Goal: Task Accomplishment & Management: Use online tool/utility

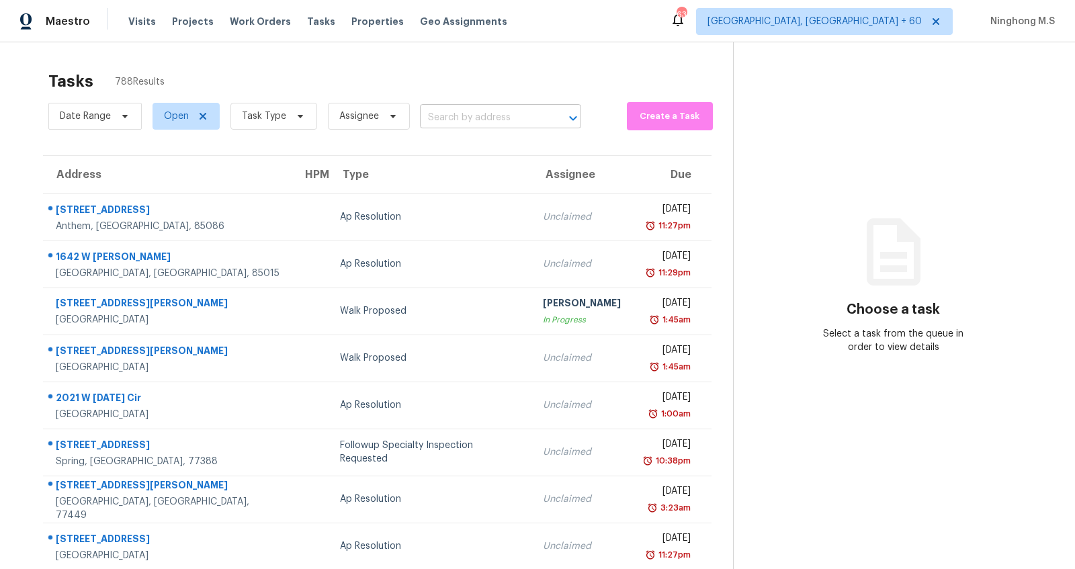
click at [458, 122] on input "text" at bounding box center [482, 118] width 124 height 21
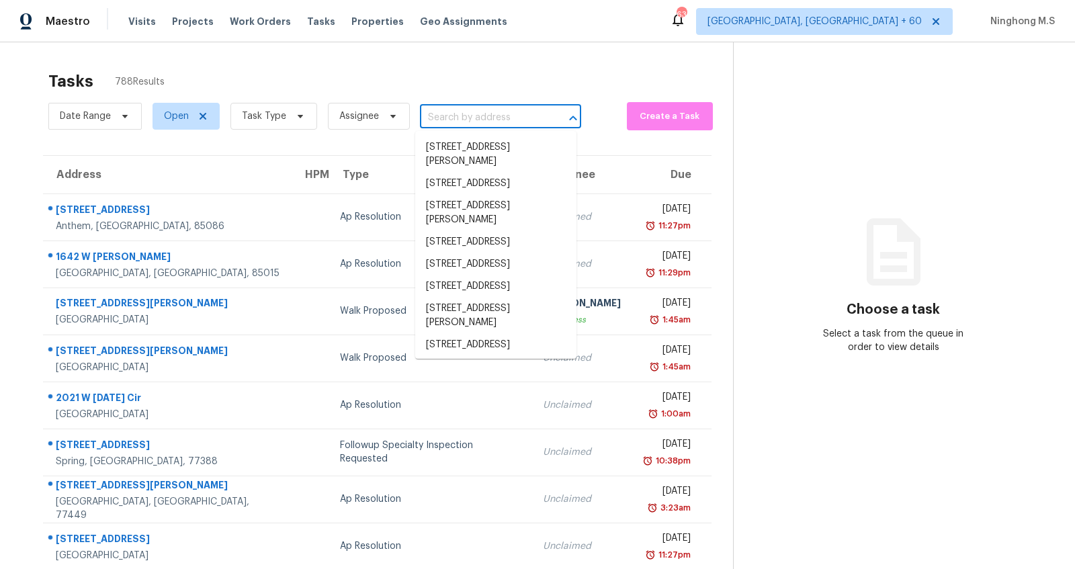
paste input "74 Planters Dr NW, Cartersville, GA 30120"
type input "74 Planters Dr NW, Cartersville, GA 30120"
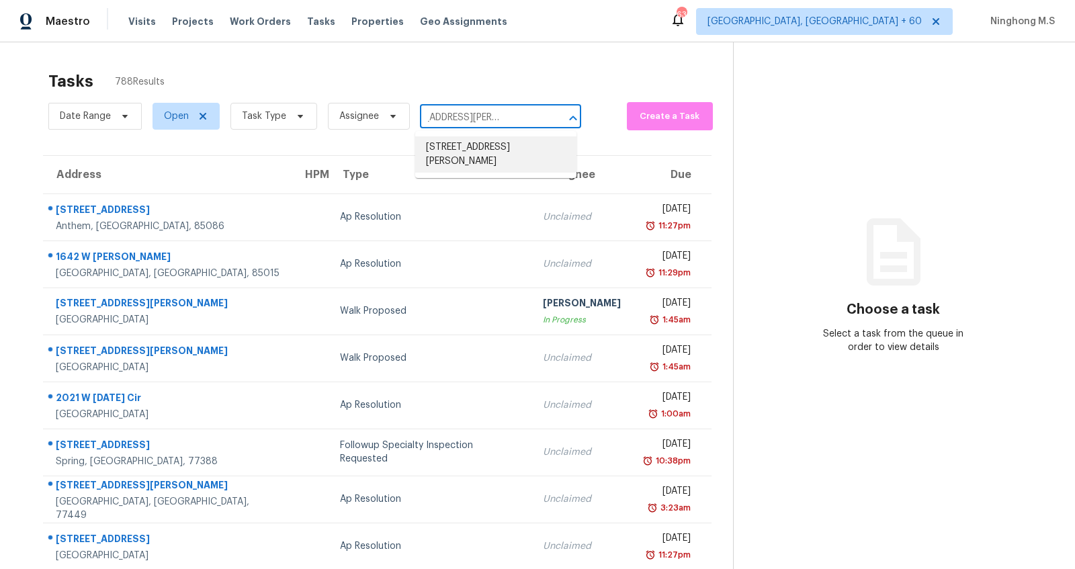
click at [480, 149] on li "74 Planters Dr NW, Cartersville, GA 30120" at bounding box center [495, 154] width 161 height 36
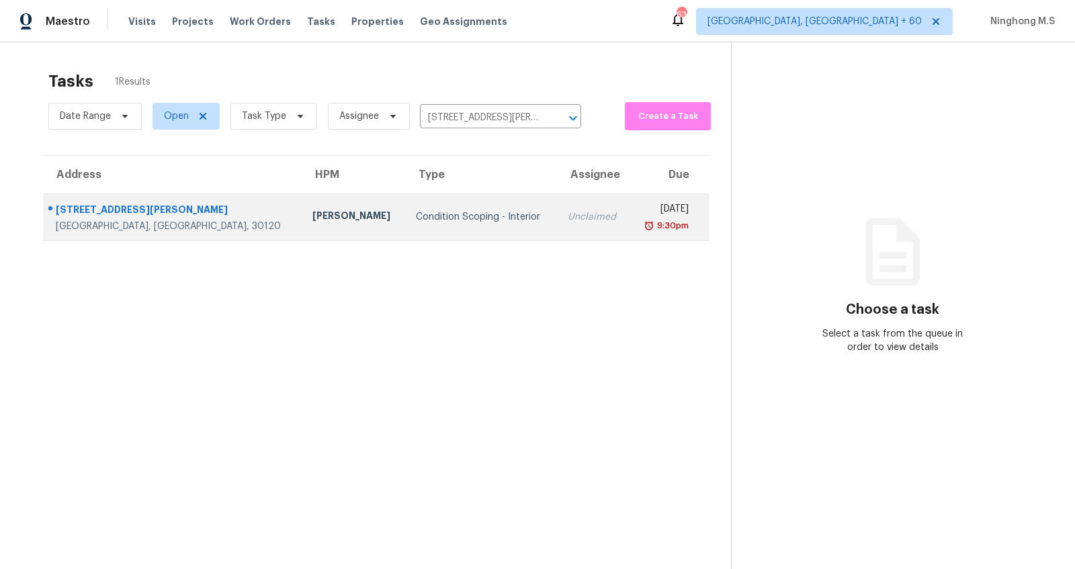
click at [121, 210] on div "74 Planters Dr NW" at bounding box center [173, 211] width 235 height 17
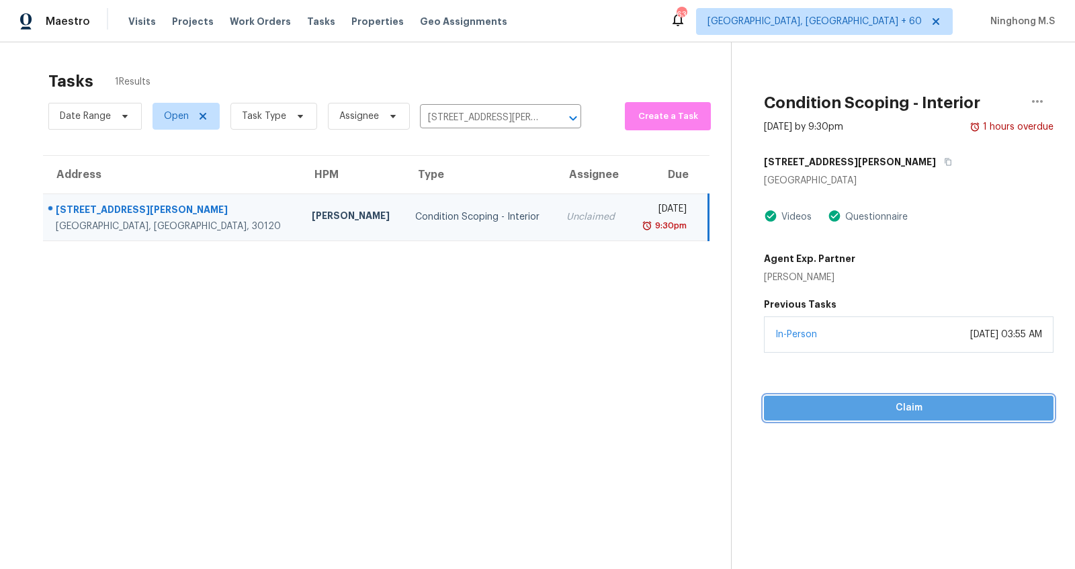
click at [874, 407] on span "Claim" at bounding box center [909, 408] width 268 height 17
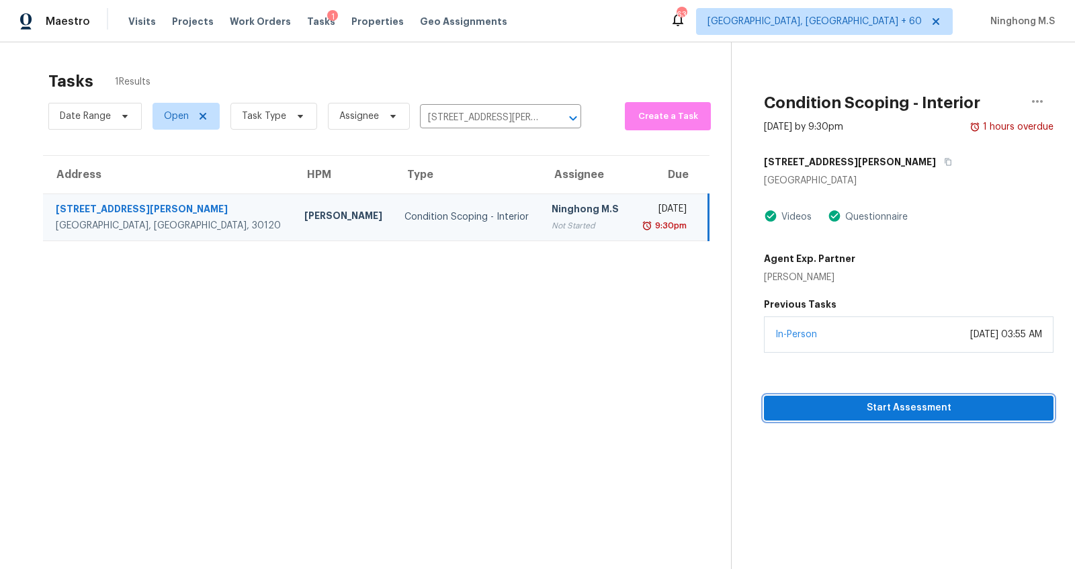
click at [908, 408] on span "Start Assessment" at bounding box center [909, 408] width 268 height 17
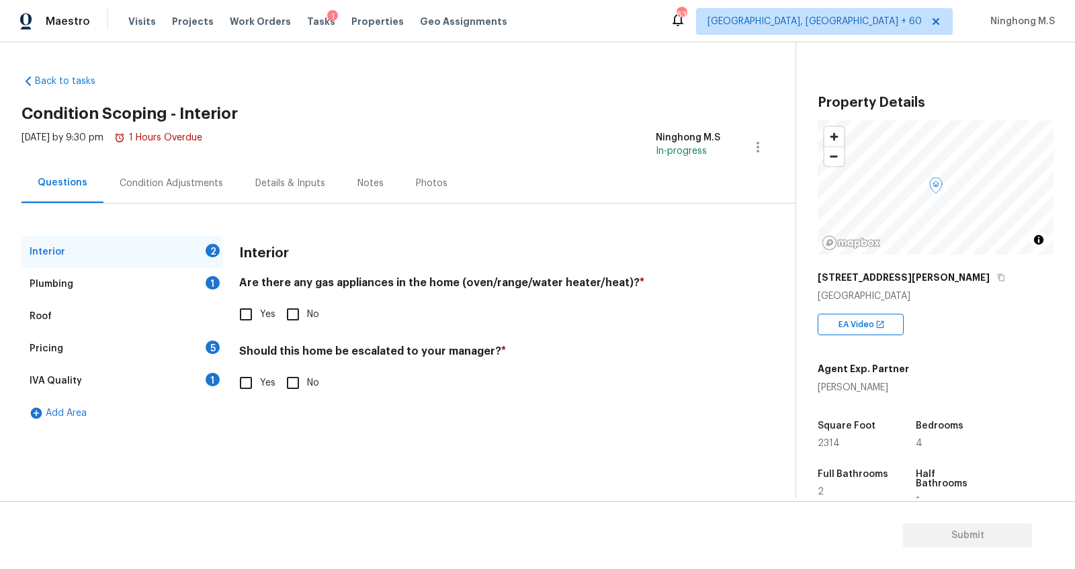
click at [285, 181] on div "Details & Inputs" at bounding box center [290, 183] width 70 height 13
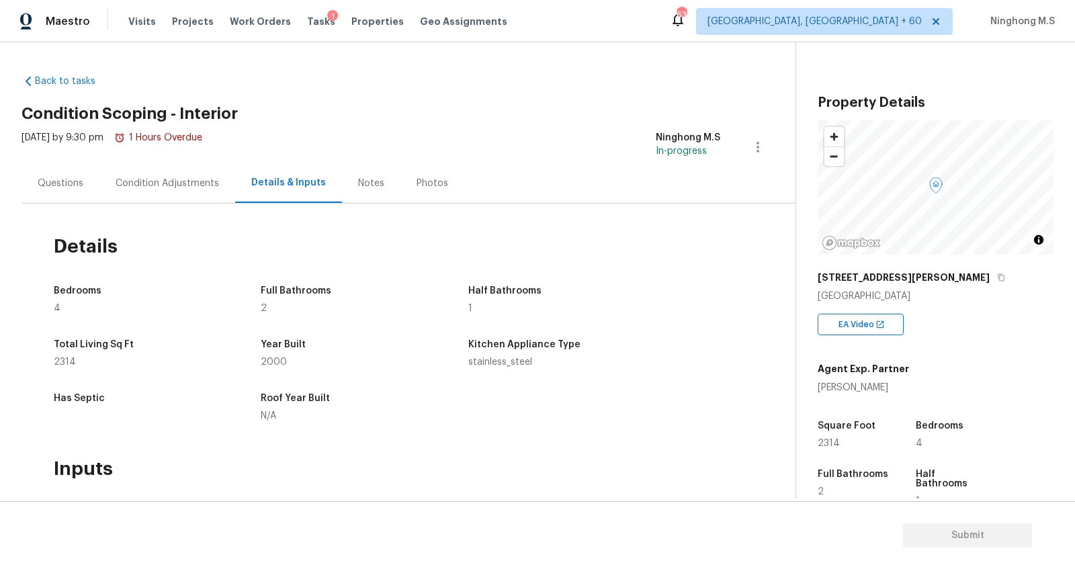
click at [159, 183] on div "Condition Adjustments" at bounding box center [167, 183] width 103 height 13
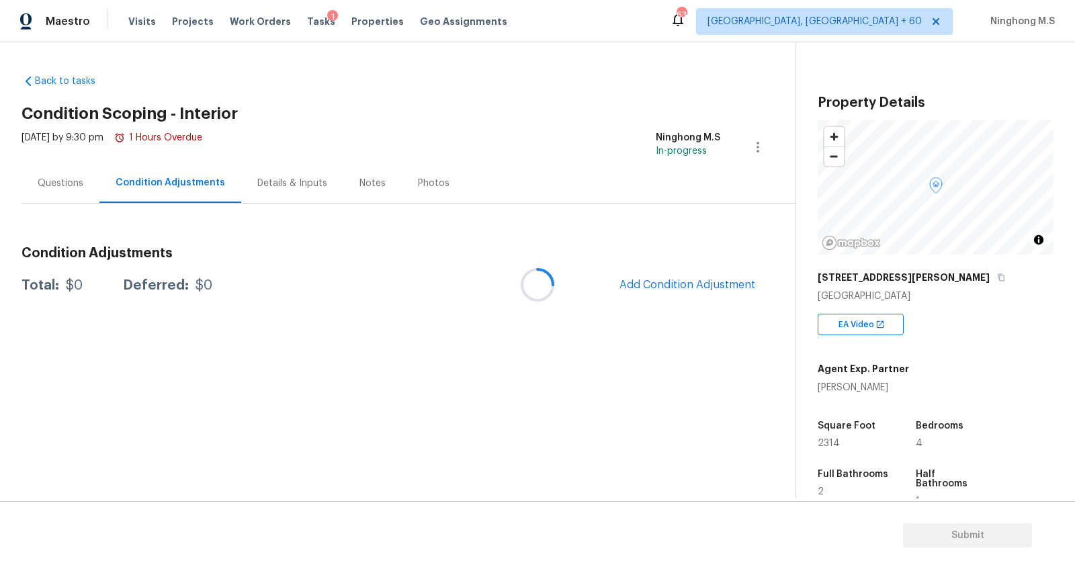
click at [67, 185] on div at bounding box center [537, 284] width 1075 height 569
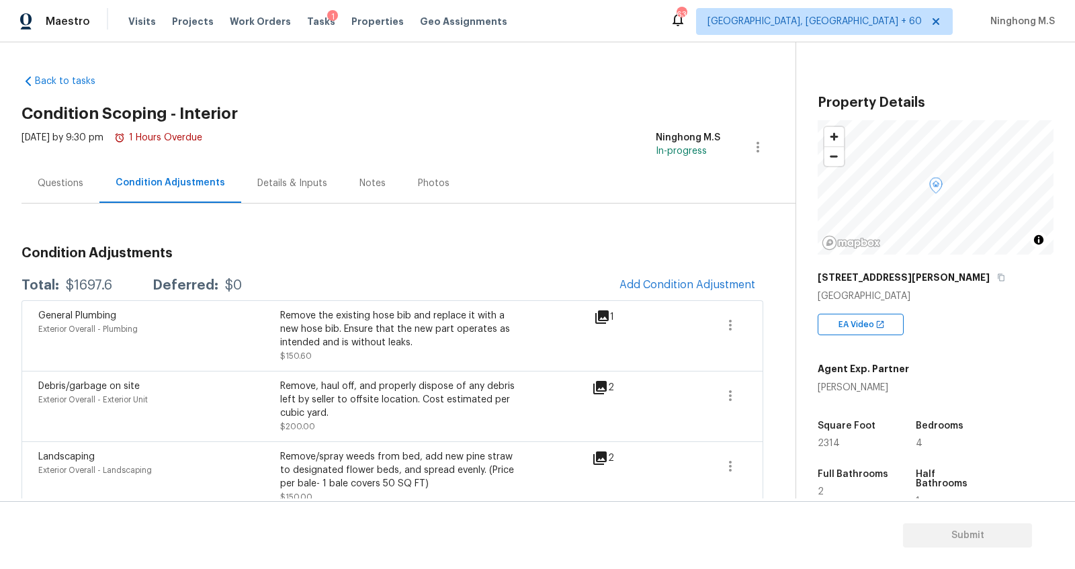
click at [149, 183] on div "Condition Adjustments" at bounding box center [171, 182] width 110 height 13
click at [301, 188] on div "Details & Inputs" at bounding box center [292, 183] width 70 height 13
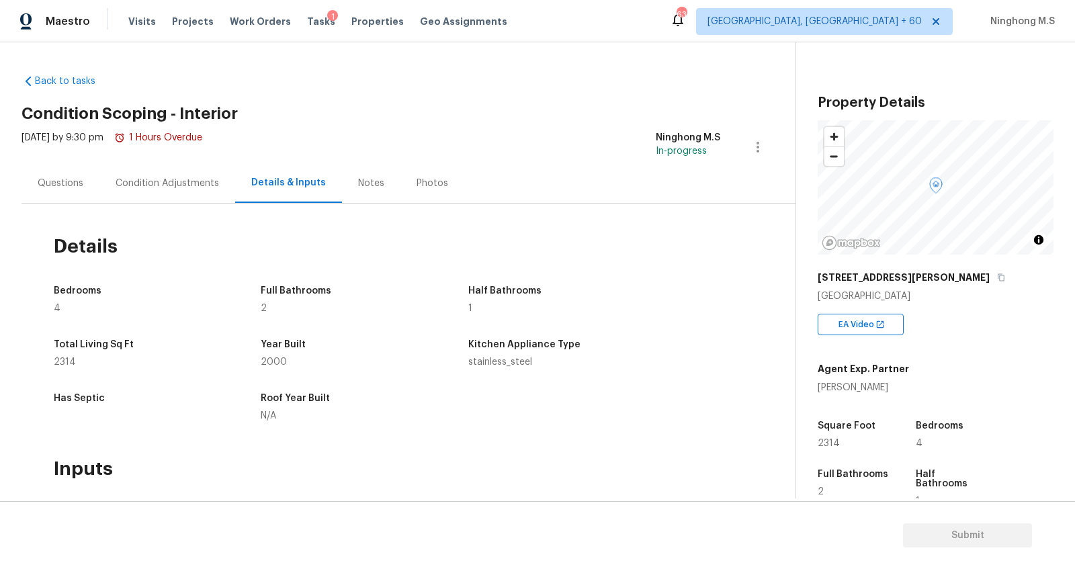
click at [194, 179] on div "Condition Adjustments" at bounding box center [167, 183] width 103 height 13
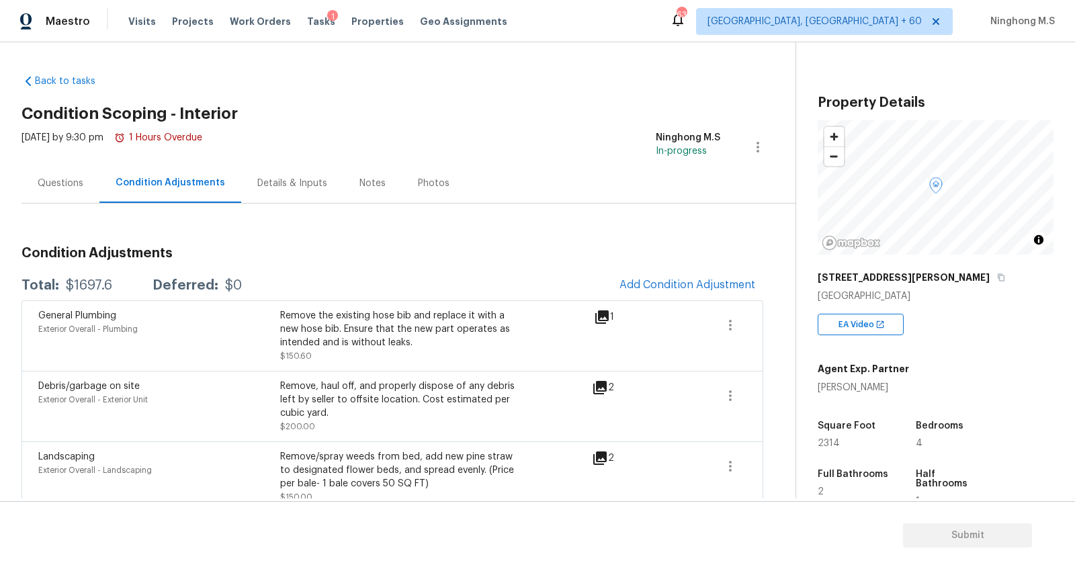
click at [308, 184] on div "Details & Inputs" at bounding box center [292, 183] width 70 height 13
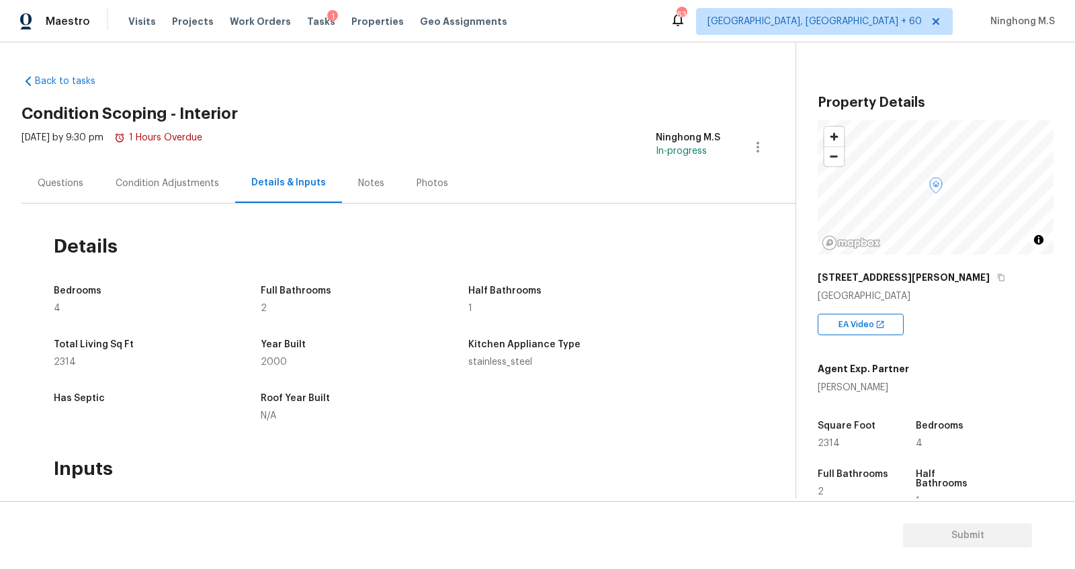
click at [172, 189] on div "Condition Adjustments" at bounding box center [167, 183] width 103 height 13
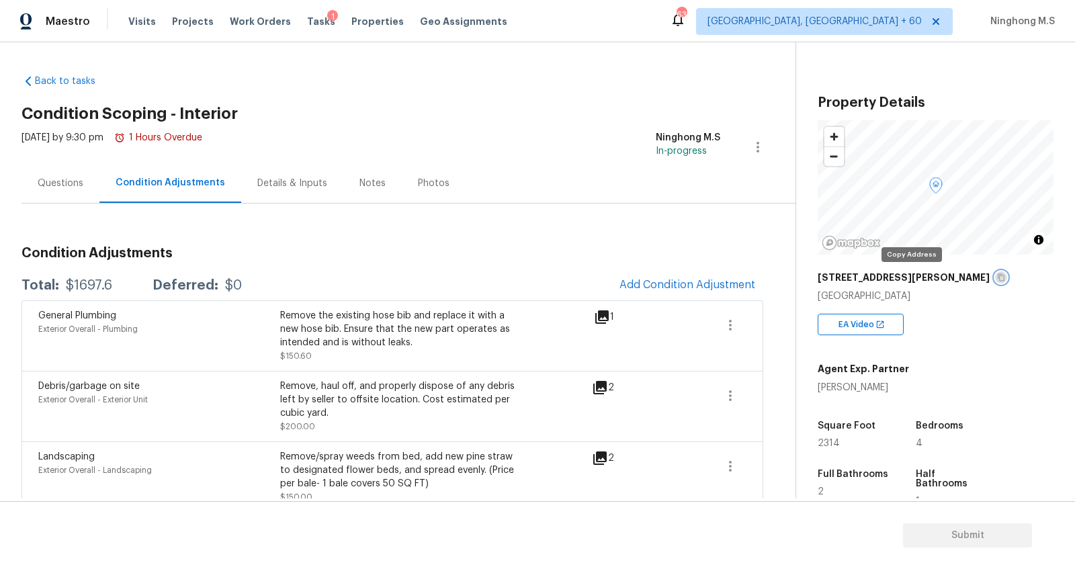
click at [997, 274] on icon "button" at bounding box center [1001, 278] width 8 height 8
click at [66, 187] on div "Questions" at bounding box center [61, 183] width 46 height 13
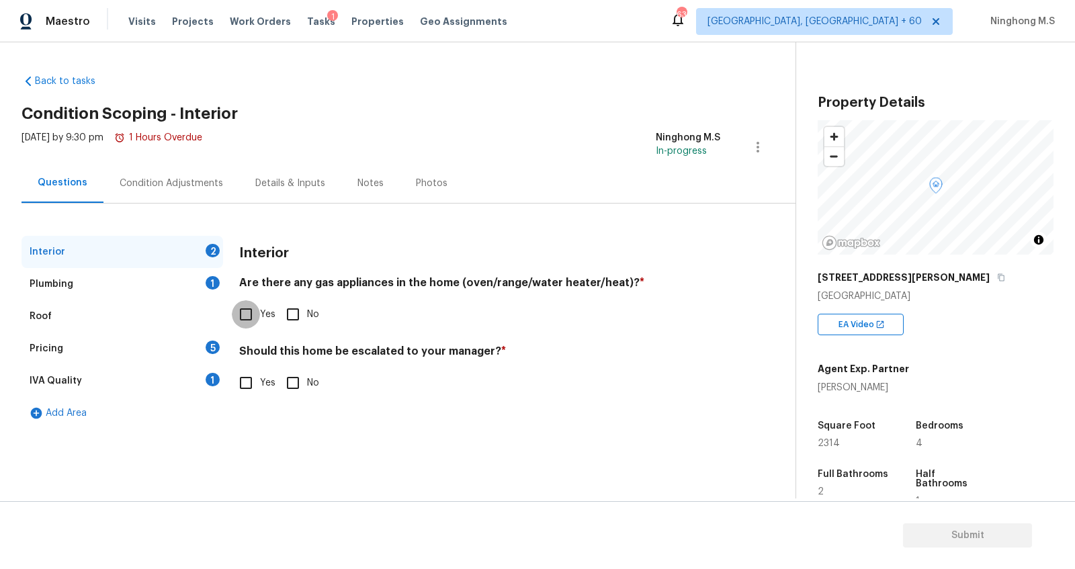
click at [246, 315] on input "Yes" at bounding box center [246, 314] width 28 height 28
checkbox input "true"
click at [293, 387] on input "No" at bounding box center [293, 383] width 28 height 28
checkbox input "true"
click at [66, 294] on div "Plumbing 1" at bounding box center [123, 284] width 202 height 32
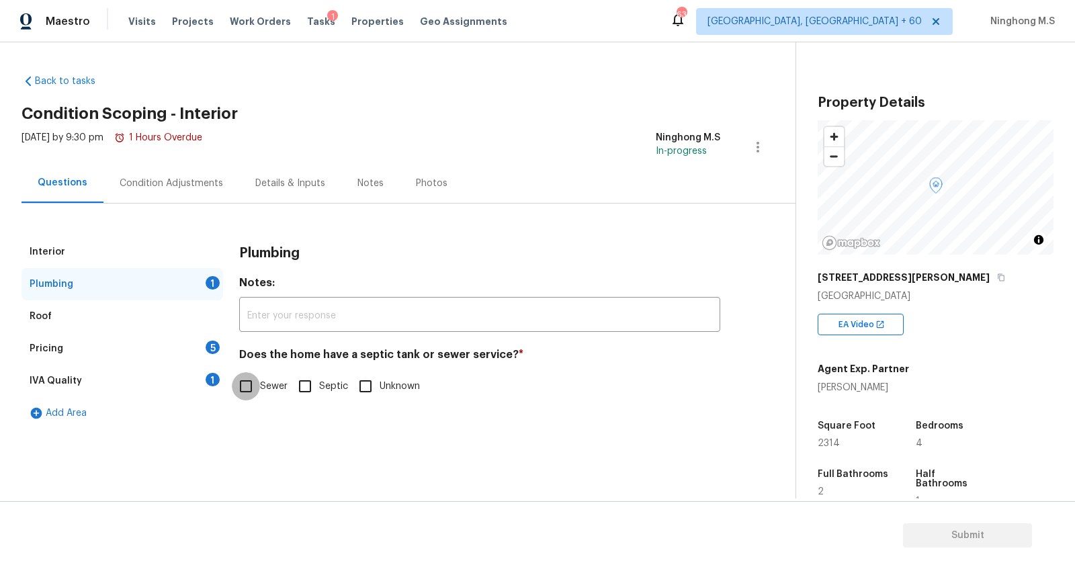
click at [244, 378] on input "Sewer" at bounding box center [246, 386] width 28 height 28
checkbox input "true"
click at [61, 349] on div "Pricing 5" at bounding box center [123, 349] width 202 height 32
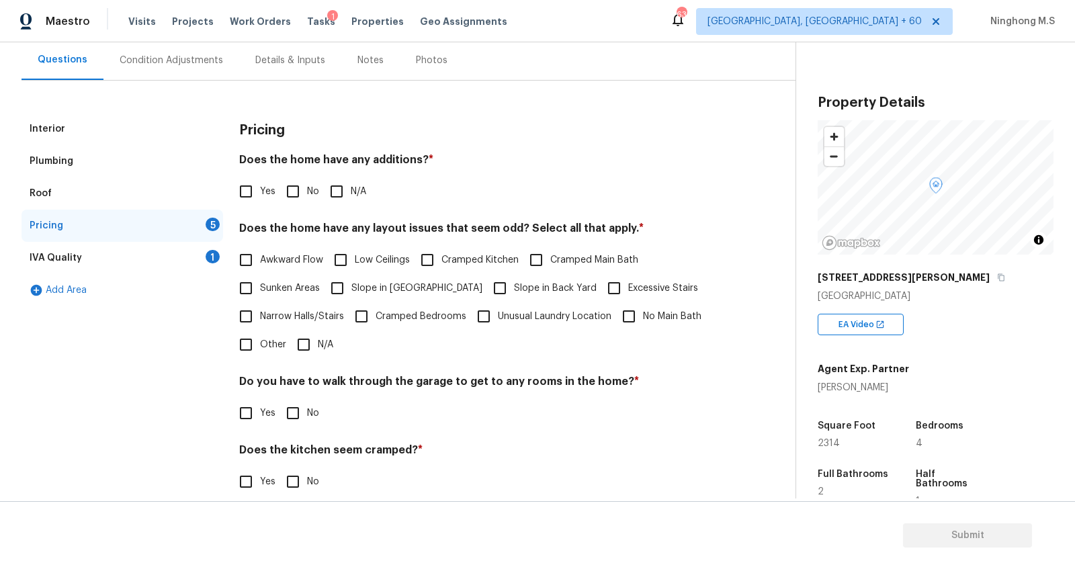
scroll to position [156, 0]
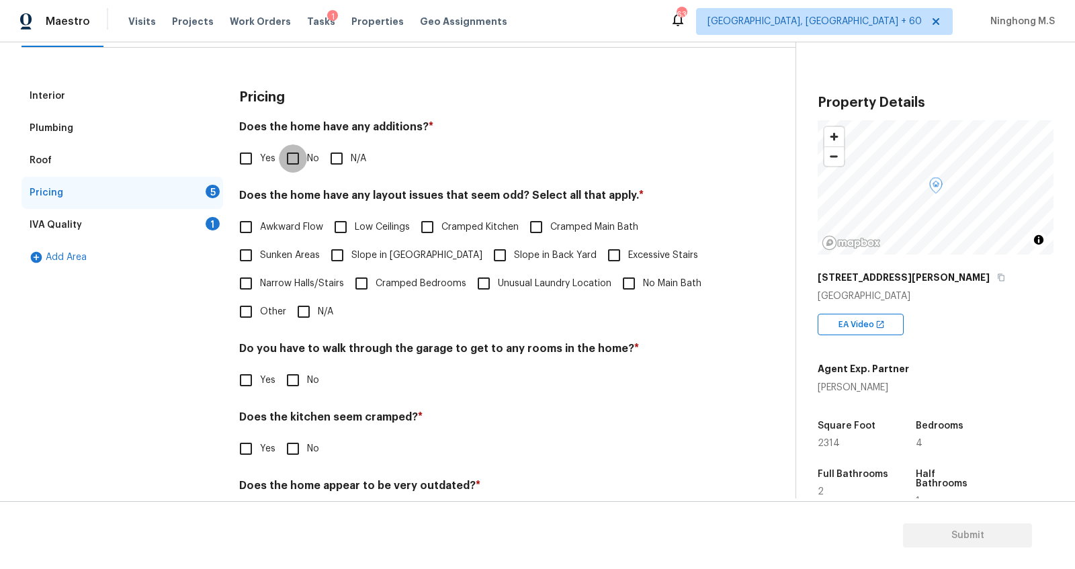
click at [285, 161] on input "No" at bounding box center [293, 158] width 28 height 28
checkbox input "true"
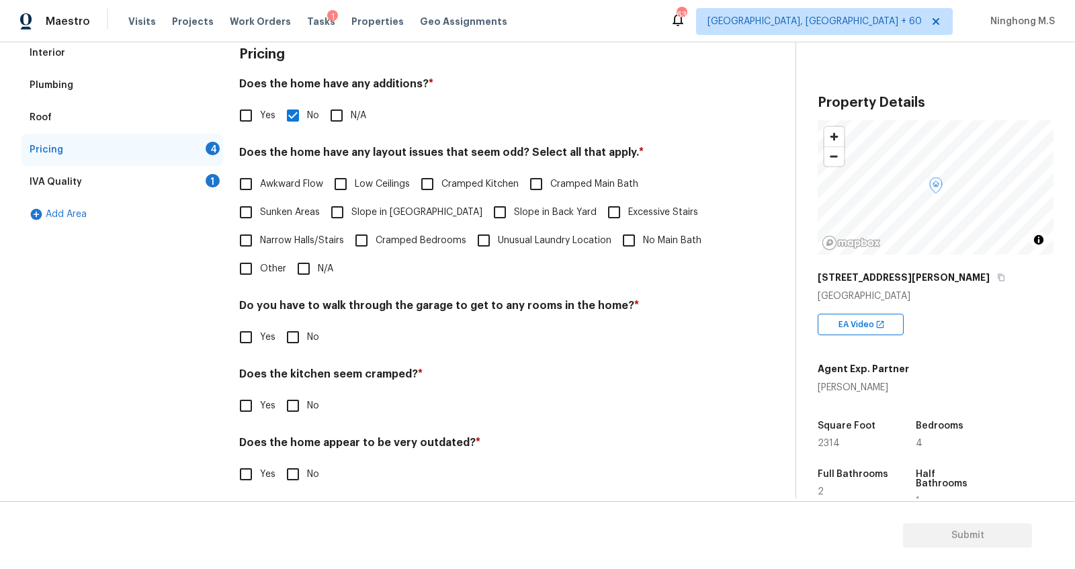
scroll to position [208, 0]
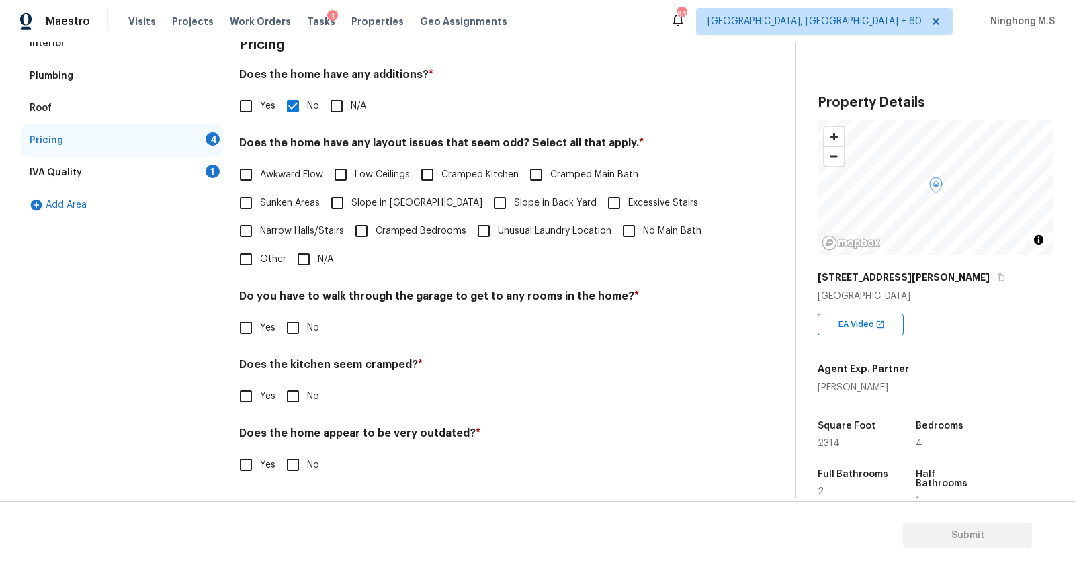
click at [89, 170] on div "IVA Quality 1" at bounding box center [123, 173] width 202 height 32
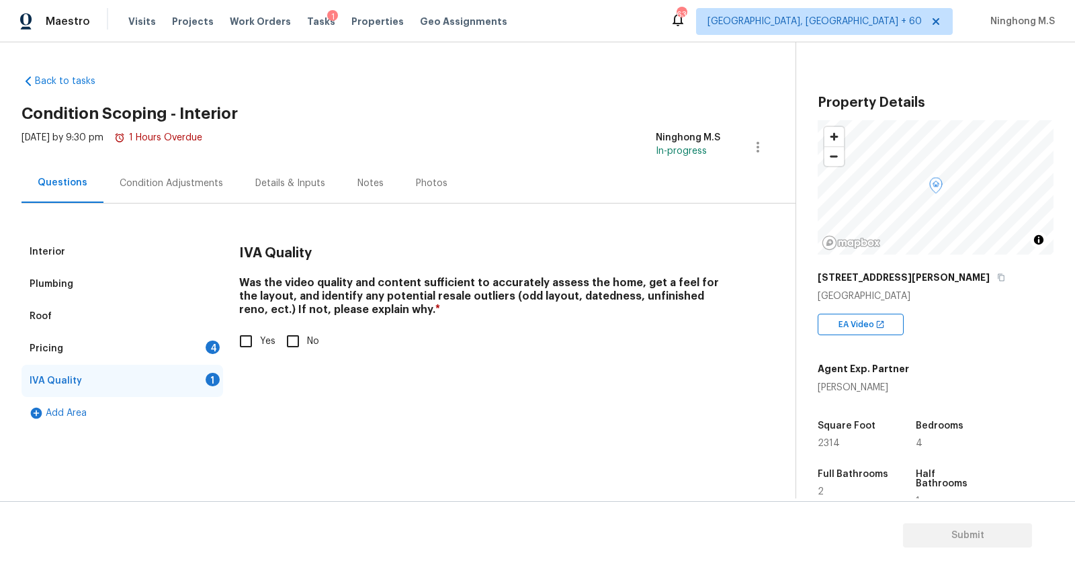
click at [236, 342] on input "Yes" at bounding box center [246, 341] width 28 height 28
checkbox input "true"
click at [171, 184] on div "Condition Adjustments" at bounding box center [171, 183] width 103 height 13
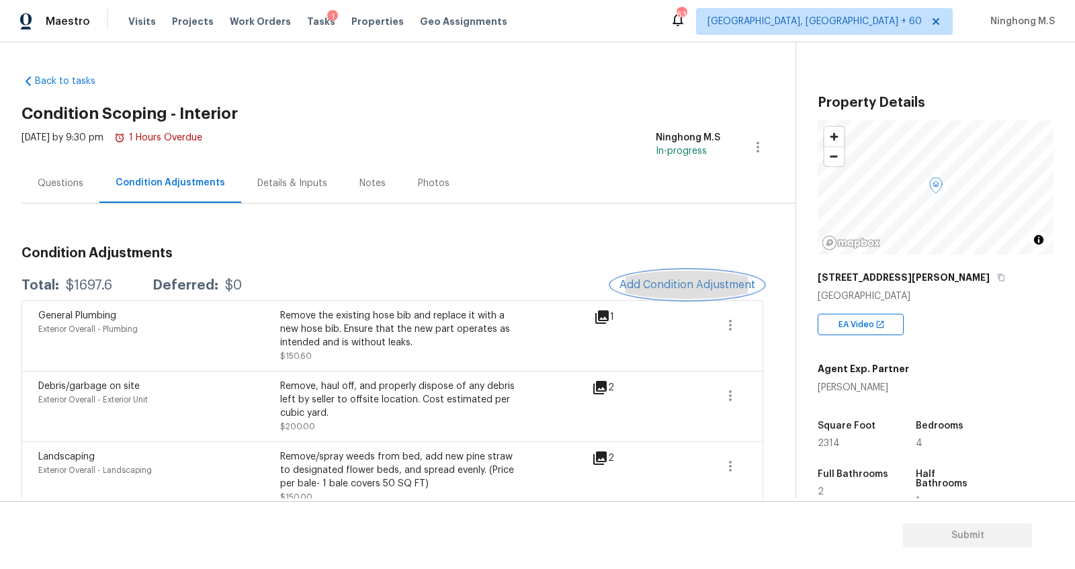
click at [677, 279] on span "Add Condition Adjustment" at bounding box center [688, 285] width 136 height 12
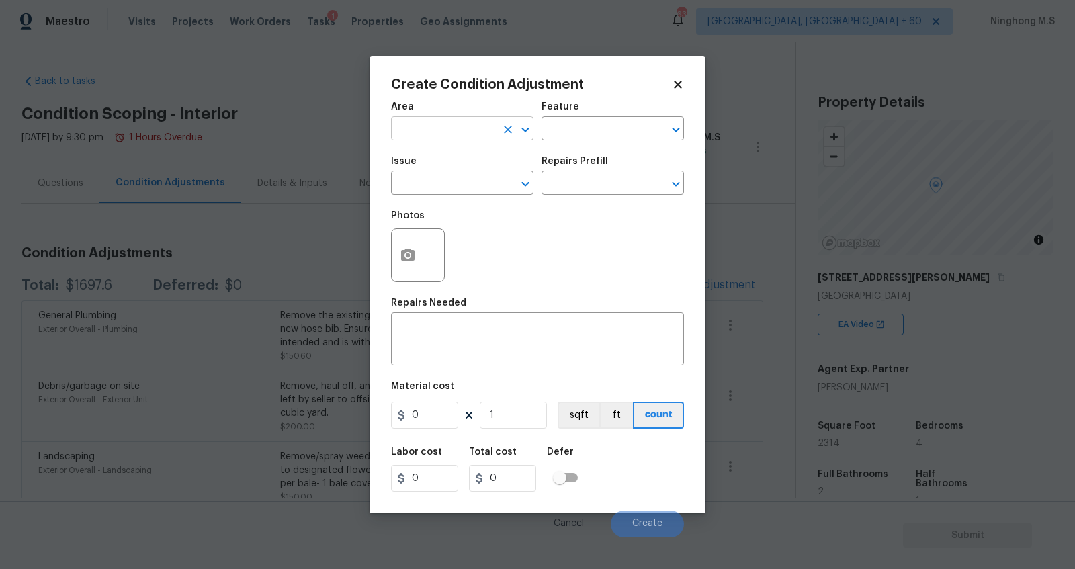
click at [497, 128] on div "​" at bounding box center [462, 130] width 142 height 21
click at [461, 183] on li "Interior Overall" at bounding box center [462, 182] width 142 height 22
type input "Interior Overall"
click at [579, 135] on input "text" at bounding box center [594, 130] width 105 height 21
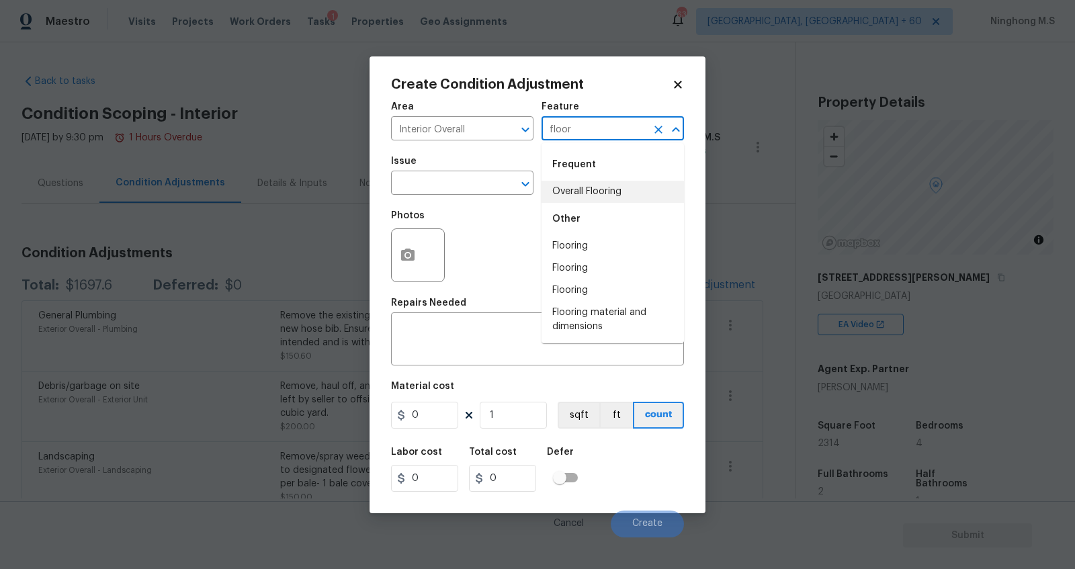
click at [604, 185] on li "Overall Flooring" at bounding box center [613, 192] width 142 height 22
type input "Overall Flooring"
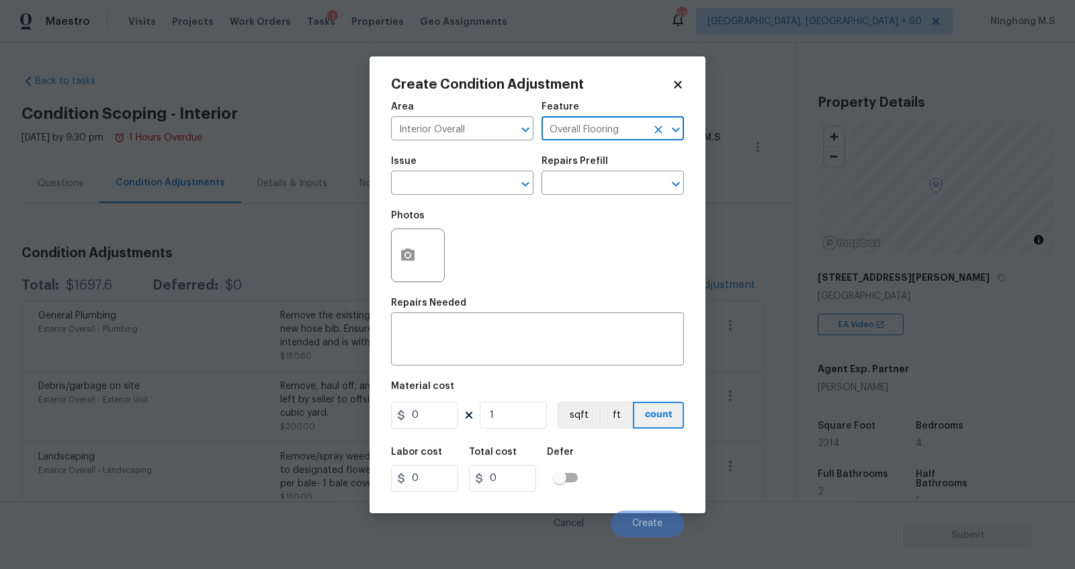
click at [657, 130] on icon "Clear" at bounding box center [659, 130] width 8 height 8
click at [591, 237] on li "Overall Paint" at bounding box center [613, 236] width 142 height 22
type input "Overall Paint"
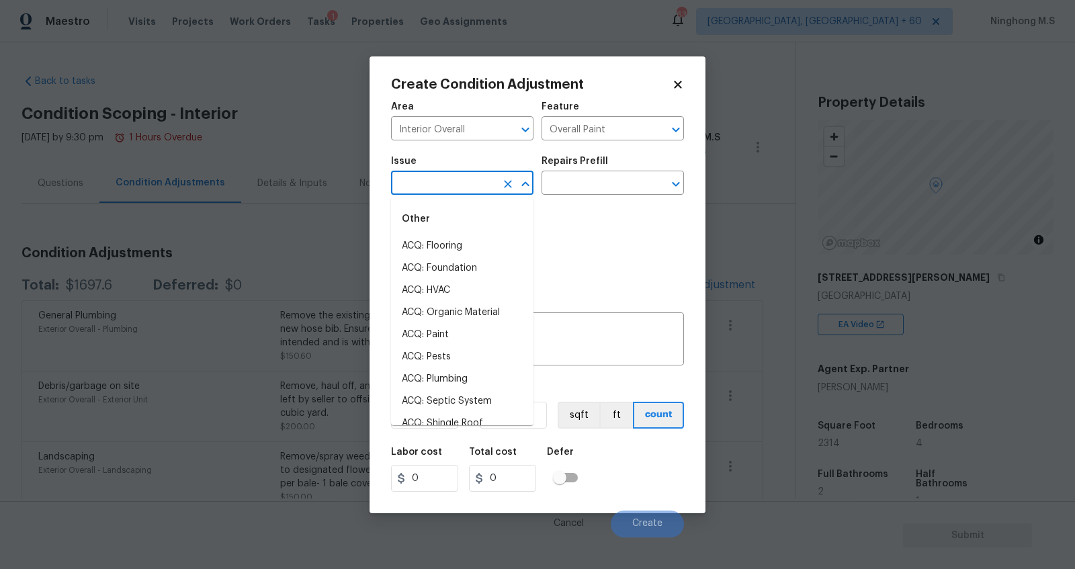
click at [458, 185] on input "text" at bounding box center [443, 184] width 105 height 21
click at [450, 333] on li "ACQ: Paint" at bounding box center [462, 335] width 142 height 22
type input "ACQ: Paint"
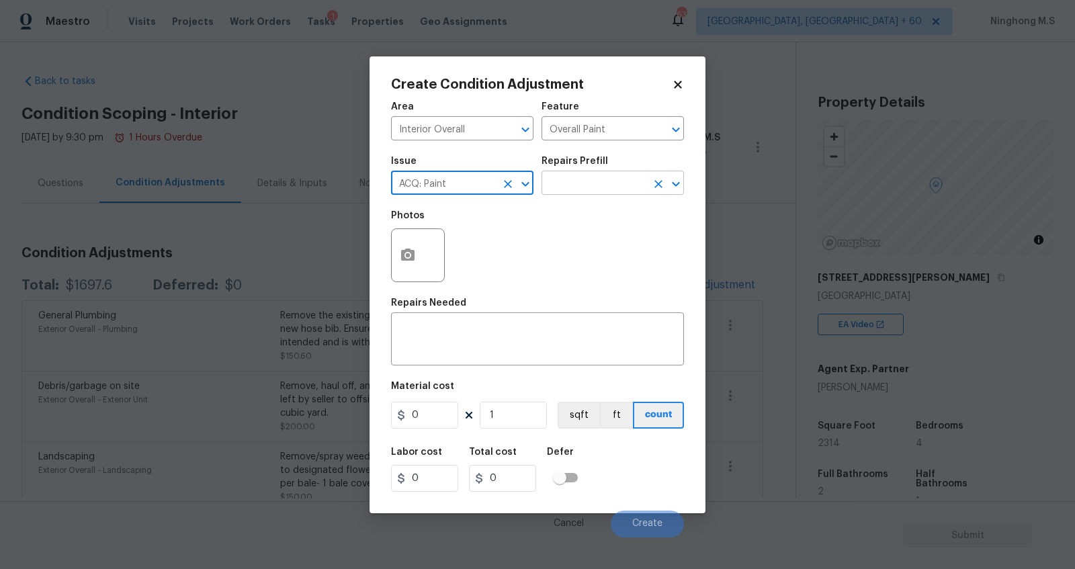
click at [593, 186] on input "text" at bounding box center [594, 184] width 105 height 21
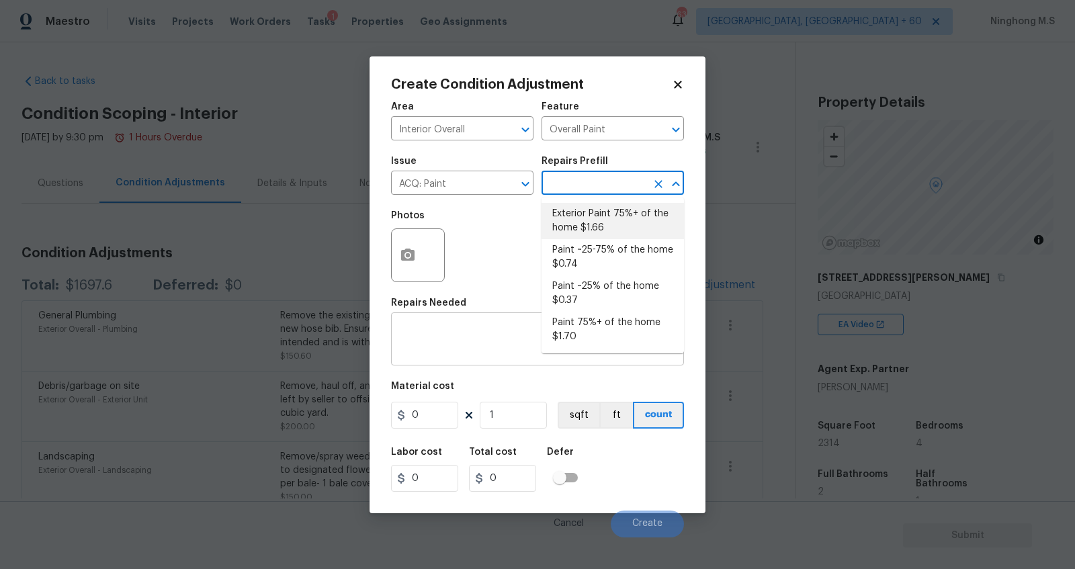
click at [457, 338] on textarea at bounding box center [537, 341] width 277 height 28
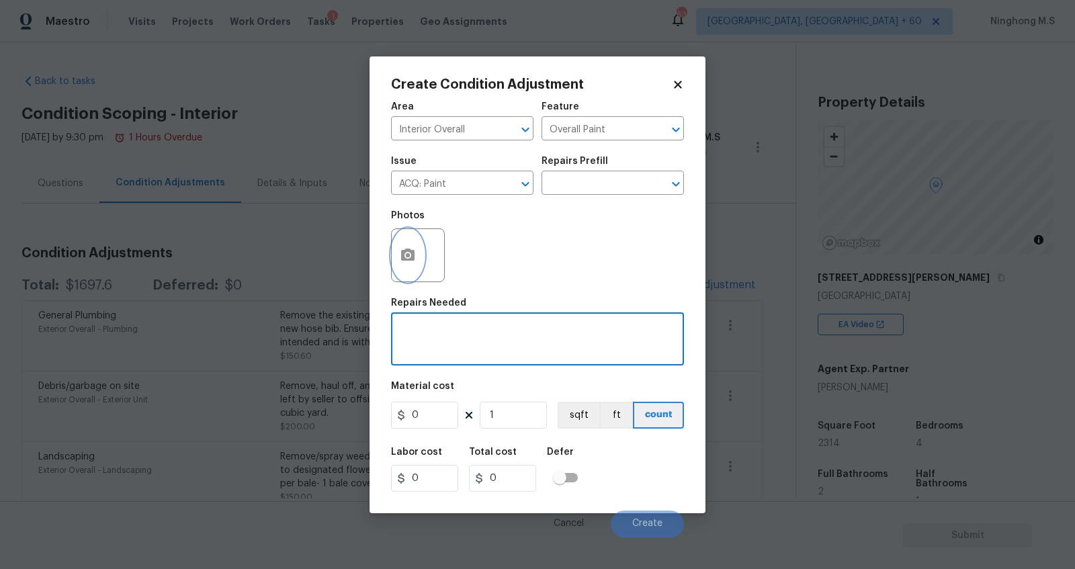
click at [415, 268] on button "button" at bounding box center [408, 255] width 32 height 52
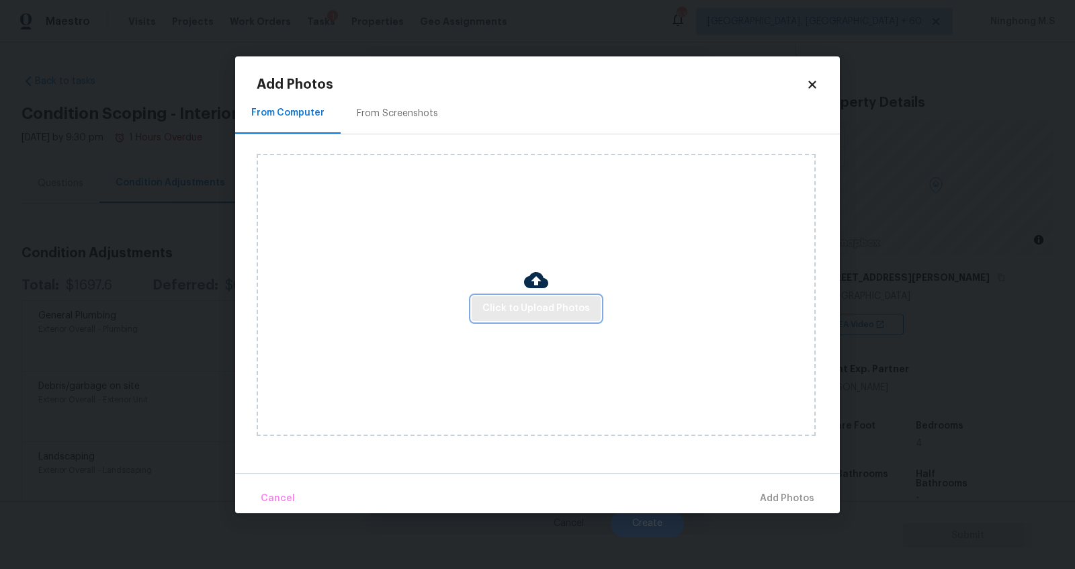
click at [538, 317] on span "Click to Upload Photos" at bounding box center [537, 308] width 108 height 17
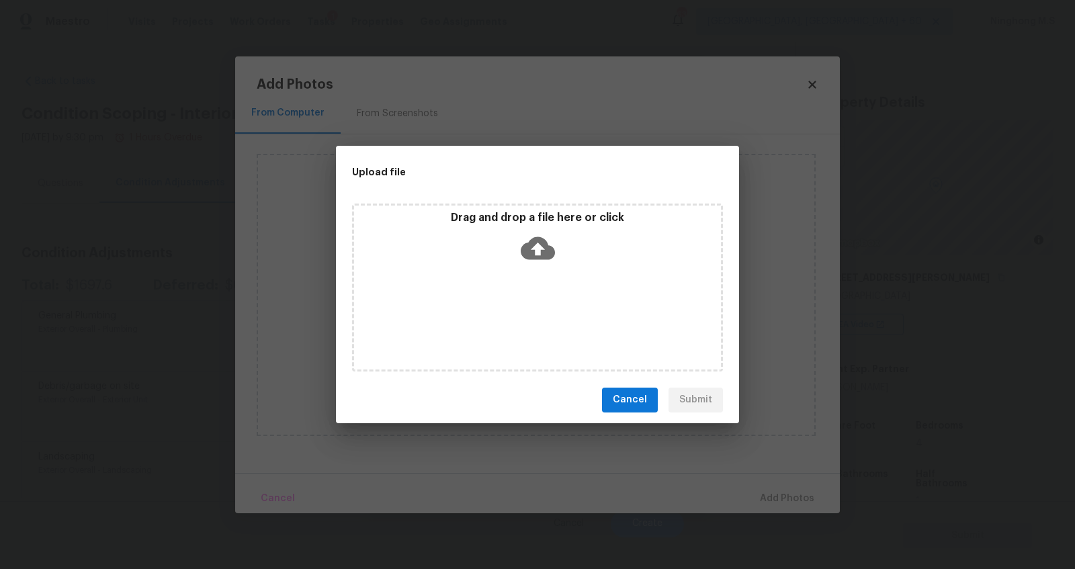
click at [527, 239] on icon at bounding box center [538, 248] width 34 height 34
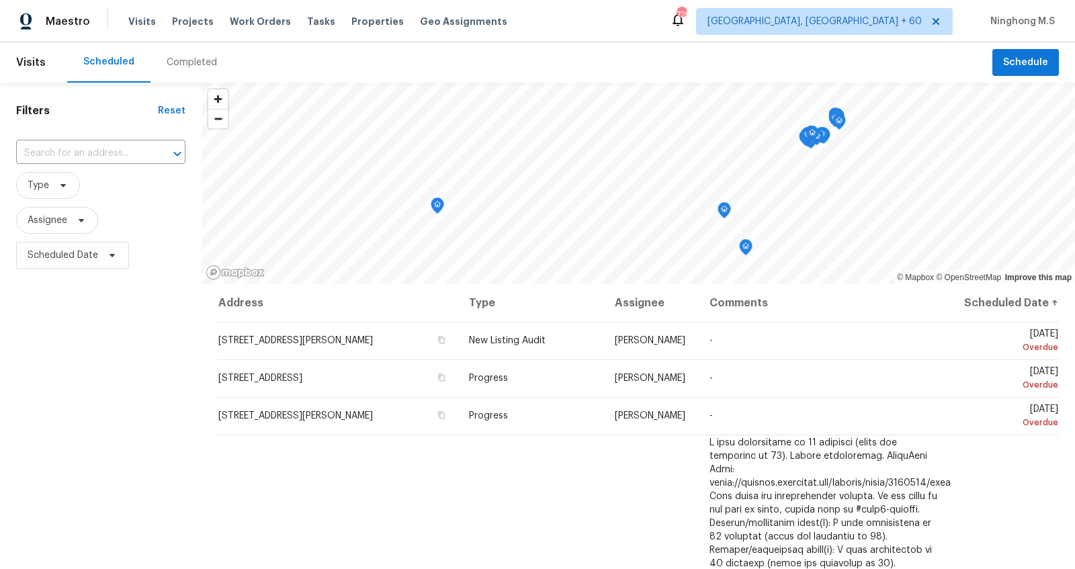
click at [194, 60] on div "Completed" at bounding box center [192, 62] width 50 height 13
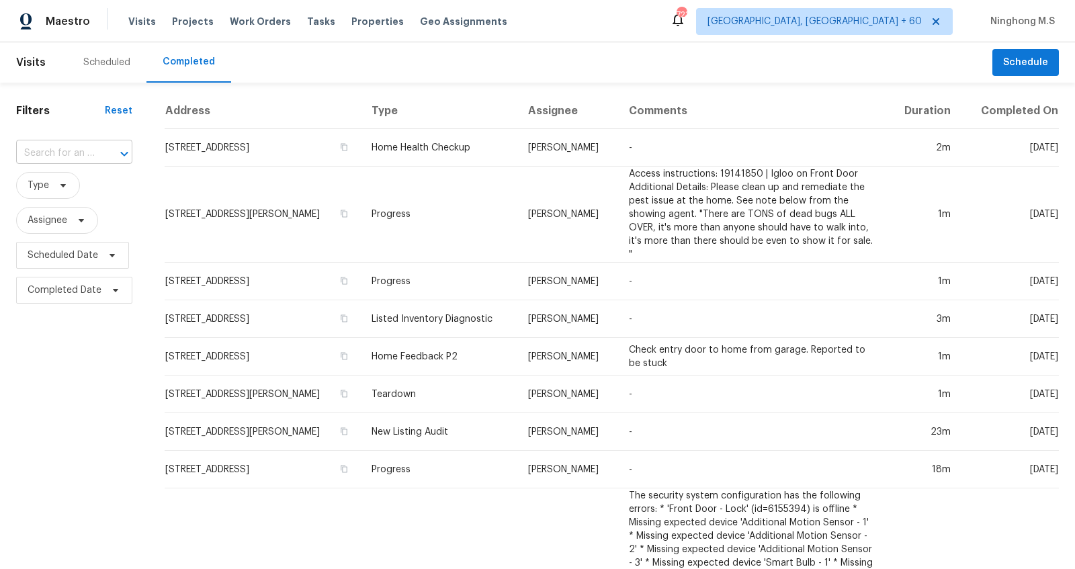
click at [99, 148] on div at bounding box center [114, 153] width 35 height 19
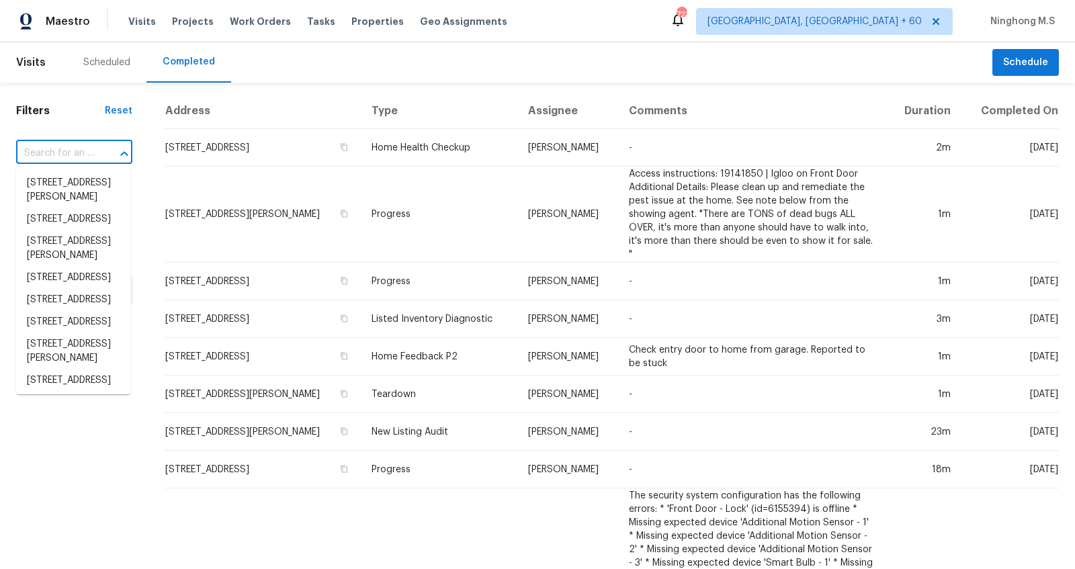
paste input "74 Planters Dr NW, Cartersville, GA 30120"
type input "74 Planters Dr NW, Cartersville, GA 30120"
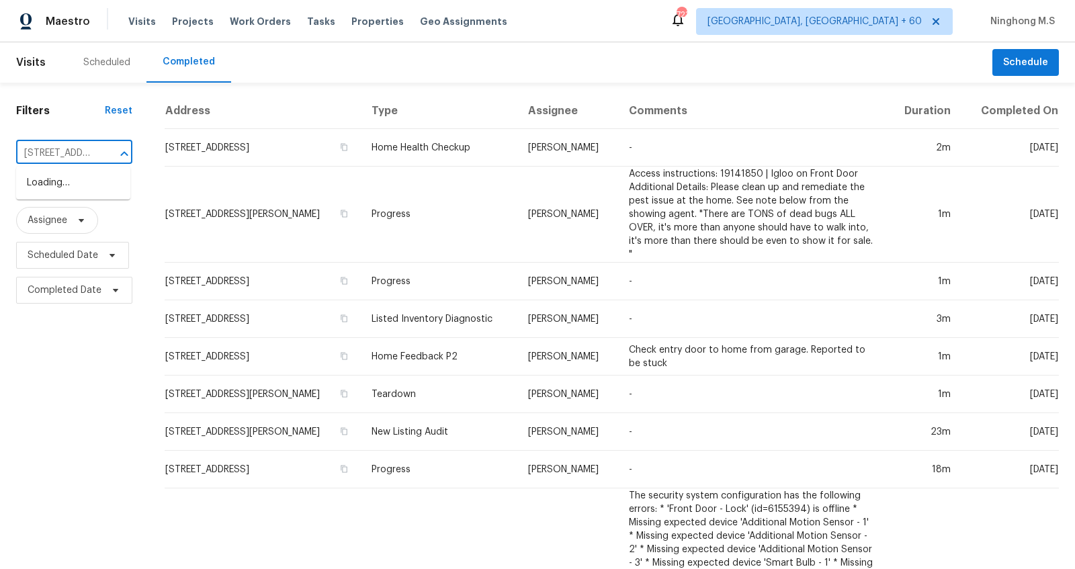
scroll to position [0, 112]
click at [81, 196] on li "74 Planters Dr NW, Cartersville, GA 30120" at bounding box center [73, 190] width 114 height 36
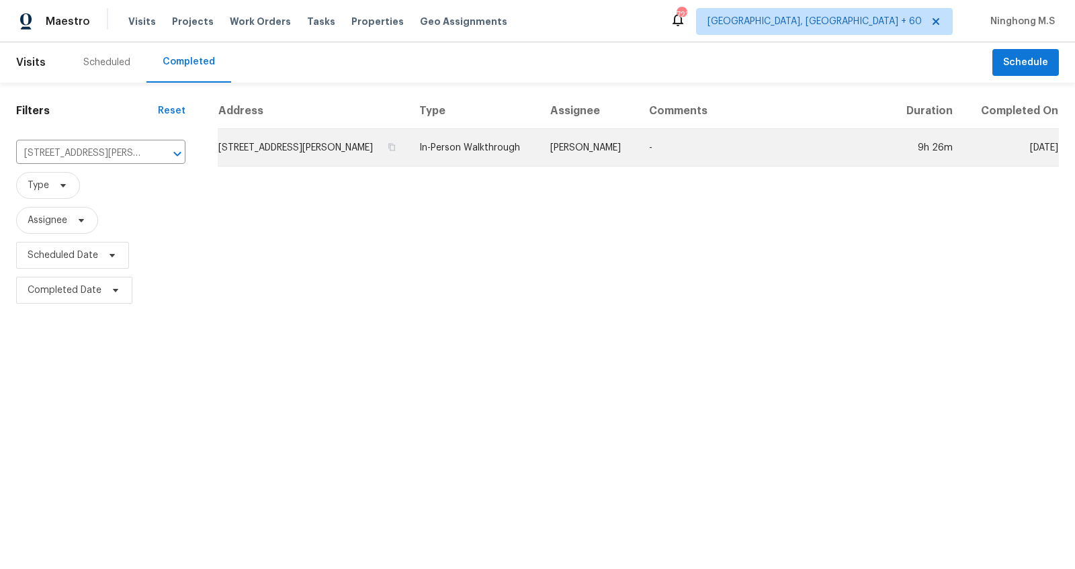
click at [446, 147] on td "In-Person Walkthrough" at bounding box center [474, 148] width 131 height 38
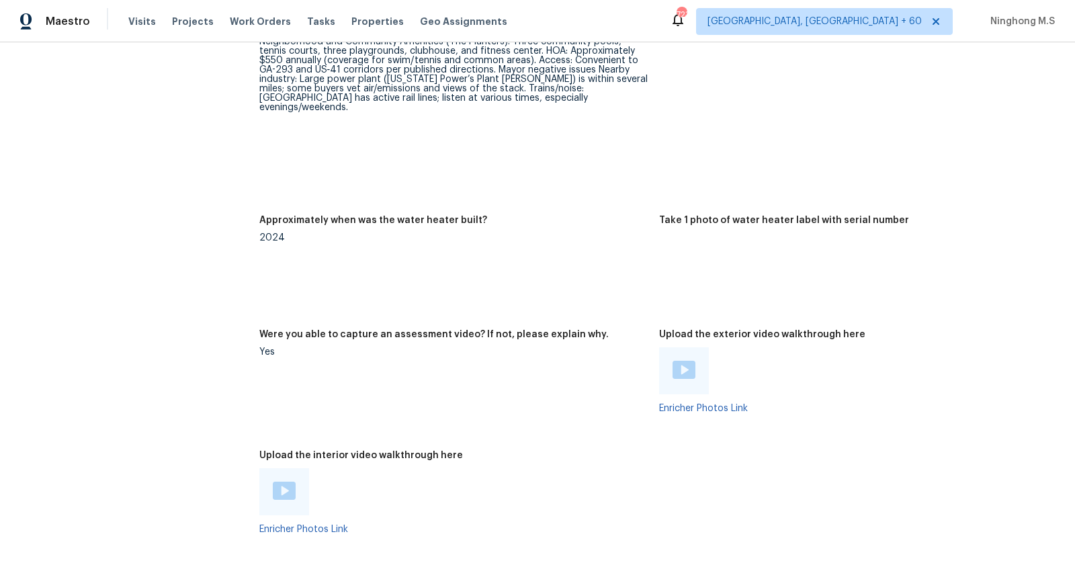
scroll to position [2703, 0]
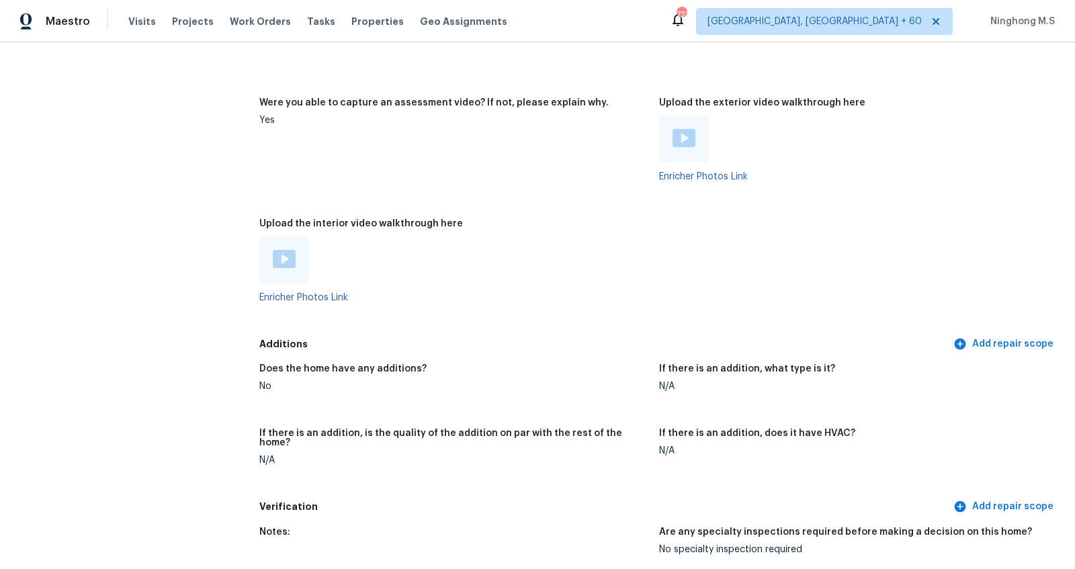
click at [287, 250] on img at bounding box center [284, 259] width 23 height 18
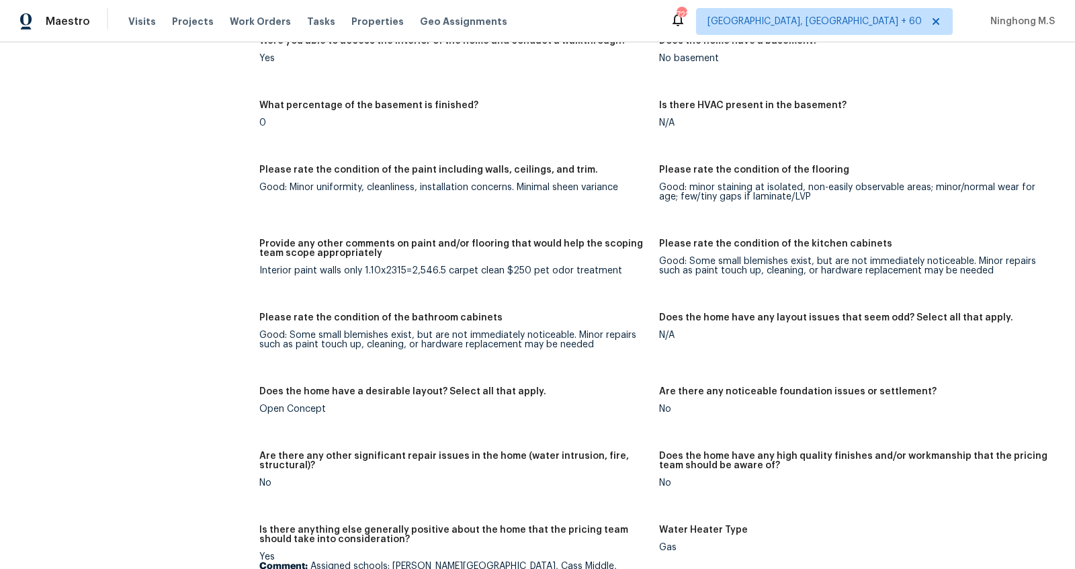
scroll to position [1901, 0]
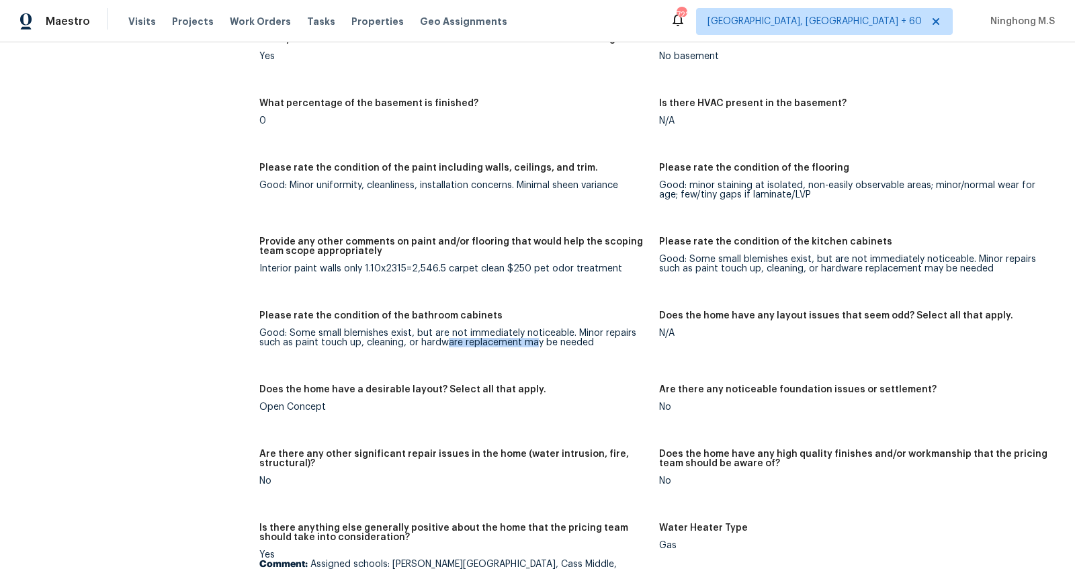
drag, startPoint x: 448, startPoint y: 337, endPoint x: 534, endPoint y: 337, distance: 85.4
click at [534, 337] on div "Good: Some small blemishes exist, but are not immediately noticeable. Minor rep…" at bounding box center [453, 338] width 389 height 19
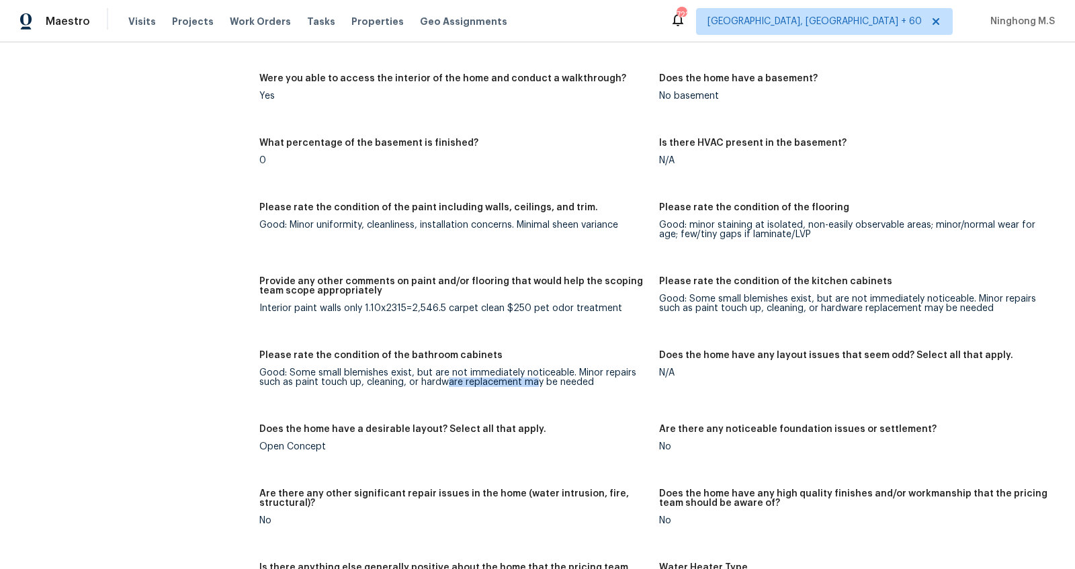
scroll to position [1950, 0]
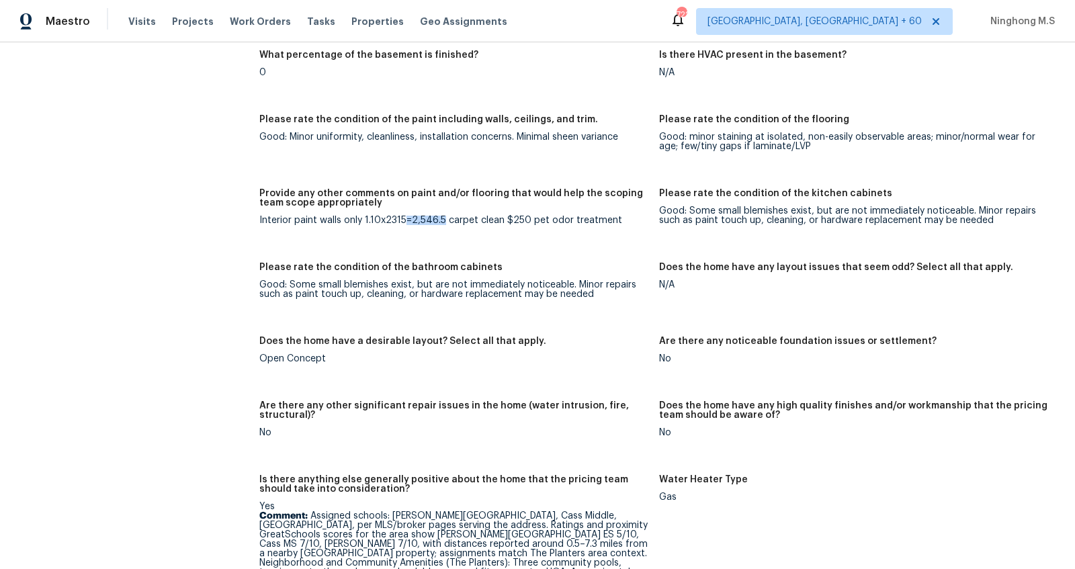
drag, startPoint x: 407, startPoint y: 218, endPoint x: 443, endPoint y: 218, distance: 36.3
click at [443, 218] on div "Interior paint walls only 1.10x2315=2,546.5 carpet clean $250 pet odor treatment" at bounding box center [453, 220] width 389 height 9
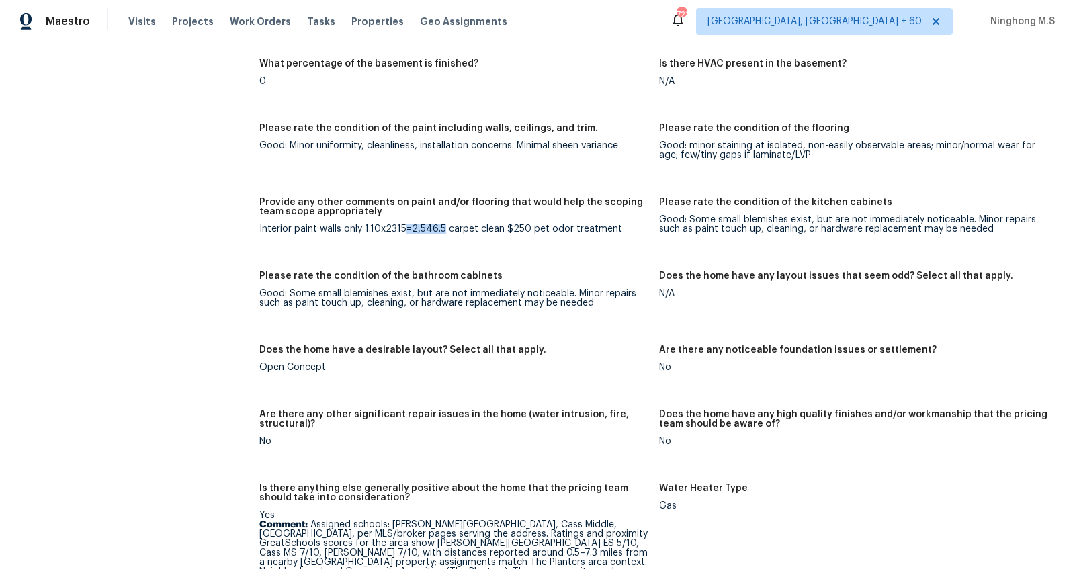
scroll to position [1942, 0]
click at [434, 233] on figure "Provide any other comments on paint and/or flooring that would help the scoping…" at bounding box center [459, 225] width 400 height 58
drag, startPoint x: 345, startPoint y: 222, endPoint x: 390, endPoint y: 222, distance: 45.0
click at [390, 223] on div "Interior paint walls only 1.10x2315=2,546.5 carpet clean $250 pet odor treatment" at bounding box center [453, 227] width 389 height 9
drag, startPoint x: 445, startPoint y: 224, endPoint x: 409, endPoint y: 224, distance: 36.3
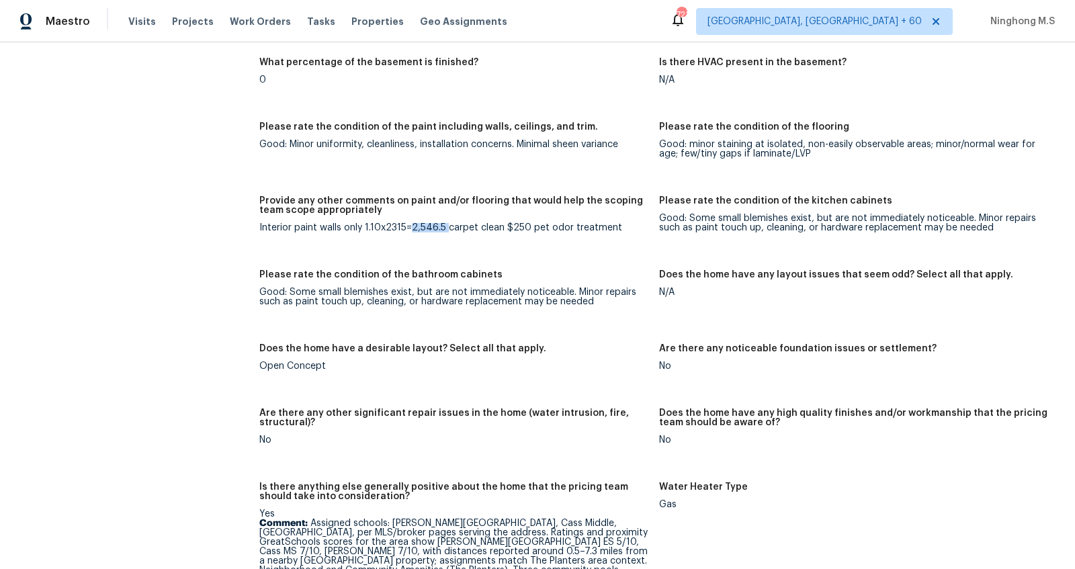
click at [409, 224] on div "Interior paint walls only 1.10x2315=2,546.5 carpet clean $250 pet odor treatment" at bounding box center [453, 227] width 389 height 9
copy div "2,546.5"
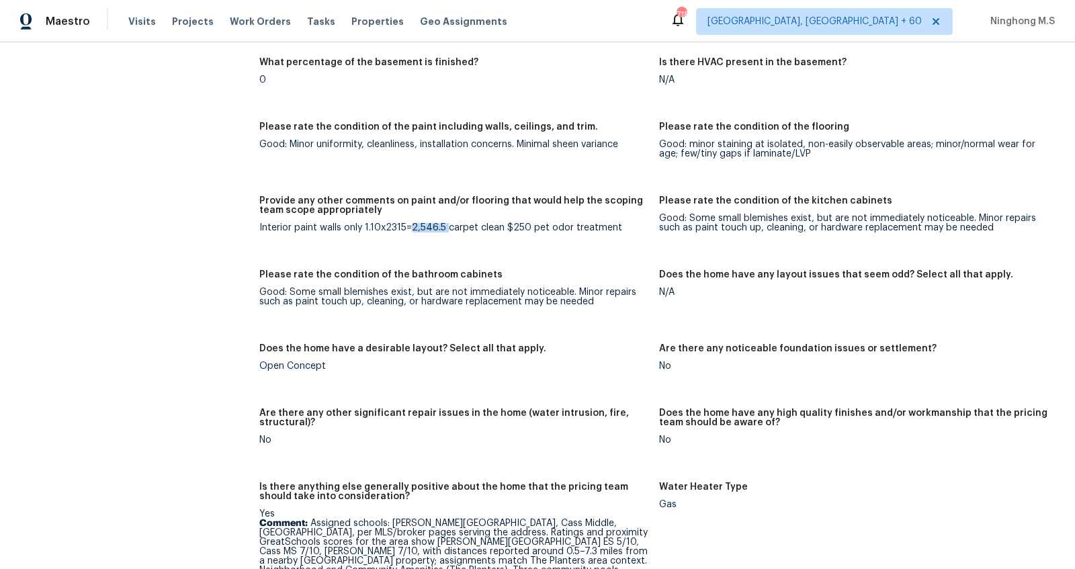
click at [435, 230] on div "Interior paint walls only 1.10x2315=2,546.5 carpet clean $250 pet odor treatment" at bounding box center [453, 227] width 389 height 9
drag, startPoint x: 444, startPoint y: 226, endPoint x: 411, endPoint y: 227, distance: 33.0
click at [411, 227] on div "Interior paint walls only 1.10x2315=2,546.5 carpet clean $250 pet odor treatment" at bounding box center [453, 227] width 389 height 9
copy div "2,546.5"
drag, startPoint x: 530, startPoint y: 229, endPoint x: 513, endPoint y: 222, distance: 18.1
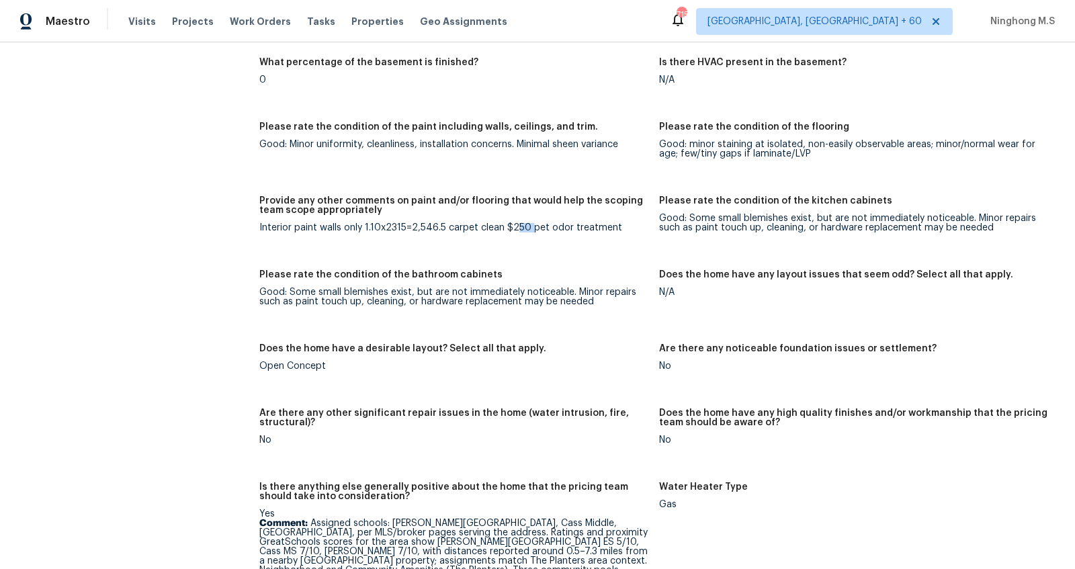
click at [513, 223] on div "Interior paint walls only 1.10x2315=2,546.5 carpet clean $250 pet odor treatment" at bounding box center [453, 227] width 389 height 9
drag, startPoint x: 405, startPoint y: 225, endPoint x: 377, endPoint y: 225, distance: 28.2
click at [377, 225] on div "Interior paint walls only 1.10x2315=2,546.5 carpet clean $250 pet odor treatment" at bounding box center [453, 227] width 389 height 9
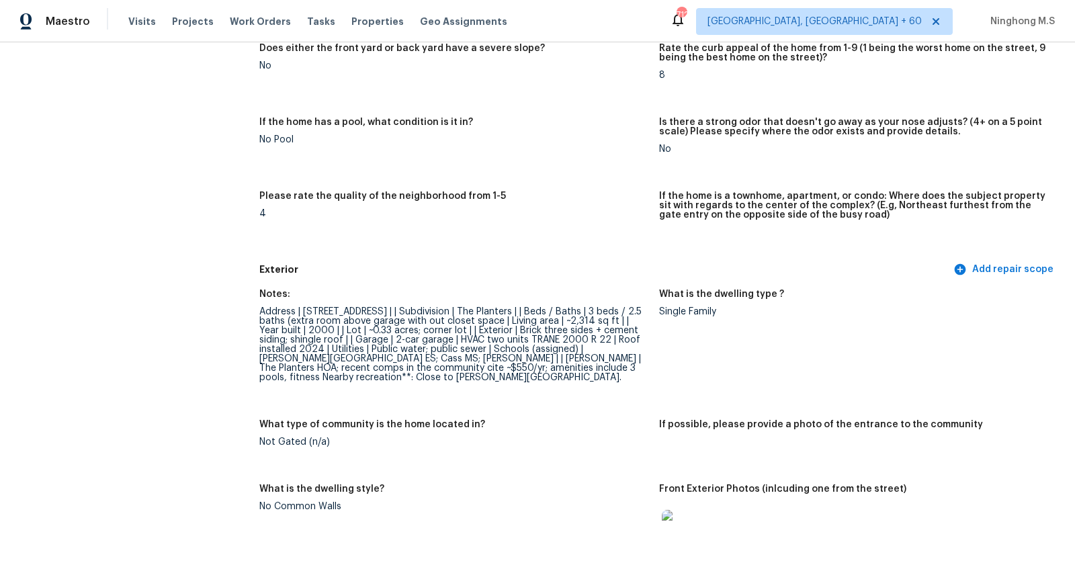
scroll to position [265, 0]
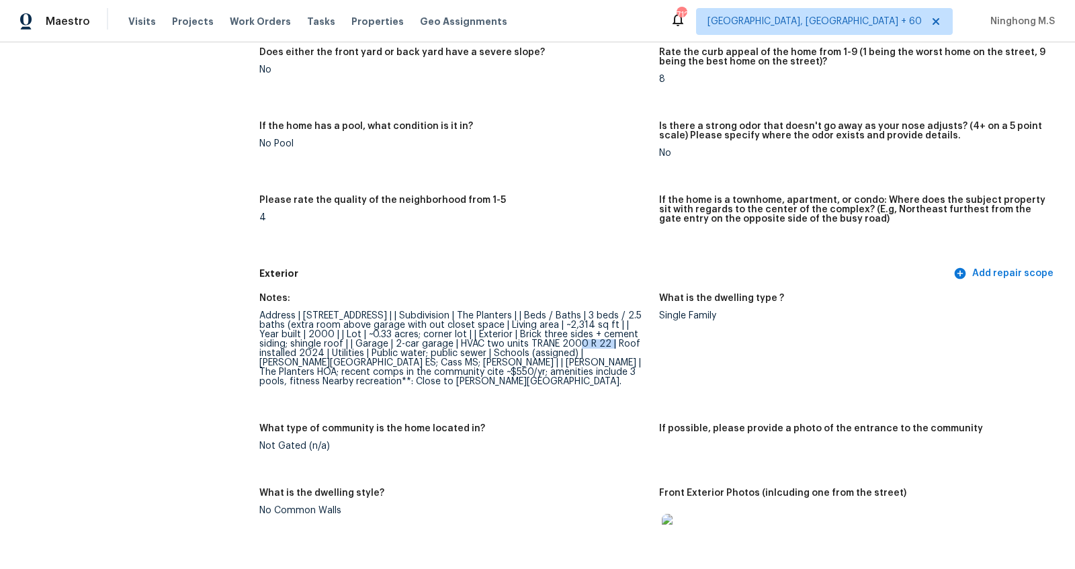
drag, startPoint x: 525, startPoint y: 341, endPoint x: 563, endPoint y: 341, distance: 37.6
click at [563, 341] on div "Address | 74 Planters Dr NW, Cartersville, GA 30120 | | Subdivision | The Plant…" at bounding box center [453, 348] width 389 height 75
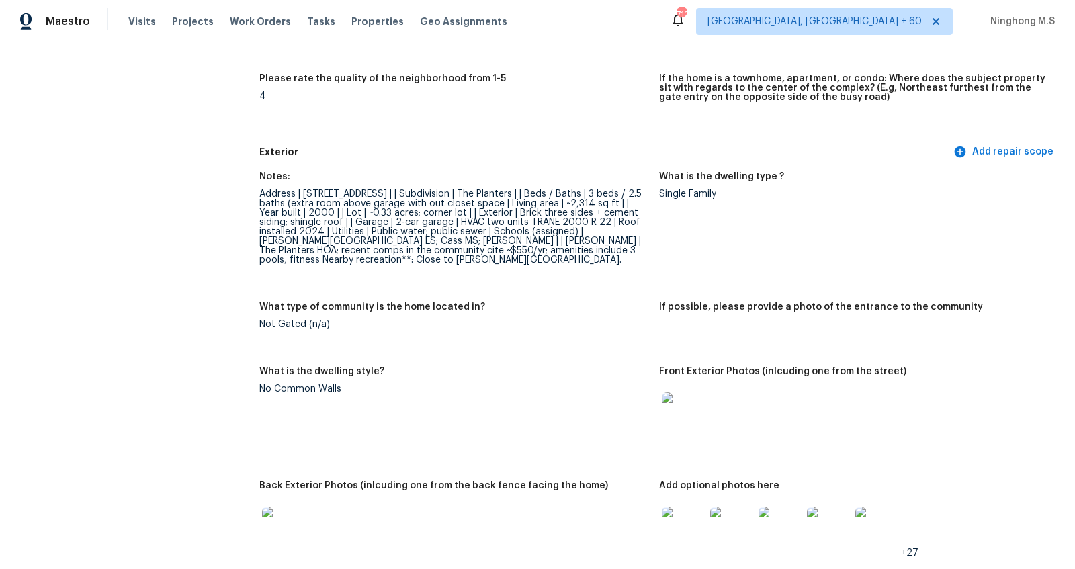
scroll to position [430, 0]
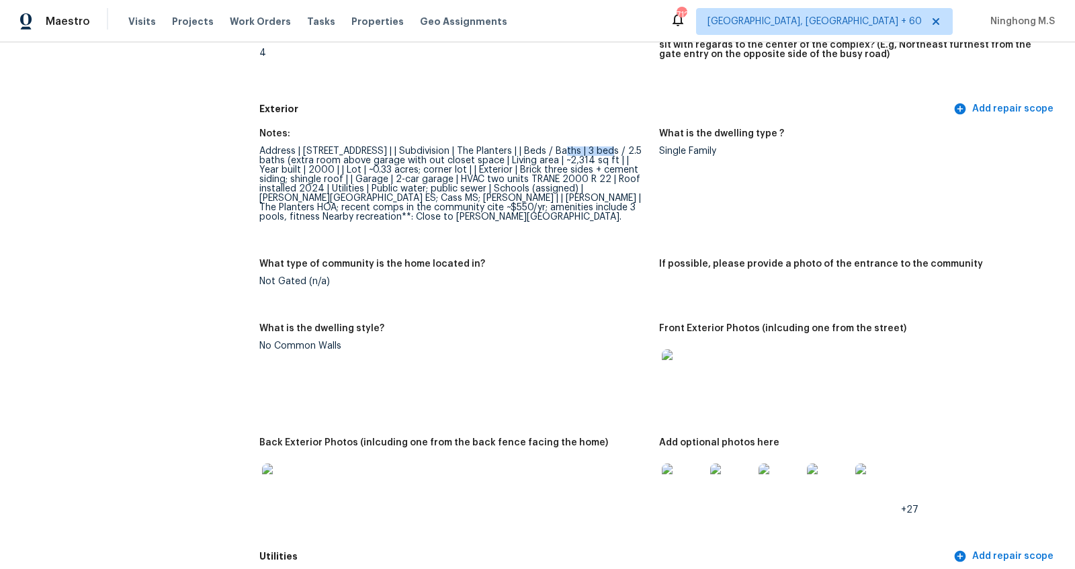
drag, startPoint x: 561, startPoint y: 146, endPoint x: 610, endPoint y: 146, distance: 49.1
click at [610, 147] on div "Address | 74 Planters Dr NW, Cartersville, GA 30120 | | Subdivision | The Plant…" at bounding box center [453, 184] width 389 height 75
drag, startPoint x: 460, startPoint y: 204, endPoint x: 597, endPoint y: 204, distance: 137.1
click at [597, 204] on div "Address | 74 Planters Dr NW, Cartersville, GA 30120 | | Subdivision | The Plant…" at bounding box center [453, 184] width 389 height 75
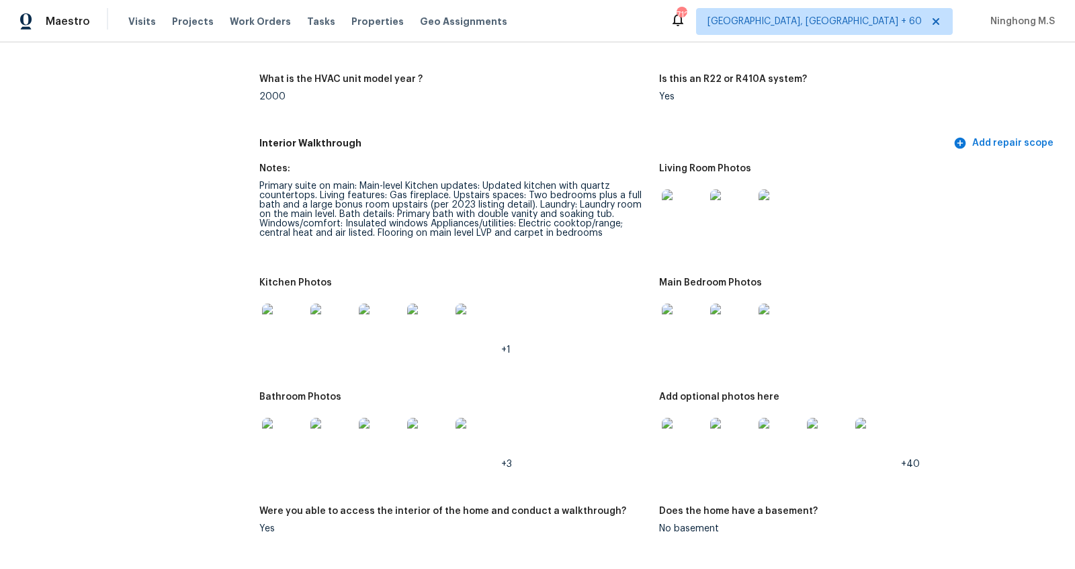
scroll to position [1443, 0]
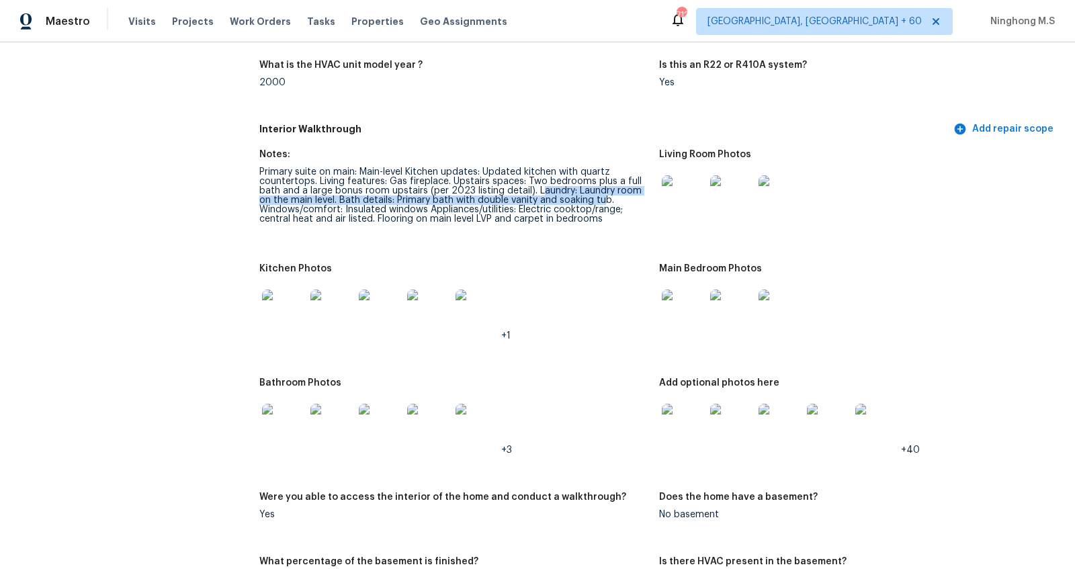
drag, startPoint x: 537, startPoint y: 192, endPoint x: 604, endPoint y: 197, distance: 67.4
click at [604, 196] on div "Primary suite on main: Main-level Kitchen updates: Updated kitchen with quartz …" at bounding box center [453, 195] width 389 height 56
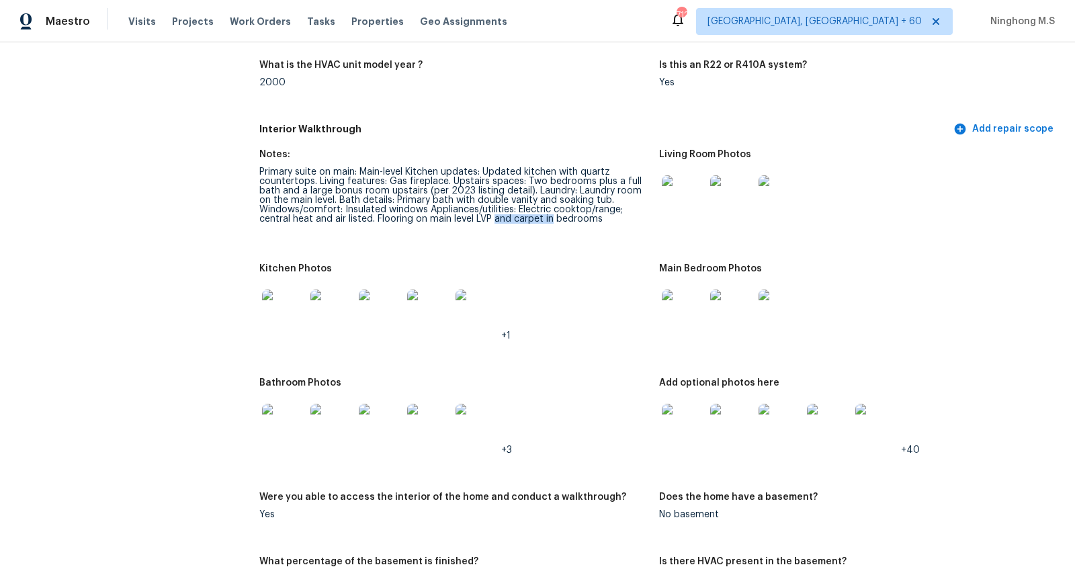
drag, startPoint x: 493, startPoint y: 216, endPoint x: 569, endPoint y: 216, distance: 75.9
click at [567, 216] on div "Primary suite on main: Main-level Kitchen updates: Updated kitchen with quartz …" at bounding box center [453, 195] width 389 height 56
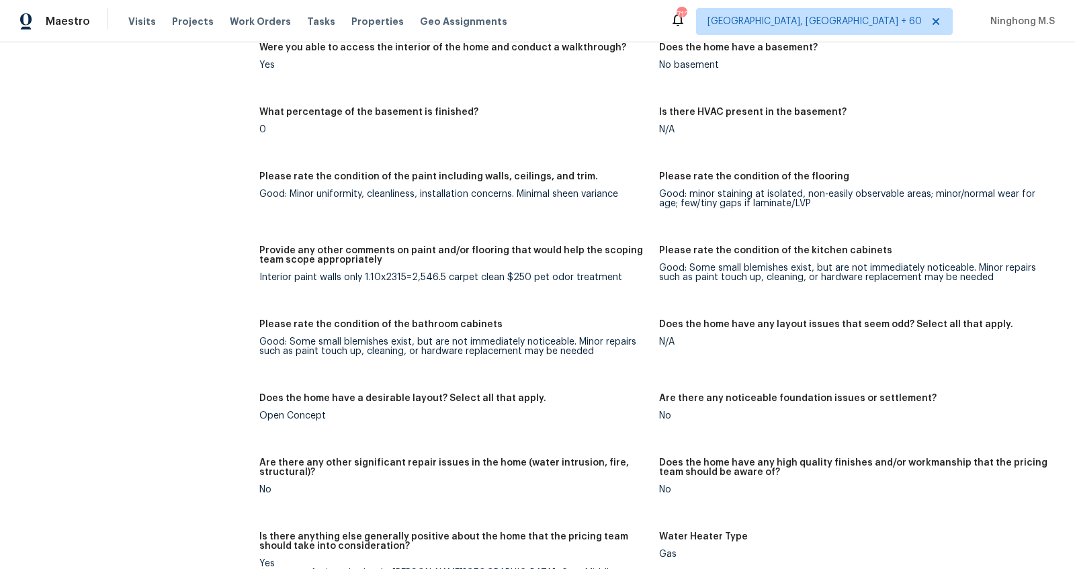
scroll to position [1895, 0]
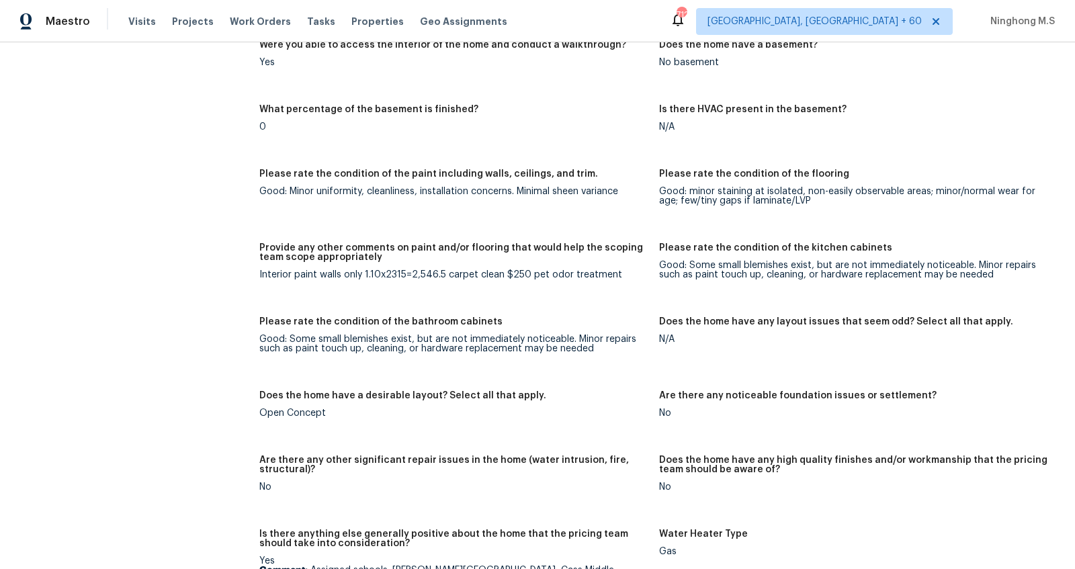
click at [556, 296] on figure "Provide any other comments on paint and/or flooring that would help the scoping…" at bounding box center [459, 272] width 400 height 58
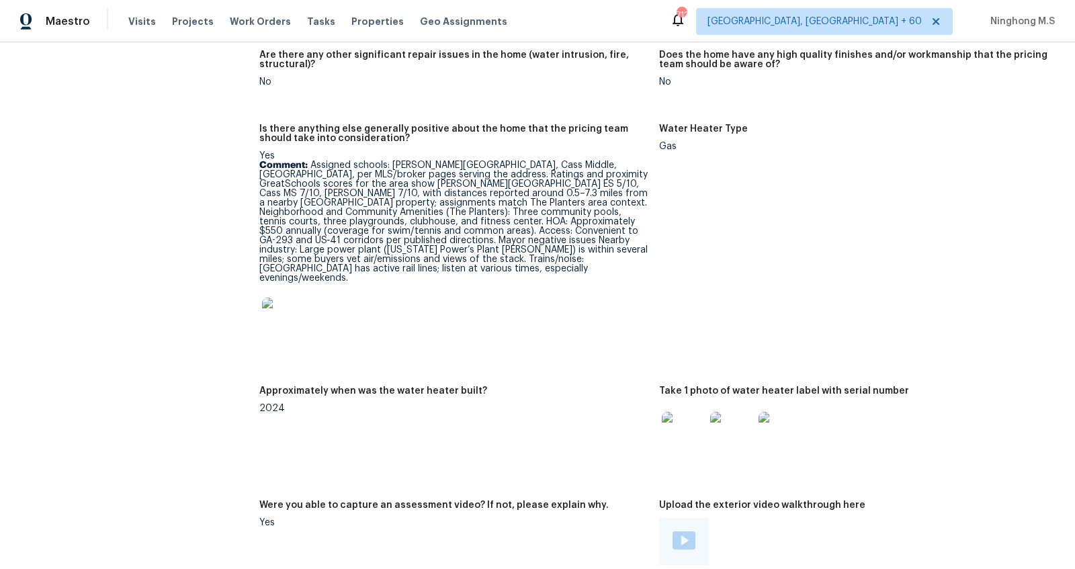
scroll to position [2331, 0]
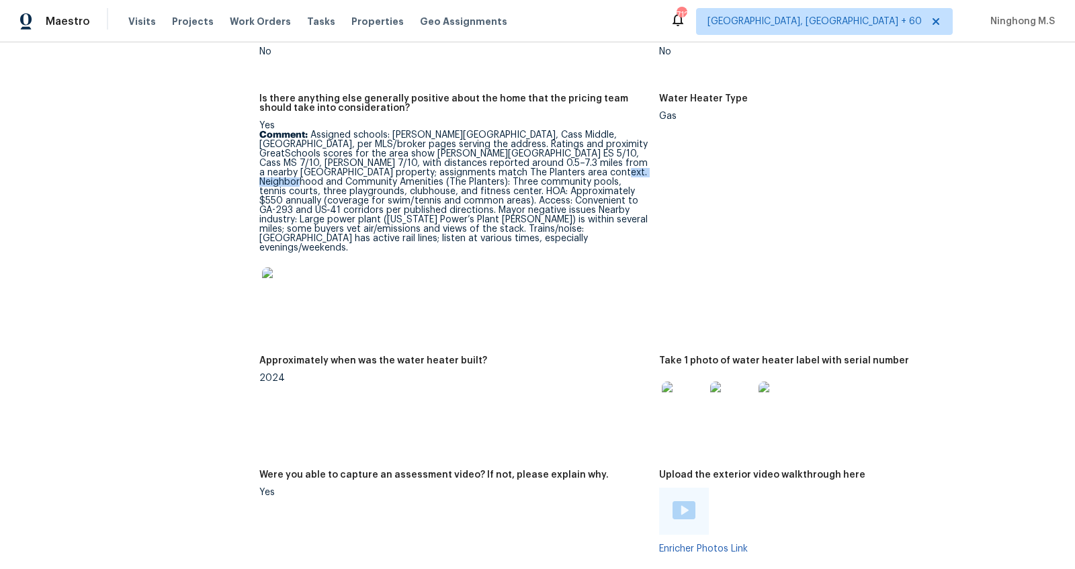
drag, startPoint x: 532, startPoint y: 175, endPoint x: 596, endPoint y: 175, distance: 63.8
click at [595, 175] on p "Comment: Assigned schools: Hamilton Crossing Elementary, Cass Middle, Cass High…" at bounding box center [453, 191] width 389 height 122
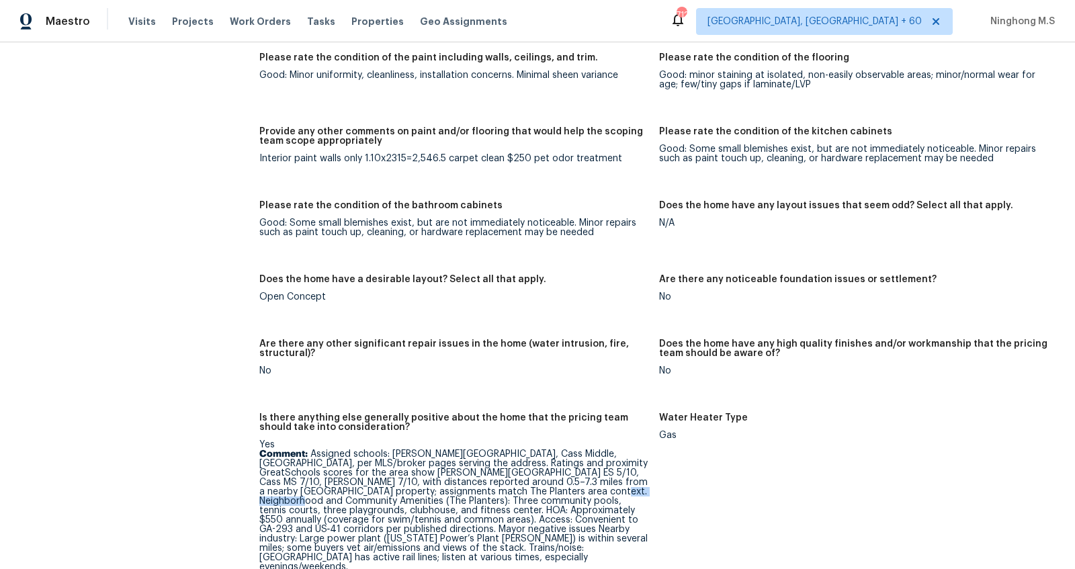
scroll to position [1826, 0]
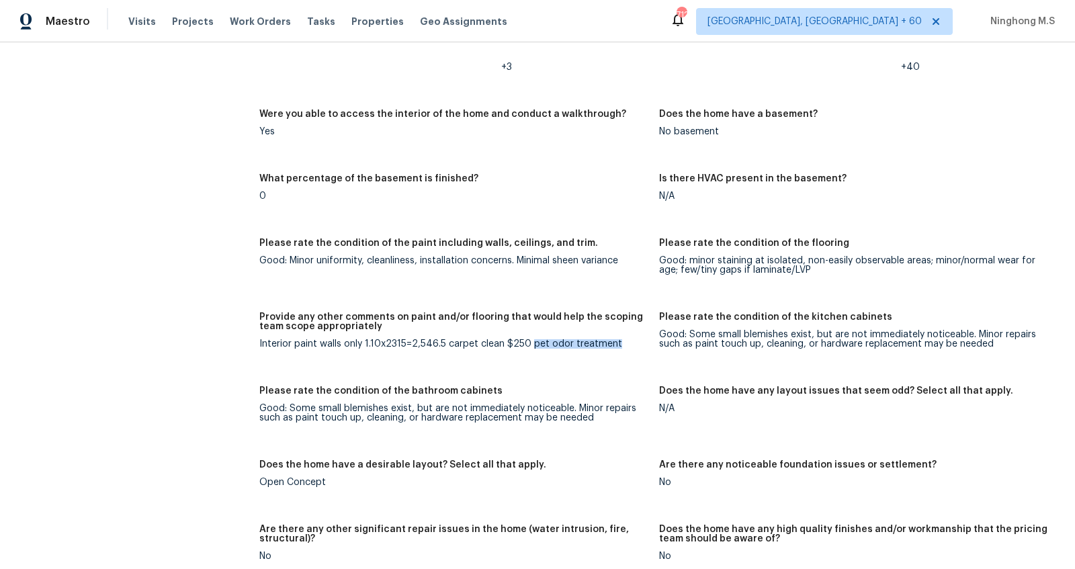
drag, startPoint x: 528, startPoint y: 345, endPoint x: 625, endPoint y: 345, distance: 96.8
click at [625, 345] on div "Interior paint walls only 1.10x2315=2,546.5 carpet clean $250 pet odor treatment" at bounding box center [453, 343] width 389 height 9
drag, startPoint x: 625, startPoint y: 344, endPoint x: 554, endPoint y: 341, distance: 70.6
click at [554, 341] on div "Interior paint walls only 1.10x2315=2,546.5 carpet clean $250 pet odor treatment" at bounding box center [453, 343] width 389 height 9
drag, startPoint x: 527, startPoint y: 345, endPoint x: 612, endPoint y: 345, distance: 85.4
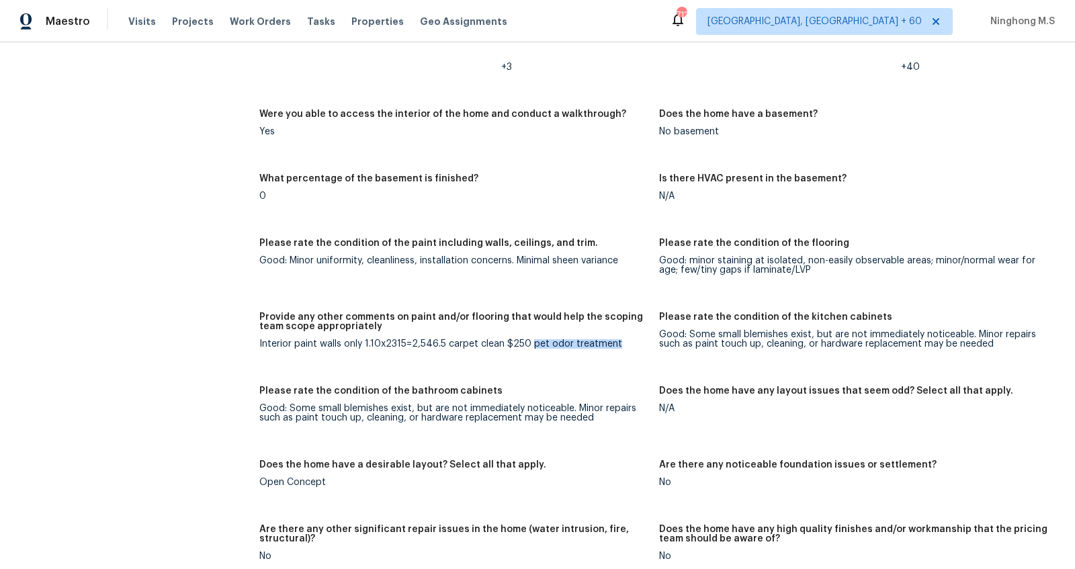
click at [612, 345] on div "Interior paint walls only 1.10x2315=2,546.5 carpet clean $250 pet odor treatment" at bounding box center [453, 343] width 389 height 9
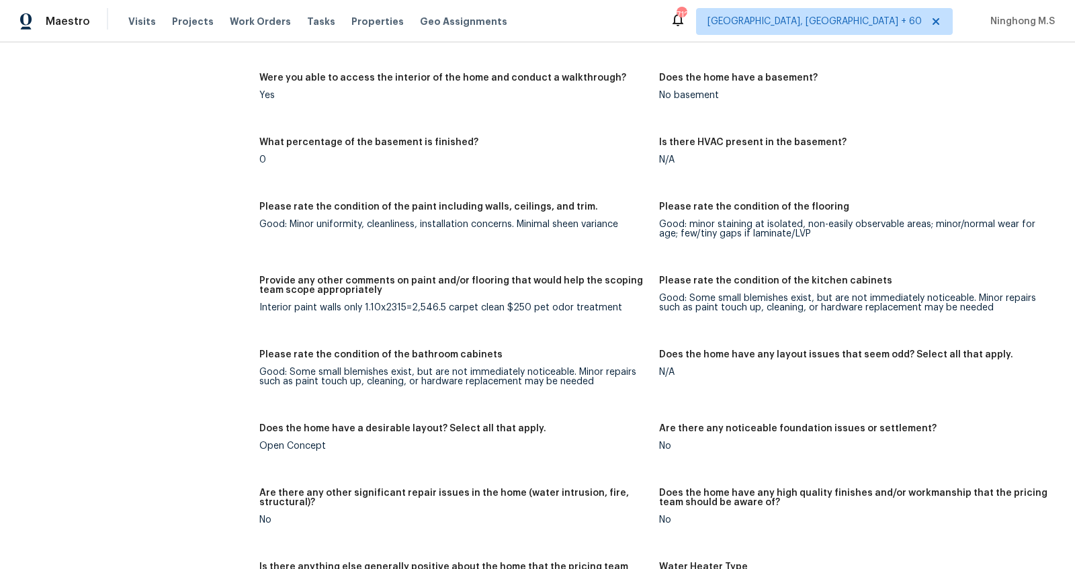
scroll to position [1872, 0]
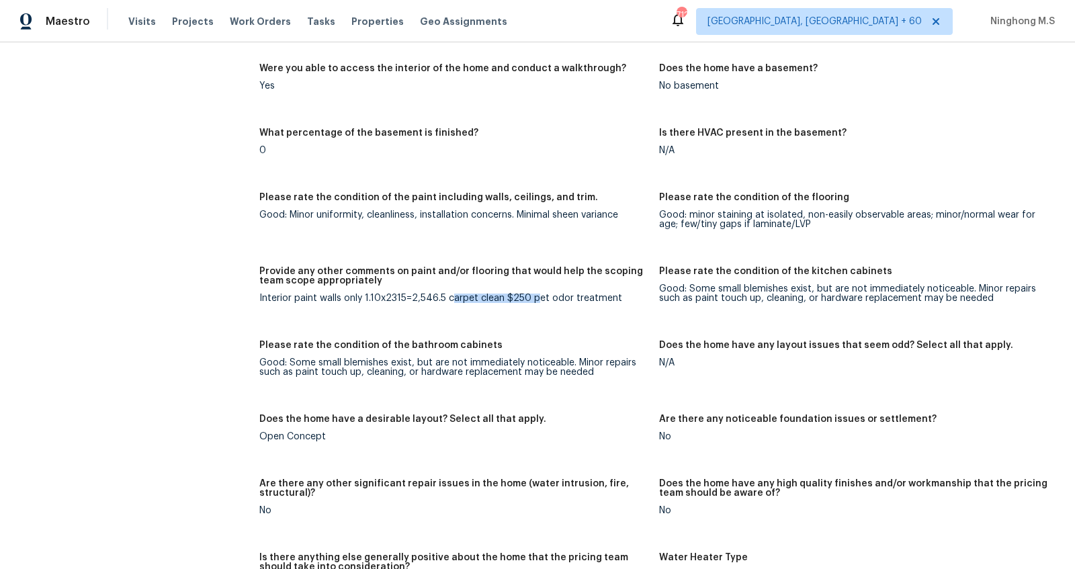
drag, startPoint x: 451, startPoint y: 300, endPoint x: 532, endPoint y: 300, distance: 81.3
click at [532, 300] on div "Interior paint walls only 1.10x2315=2,546.5 carpet clean $250 pet odor treatment" at bounding box center [453, 298] width 389 height 9
click at [533, 300] on div "Interior paint walls only 1.10x2315=2,546.5 carpet clean $250 pet odor treatment" at bounding box center [453, 298] width 389 height 9
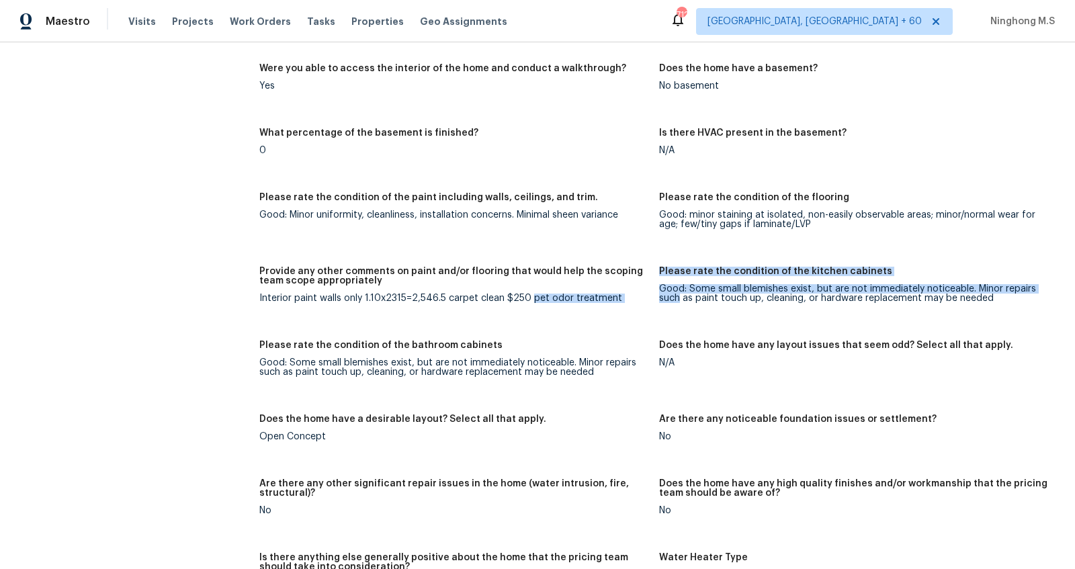
drag, startPoint x: 533, startPoint y: 300, endPoint x: 659, endPoint y: 300, distance: 126.4
click at [659, 300] on div "Notes: Primary suite on main: Main-level Kitchen updates: Updated kitchen with …" at bounding box center [659, 438] width 800 height 1450
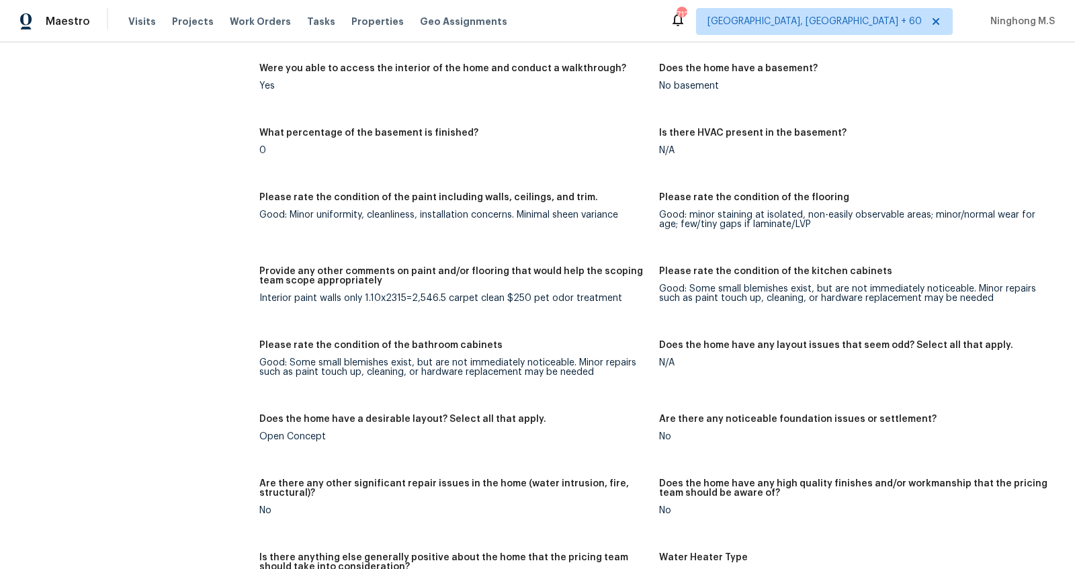
click at [585, 300] on div "Interior paint walls only 1.10x2315=2,546.5 carpet clean $250 pet odor treatment" at bounding box center [453, 298] width 389 height 9
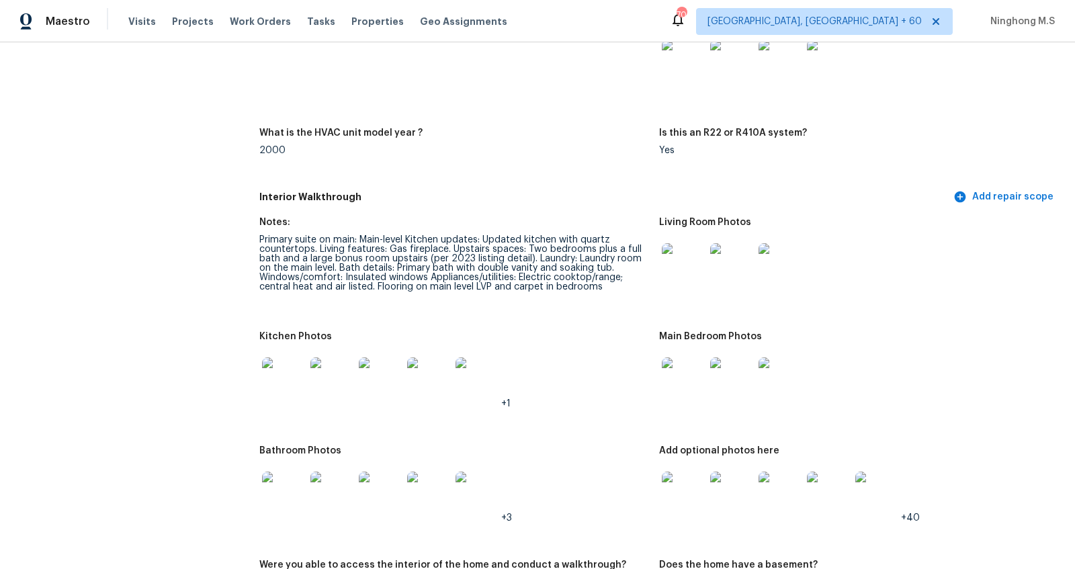
scroll to position [1141, 0]
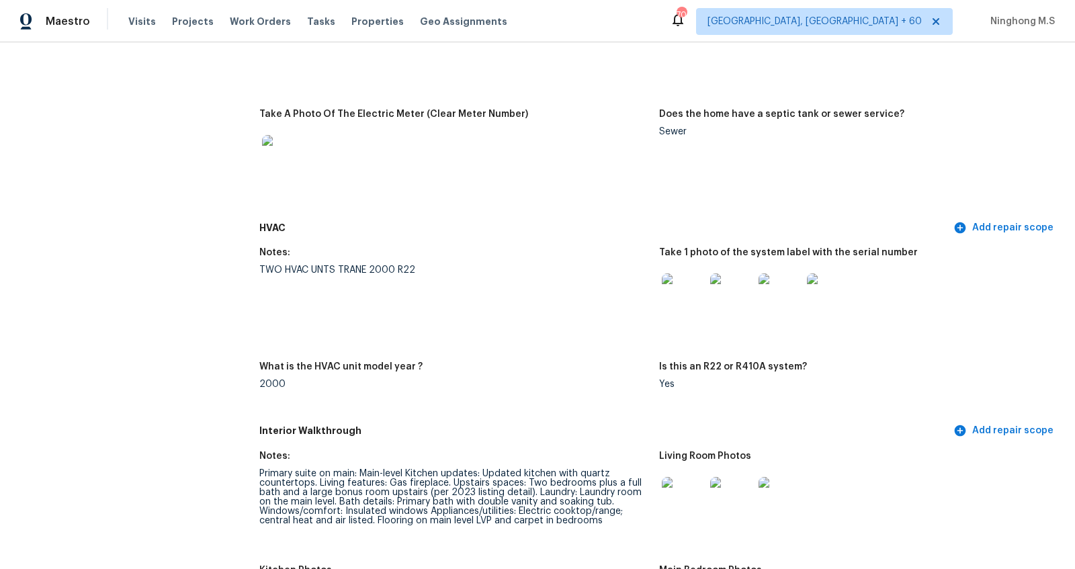
click at [679, 297] on img at bounding box center [683, 295] width 43 height 43
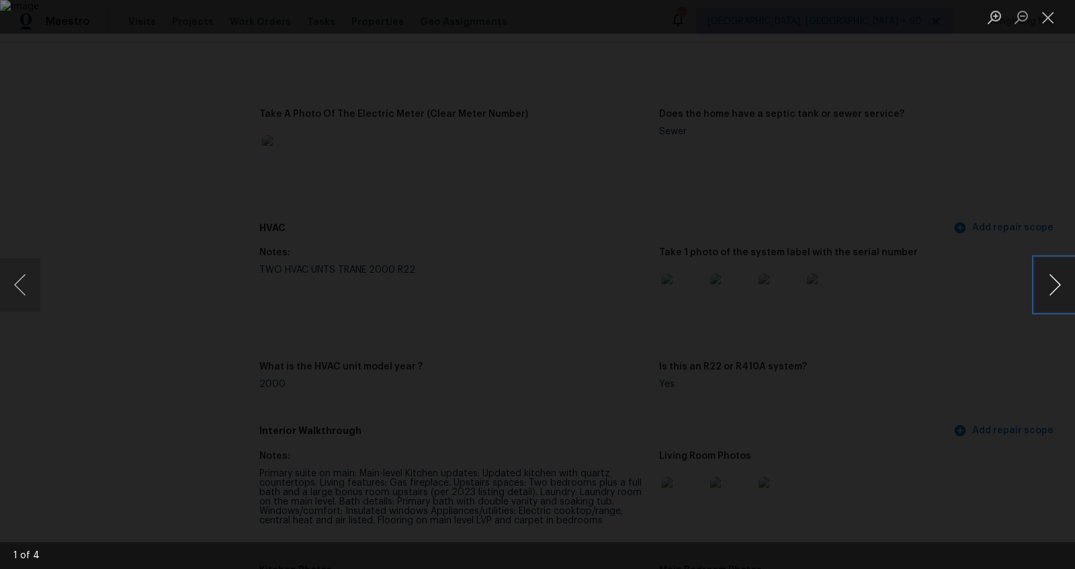
click at [1057, 284] on button "Next image" at bounding box center [1055, 285] width 40 height 54
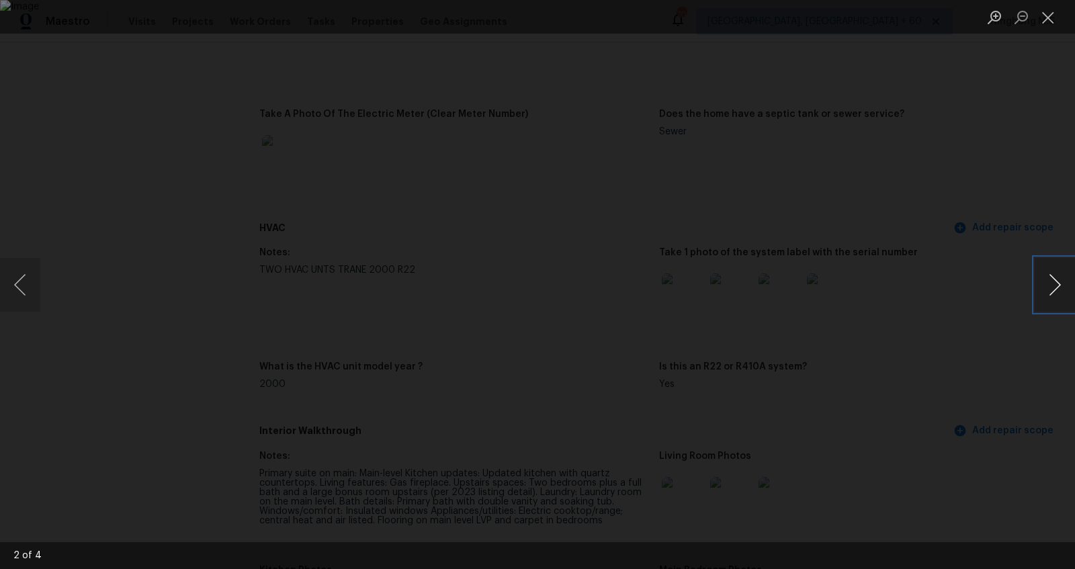
click at [1057, 284] on button "Next image" at bounding box center [1055, 285] width 40 height 54
click at [1046, 37] on div "Lightbox" at bounding box center [537, 284] width 1075 height 569
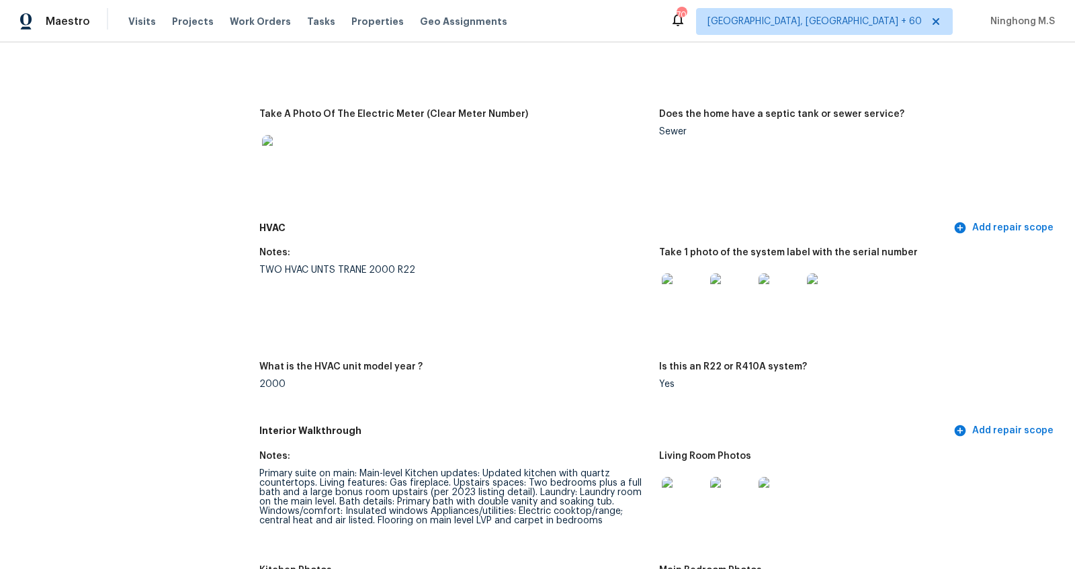
scroll to position [606, 0]
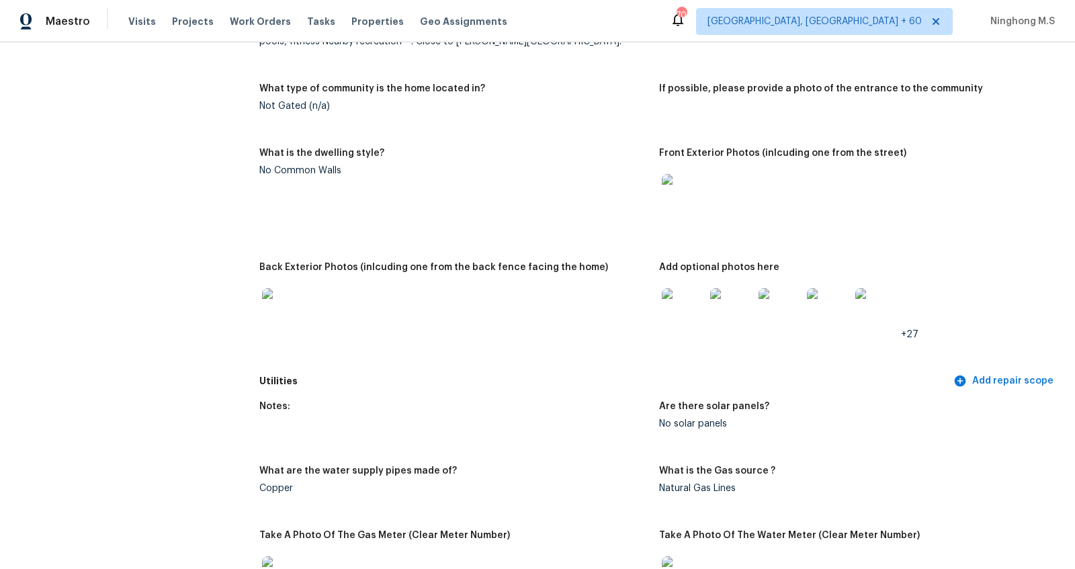
click at [685, 311] on img at bounding box center [683, 309] width 43 height 43
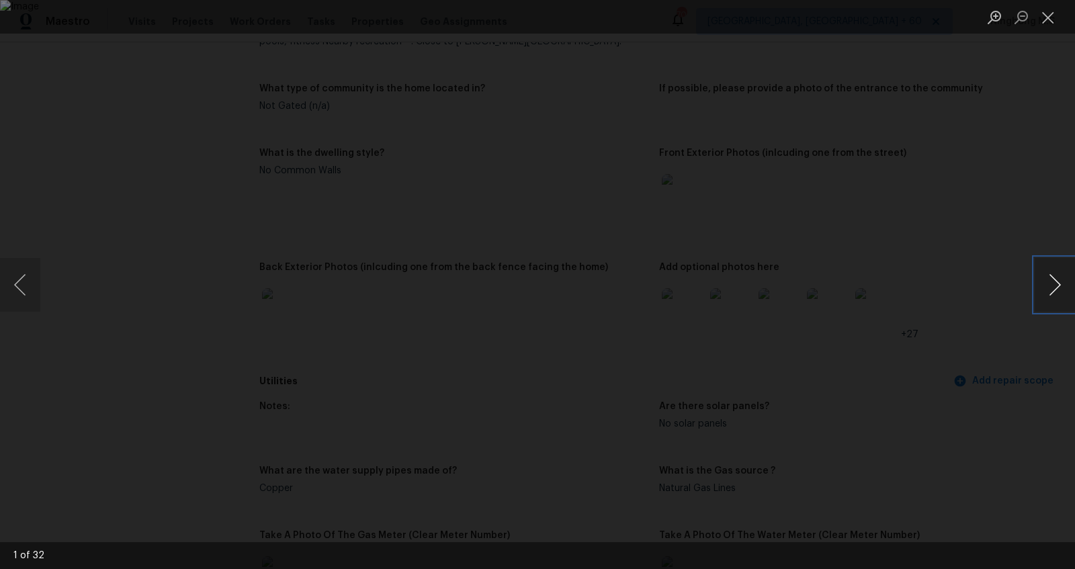
click at [1054, 285] on button "Next image" at bounding box center [1055, 285] width 40 height 54
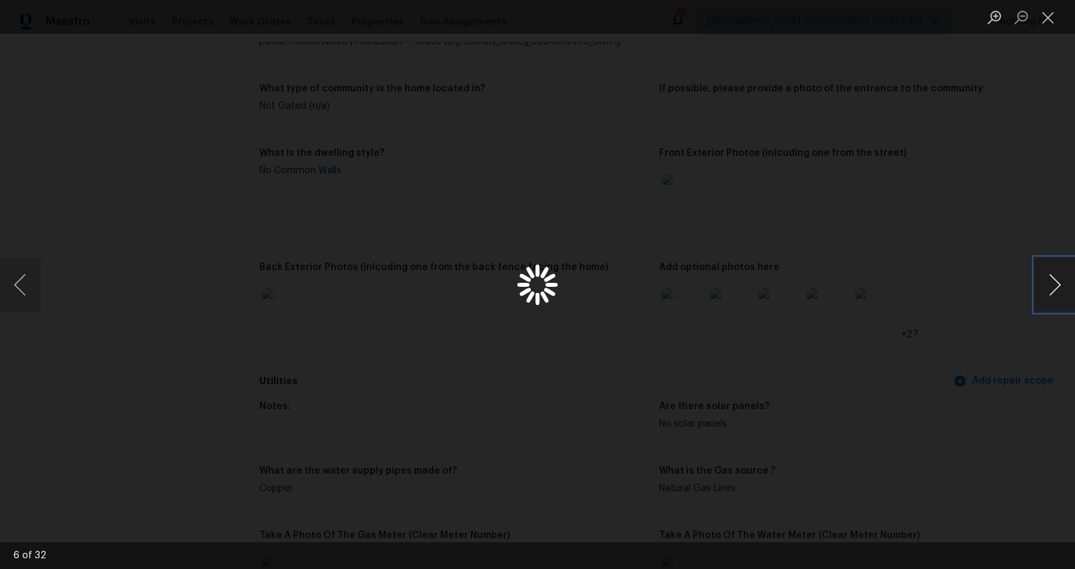
click at [1054, 285] on button "Next image" at bounding box center [1055, 285] width 40 height 54
click at [1057, 13] on button "Close lightbox" at bounding box center [1048, 17] width 27 height 24
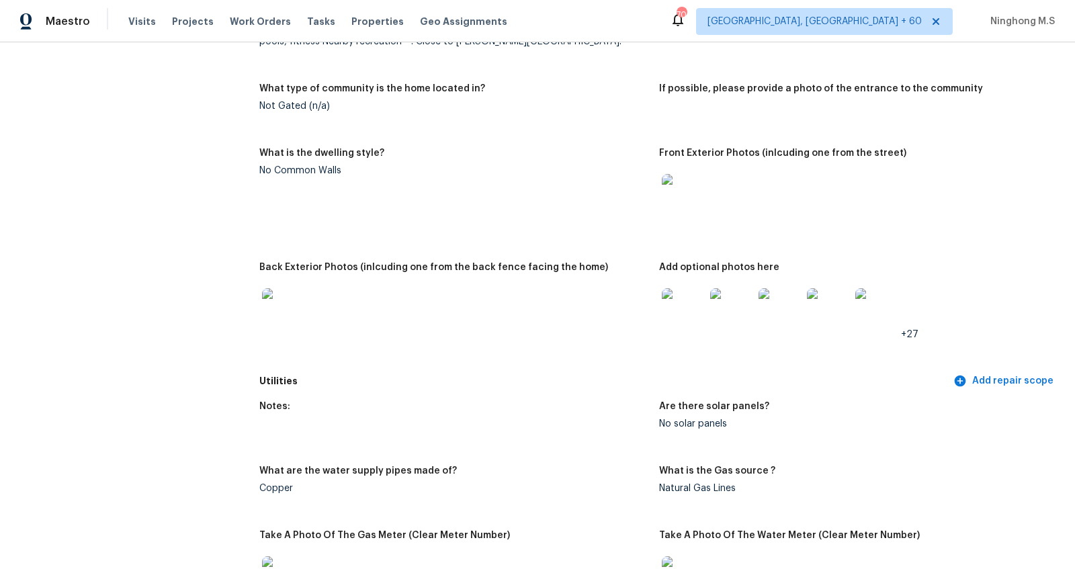
click at [282, 305] on img at bounding box center [283, 309] width 43 height 43
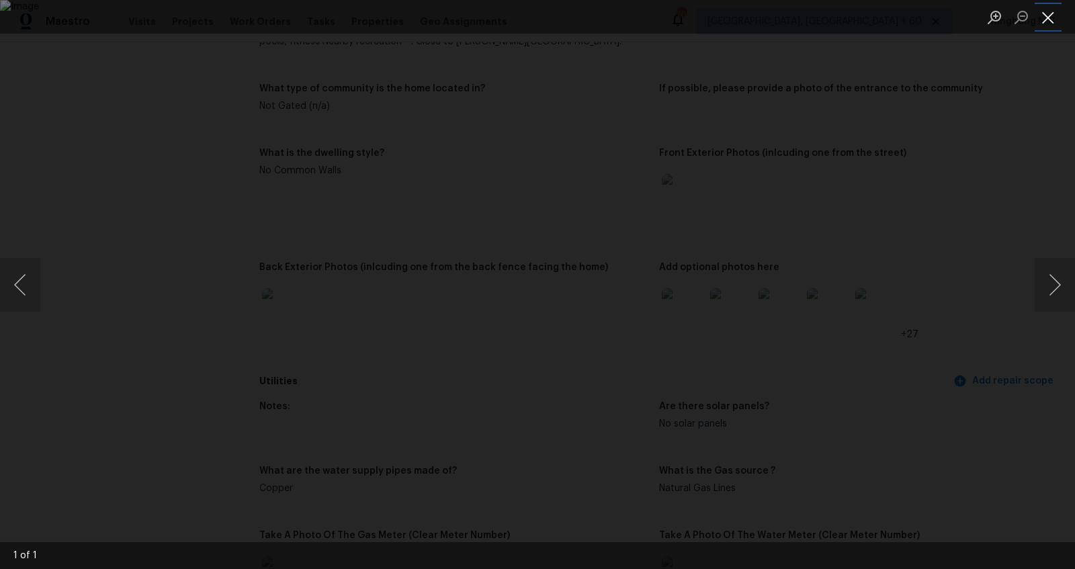
click at [1054, 13] on button "Close lightbox" at bounding box center [1048, 17] width 27 height 24
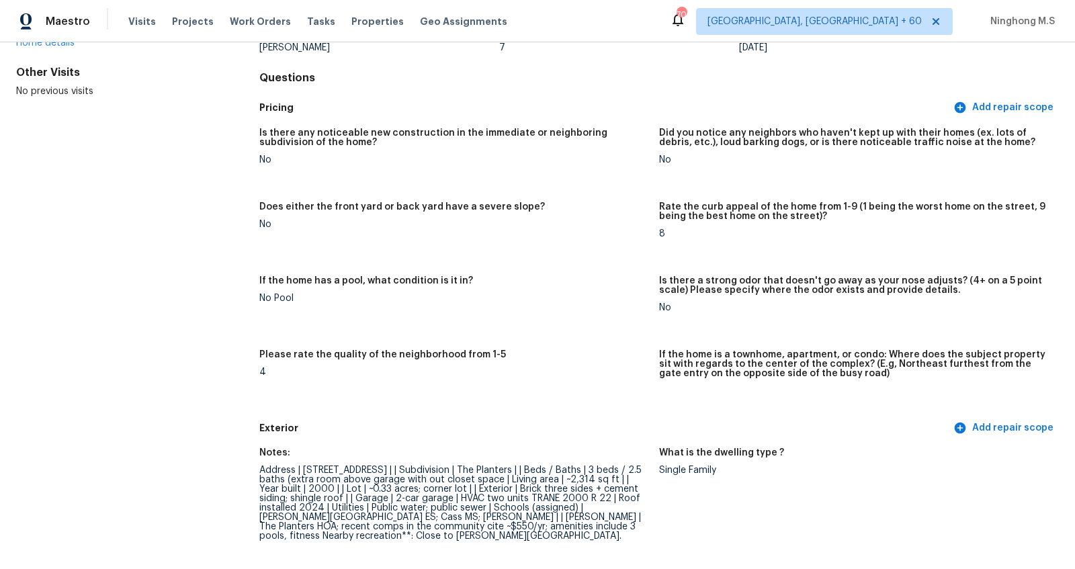
scroll to position [0, 0]
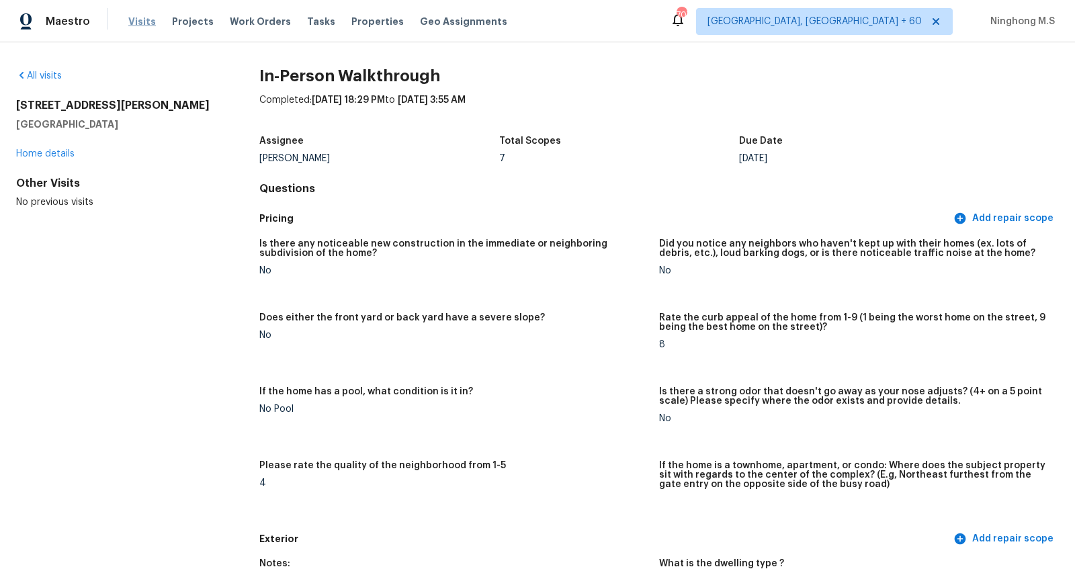
click at [134, 20] on span "Visits" at bounding box center [142, 21] width 28 height 13
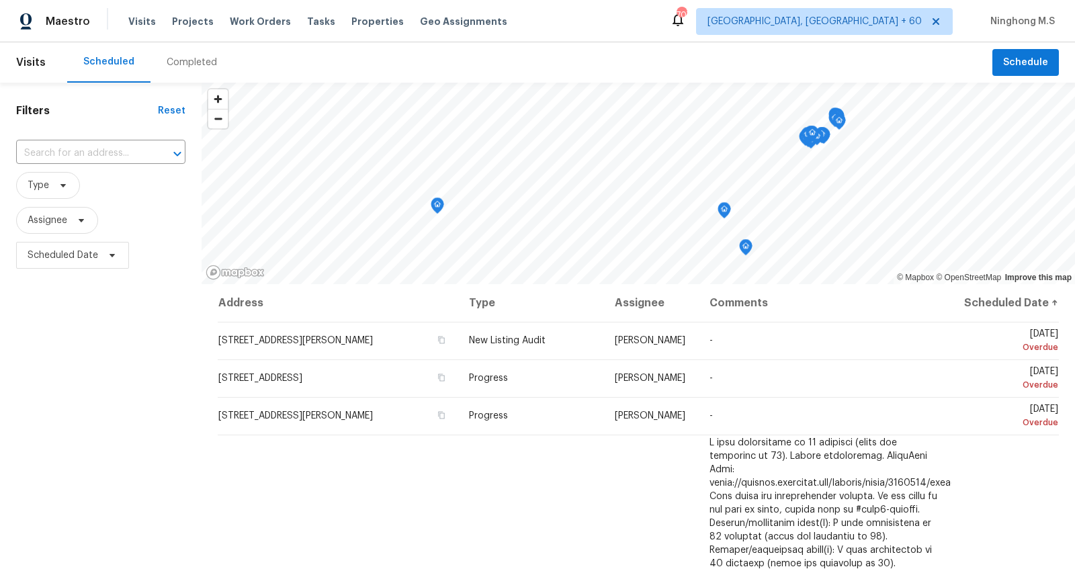
click at [197, 75] on div "Completed" at bounding box center [192, 62] width 83 height 40
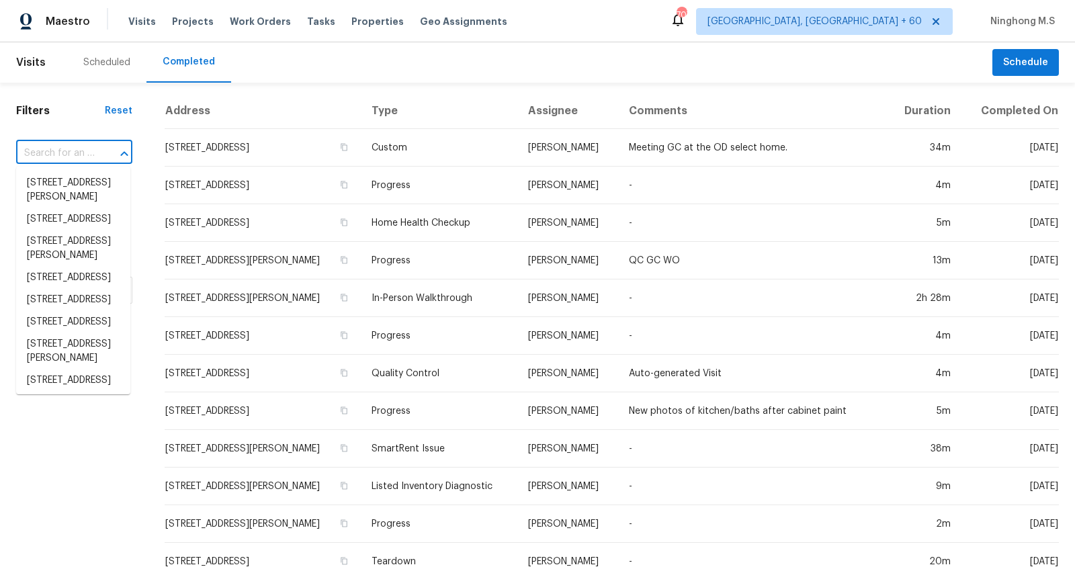
click at [82, 144] on input "text" at bounding box center [55, 153] width 79 height 21
paste input "[STREET_ADDRESS]"
type input "[STREET_ADDRESS]"
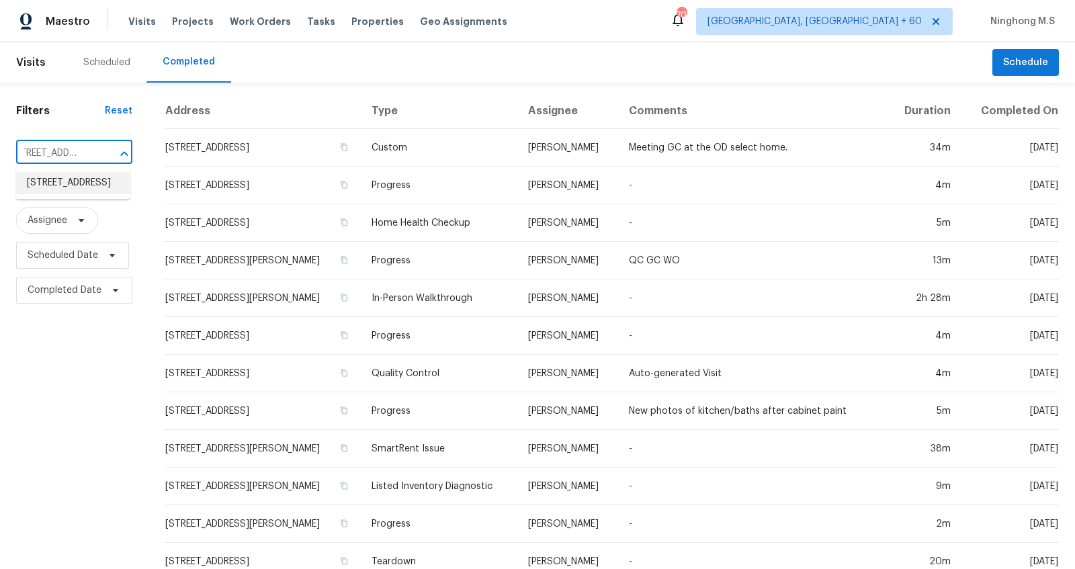
click at [83, 183] on li "[STREET_ADDRESS]" at bounding box center [73, 183] width 114 height 22
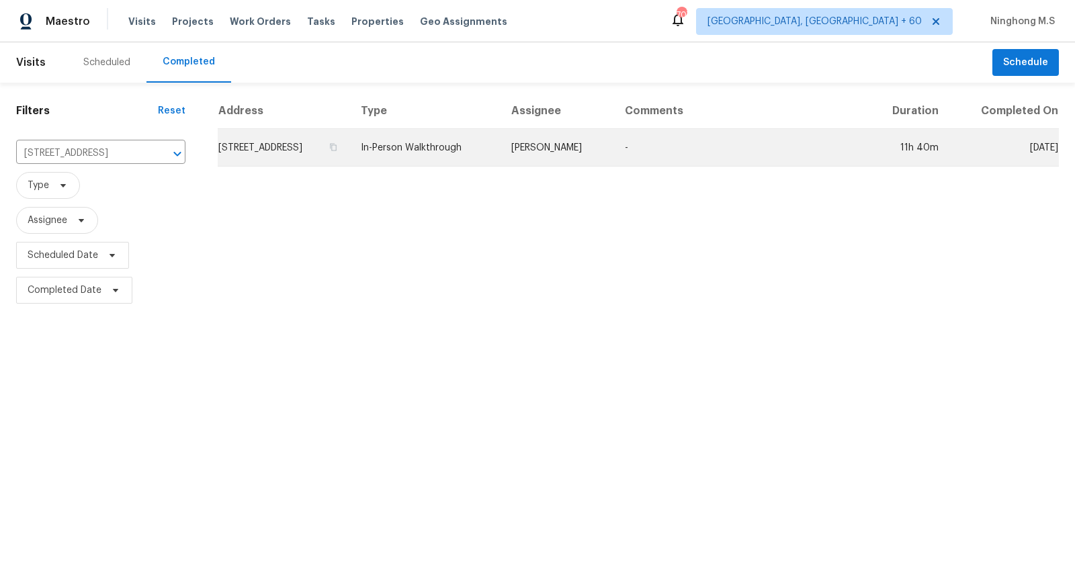
click at [329, 149] on td "[STREET_ADDRESS]" at bounding box center [284, 148] width 132 height 38
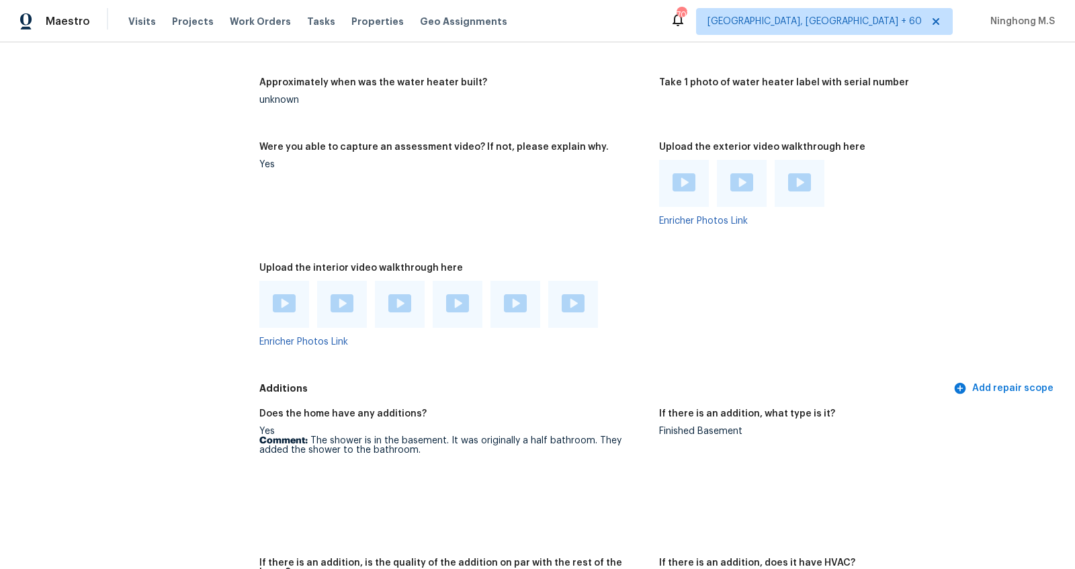
scroll to position [3099, 0]
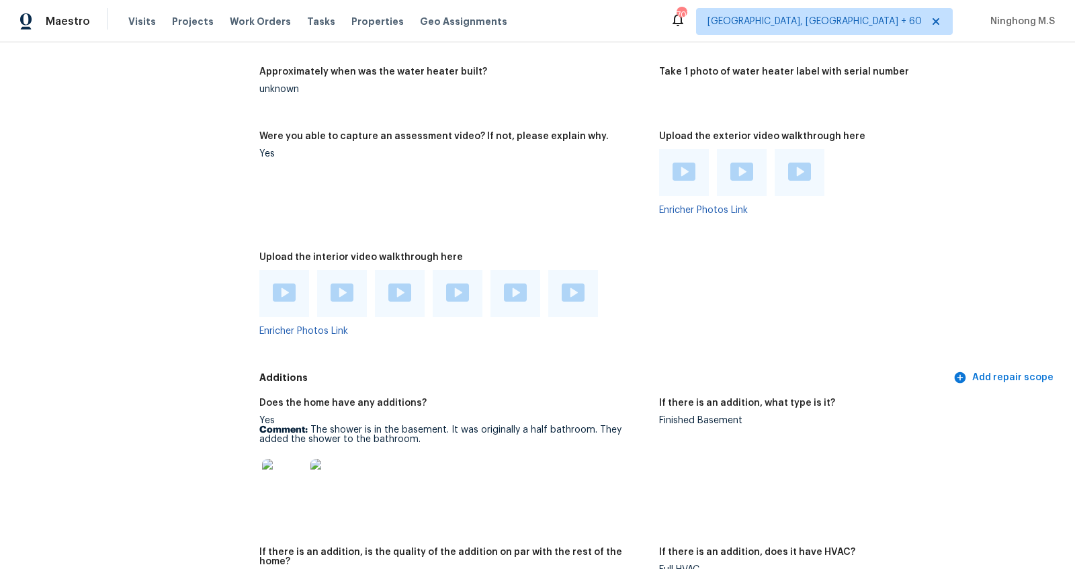
click at [279, 294] on img at bounding box center [284, 293] width 23 height 18
click at [353, 297] on div at bounding box center [342, 293] width 50 height 47
click at [347, 296] on img at bounding box center [342, 293] width 23 height 18
click at [396, 298] on img at bounding box center [399, 293] width 23 height 18
click at [456, 290] on img at bounding box center [457, 293] width 23 height 18
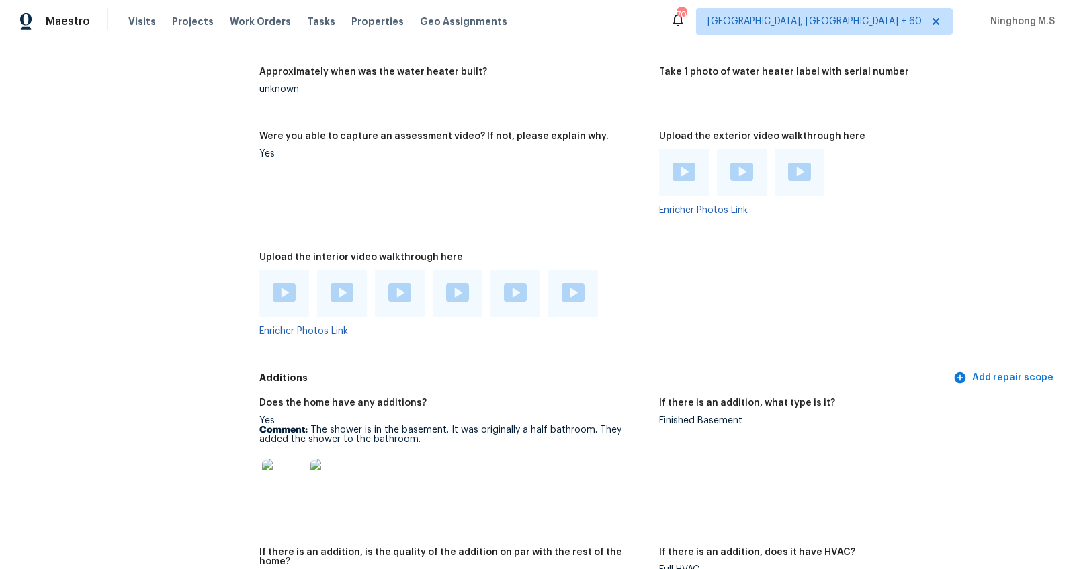
click at [571, 295] on img at bounding box center [573, 293] width 23 height 18
click at [462, 302] on div at bounding box center [457, 294] width 23 height 20
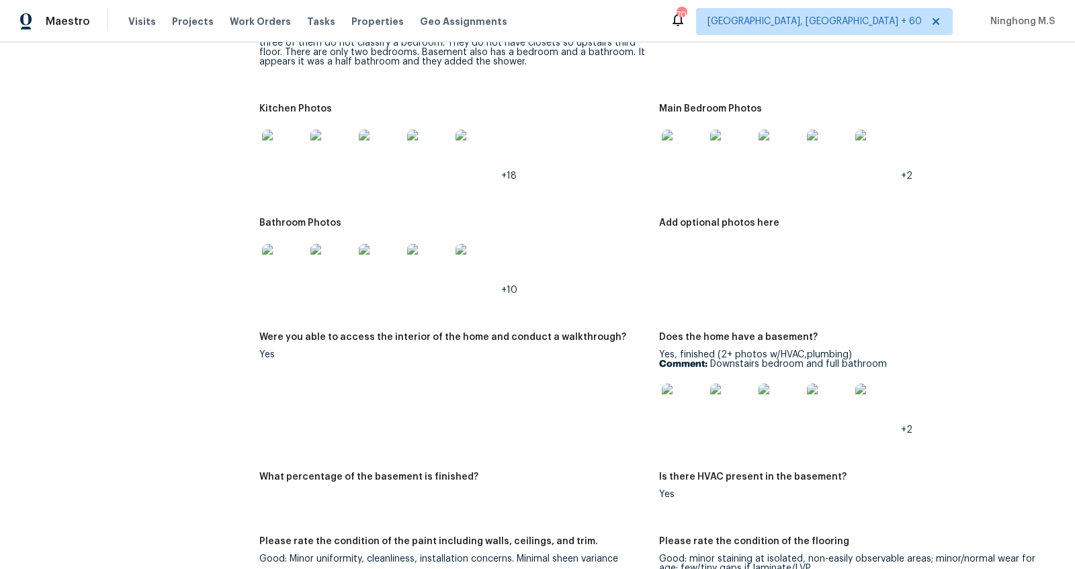
scroll to position [1857, 0]
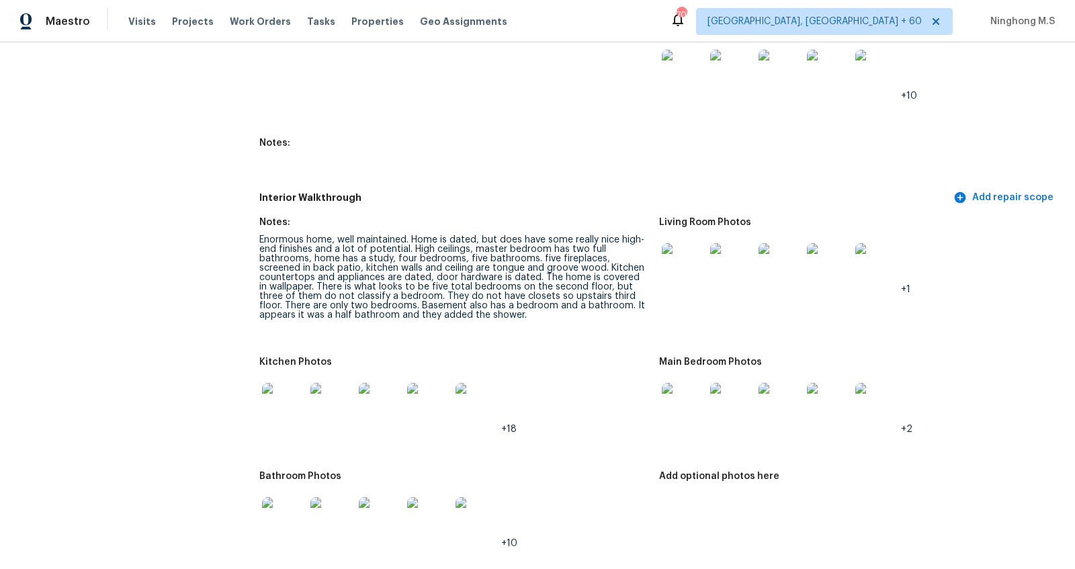
drag, startPoint x: 496, startPoint y: 243, endPoint x: 577, endPoint y: 243, distance: 81.3
click at [577, 243] on div "Enormous home, well maintained. Home is dated, but does have some really nice h…" at bounding box center [453, 277] width 389 height 85
drag, startPoint x: 454, startPoint y: 253, endPoint x: 497, endPoint y: 253, distance: 42.3
click at [496, 253] on div "Enormous home, well maintained. Home is dated, but does have some really nice h…" at bounding box center [453, 277] width 389 height 85
drag, startPoint x: 484, startPoint y: 251, endPoint x: 571, endPoint y: 253, distance: 86.7
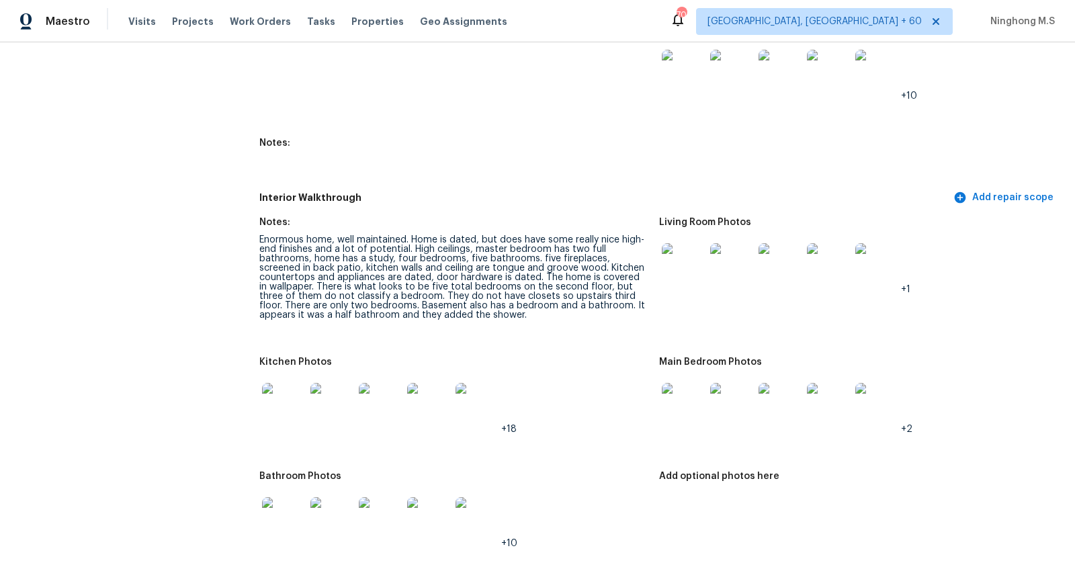
click at [571, 253] on div "Enormous home, well maintained. Home is dated, but does have some really nice h…" at bounding box center [453, 277] width 389 height 85
drag, startPoint x: 357, startPoint y: 272, endPoint x: 446, endPoint y: 272, distance: 88.7
click at [446, 272] on div "Enormous home, well maintained. Home is dated, but does have some really nice h…" at bounding box center [453, 277] width 389 height 85
drag, startPoint x: 477, startPoint y: 272, endPoint x: 543, endPoint y: 279, distance: 66.3
click at [543, 279] on div "Enormous home, well maintained. Home is dated, but does have some really nice h…" at bounding box center [453, 277] width 389 height 85
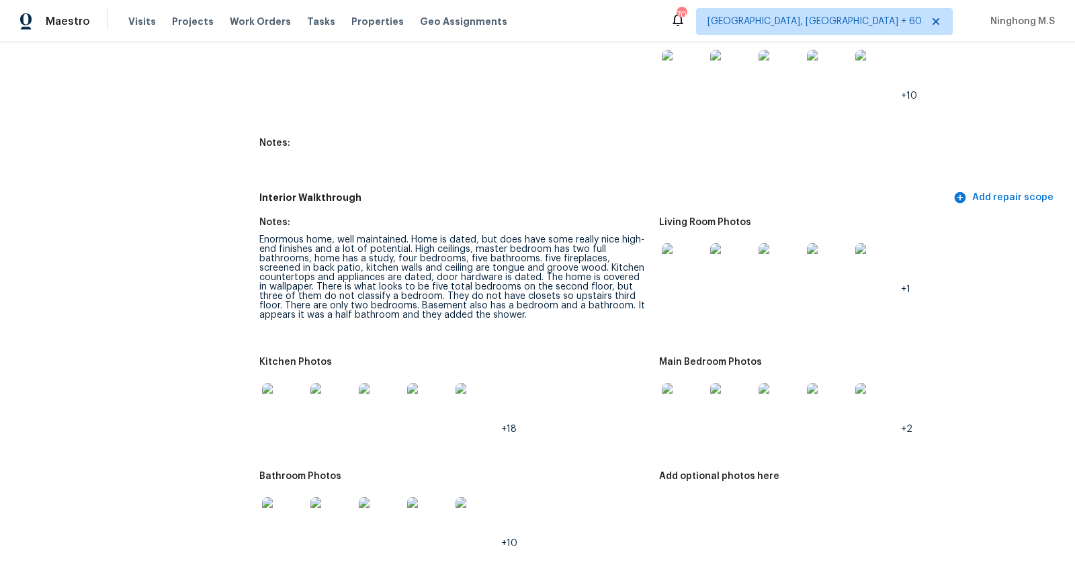
click at [561, 276] on div "Enormous home, well maintained. Home is dated, but does have some really nice h…" at bounding box center [453, 277] width 389 height 85
drag, startPoint x: 562, startPoint y: 266, endPoint x: 596, endPoint y: 266, distance: 34.3
click at [596, 266] on div "Enormous home, well maintained. Home is dated, but does have some really nice h…" at bounding box center [453, 277] width 389 height 85
drag, startPoint x: 542, startPoint y: 276, endPoint x: 609, endPoint y: 276, distance: 67.2
click at [608, 276] on div "Enormous home, well maintained. Home is dated, but does have some really nice h…" at bounding box center [453, 277] width 389 height 85
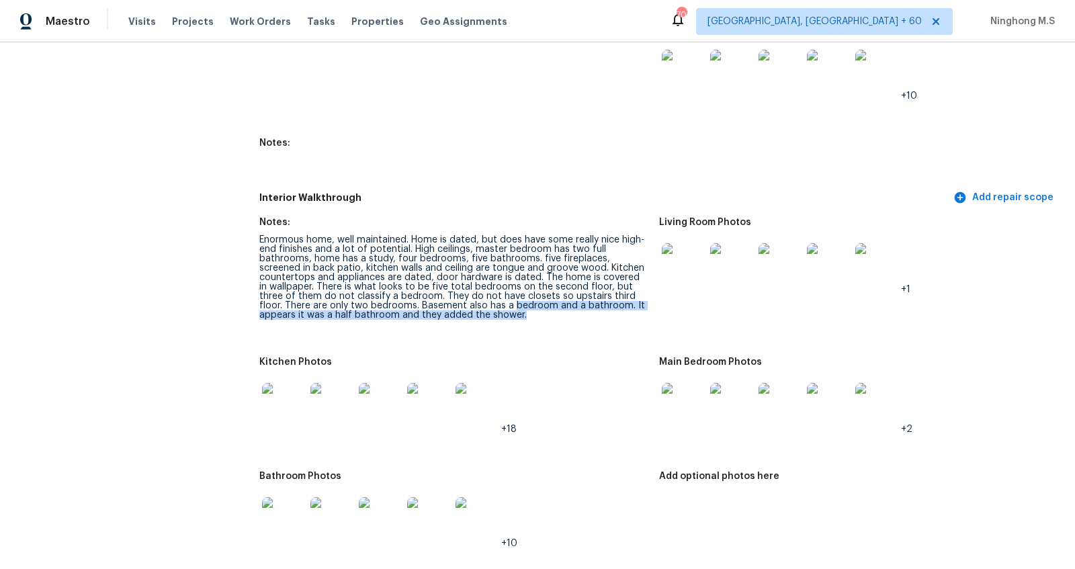
drag, startPoint x: 538, startPoint y: 310, endPoint x: 483, endPoint y: 302, distance: 55.6
click at [483, 302] on div "Enormous home, well maintained. Home is dated, but does have some really nice h…" at bounding box center [453, 277] width 389 height 85
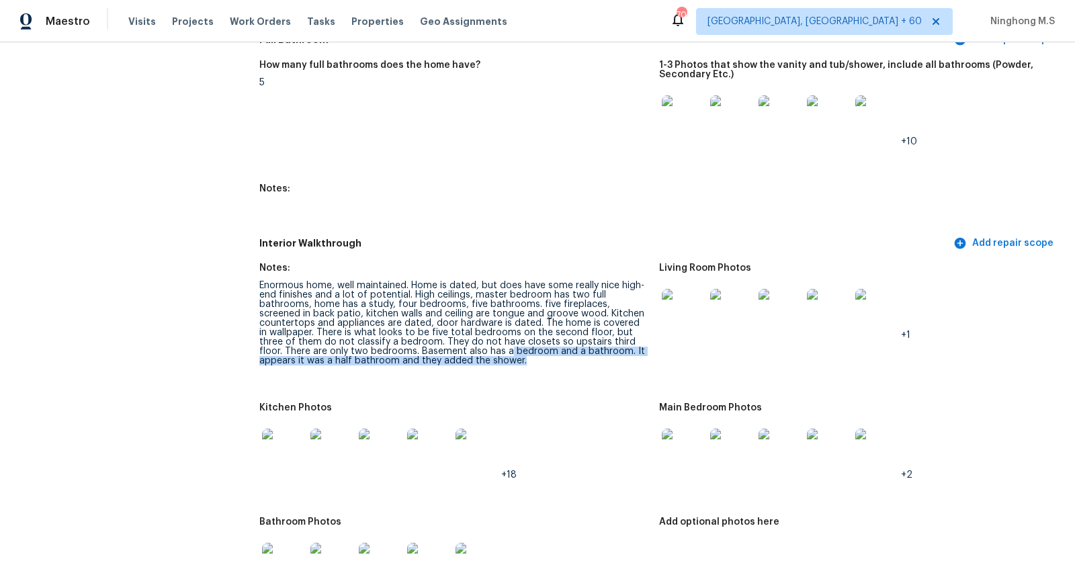
scroll to position [1786, 0]
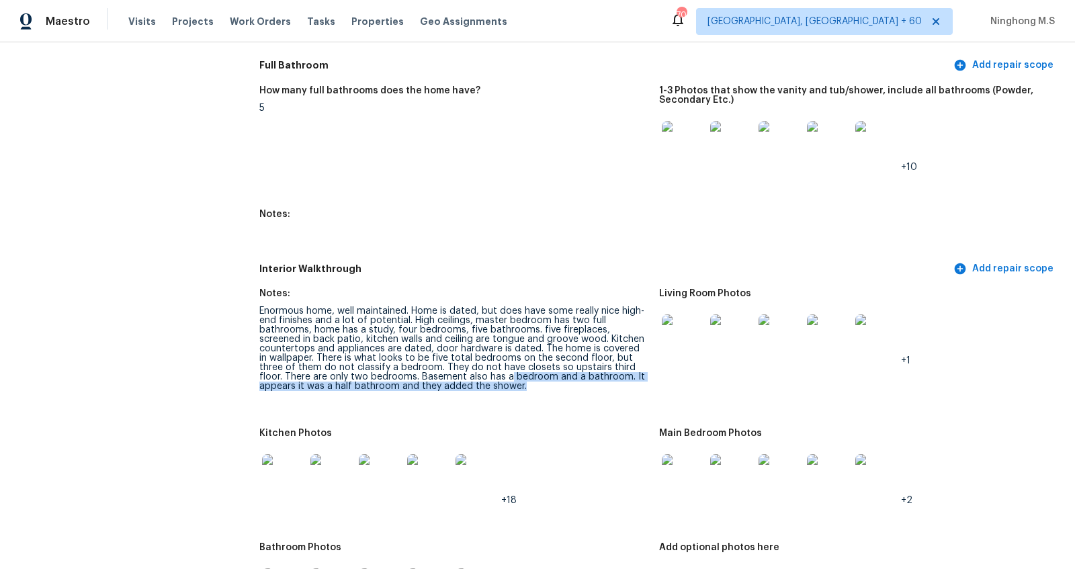
click at [689, 144] on img at bounding box center [683, 142] width 43 height 43
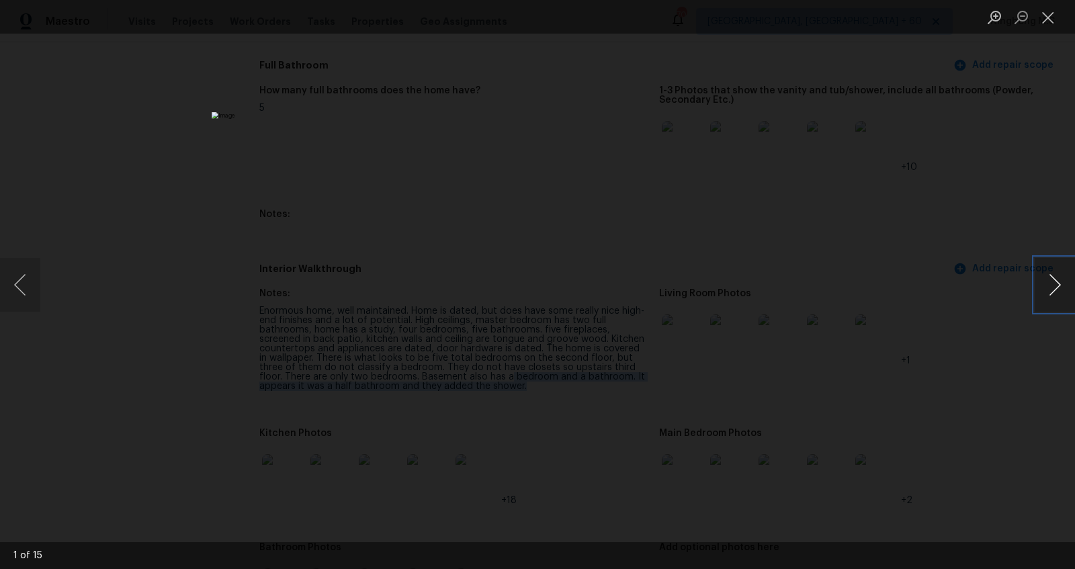
click at [1059, 286] on button "Next image" at bounding box center [1055, 285] width 40 height 54
click at [1048, 284] on button "Next image" at bounding box center [1055, 285] width 40 height 54
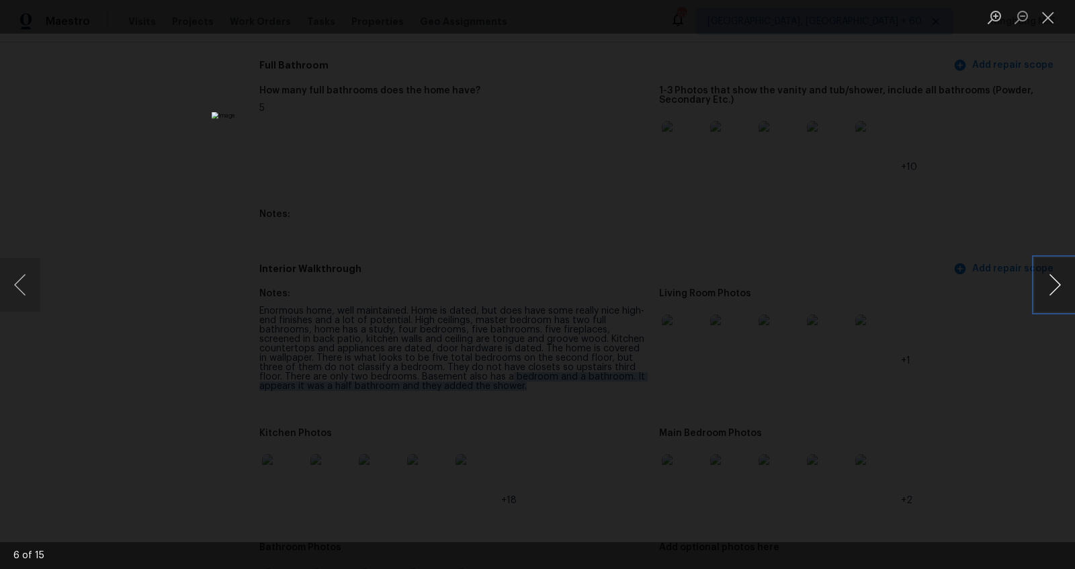
click at [1048, 284] on button "Next image" at bounding box center [1055, 285] width 40 height 54
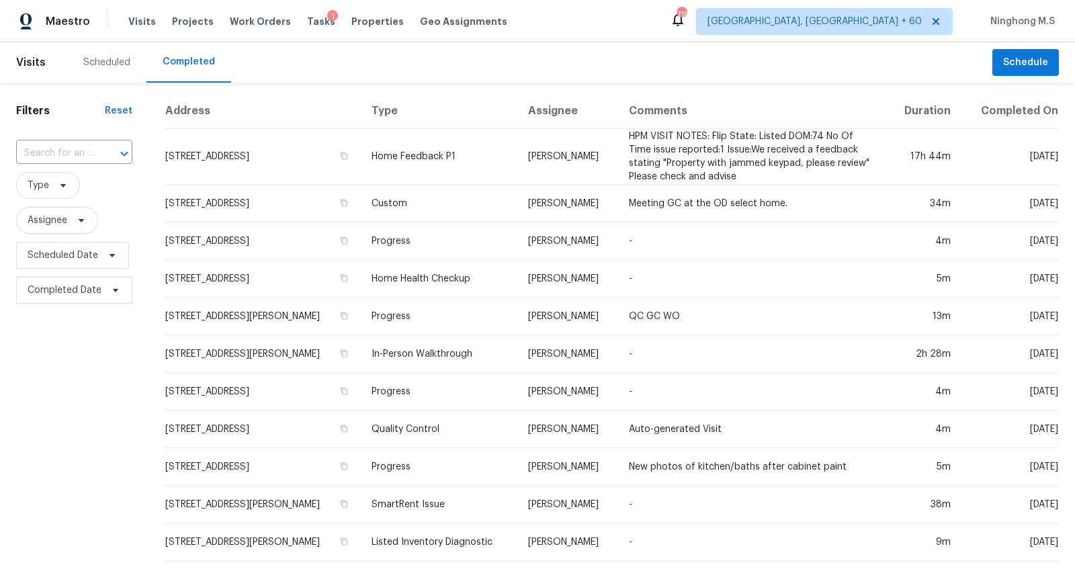
click at [89, 140] on div "​" at bounding box center [74, 153] width 116 height 29
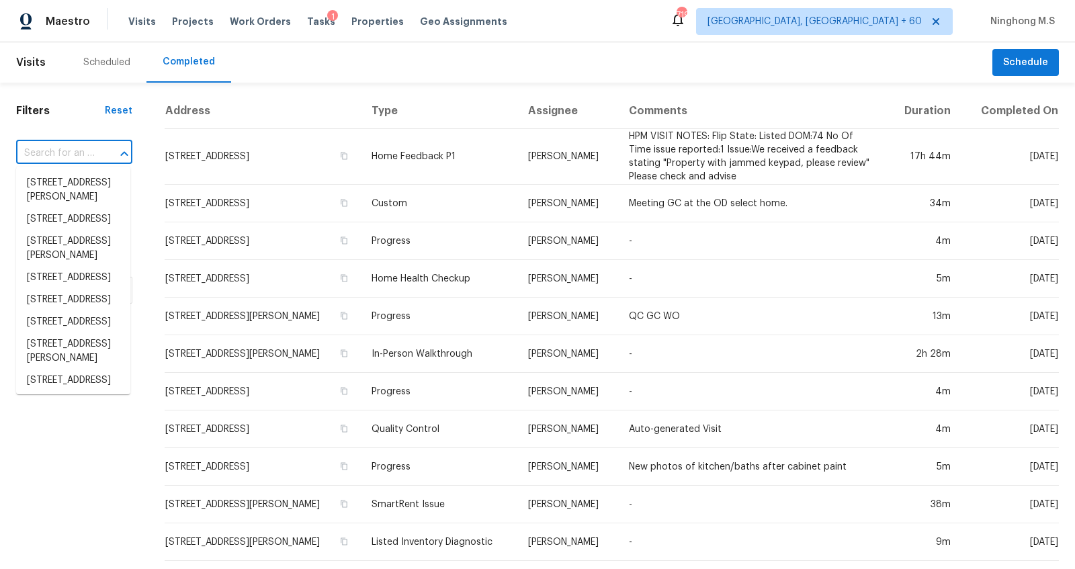
paste input "[STREET_ADDRESS]"
type input "[STREET_ADDRESS]"
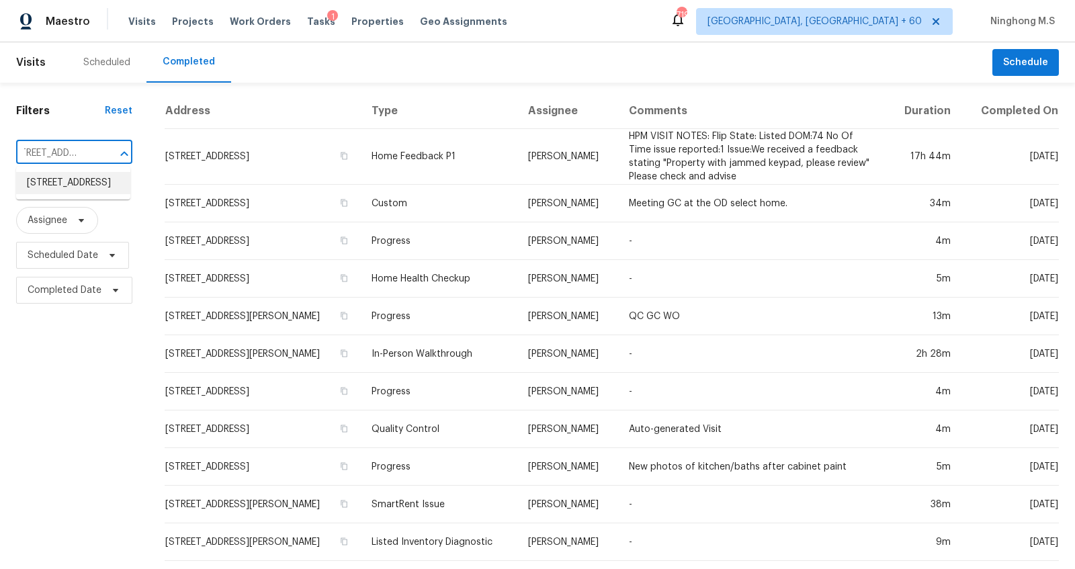
click at [89, 190] on li "[STREET_ADDRESS]" at bounding box center [73, 183] width 114 height 22
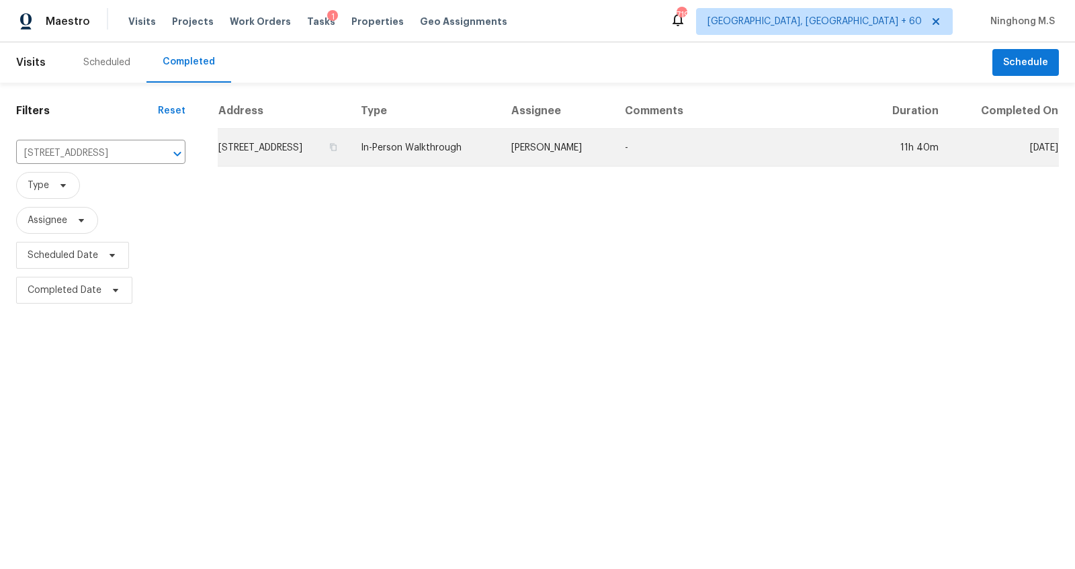
click at [348, 149] on td "[STREET_ADDRESS]" at bounding box center [284, 148] width 132 height 38
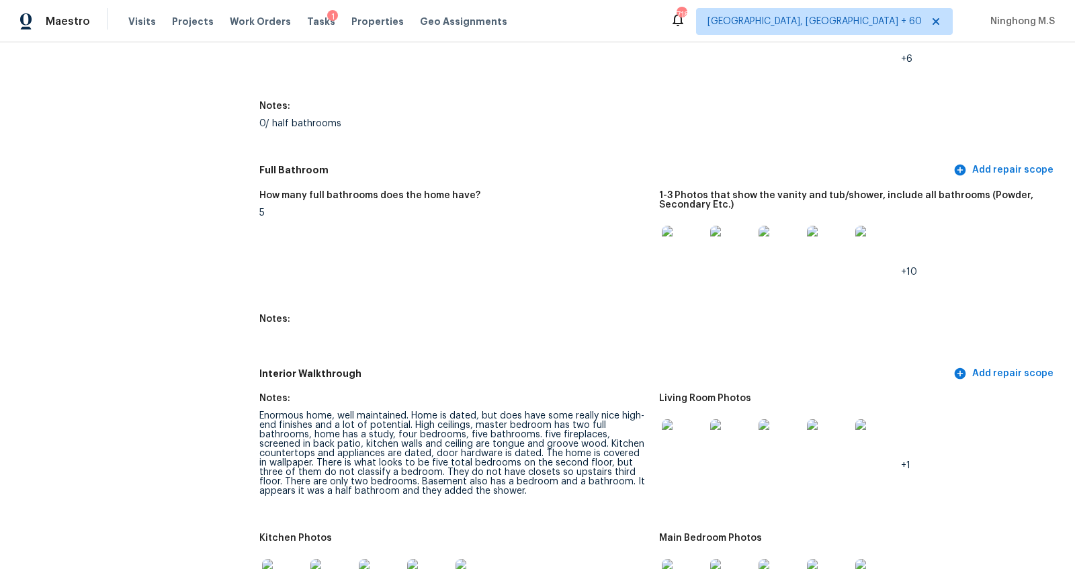
scroll to position [1499, 0]
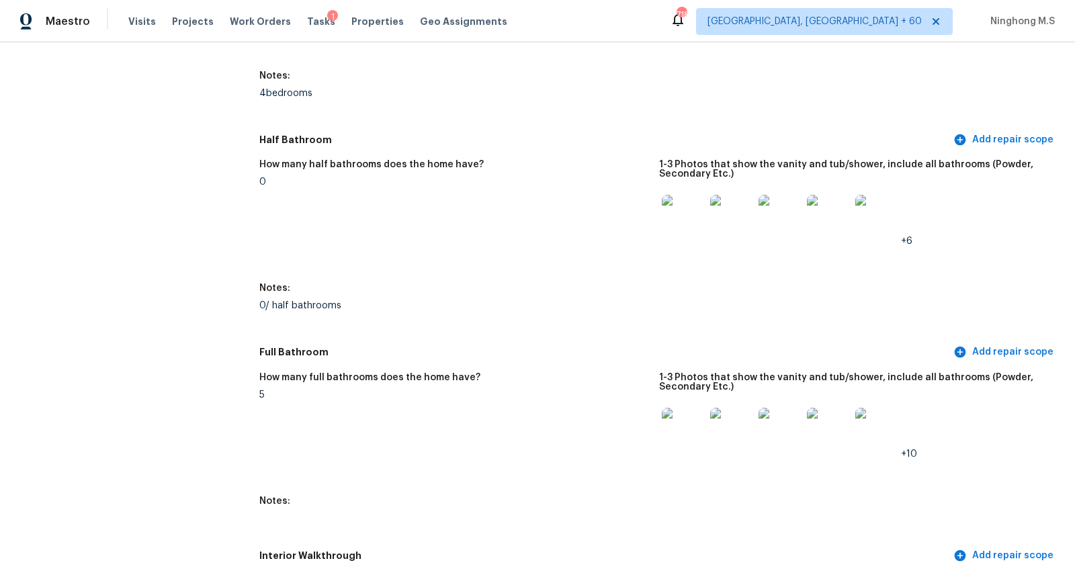
click at [741, 206] on img at bounding box center [731, 216] width 43 height 43
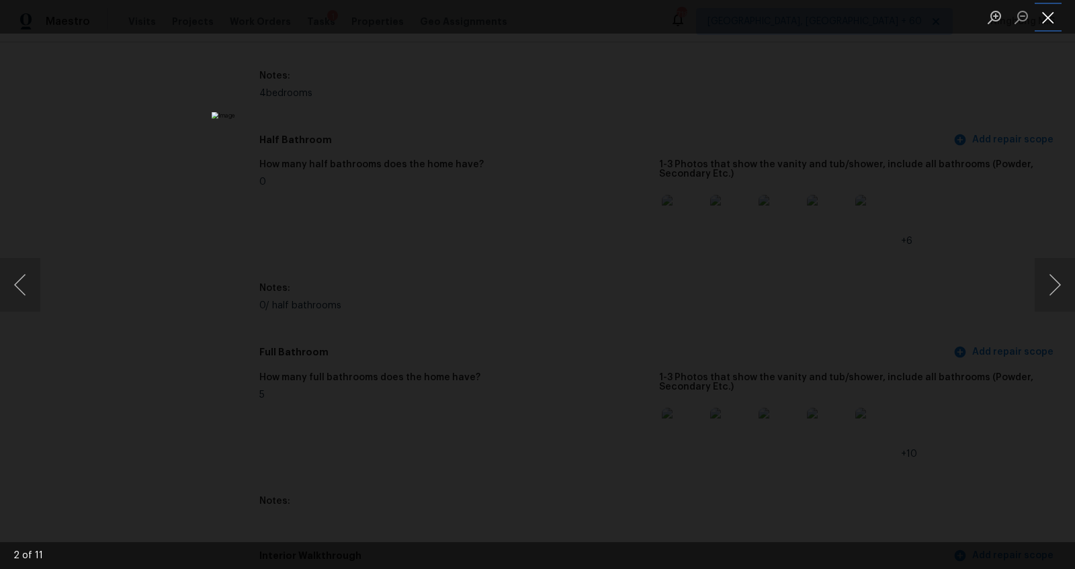
click at [1050, 21] on button "Close lightbox" at bounding box center [1048, 17] width 27 height 24
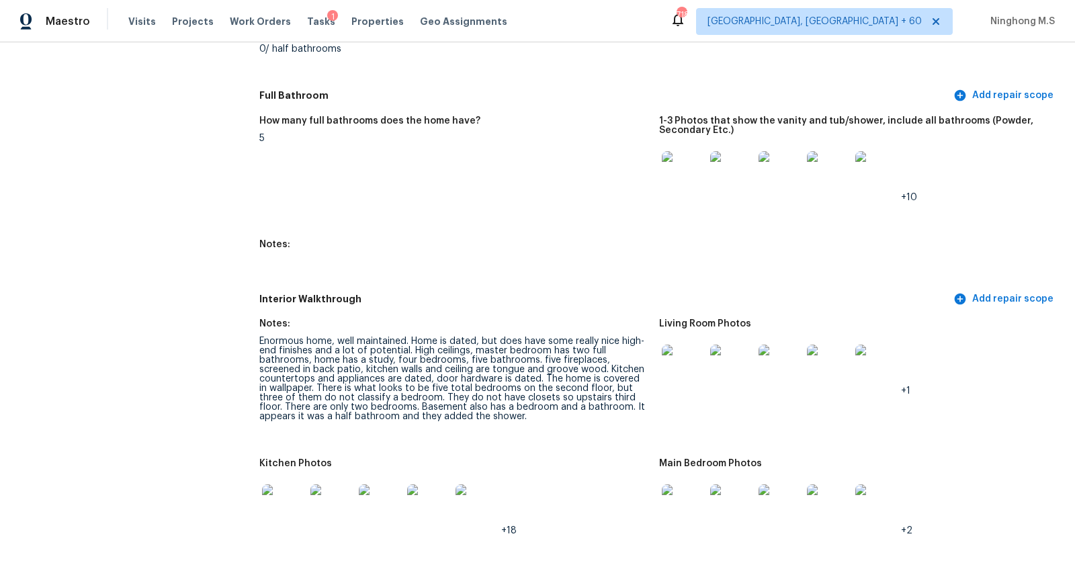
scroll to position [1798, 0]
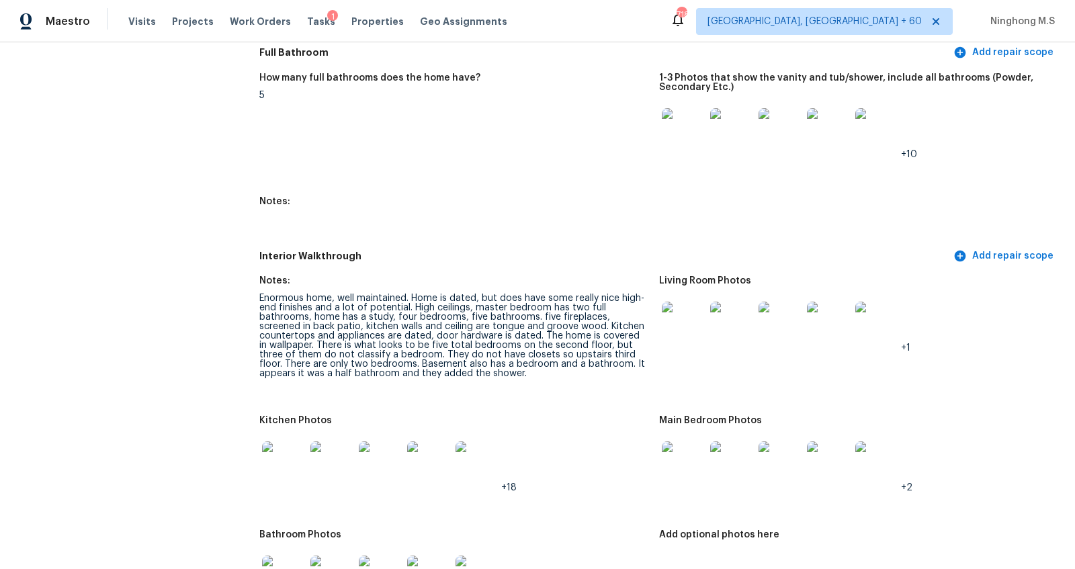
click at [684, 330] on img at bounding box center [683, 323] width 43 height 43
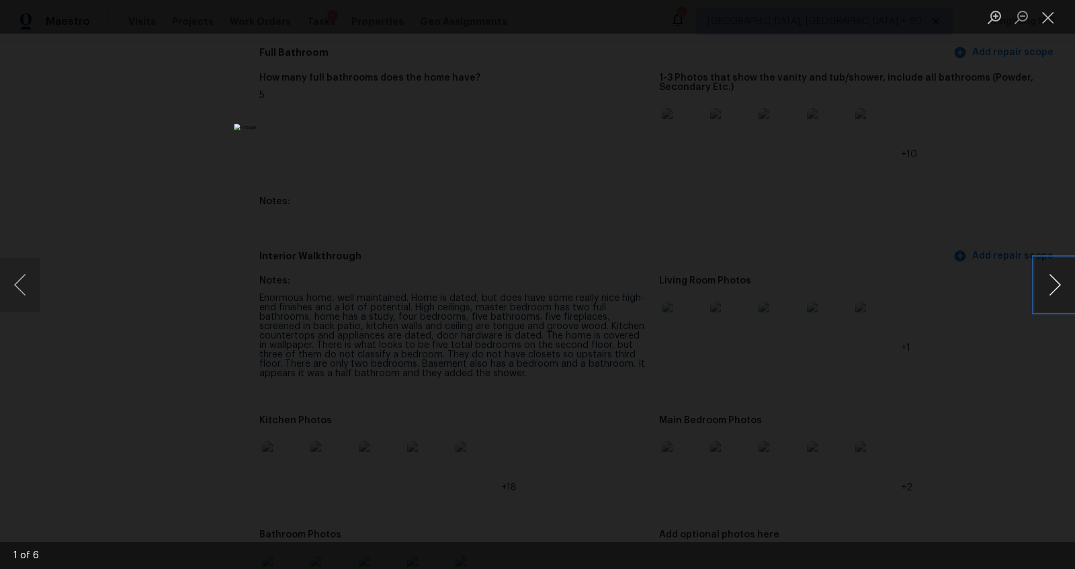
click at [1051, 278] on button "Next image" at bounding box center [1055, 285] width 40 height 54
click at [1047, 24] on button "Close lightbox" at bounding box center [1048, 17] width 27 height 24
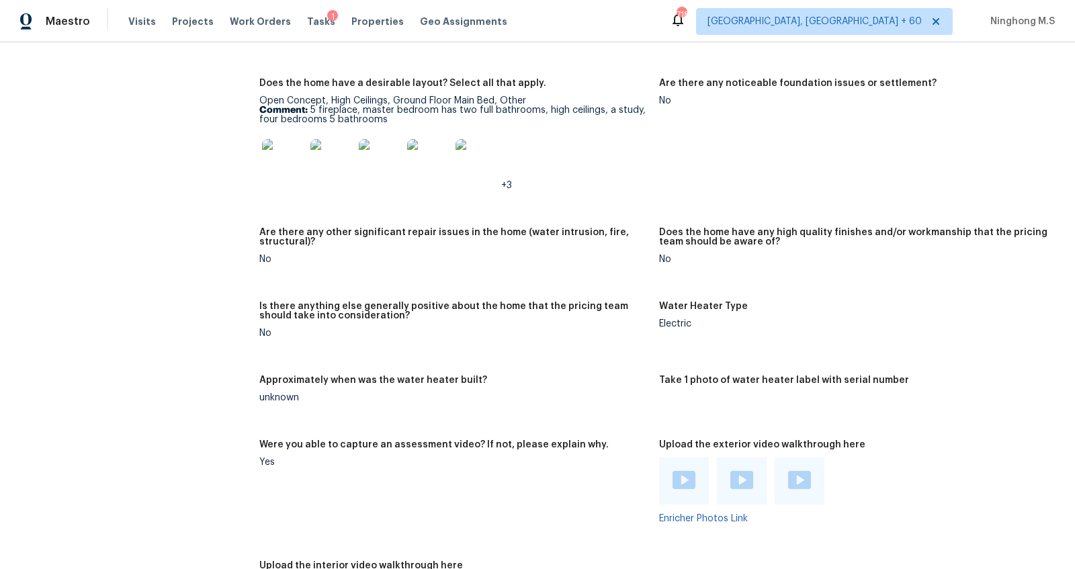
scroll to position [2724, 0]
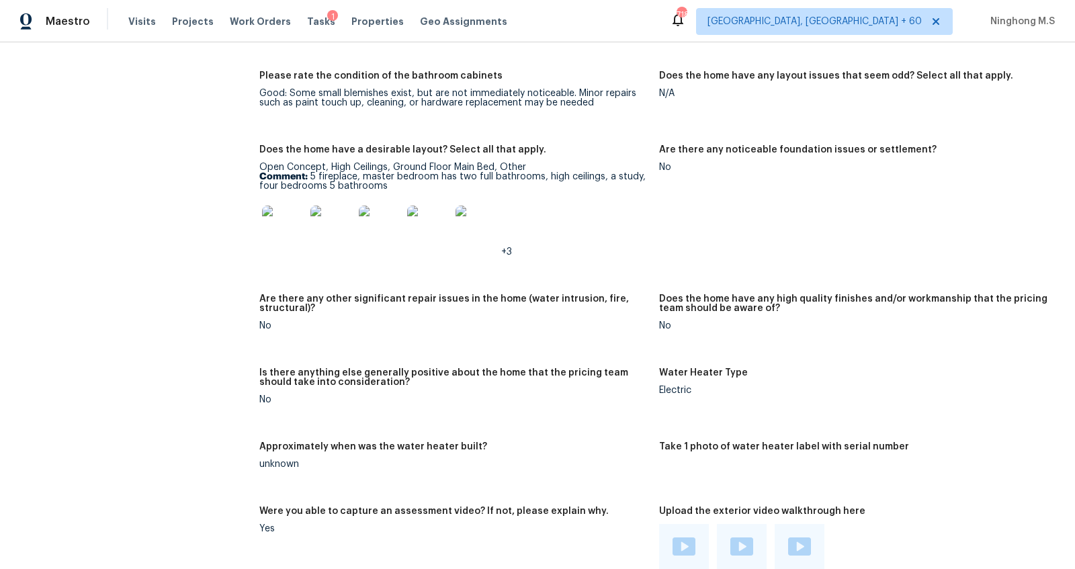
click at [288, 233] on img at bounding box center [283, 227] width 43 height 43
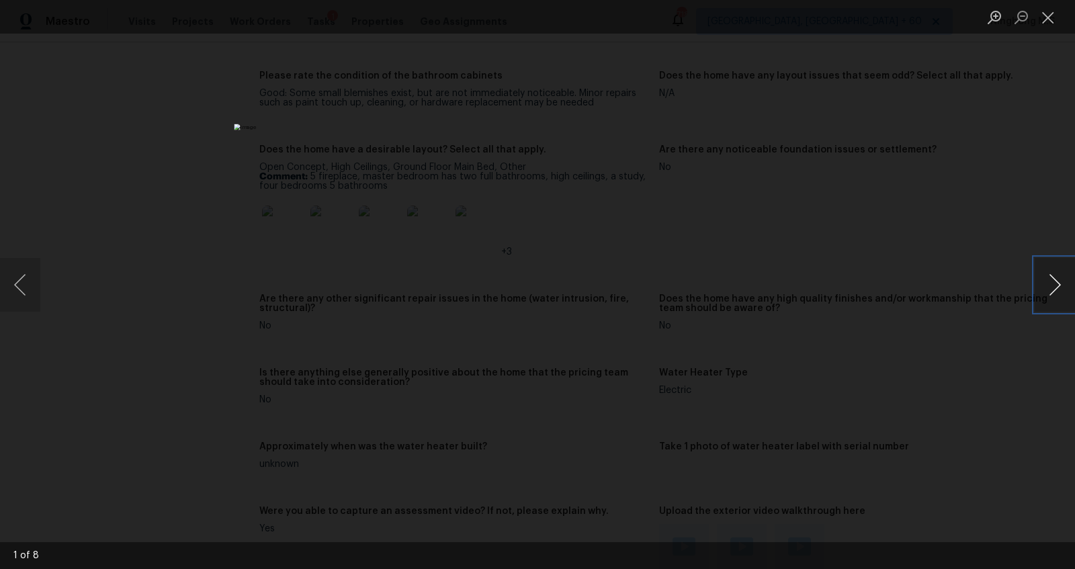
click at [1063, 284] on button "Next image" at bounding box center [1055, 285] width 40 height 54
click at [23, 288] on button "Previous image" at bounding box center [20, 285] width 40 height 54
click at [1056, 273] on button "Next image" at bounding box center [1055, 285] width 40 height 54
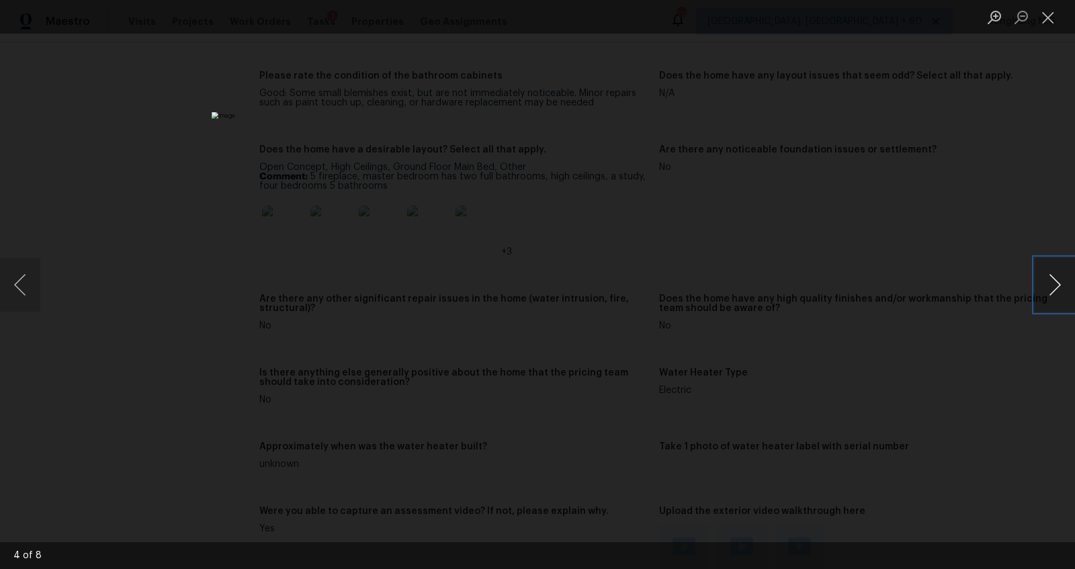
click at [1052, 289] on button "Next image" at bounding box center [1055, 285] width 40 height 54
click at [1069, 277] on button "Next image" at bounding box center [1055, 285] width 40 height 54
click at [1050, 280] on button "Next image" at bounding box center [1055, 285] width 40 height 54
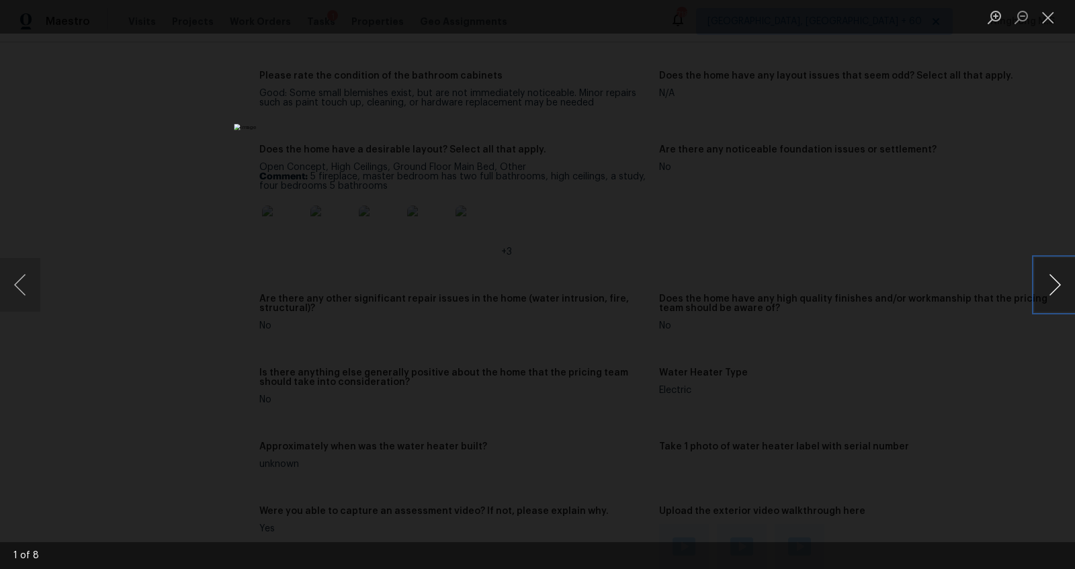
click at [1050, 280] on button "Next image" at bounding box center [1055, 285] width 40 height 54
click at [21, 284] on button "Previous image" at bounding box center [20, 285] width 40 height 54
click at [1060, 276] on button "Next image" at bounding box center [1055, 285] width 40 height 54
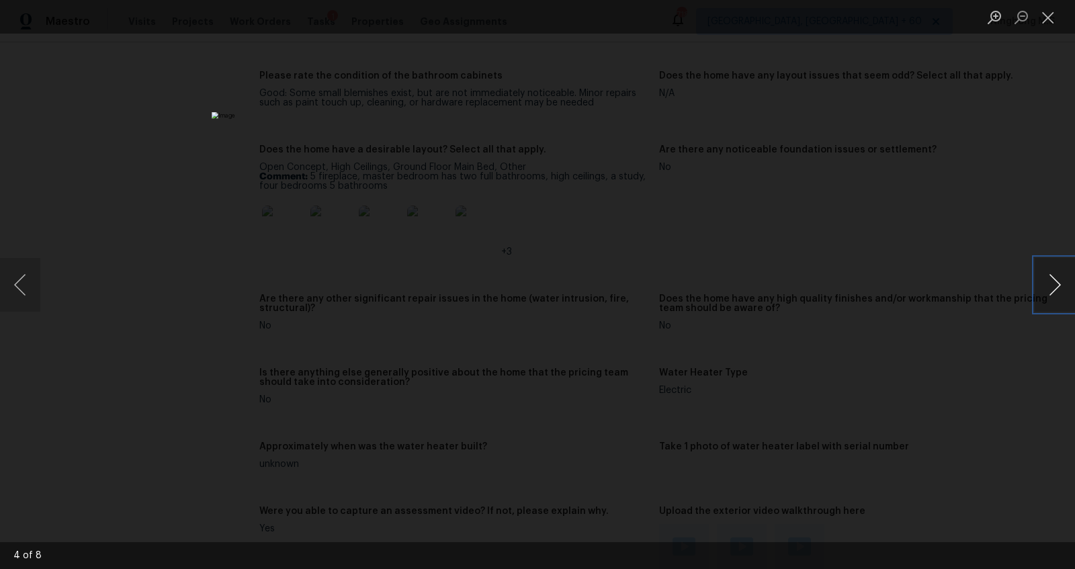
click at [1060, 276] on button "Next image" at bounding box center [1055, 285] width 40 height 54
click at [1038, 17] on button "Close lightbox" at bounding box center [1048, 17] width 27 height 24
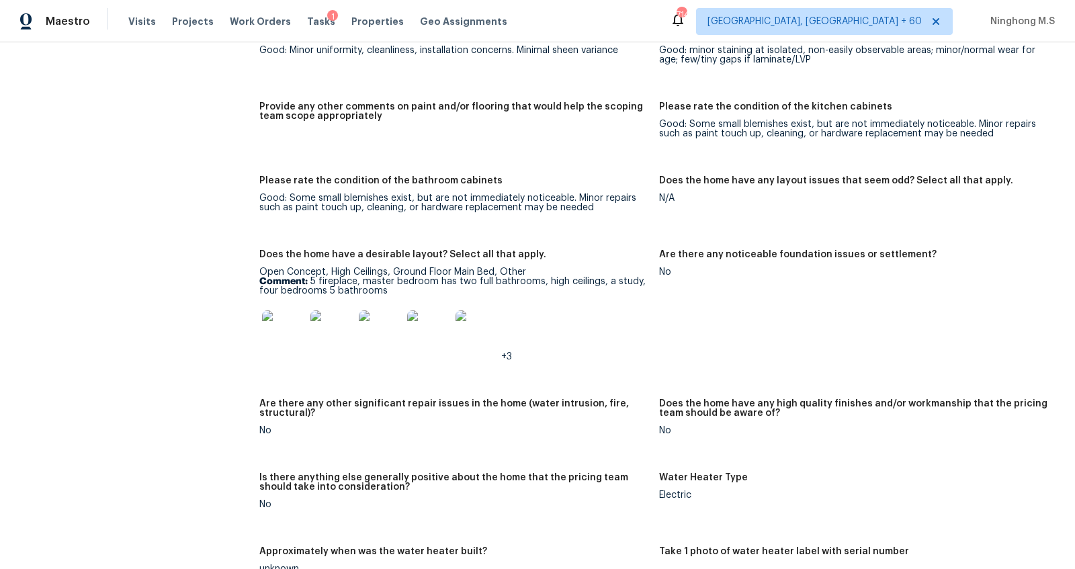
scroll to position [2591, 0]
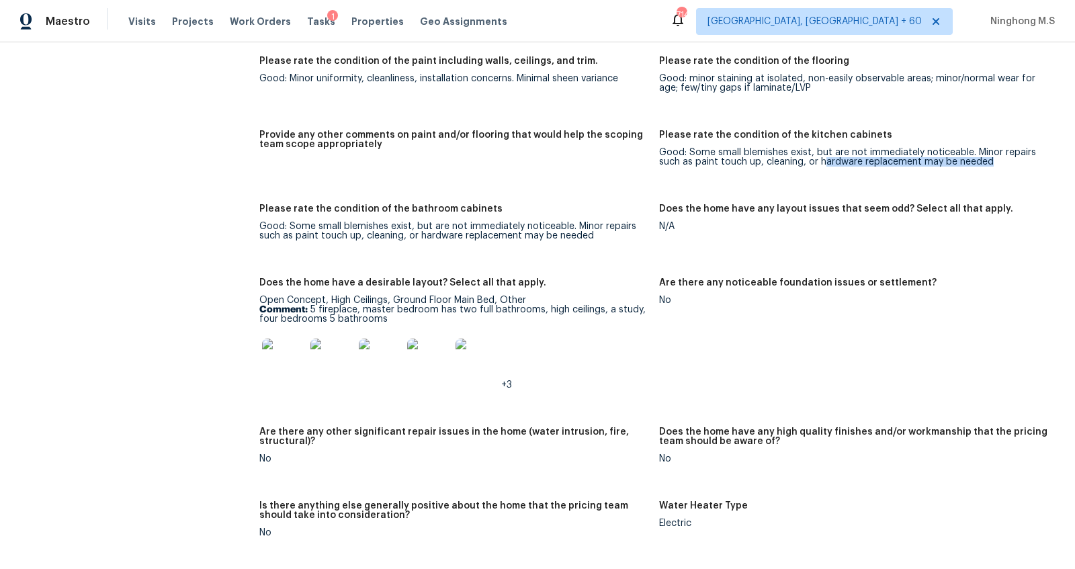
drag, startPoint x: 825, startPoint y: 165, endPoint x: 785, endPoint y: 171, distance: 40.1
click at [785, 171] on figure "Please rate the condition of the kitchen cabinets Good: Some small blemishes ex…" at bounding box center [859, 159] width 400 height 58
drag, startPoint x: 733, startPoint y: 159, endPoint x: 762, endPoint y: 157, distance: 29.0
click at [762, 157] on div "Good: Some small blemishes exist, but are not immediately noticeable. Minor rep…" at bounding box center [853, 157] width 389 height 19
drag, startPoint x: 810, startPoint y: 165, endPoint x: 849, endPoint y: 165, distance: 39.0
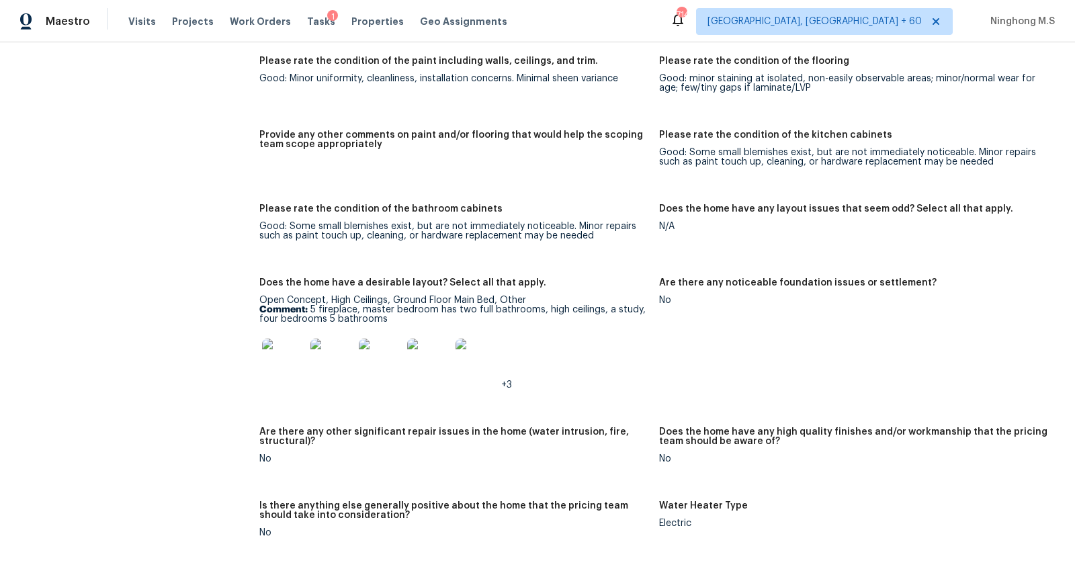
click at [849, 165] on div "Good: Some small blemishes exist, but are not immediately noticeable. Minor rep…" at bounding box center [853, 157] width 389 height 19
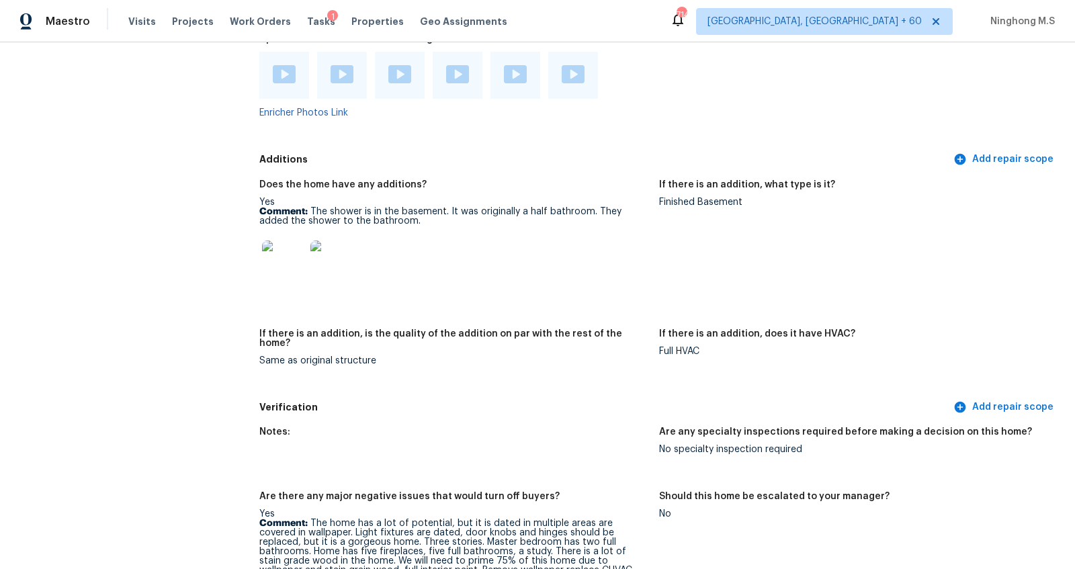
scroll to position [3348, 0]
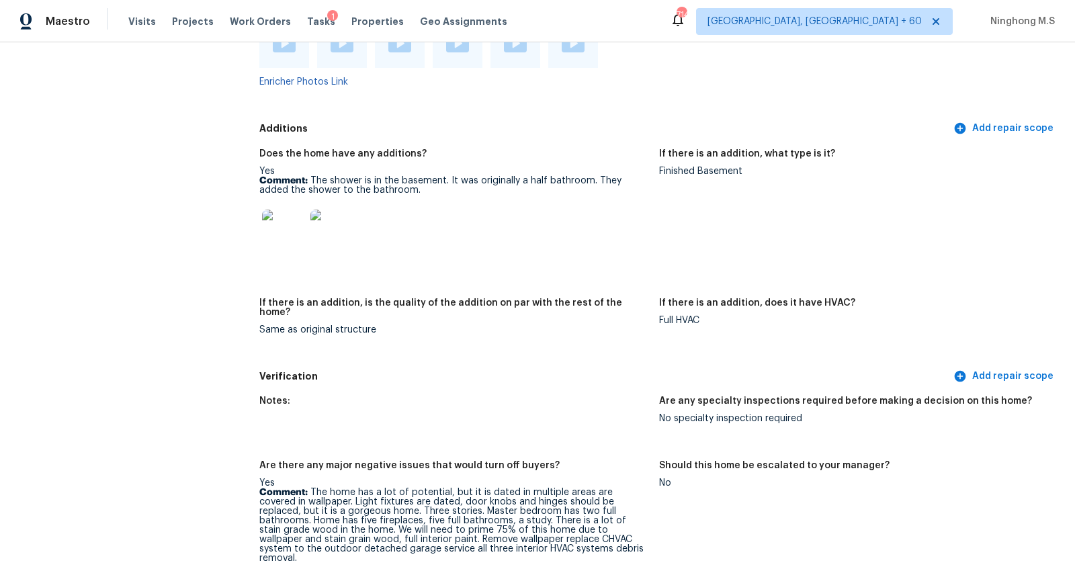
click at [294, 241] on img at bounding box center [283, 231] width 43 height 43
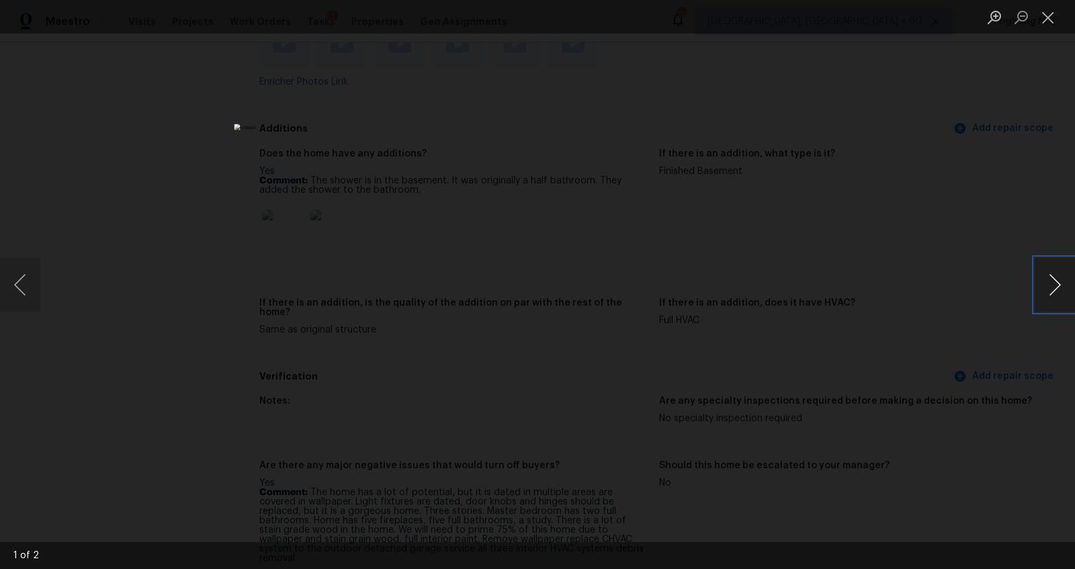
click at [1053, 284] on button "Next image" at bounding box center [1055, 285] width 40 height 54
click at [1044, 13] on button "Close lightbox" at bounding box center [1048, 17] width 27 height 24
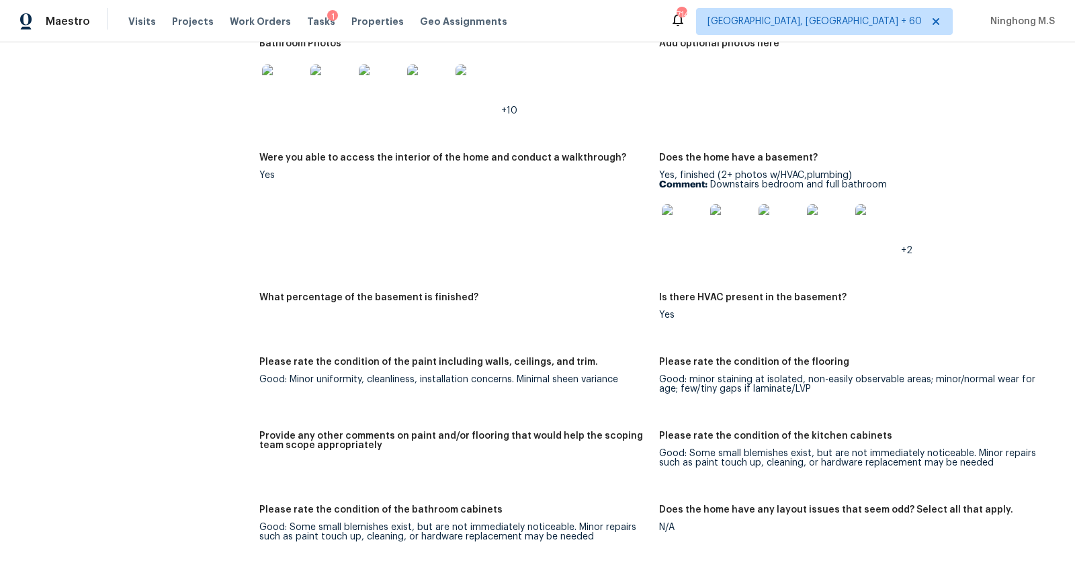
scroll to position [2200, 0]
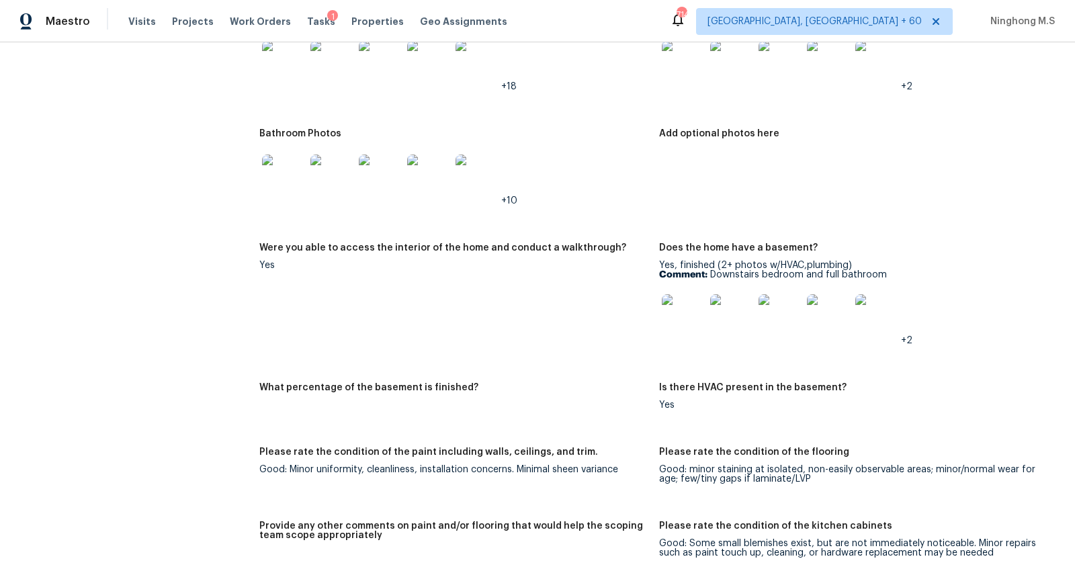
click at [686, 313] on img at bounding box center [683, 315] width 43 height 43
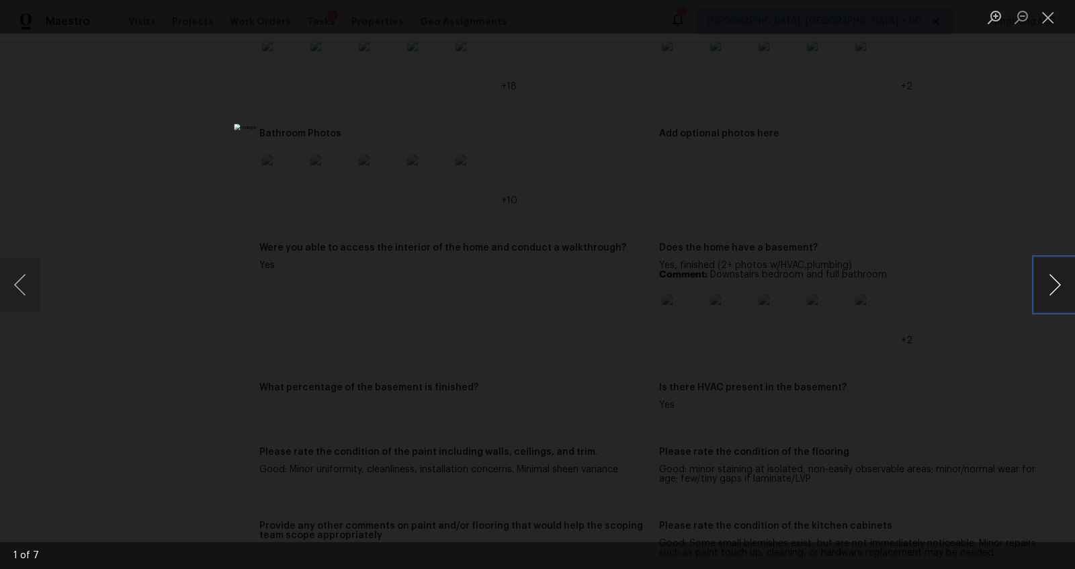
click at [1054, 287] on button "Next image" at bounding box center [1055, 285] width 40 height 54
click at [1046, 24] on button "Close lightbox" at bounding box center [1048, 17] width 27 height 24
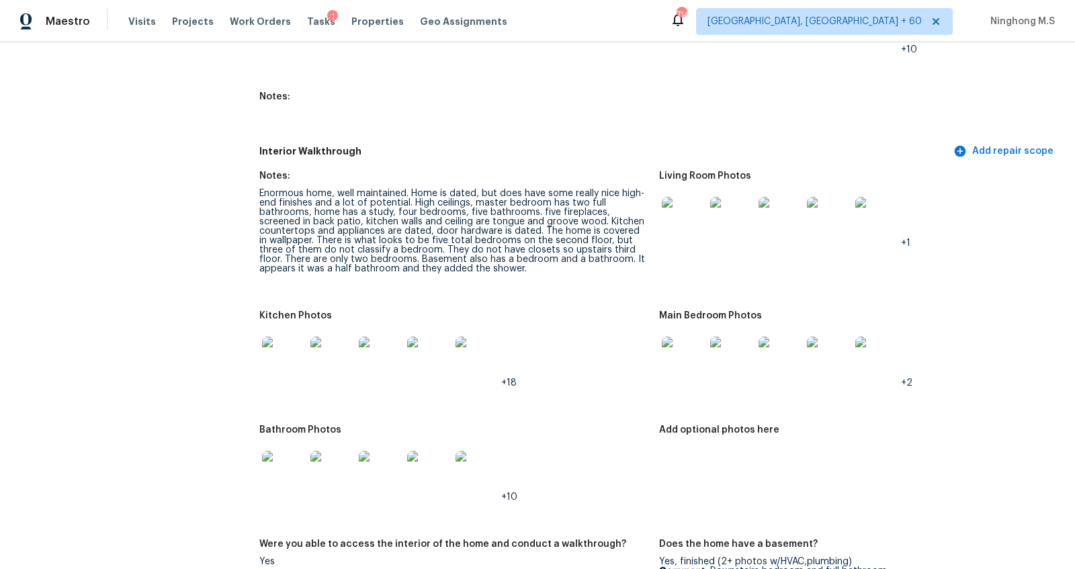
scroll to position [1839, 0]
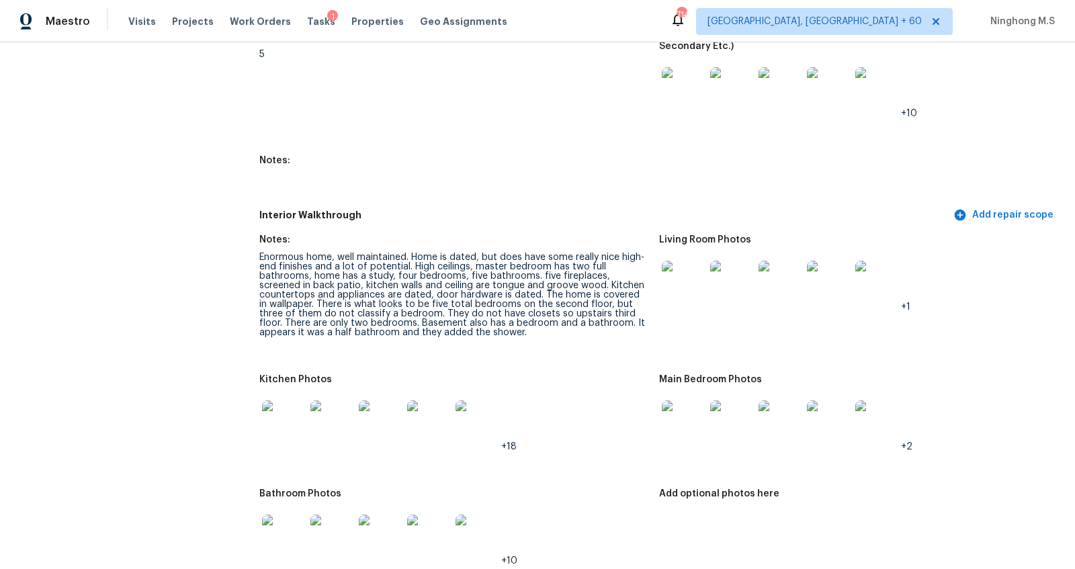
click at [686, 284] on img at bounding box center [683, 282] width 43 height 43
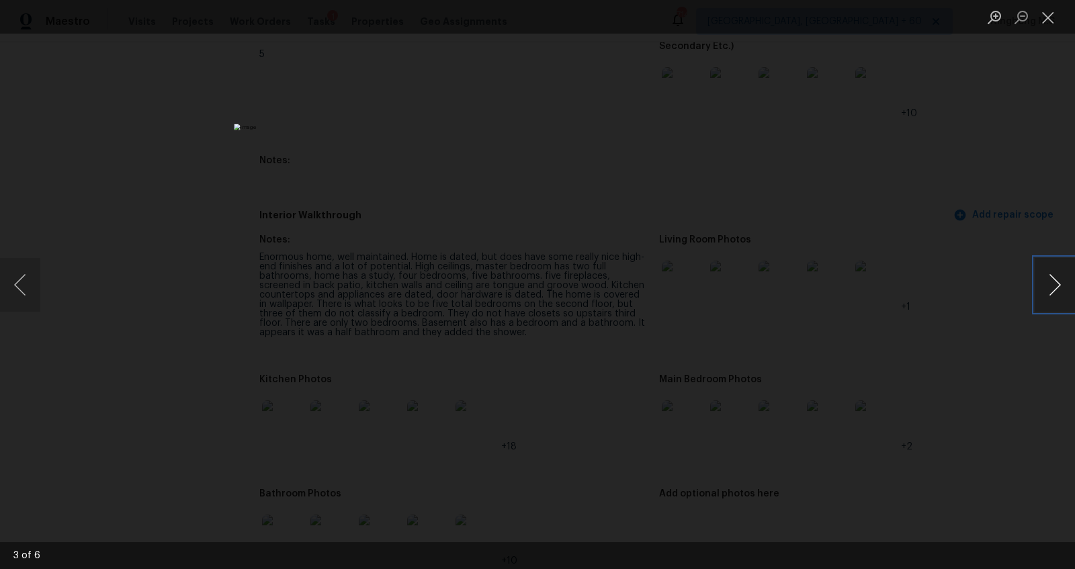
click at [1066, 278] on button "Next image" at bounding box center [1055, 285] width 40 height 54
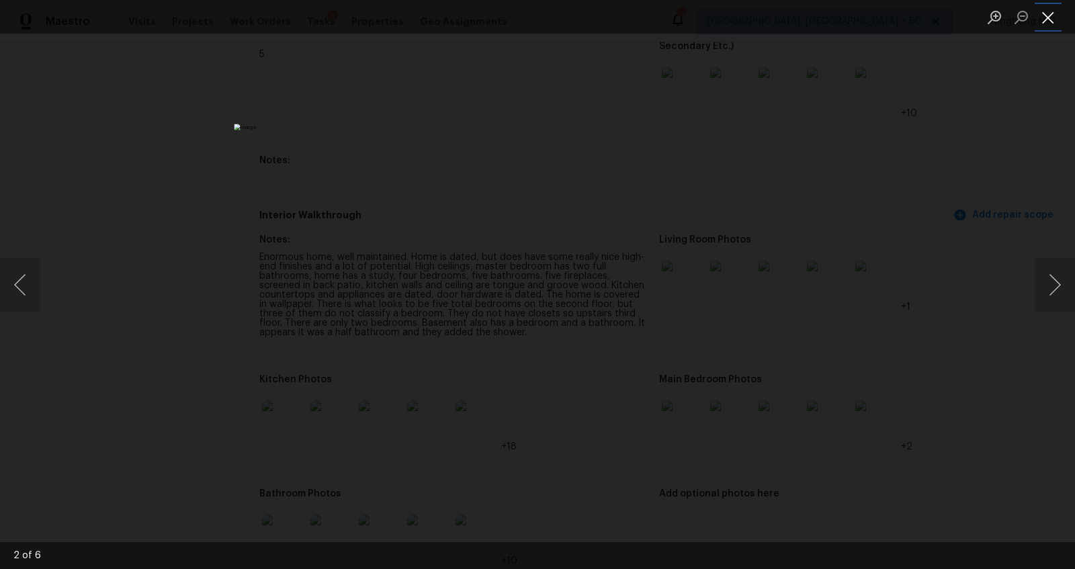
click at [1050, 16] on button "Close lightbox" at bounding box center [1048, 17] width 27 height 24
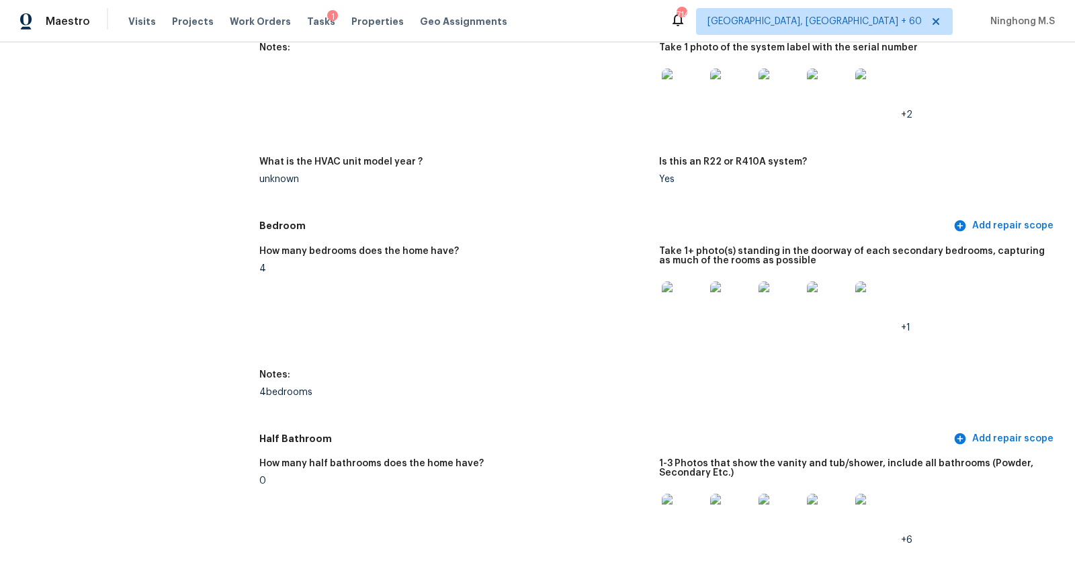
scroll to position [1140, 0]
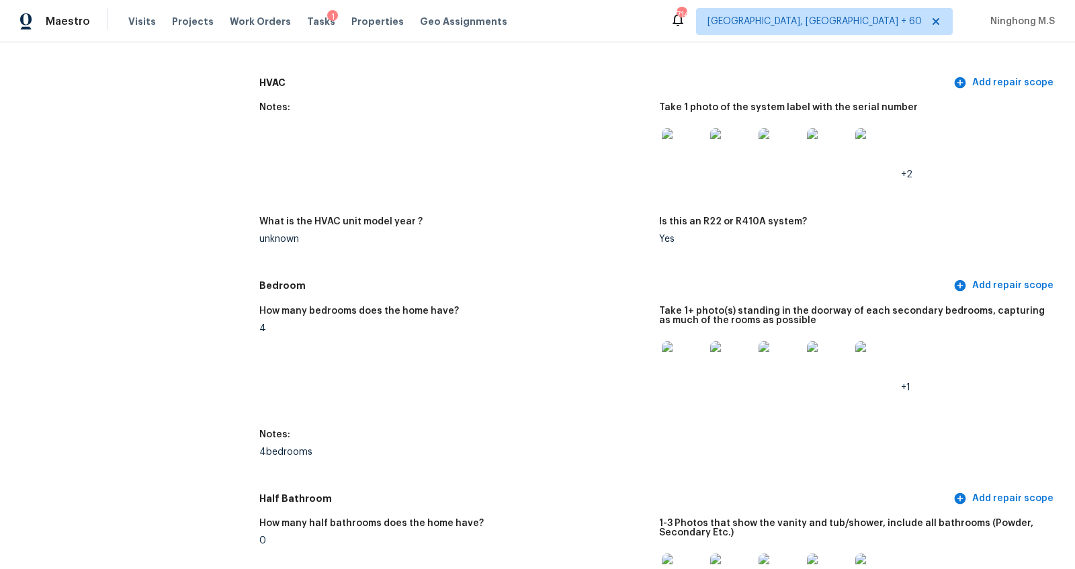
click at [665, 375] on img at bounding box center [683, 362] width 43 height 43
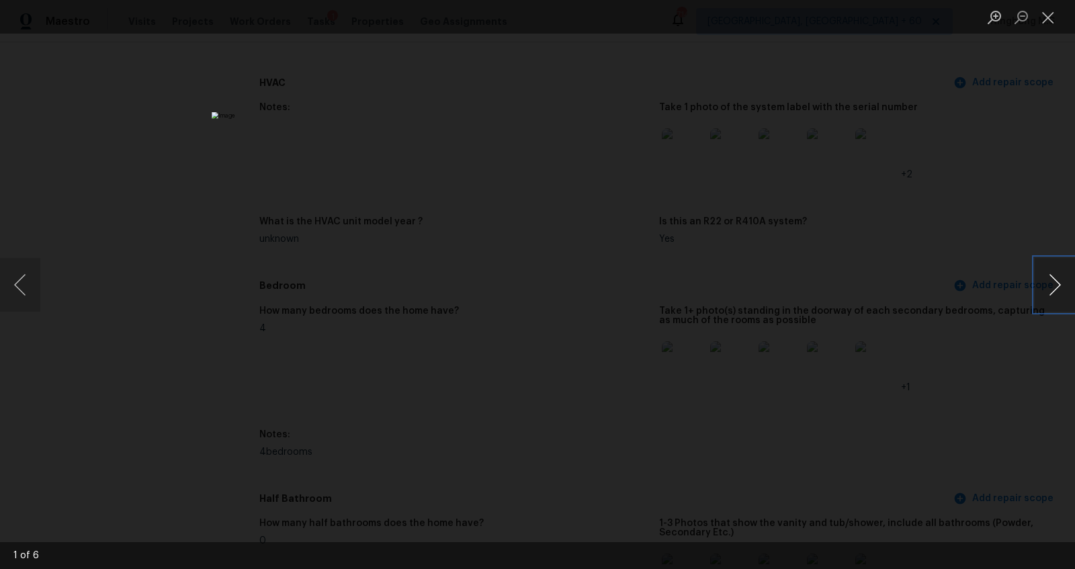
click at [1054, 280] on button "Next image" at bounding box center [1055, 285] width 40 height 54
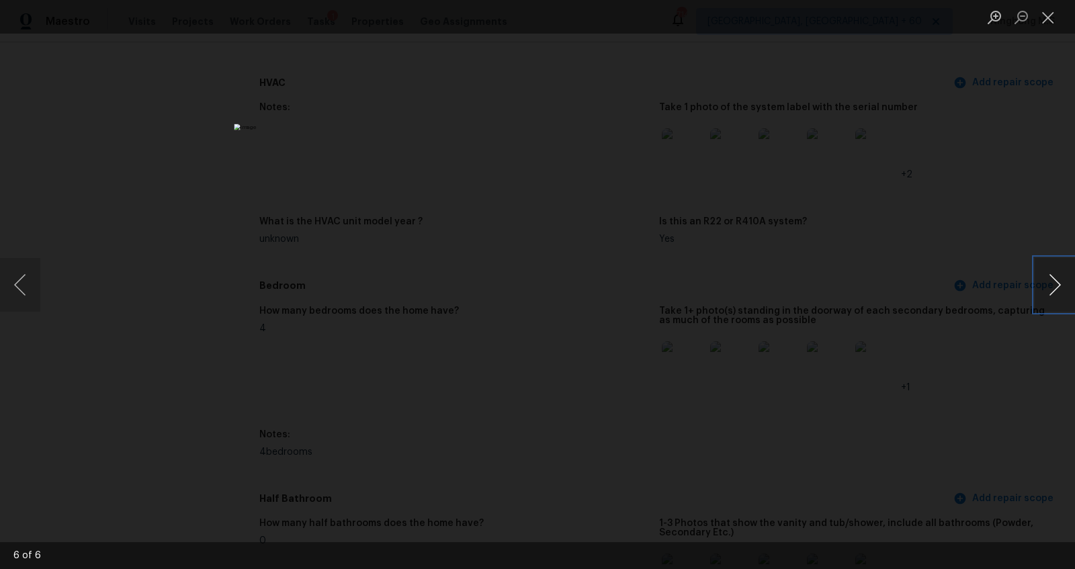
click at [1054, 280] on button "Next image" at bounding box center [1055, 285] width 40 height 54
click at [1048, 16] on button "Close lightbox" at bounding box center [1048, 17] width 27 height 24
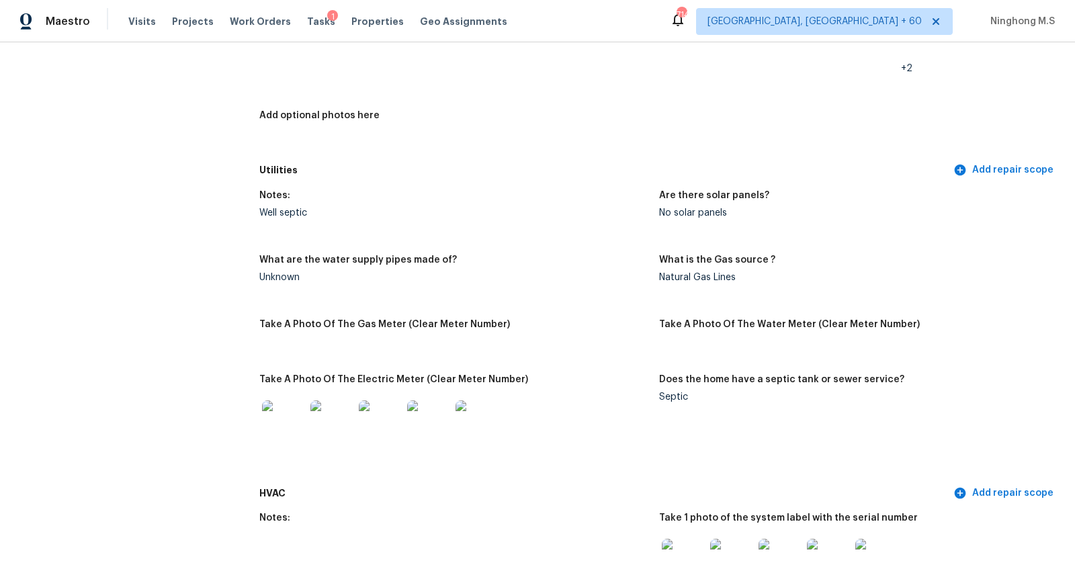
scroll to position [509, 0]
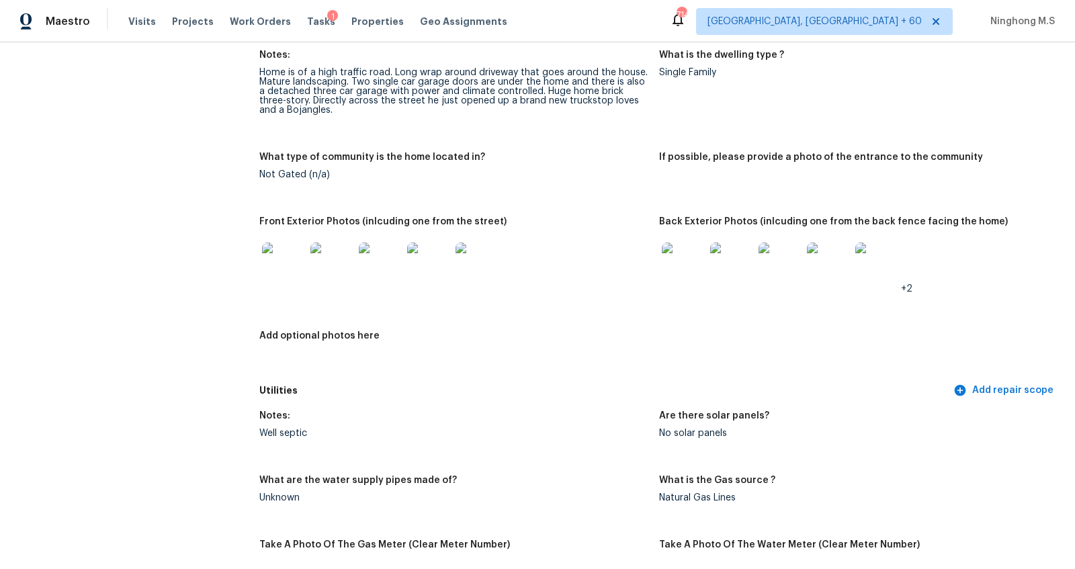
click at [681, 255] on img at bounding box center [683, 264] width 43 height 43
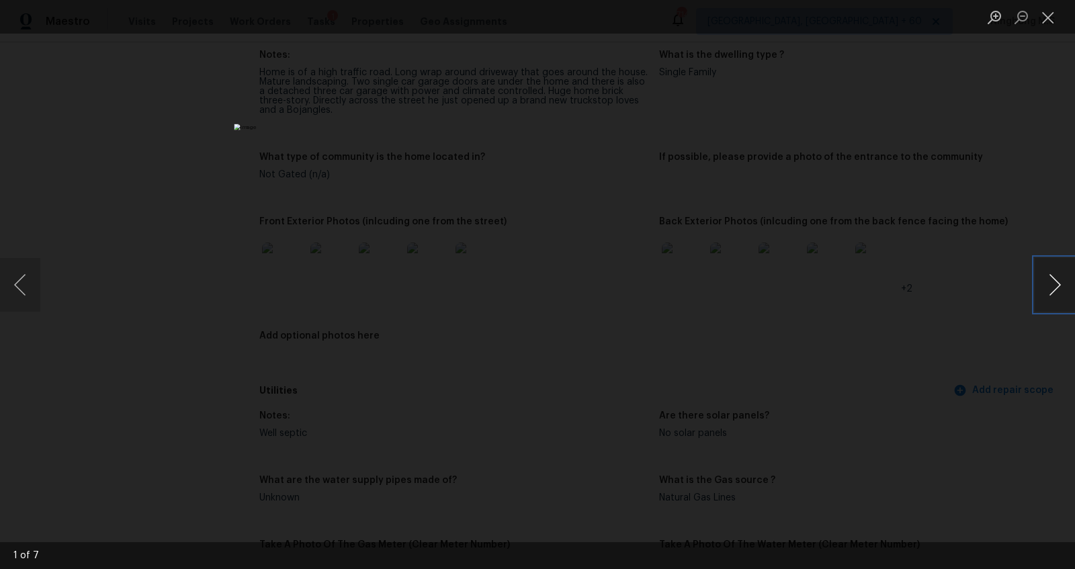
click at [1054, 282] on button "Next image" at bounding box center [1055, 285] width 40 height 54
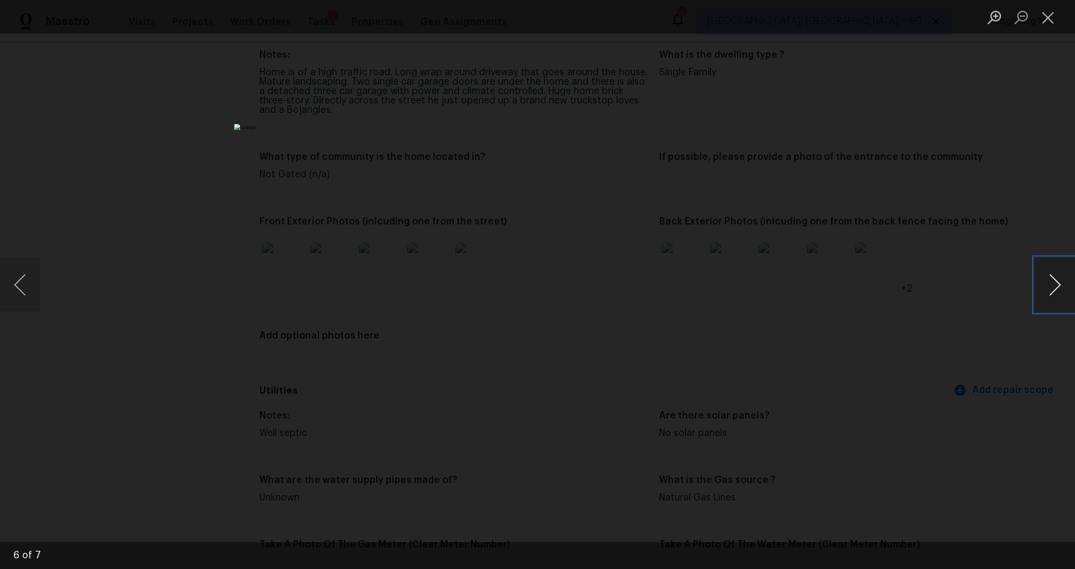
click at [1054, 282] on button "Next image" at bounding box center [1055, 285] width 40 height 54
click at [1046, 22] on button "Close lightbox" at bounding box center [1048, 17] width 27 height 24
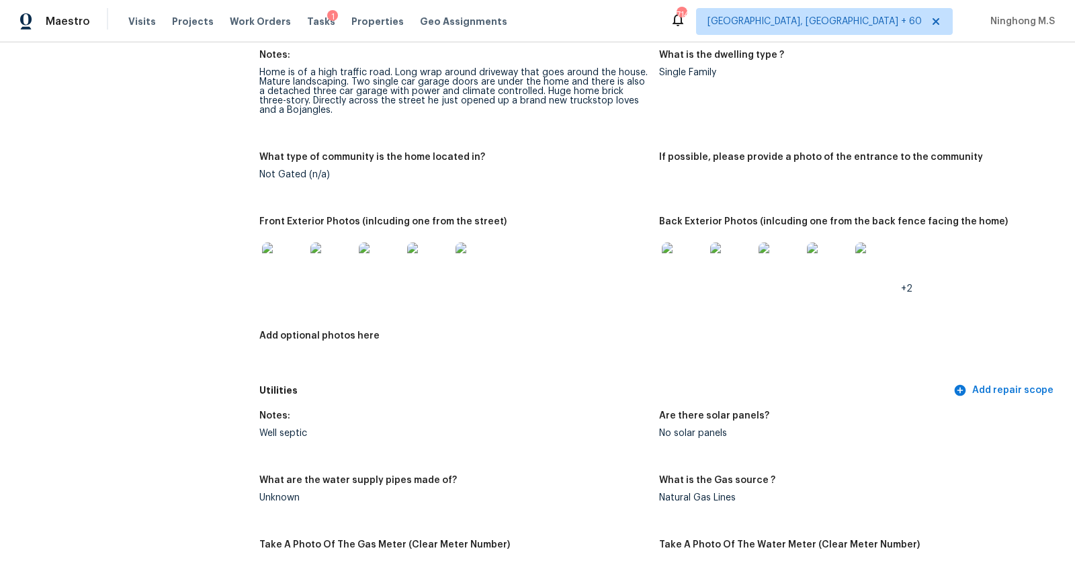
click at [282, 269] on img at bounding box center [283, 264] width 43 height 43
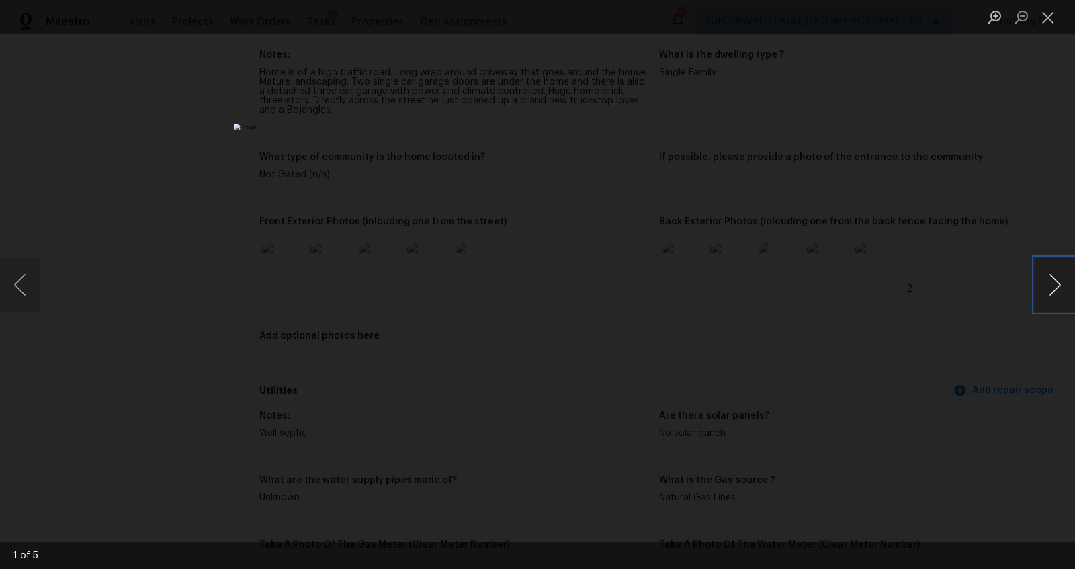
click at [1058, 284] on button "Next image" at bounding box center [1055, 285] width 40 height 54
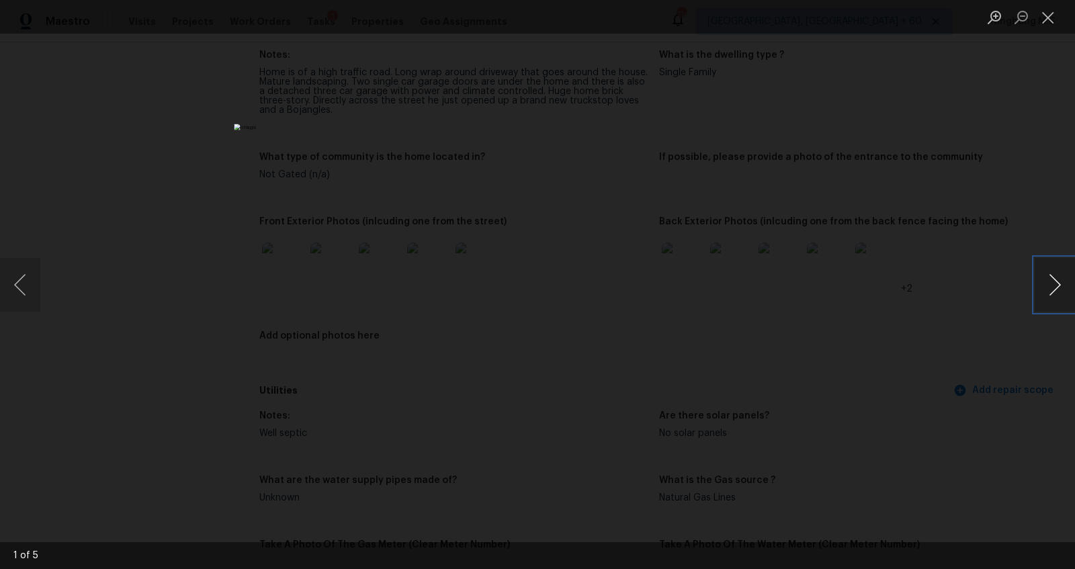
click at [1058, 284] on button "Next image" at bounding box center [1055, 285] width 40 height 54
click at [24, 283] on button "Previous image" at bounding box center [20, 285] width 40 height 54
click at [1060, 287] on button "Next image" at bounding box center [1055, 285] width 40 height 54
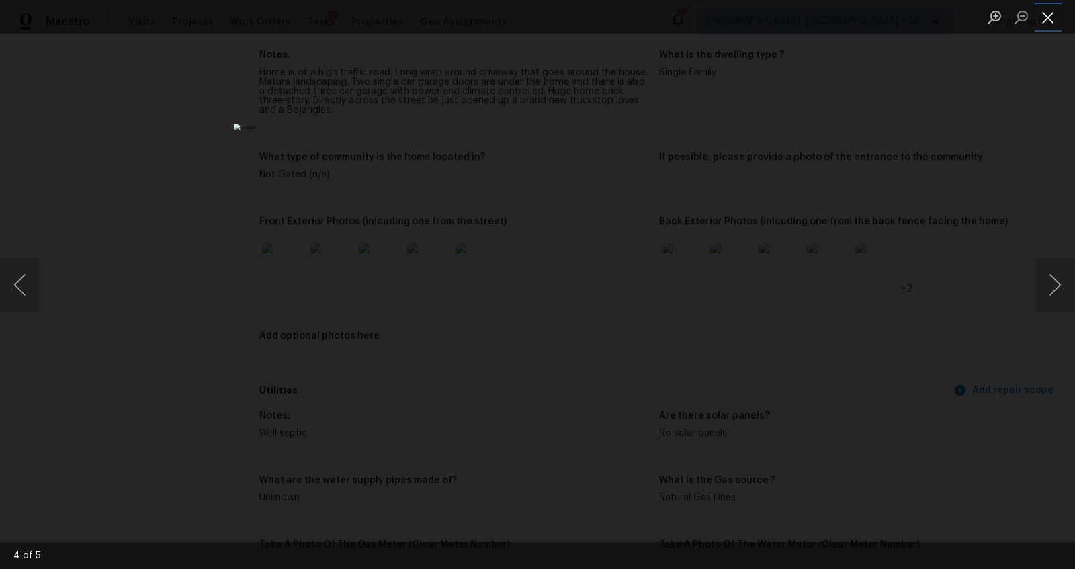
click at [1045, 17] on button "Close lightbox" at bounding box center [1048, 17] width 27 height 24
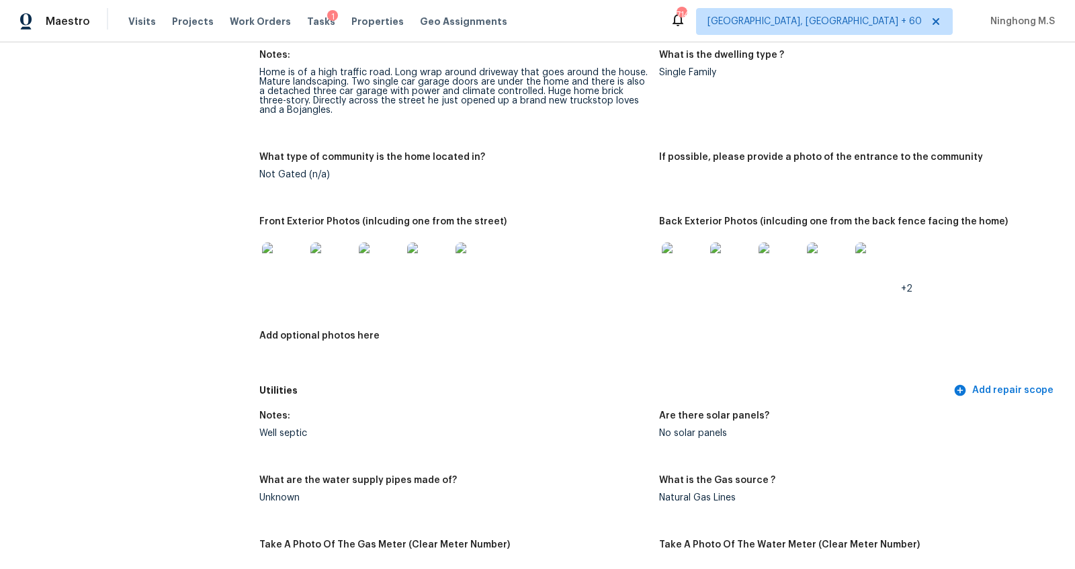
scroll to position [3170, 0]
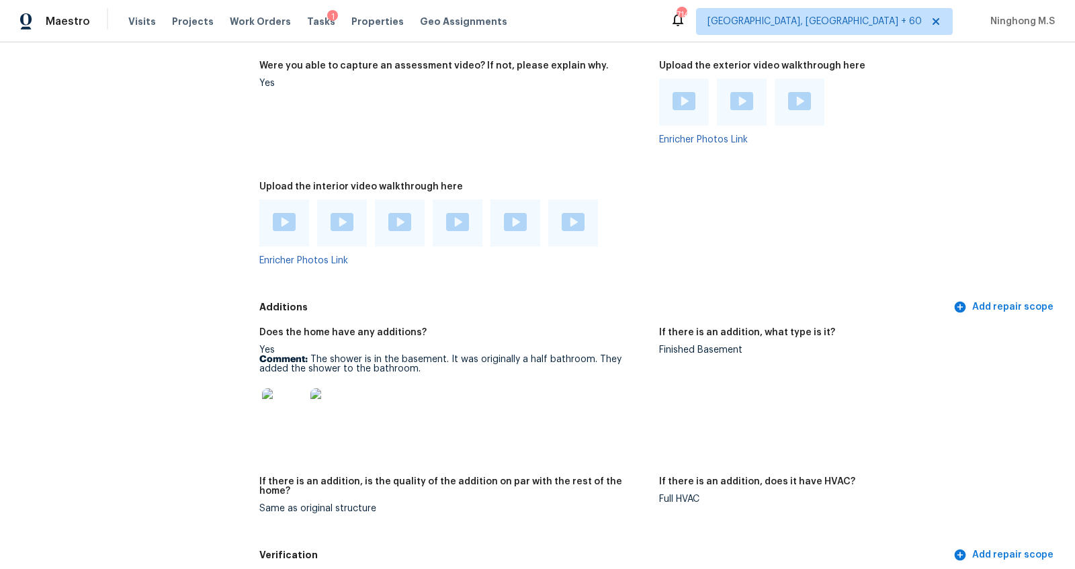
click at [266, 414] on img at bounding box center [283, 409] width 43 height 43
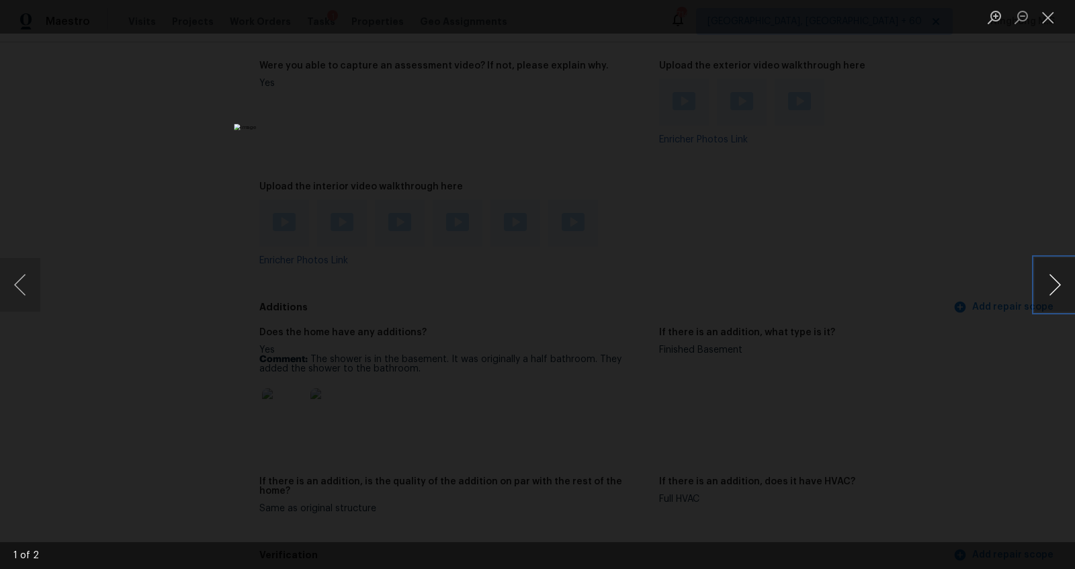
click at [1059, 286] on button "Next image" at bounding box center [1055, 285] width 40 height 54
click at [13, 285] on button "Previous image" at bounding box center [20, 285] width 40 height 54
click at [461, 165] on img "Lightbox" at bounding box center [537, 284] width 607 height 321
click at [1037, 20] on button "Close lightbox" at bounding box center [1048, 17] width 27 height 24
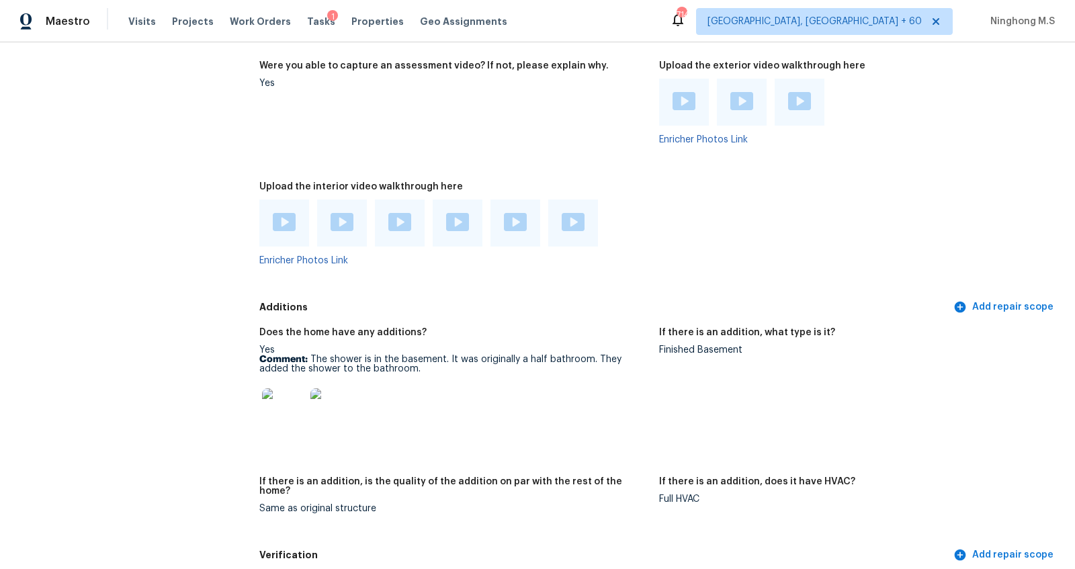
drag, startPoint x: 450, startPoint y: 358, endPoint x: 505, endPoint y: 359, distance: 55.1
click at [505, 359] on p "Comment: The shower is in the basement. It was originally a half bathroom. They…" at bounding box center [453, 364] width 389 height 19
drag, startPoint x: 321, startPoint y: 358, endPoint x: 606, endPoint y: 355, distance: 285.0
click at [606, 355] on p "Comment: The shower is in the basement. It was originally a half bathroom. They…" at bounding box center [453, 364] width 389 height 19
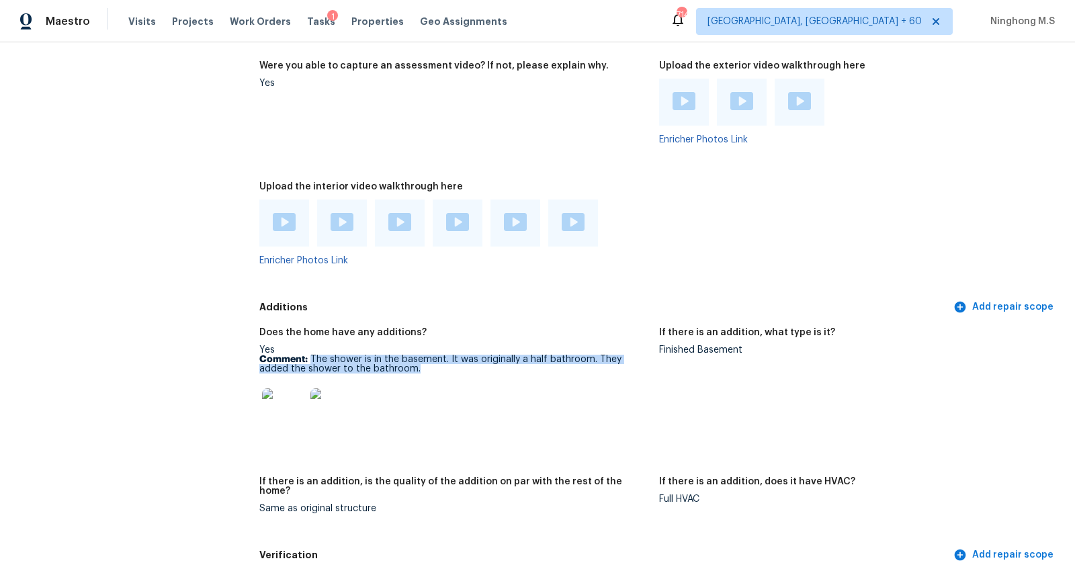
drag, startPoint x: 310, startPoint y: 356, endPoint x: 415, endPoint y: 370, distance: 105.7
click at [415, 370] on p "Comment: The shower is in the basement. It was originally a half bathroom. They…" at bounding box center [453, 364] width 389 height 19
copy p "The shower is in the basement. It was originally a half bathroom. They added th…"
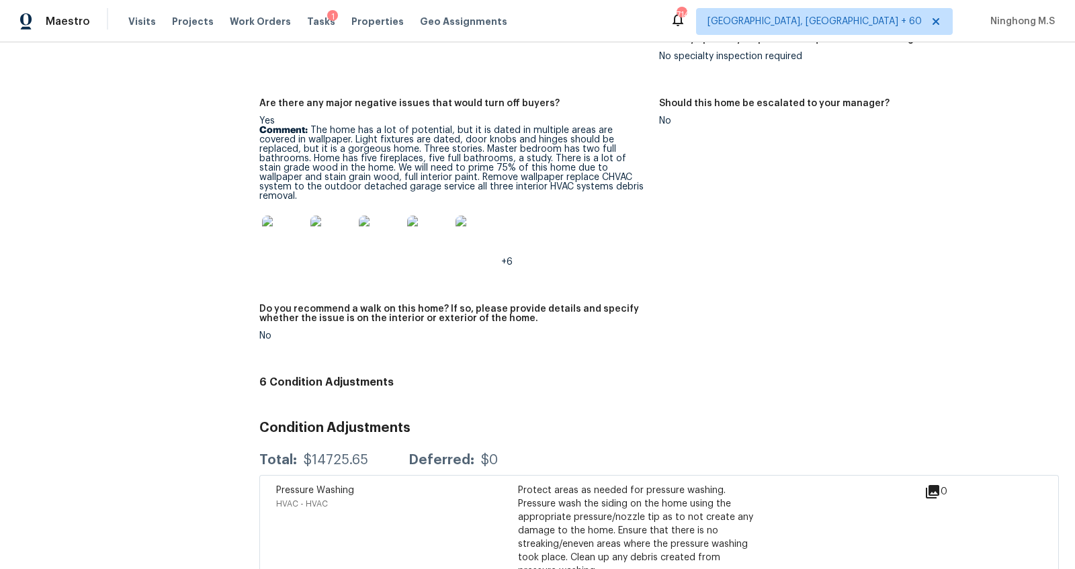
scroll to position [3307, 0]
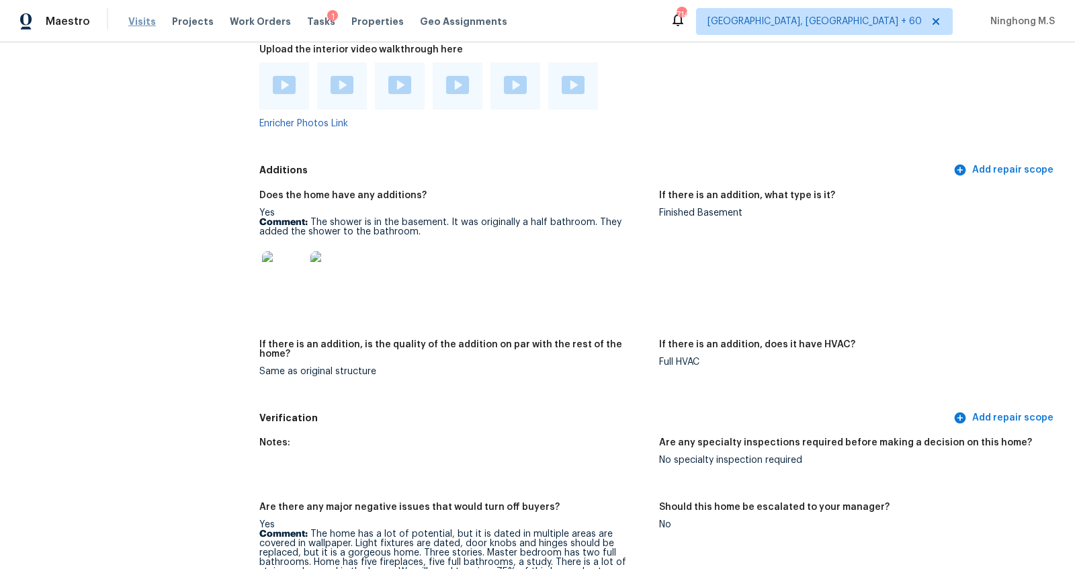
click at [146, 21] on span "Visits" at bounding box center [142, 21] width 28 height 13
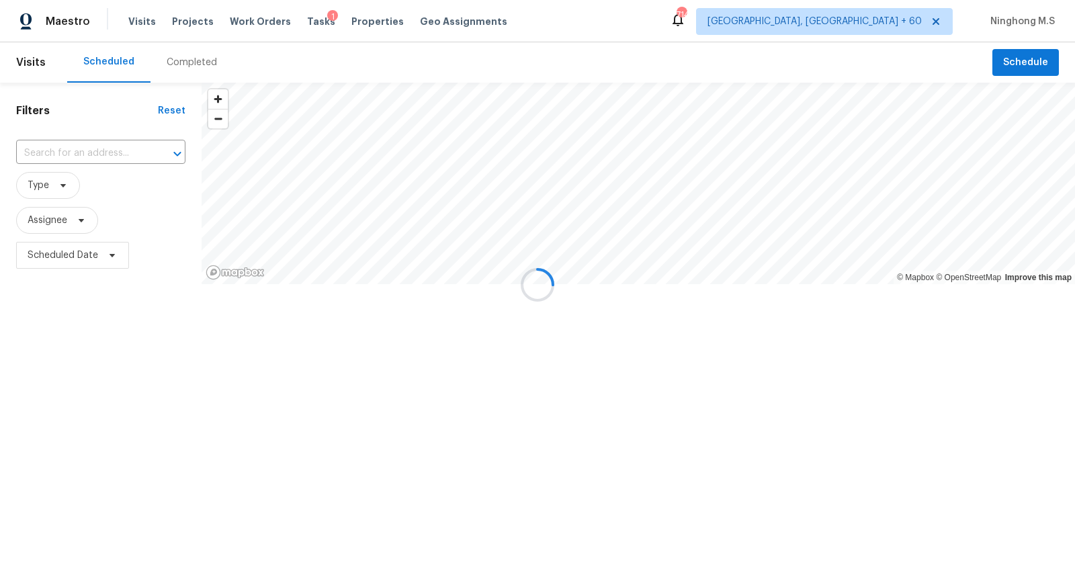
click at [183, 59] on div "Completed" at bounding box center [192, 62] width 50 height 13
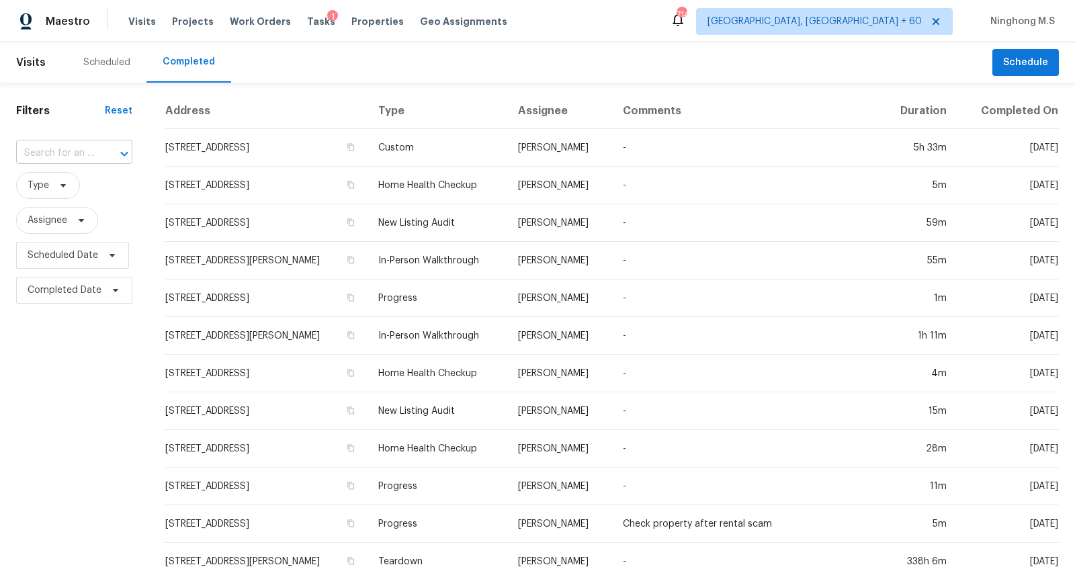
click at [111, 152] on div at bounding box center [114, 153] width 35 height 19
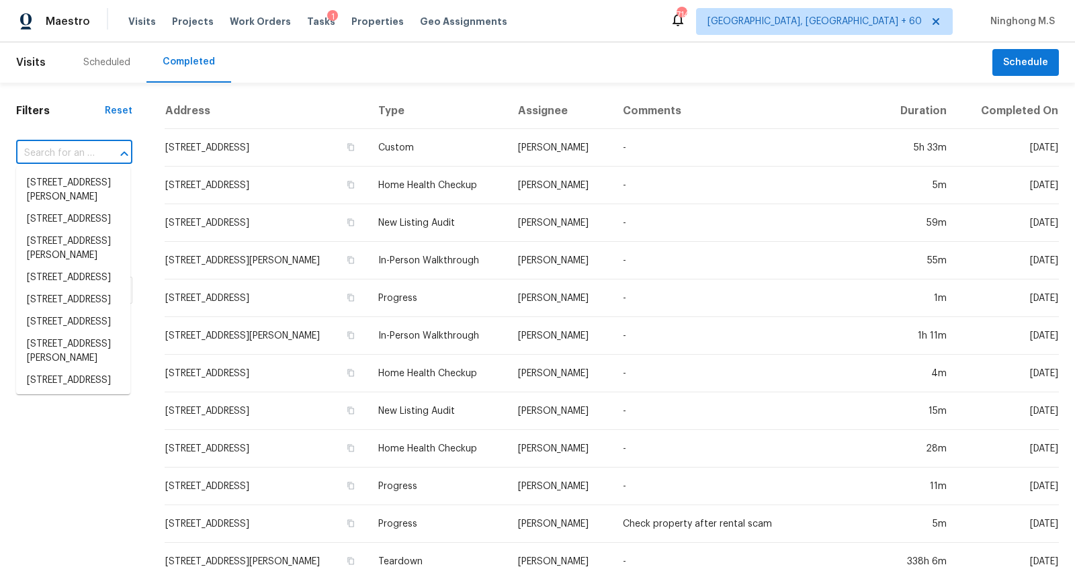
paste input "[STREET_ADDRESS]"
type input "[STREET_ADDRESS]"
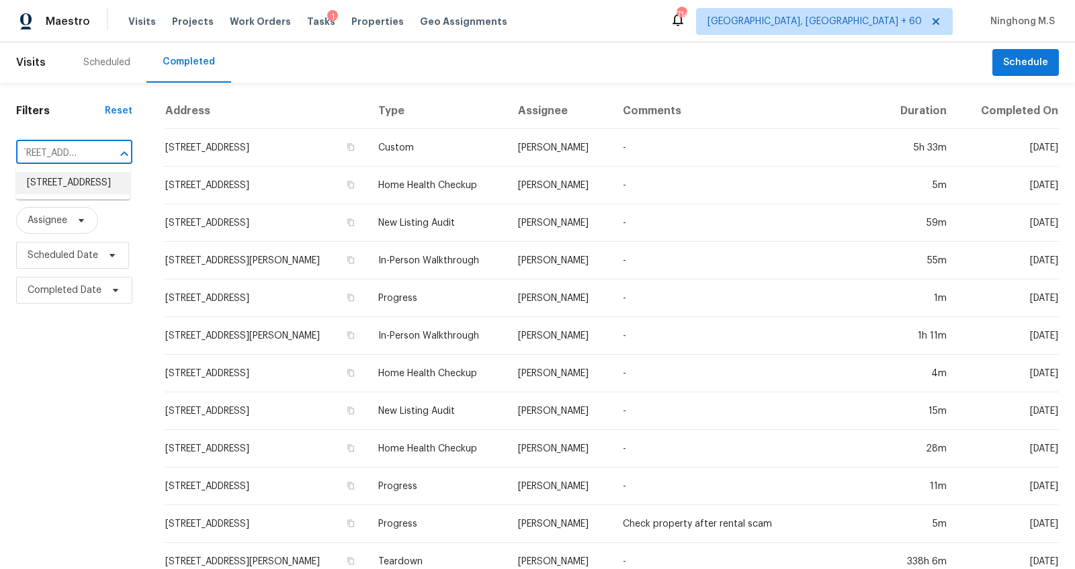
click at [78, 189] on li "[STREET_ADDRESS]" at bounding box center [73, 183] width 114 height 22
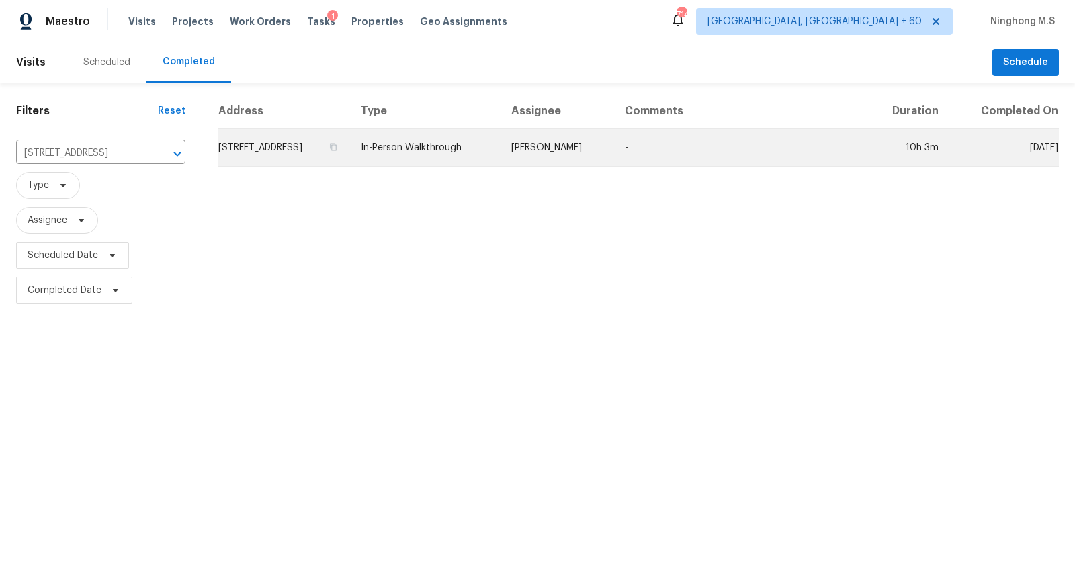
click at [323, 144] on td "[STREET_ADDRESS]" at bounding box center [284, 148] width 132 height 38
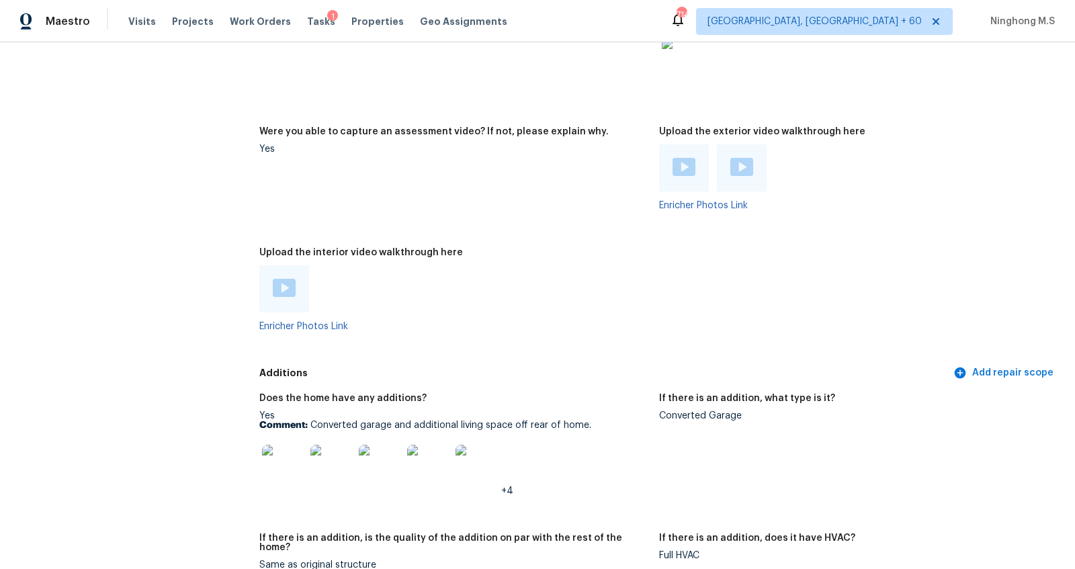
scroll to position [2814, 0]
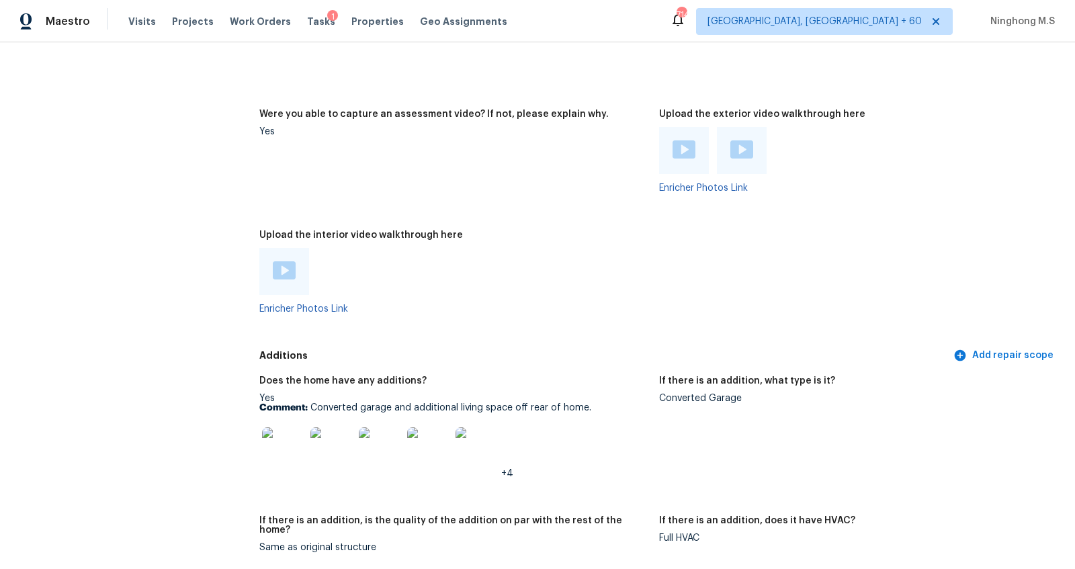
click at [288, 261] on img at bounding box center [284, 270] width 23 height 18
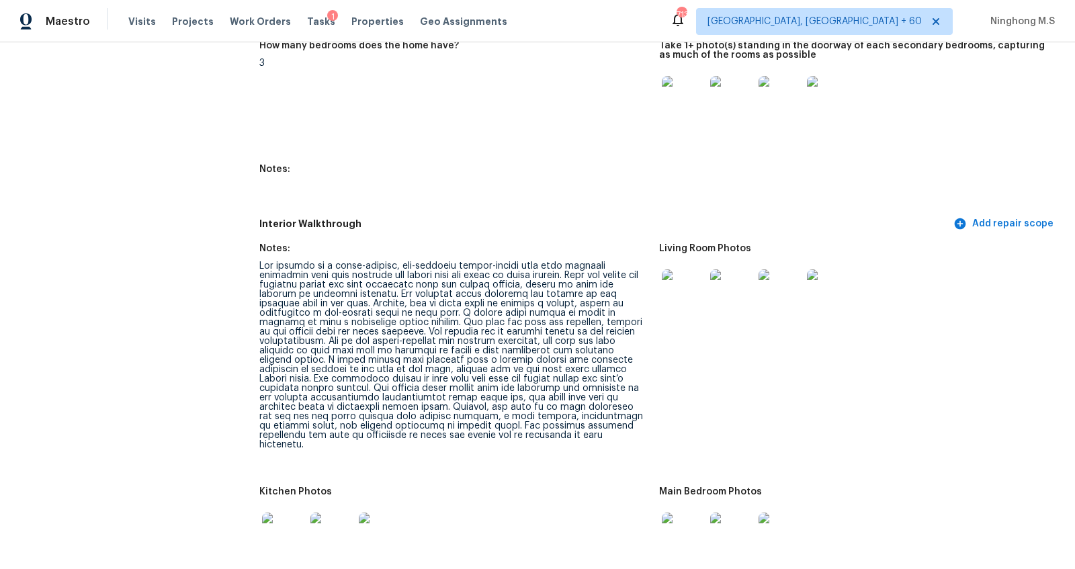
scroll to position [1536, 0]
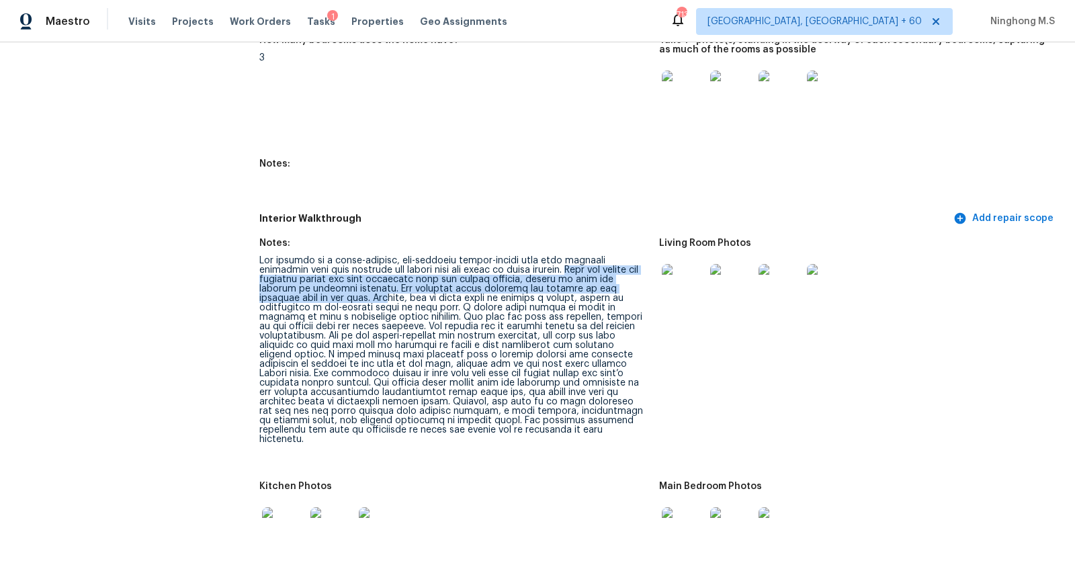
drag, startPoint x: 590, startPoint y: 262, endPoint x: 399, endPoint y: 284, distance: 192.1
click at [399, 284] on div at bounding box center [453, 350] width 389 height 188
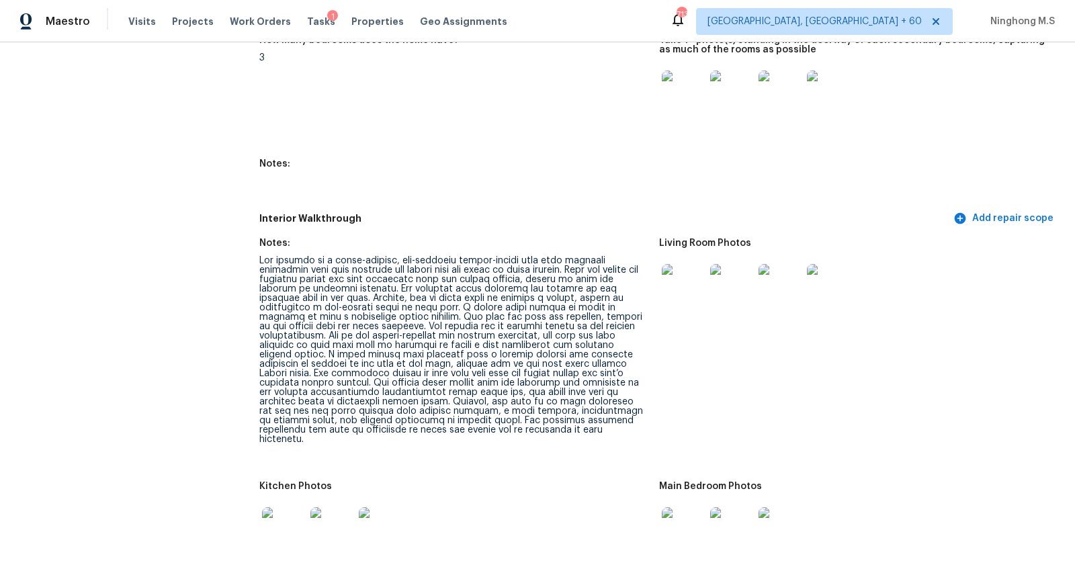
click at [489, 280] on div at bounding box center [453, 350] width 389 height 188
drag, startPoint x: 508, startPoint y: 277, endPoint x: 519, endPoint y: 277, distance: 10.8
click at [519, 277] on div at bounding box center [453, 350] width 389 height 188
drag, startPoint x: 582, startPoint y: 275, endPoint x: 591, endPoint y: 275, distance: 8.7
click at [591, 275] on div at bounding box center [453, 350] width 389 height 188
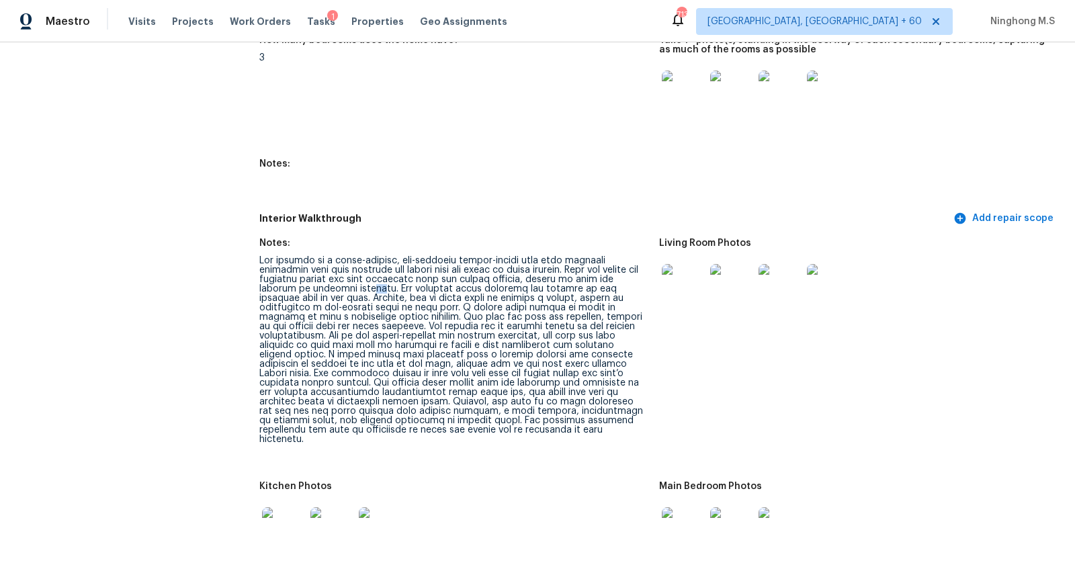
drag, startPoint x: 386, startPoint y: 280, endPoint x: 397, endPoint y: 280, distance: 11.4
click at [397, 280] on div at bounding box center [453, 350] width 389 height 188
drag, startPoint x: 454, startPoint y: 282, endPoint x: 495, endPoint y: 284, distance: 40.4
click at [495, 284] on div at bounding box center [453, 350] width 389 height 188
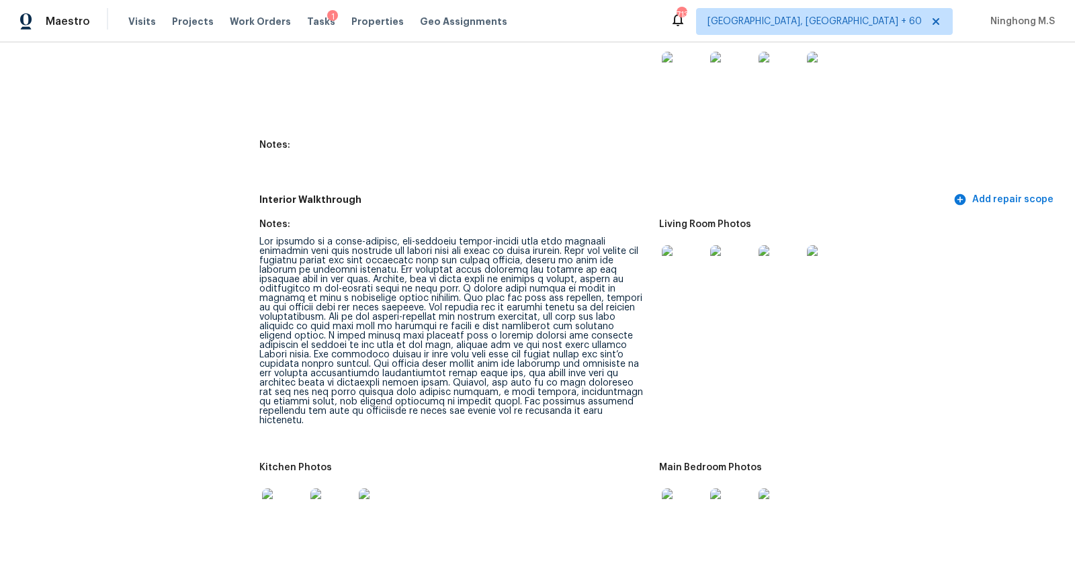
click at [437, 276] on div at bounding box center [453, 331] width 389 height 188
drag, startPoint x: 595, startPoint y: 267, endPoint x: 575, endPoint y: 267, distance: 20.2
click at [575, 267] on div at bounding box center [453, 331] width 389 height 188
drag, startPoint x: 610, startPoint y: 271, endPoint x: 635, endPoint y: 271, distance: 24.9
click at [635, 271] on div at bounding box center [453, 331] width 389 height 188
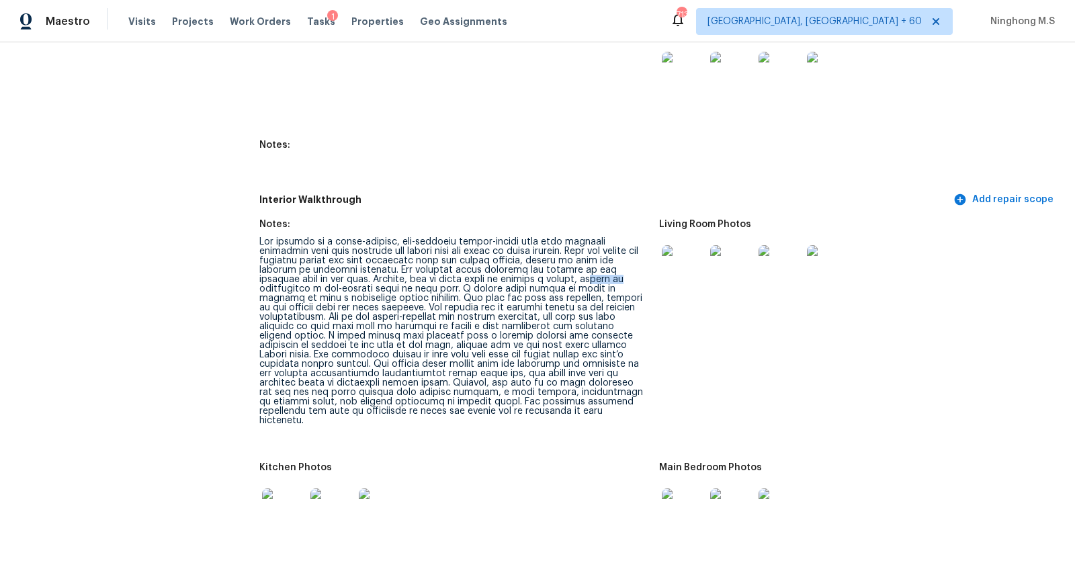
scroll to position [1577, 0]
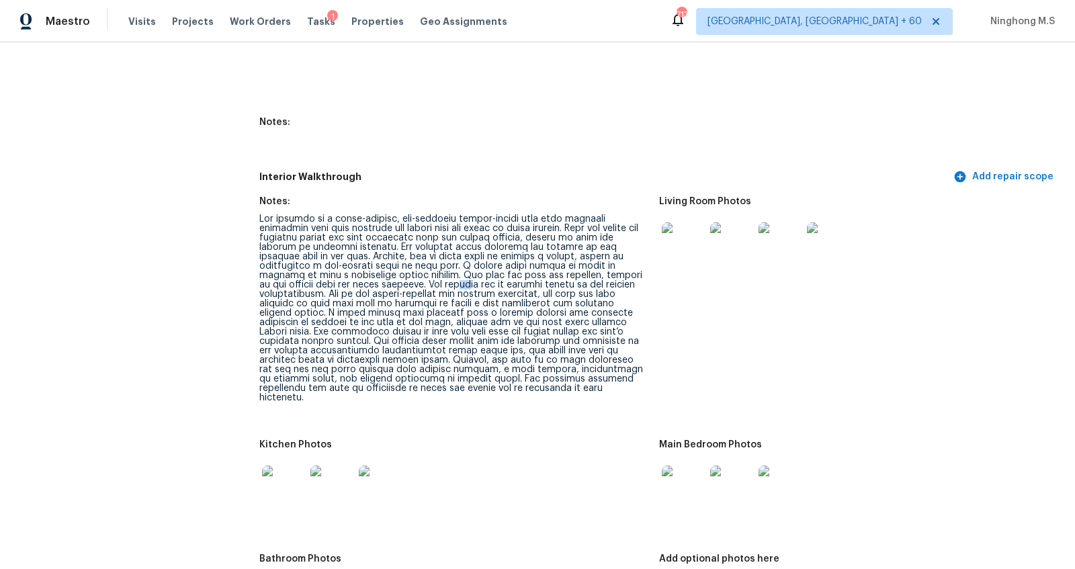
drag, startPoint x: 440, startPoint y: 270, endPoint x: 463, endPoint y: 270, distance: 23.5
click at [462, 270] on div at bounding box center [453, 308] width 389 height 188
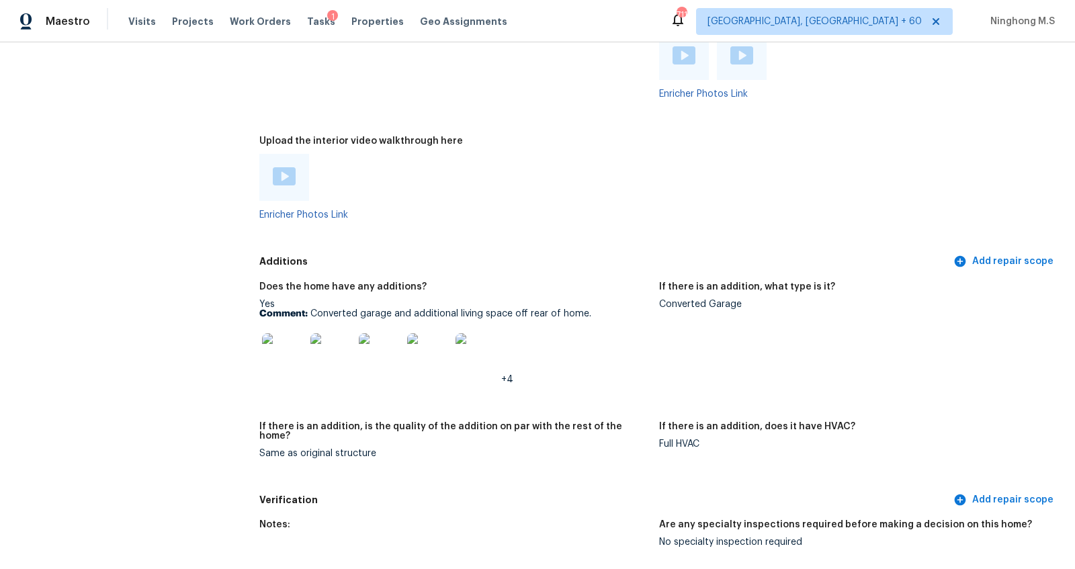
scroll to position [2913, 0]
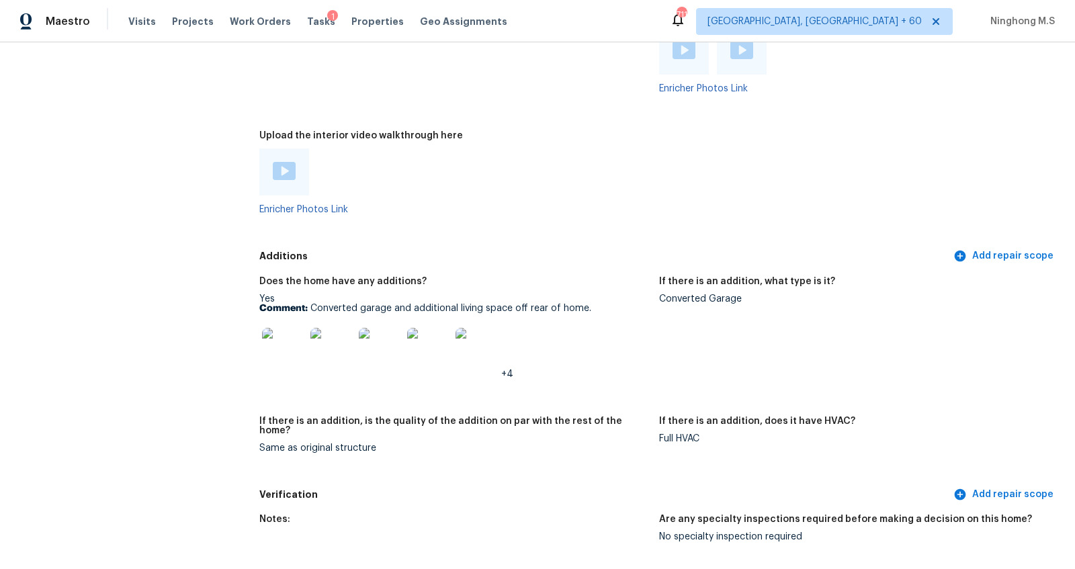
click at [288, 337] on img at bounding box center [283, 349] width 43 height 43
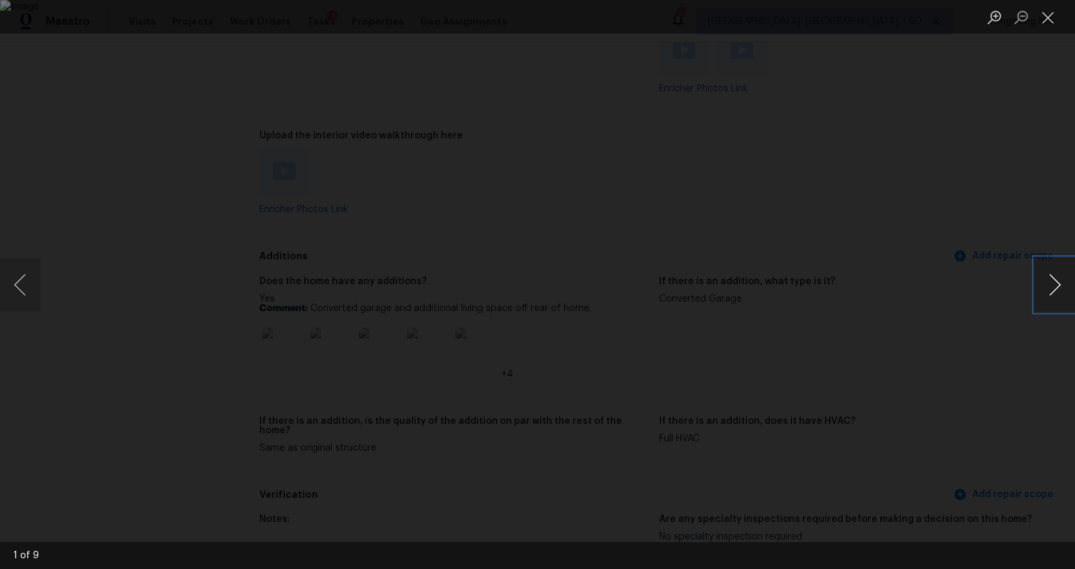
click at [1044, 290] on button "Next image" at bounding box center [1055, 285] width 40 height 54
click at [1061, 297] on button "Next image" at bounding box center [1055, 285] width 40 height 54
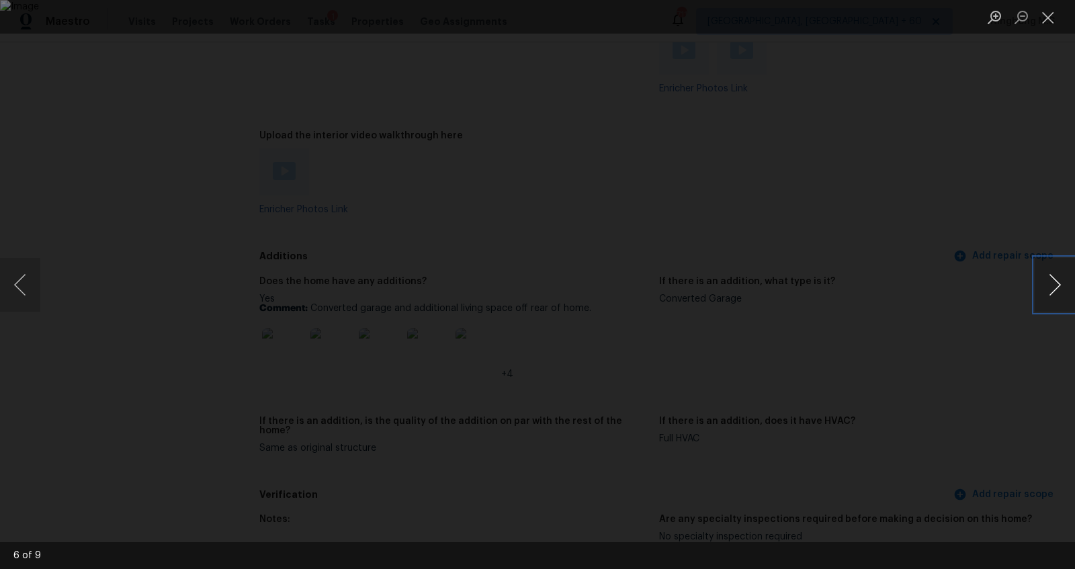
click at [1061, 297] on button "Next image" at bounding box center [1055, 285] width 40 height 54
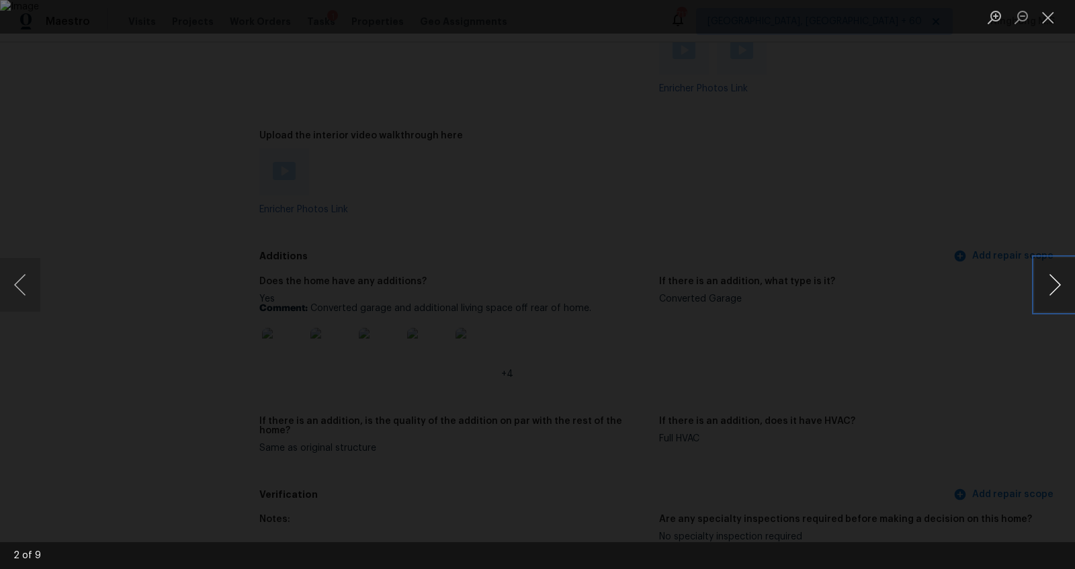
click at [1061, 297] on button "Next image" at bounding box center [1055, 285] width 40 height 54
click at [1047, 18] on button "Close lightbox" at bounding box center [1048, 17] width 27 height 24
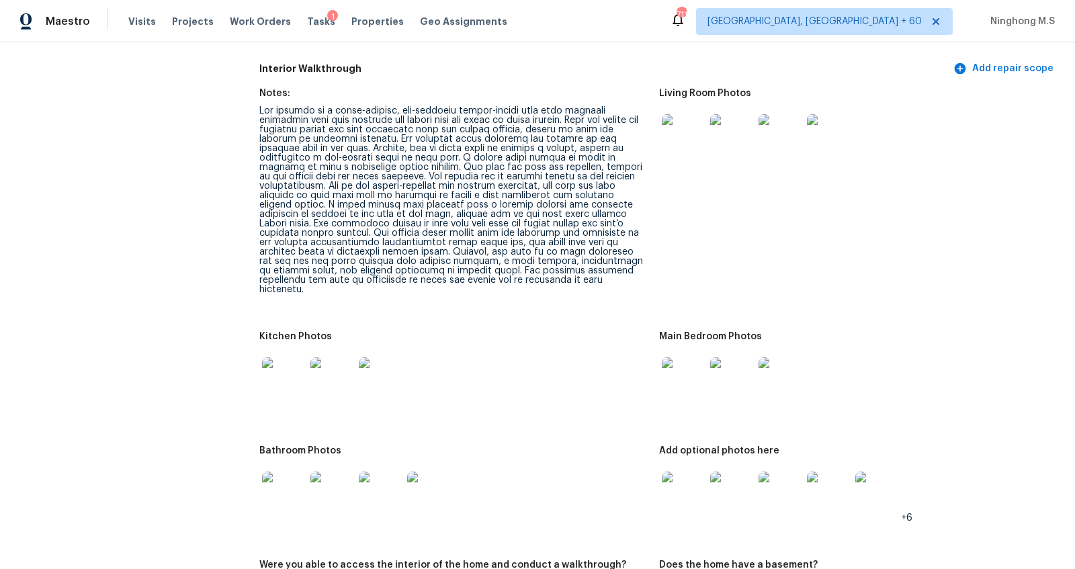
scroll to position [1657, 0]
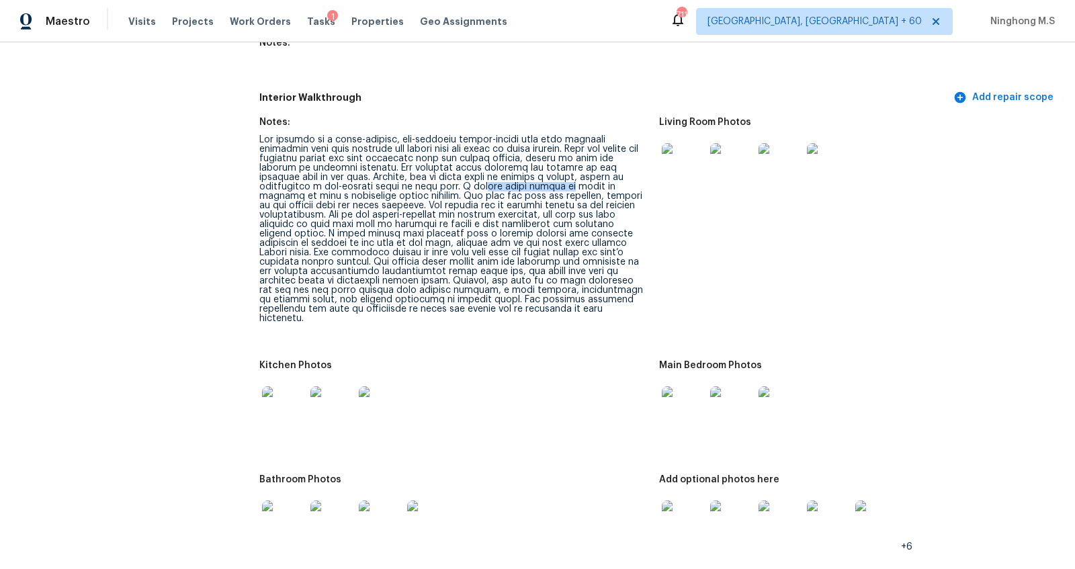
drag, startPoint x: 484, startPoint y: 179, endPoint x: 567, endPoint y: 180, distance: 83.3
click at [567, 180] on div at bounding box center [453, 229] width 389 height 188
drag, startPoint x: 384, startPoint y: 283, endPoint x: 436, endPoint y: 283, distance: 51.1
click at [436, 283] on div at bounding box center [453, 229] width 389 height 188
drag, startPoint x: 418, startPoint y: 298, endPoint x: 493, endPoint y: 298, distance: 75.3
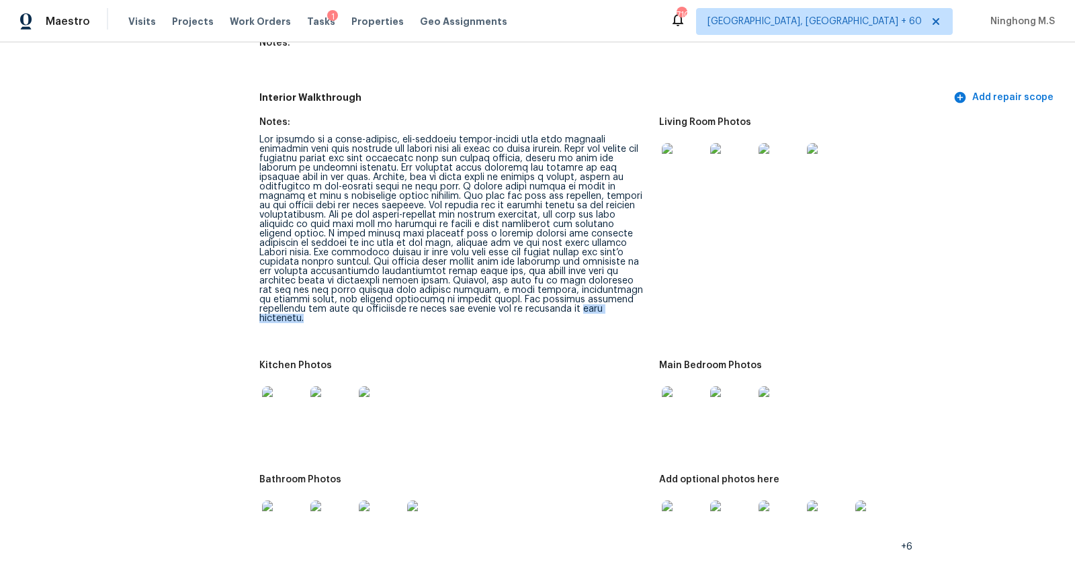
click at [494, 300] on div at bounding box center [453, 229] width 389 height 188
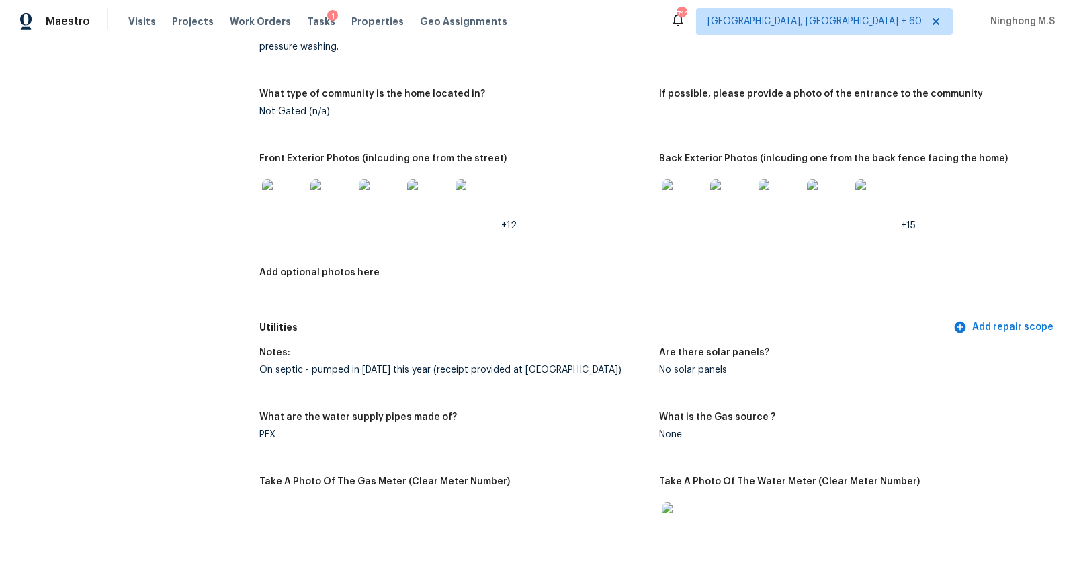
scroll to position [636, 0]
click at [284, 191] on img at bounding box center [283, 202] width 43 height 43
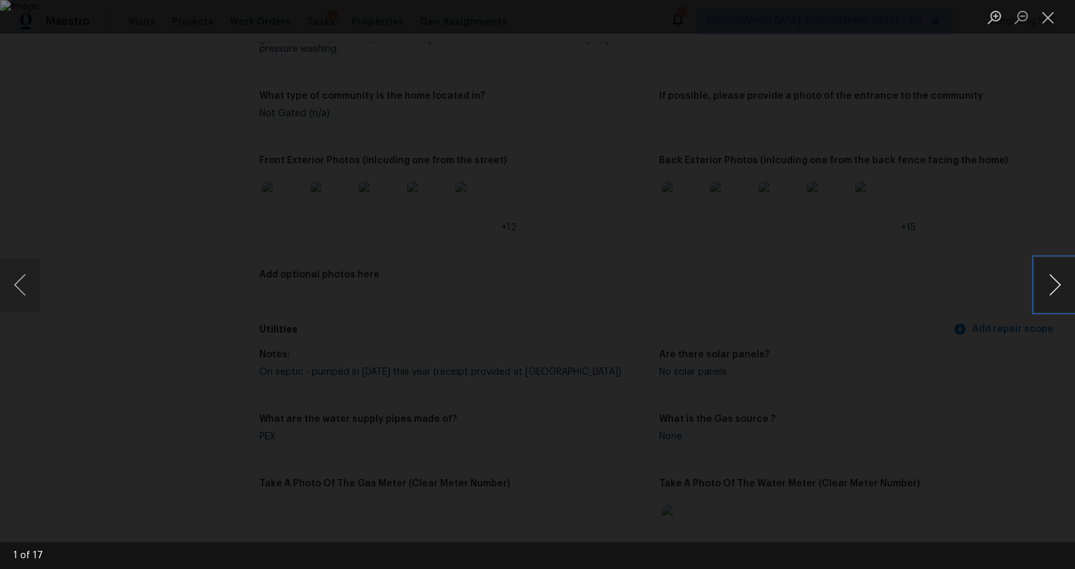
click at [1058, 284] on button "Next image" at bounding box center [1055, 285] width 40 height 54
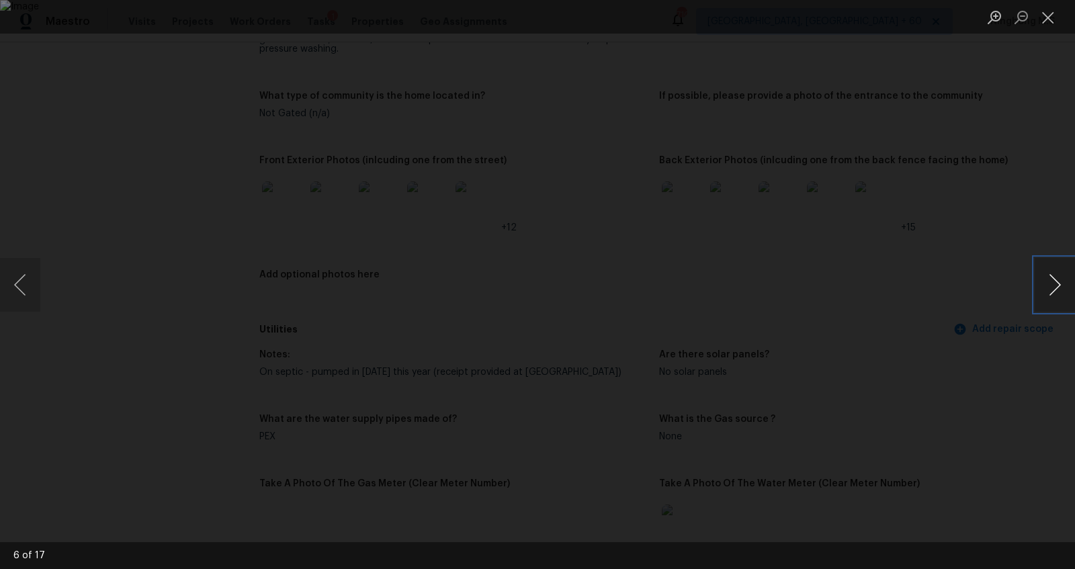
click at [1058, 284] on button "Next image" at bounding box center [1055, 285] width 40 height 54
click at [1044, 18] on button "Close lightbox" at bounding box center [1048, 17] width 27 height 24
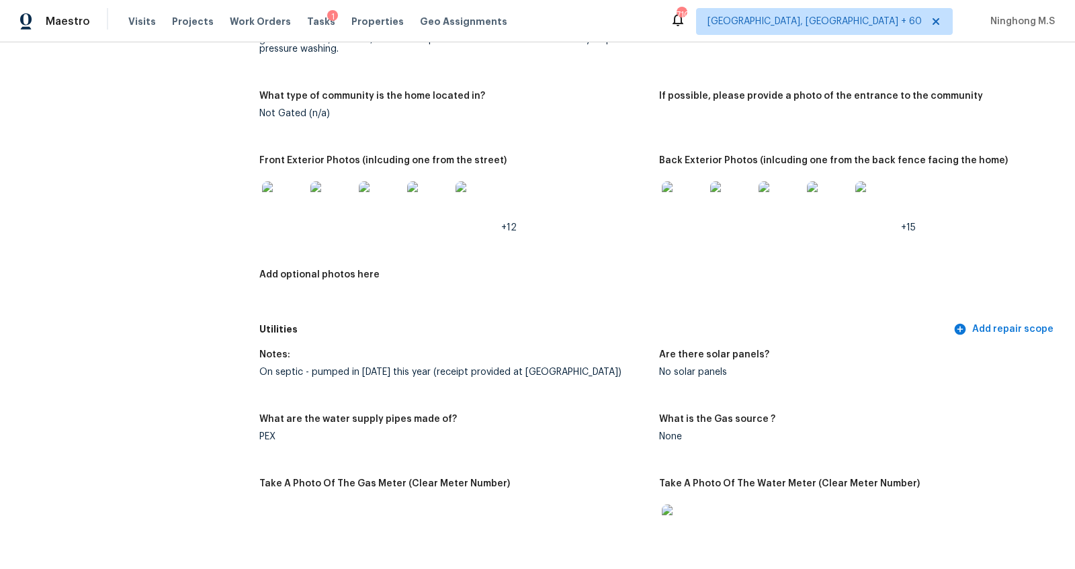
click at [696, 206] on img at bounding box center [683, 202] width 43 height 43
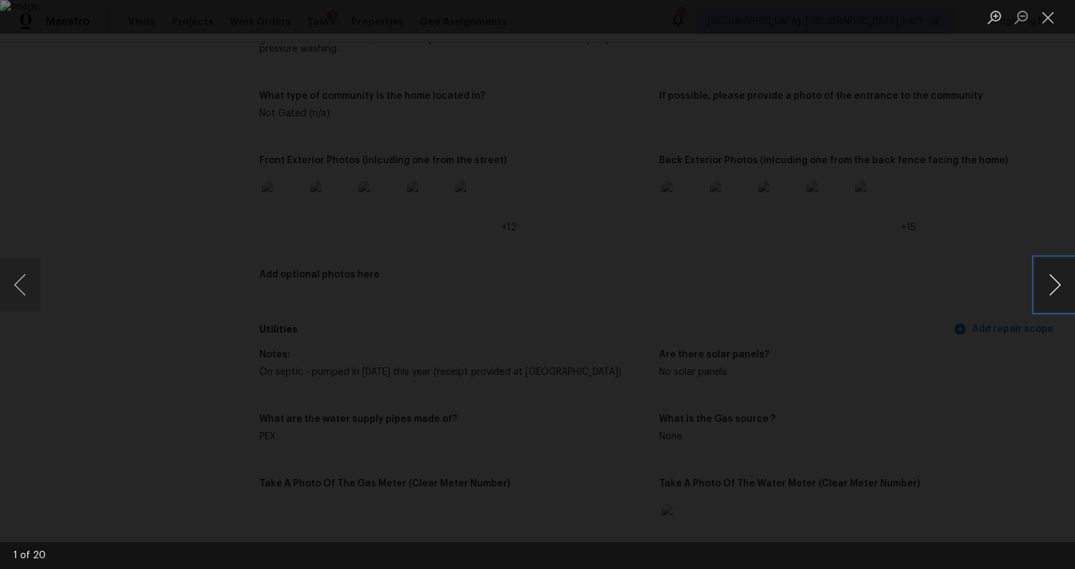
click at [1063, 282] on button "Next image" at bounding box center [1055, 285] width 40 height 54
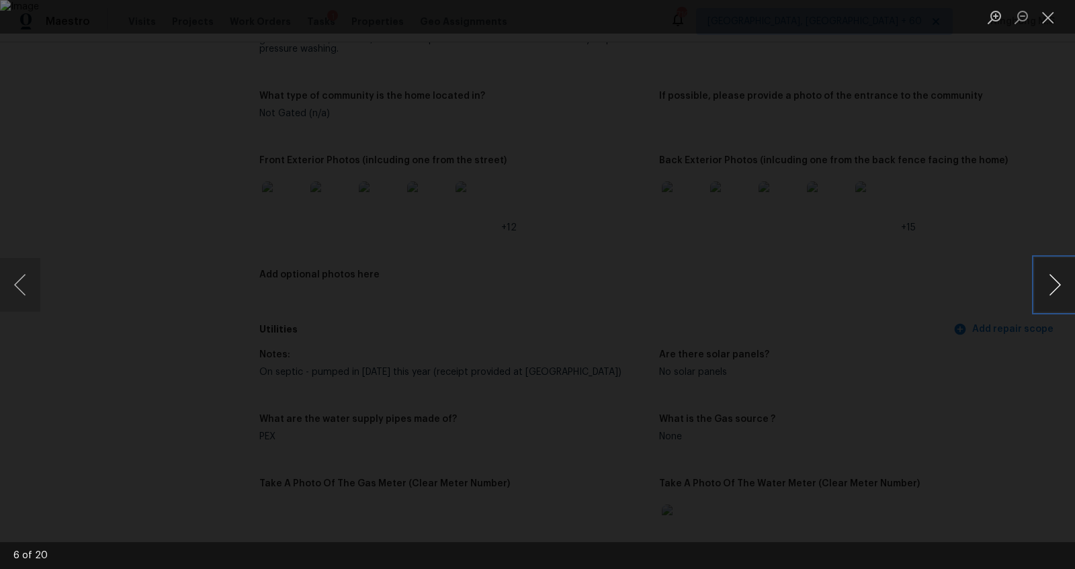
click at [1063, 282] on button "Next image" at bounding box center [1055, 285] width 40 height 54
click at [1050, 15] on button "Close lightbox" at bounding box center [1048, 17] width 27 height 24
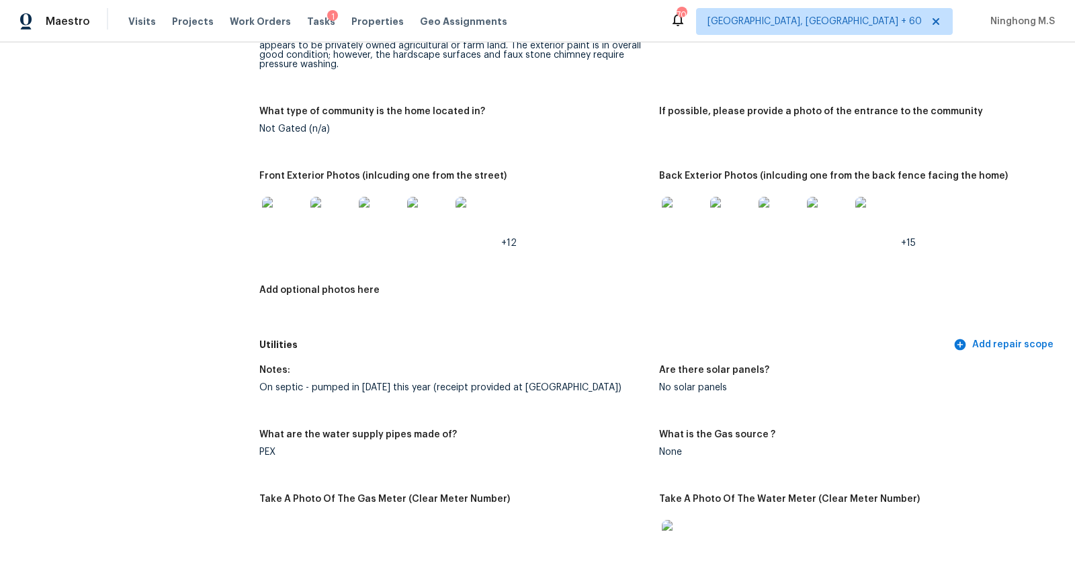
scroll to position [650, 0]
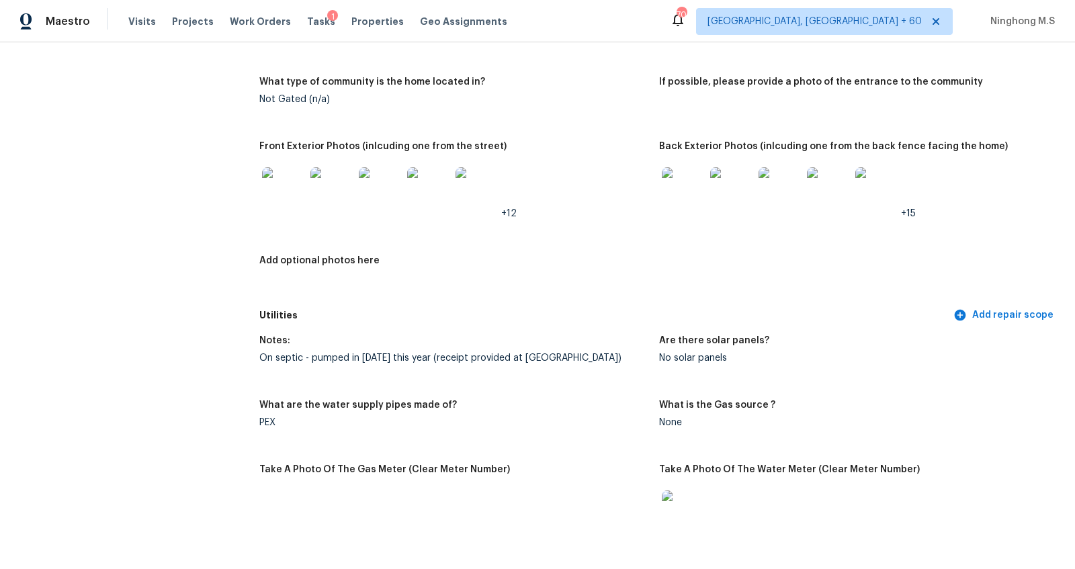
click at [681, 178] on img at bounding box center [683, 188] width 43 height 43
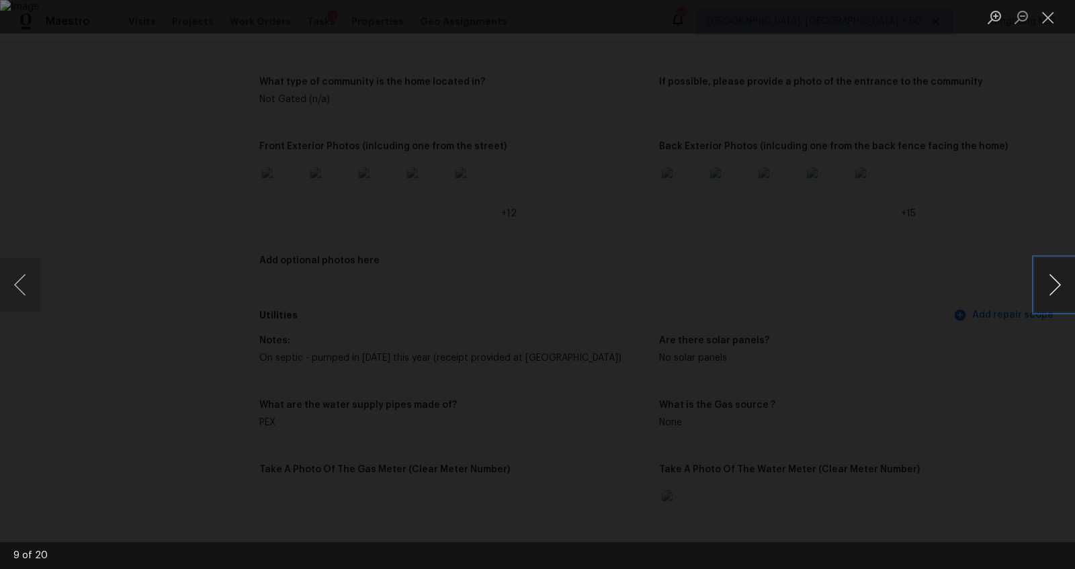
click at [1052, 281] on button "Next image" at bounding box center [1055, 285] width 40 height 54
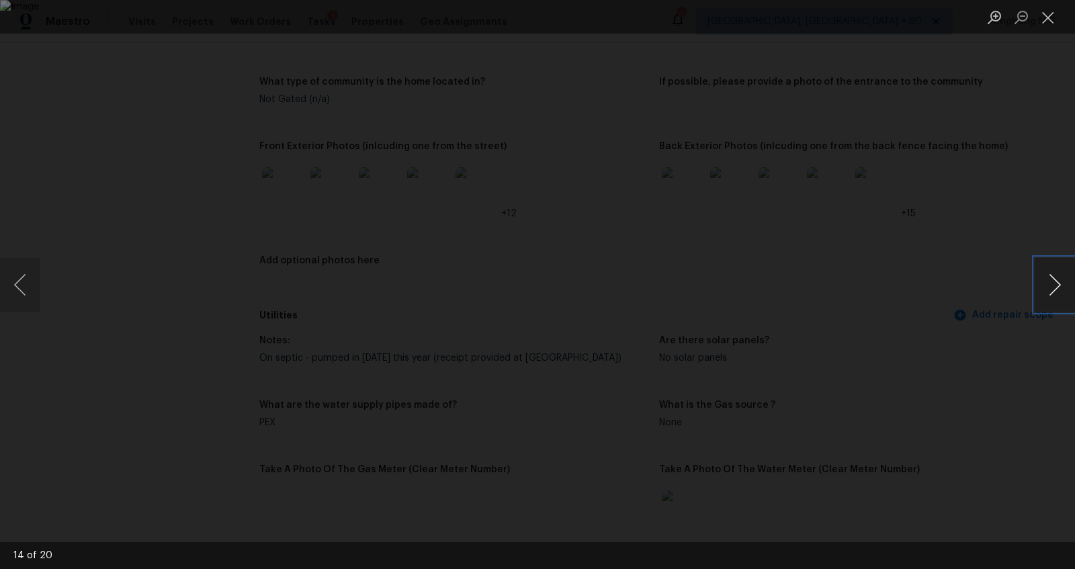
click at [1052, 281] on button "Next image" at bounding box center [1055, 285] width 40 height 54
click at [1056, 286] on button "Next image" at bounding box center [1055, 285] width 40 height 54
click at [1048, 22] on button "Close lightbox" at bounding box center [1048, 17] width 27 height 24
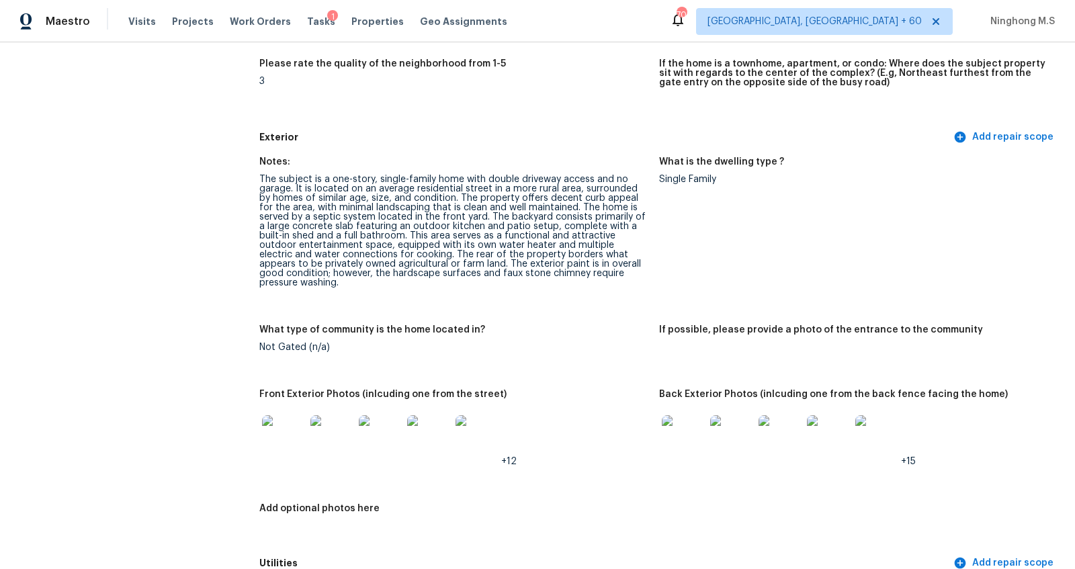
scroll to position [0, 0]
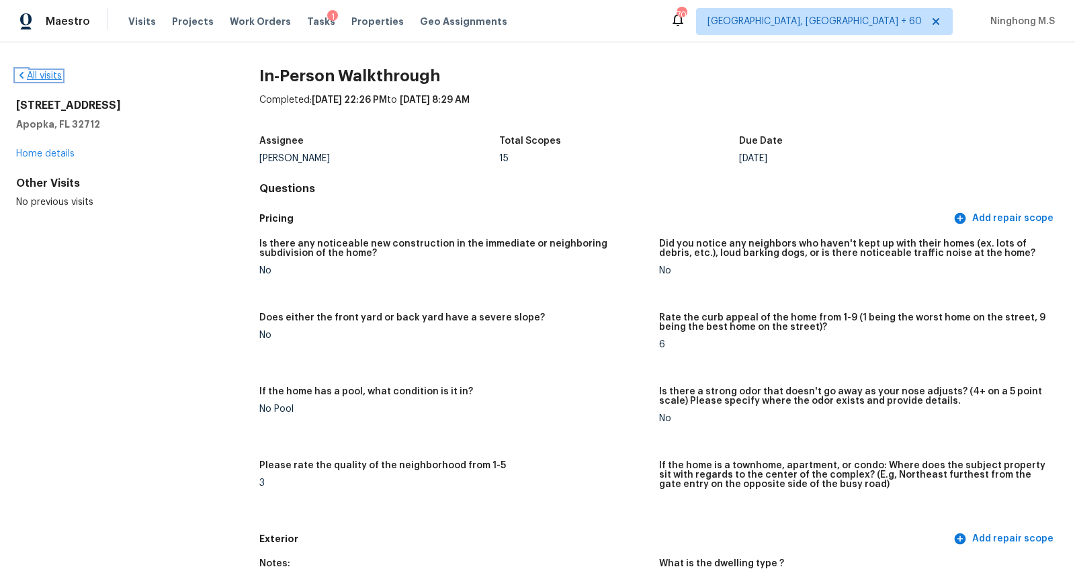
click at [46, 78] on link "All visits" at bounding box center [39, 75] width 46 height 9
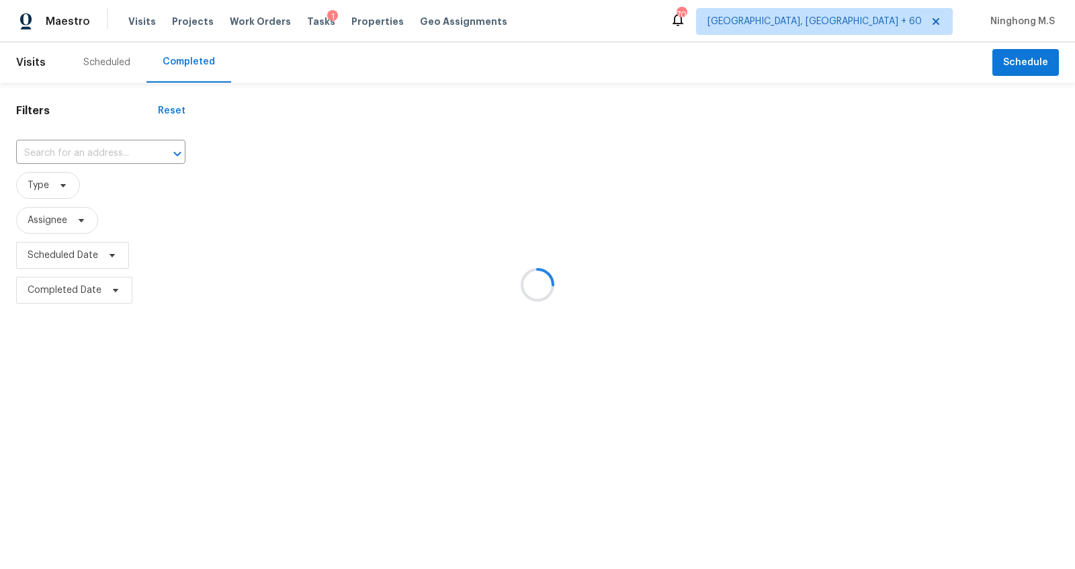
click at [97, 153] on div at bounding box center [537, 284] width 1075 height 569
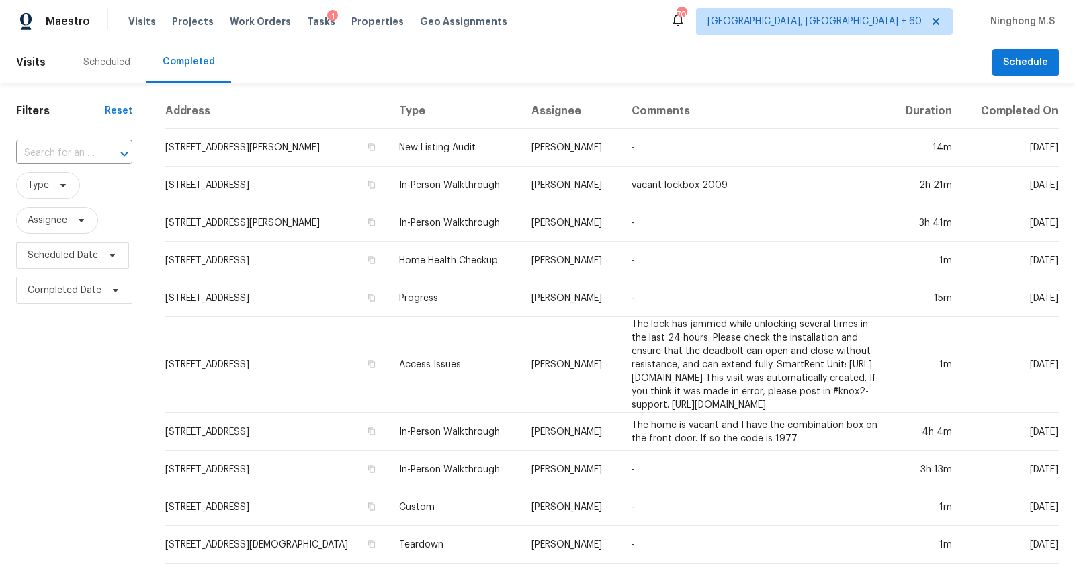
click at [80, 153] on input "text" at bounding box center [55, 153] width 79 height 21
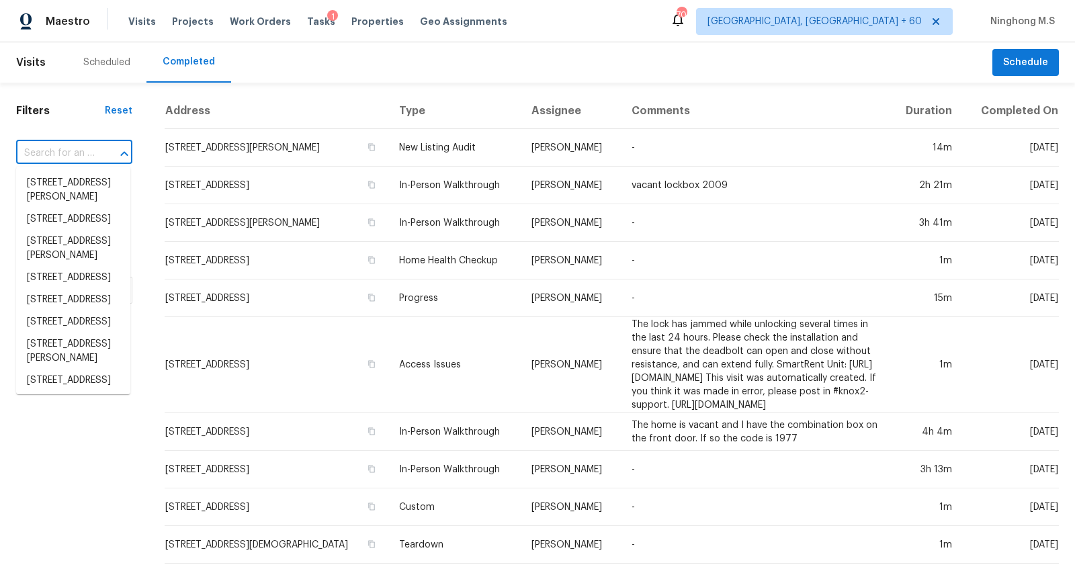
paste input "[STREET_ADDRESS]"
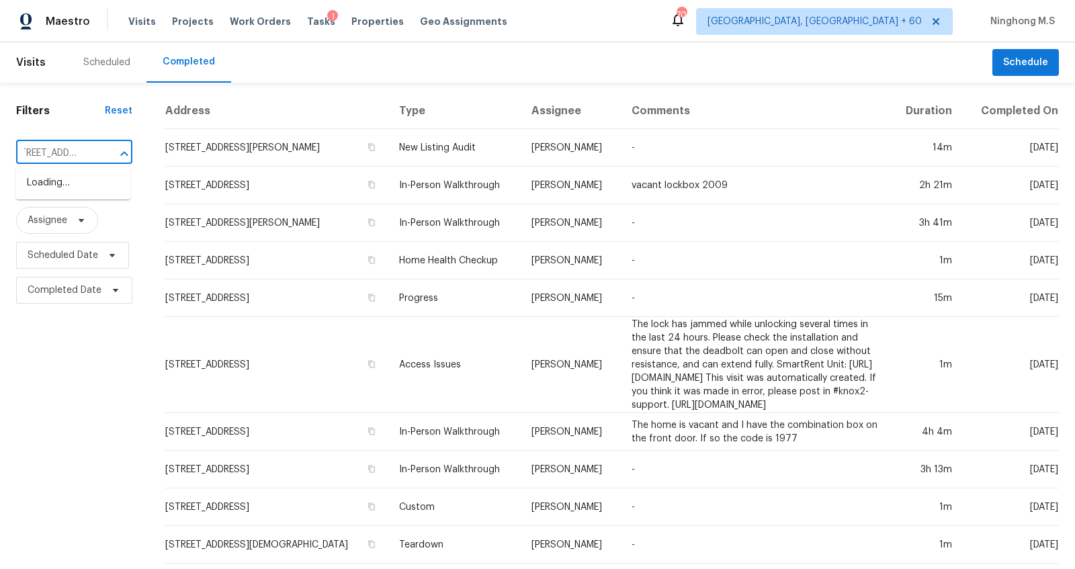
type input "[STREET_ADDRESS]"
click at [85, 185] on li "[STREET_ADDRESS]" at bounding box center [73, 183] width 114 height 22
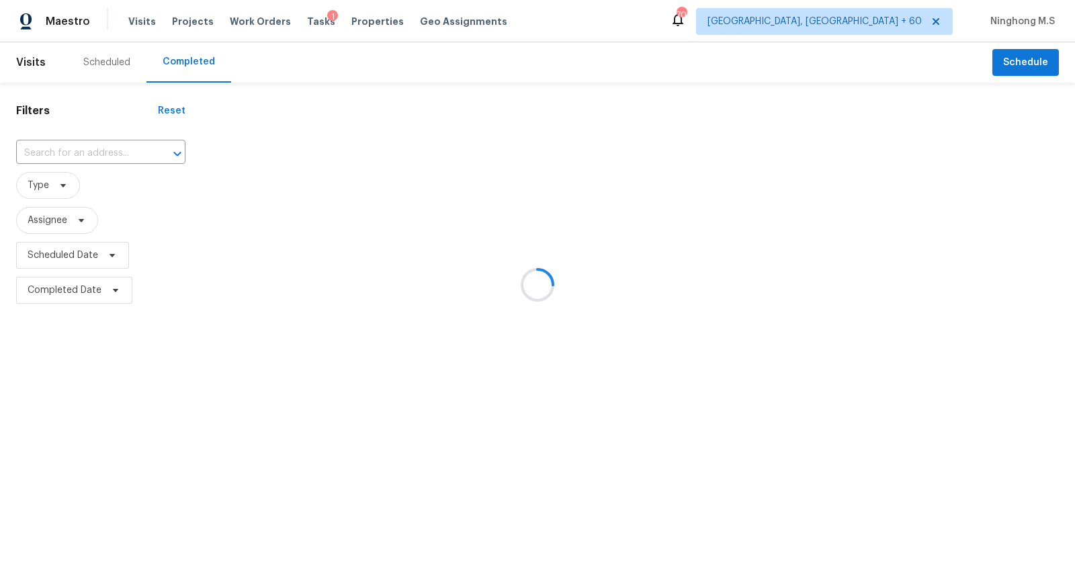
type input "[STREET_ADDRESS]"
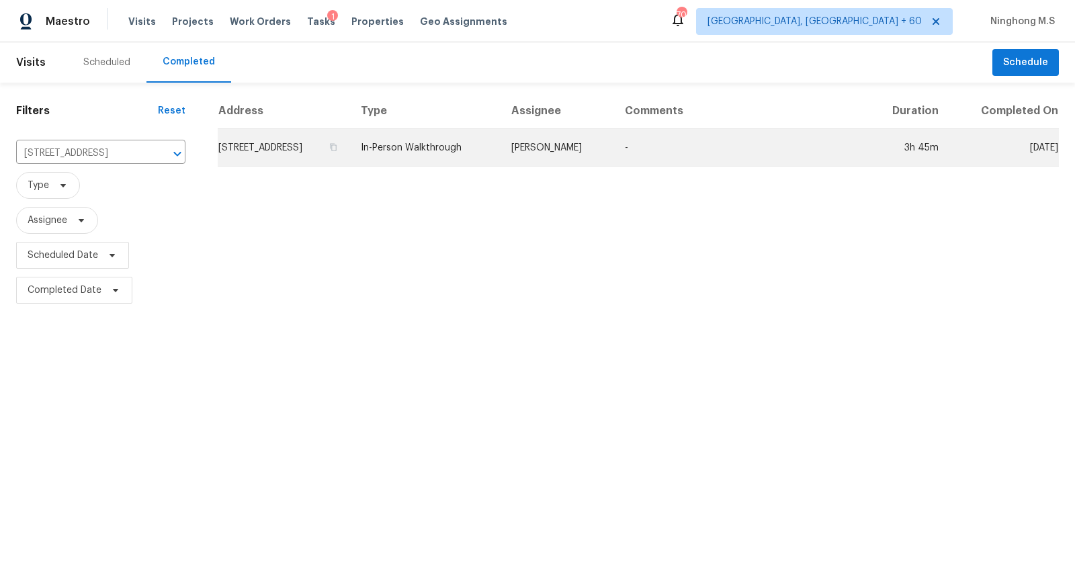
click at [318, 152] on td "[STREET_ADDRESS]" at bounding box center [284, 148] width 132 height 38
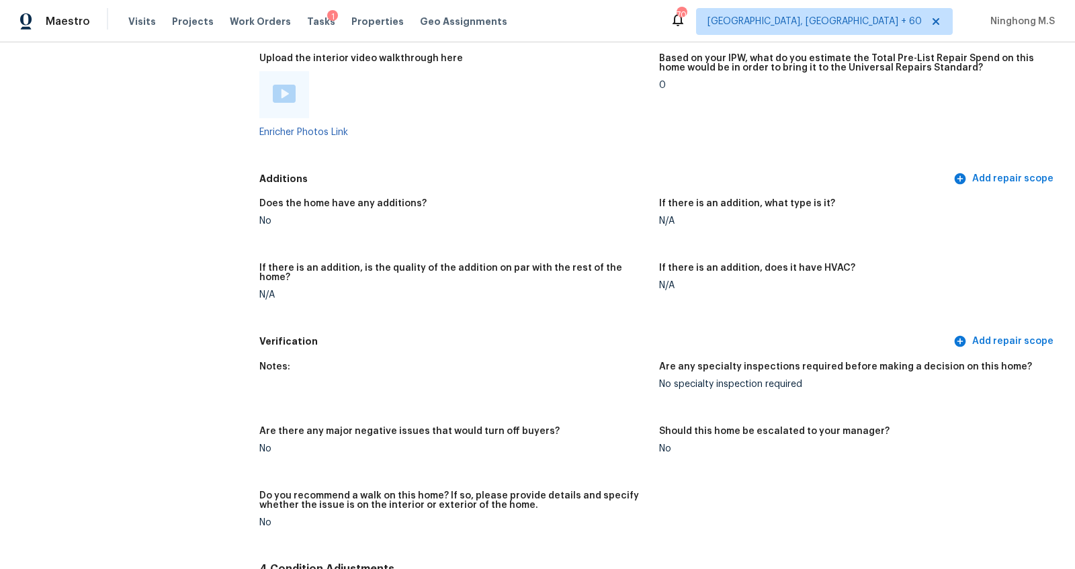
scroll to position [2596, 0]
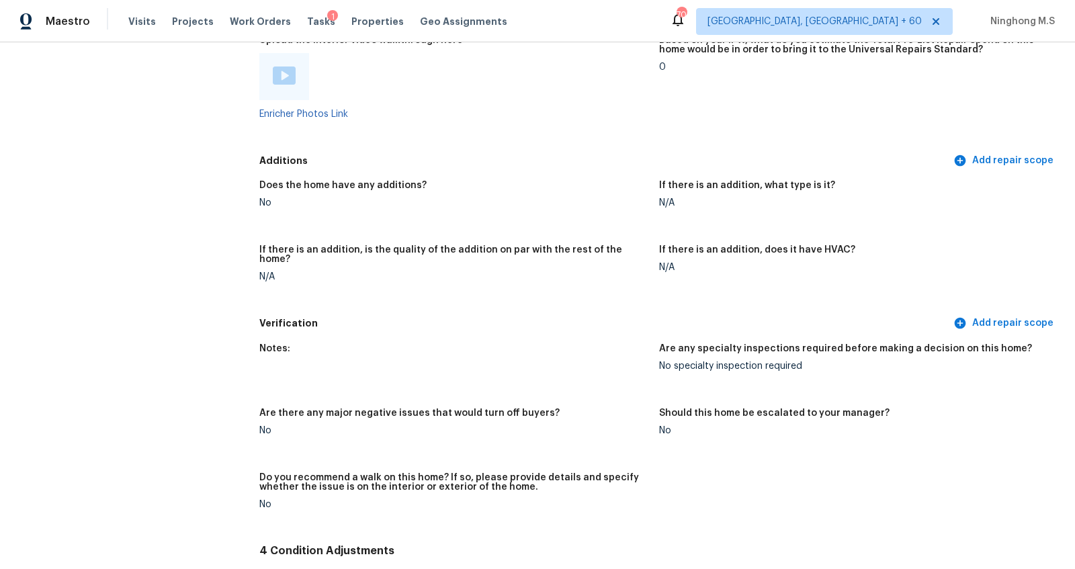
click at [279, 87] on div at bounding box center [284, 76] width 50 height 47
click at [280, 81] on img at bounding box center [284, 76] width 23 height 18
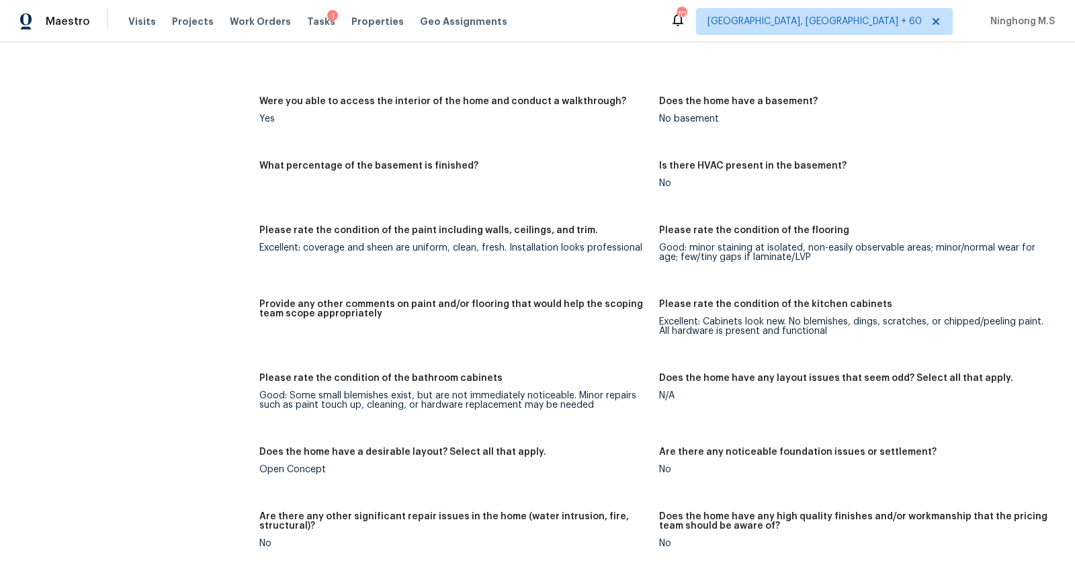
scroll to position [1737, 0]
drag, startPoint x: 386, startPoint y: 314, endPoint x: 509, endPoint y: 316, distance: 123.0
click at [509, 316] on h5 "Provide any other comments on paint and/or flooring that would help the scoping…" at bounding box center [453, 308] width 389 height 19
drag, startPoint x: 324, startPoint y: 392, endPoint x: 426, endPoint y: 395, distance: 102.2
click at [426, 395] on div "Good: Some small blemishes exist, but are not immediately noticeable. Minor rep…" at bounding box center [453, 399] width 389 height 19
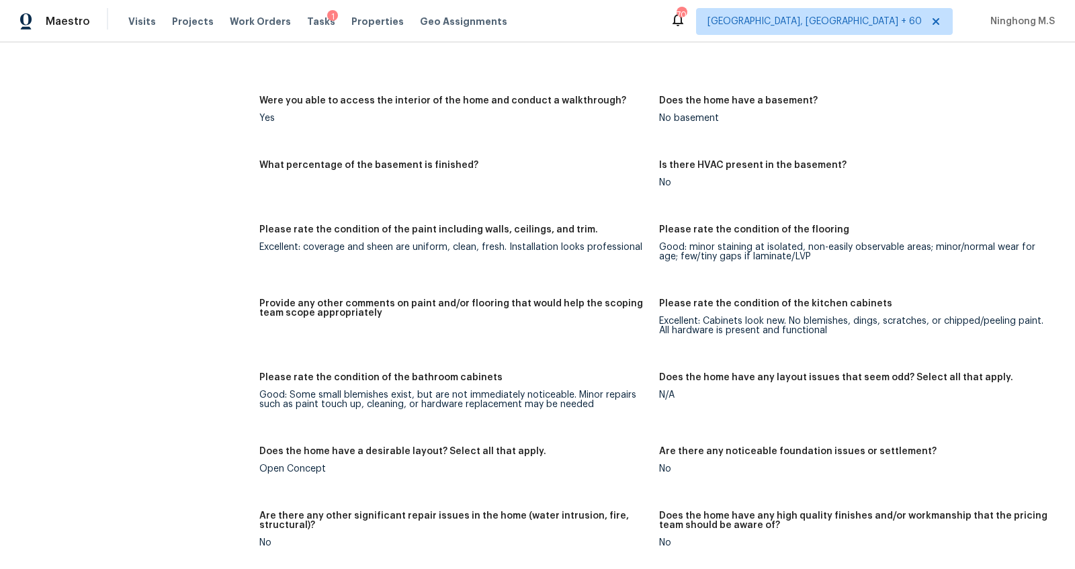
click at [522, 415] on figure "Please rate the condition of the bathroom cabinets Good: Some small blemishes e…" at bounding box center [459, 402] width 400 height 58
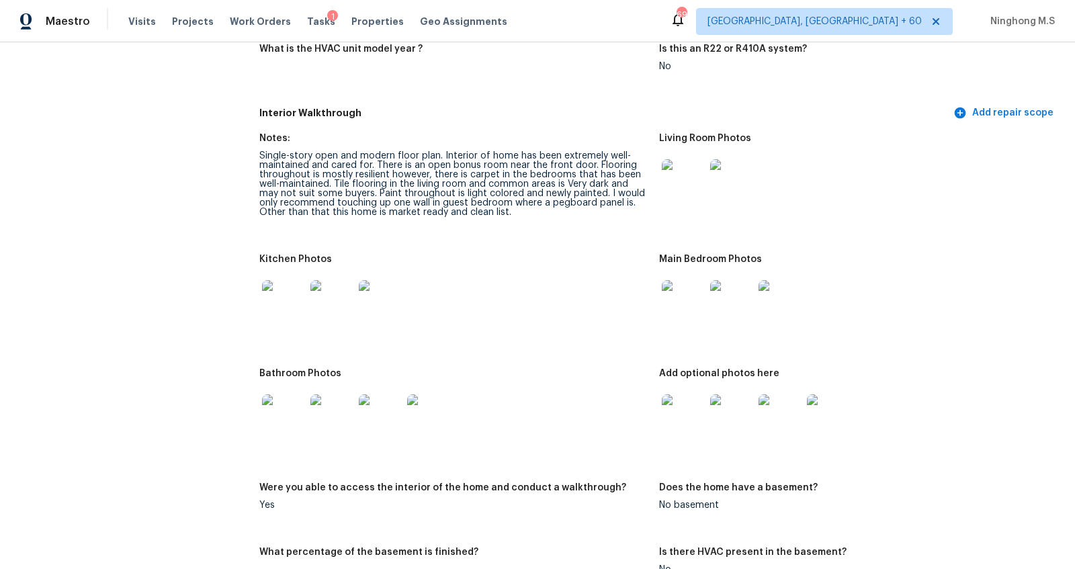
scroll to position [1317, 0]
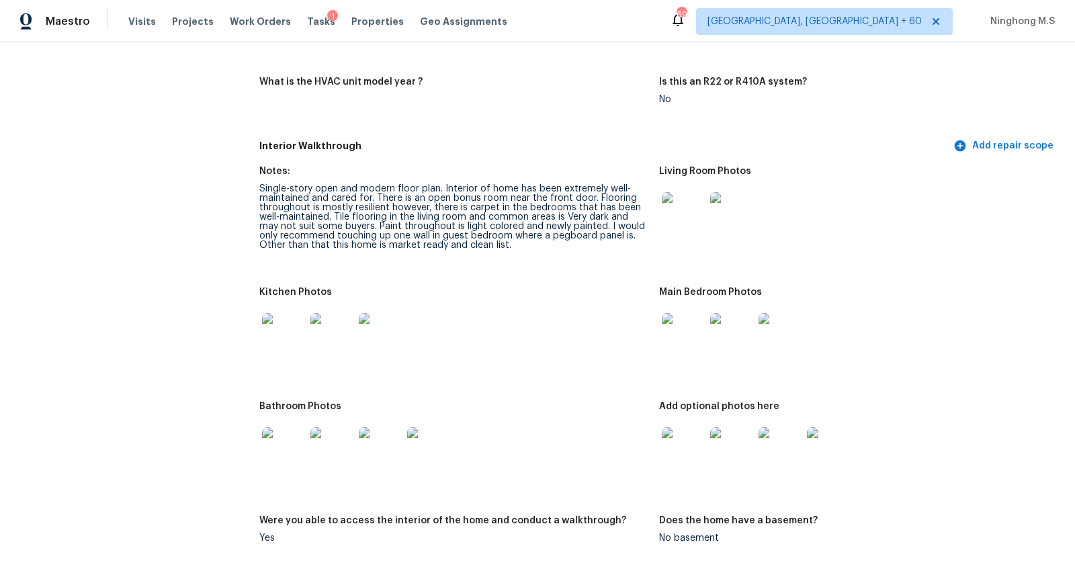
click at [677, 223] on img at bounding box center [683, 213] width 43 height 43
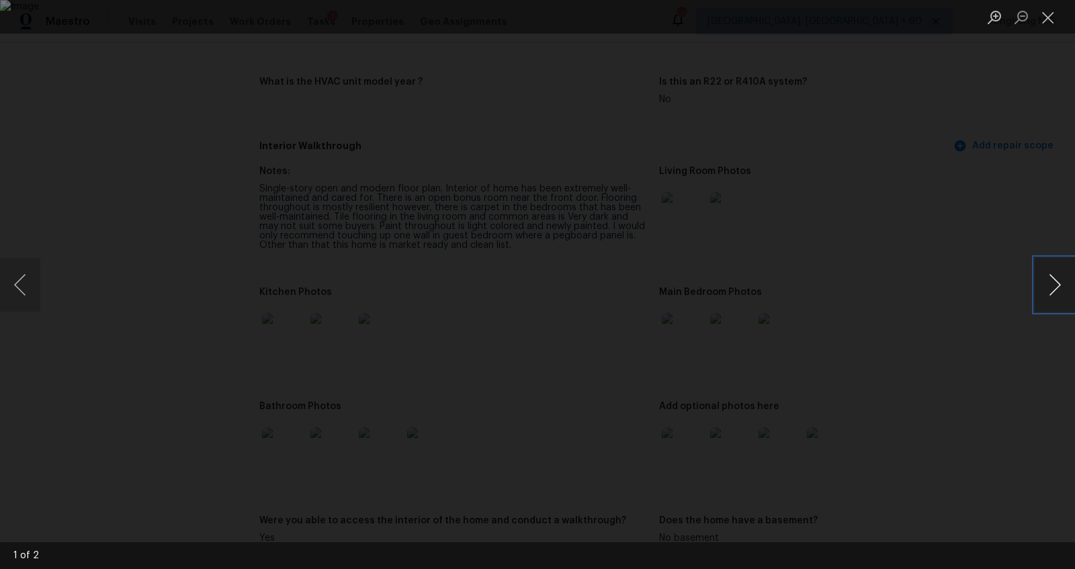
click at [1055, 291] on button "Next image" at bounding box center [1055, 285] width 40 height 54
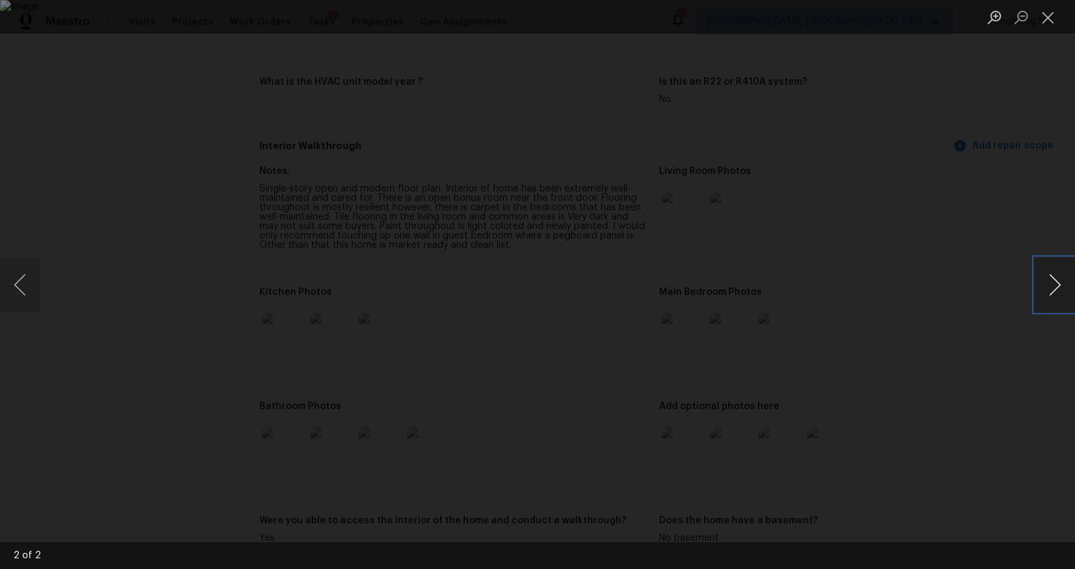
click at [1055, 291] on button "Next image" at bounding box center [1055, 285] width 40 height 54
click at [1048, 19] on button "Close lightbox" at bounding box center [1048, 17] width 27 height 24
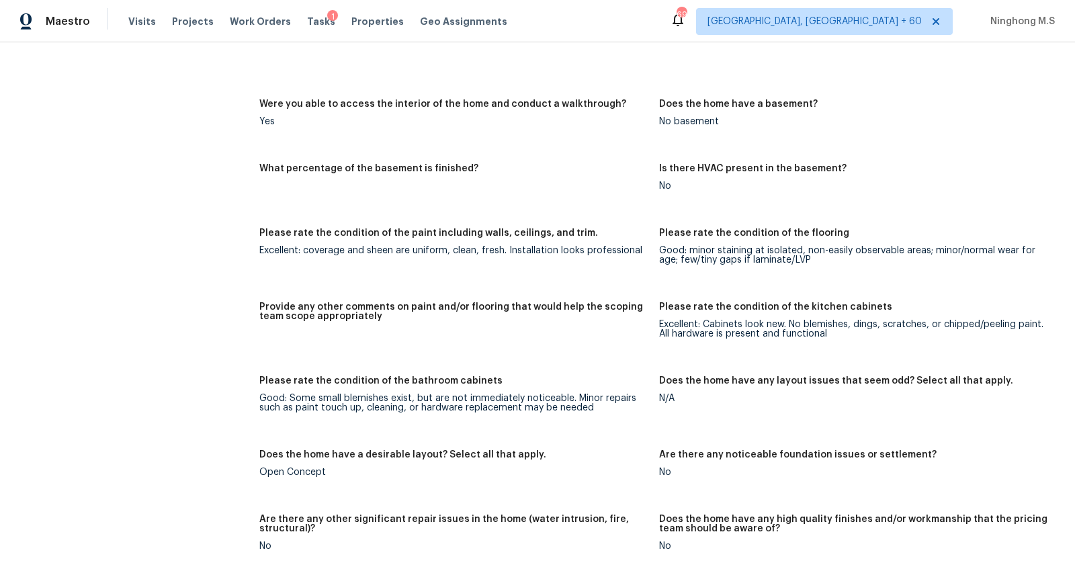
scroll to position [839, 0]
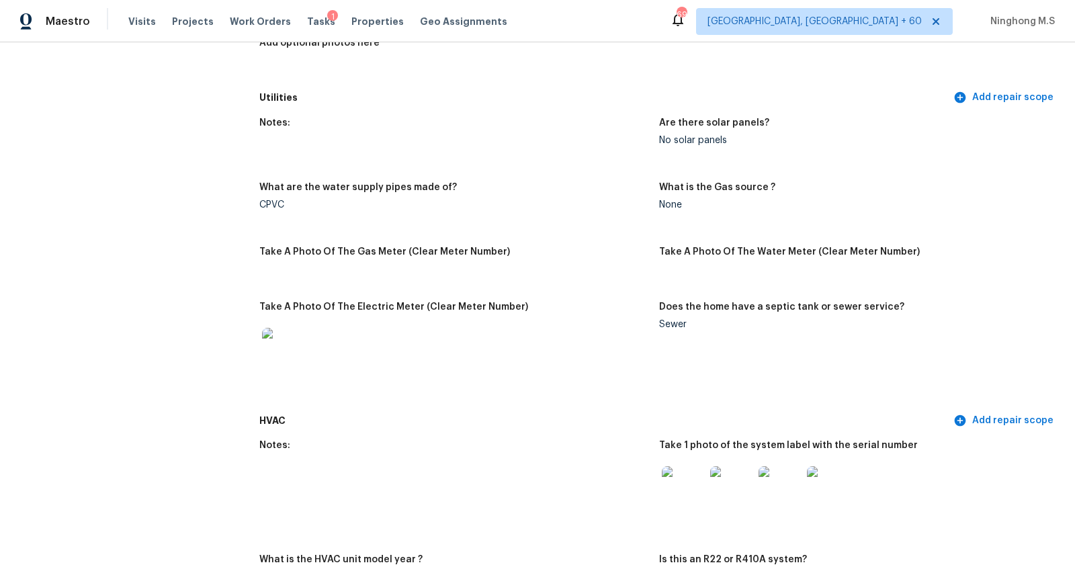
click at [688, 487] on img at bounding box center [683, 487] width 43 height 43
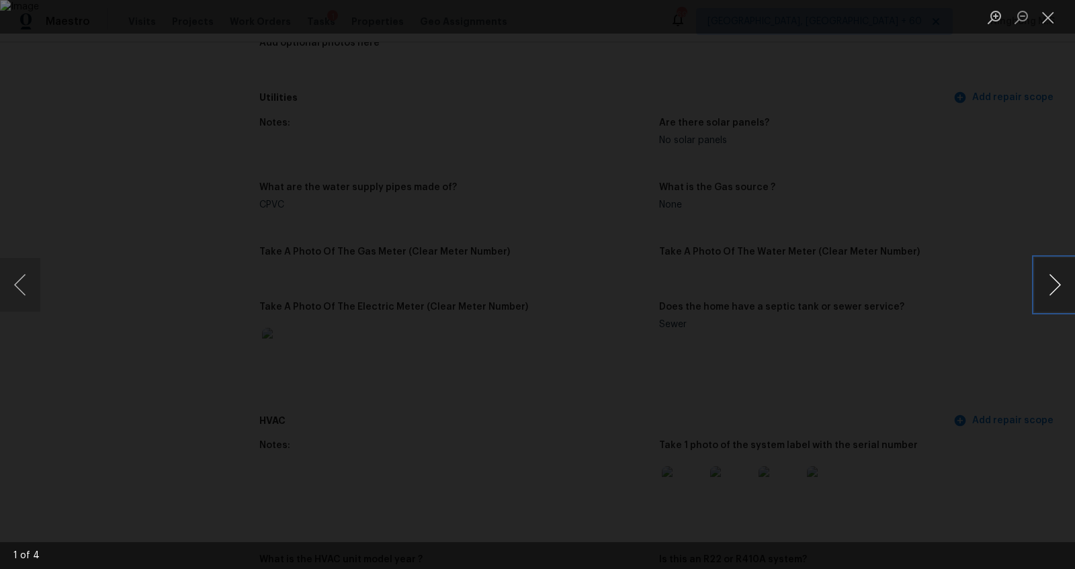
click at [1057, 274] on button "Next image" at bounding box center [1055, 285] width 40 height 54
click at [1052, 19] on button "Close lightbox" at bounding box center [1048, 17] width 27 height 24
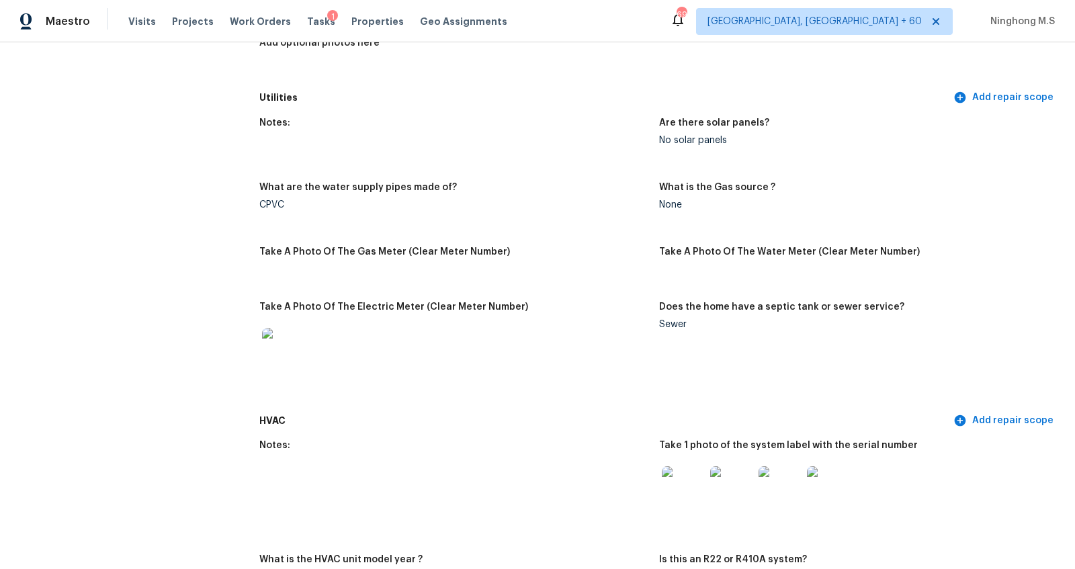
click at [673, 487] on img at bounding box center [683, 487] width 43 height 43
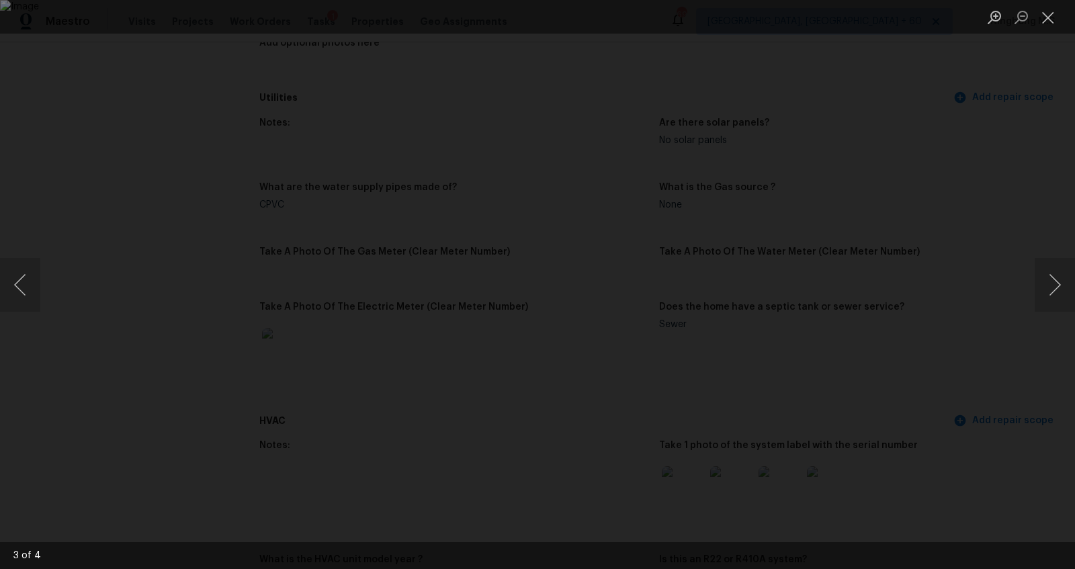
click at [553, 198] on img "Lightbox" at bounding box center [537, 284] width 1075 height 569
click at [926, 61] on div "Lightbox" at bounding box center [537, 284] width 1075 height 569
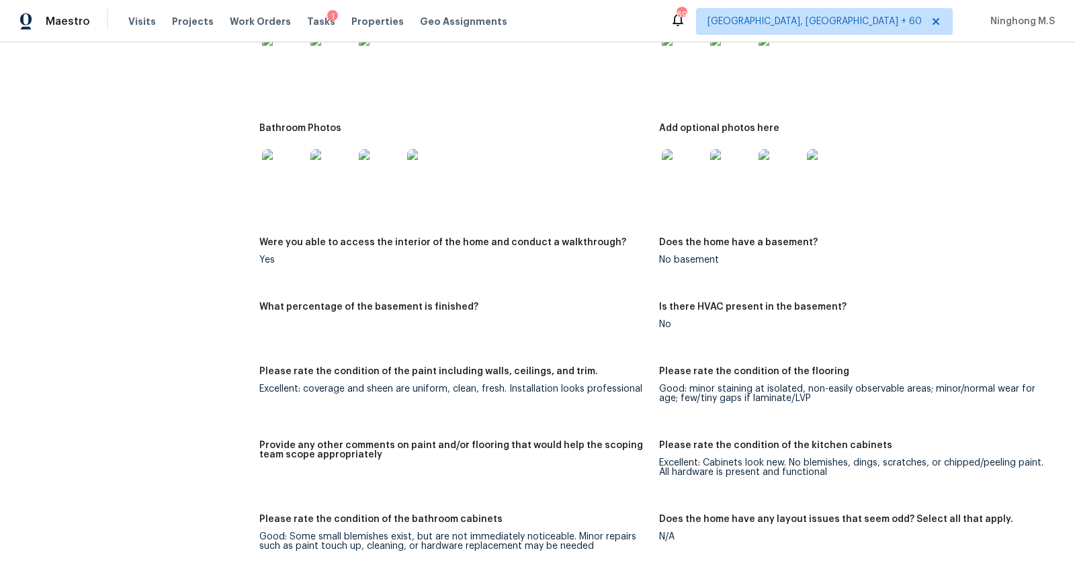
scroll to position [2539, 0]
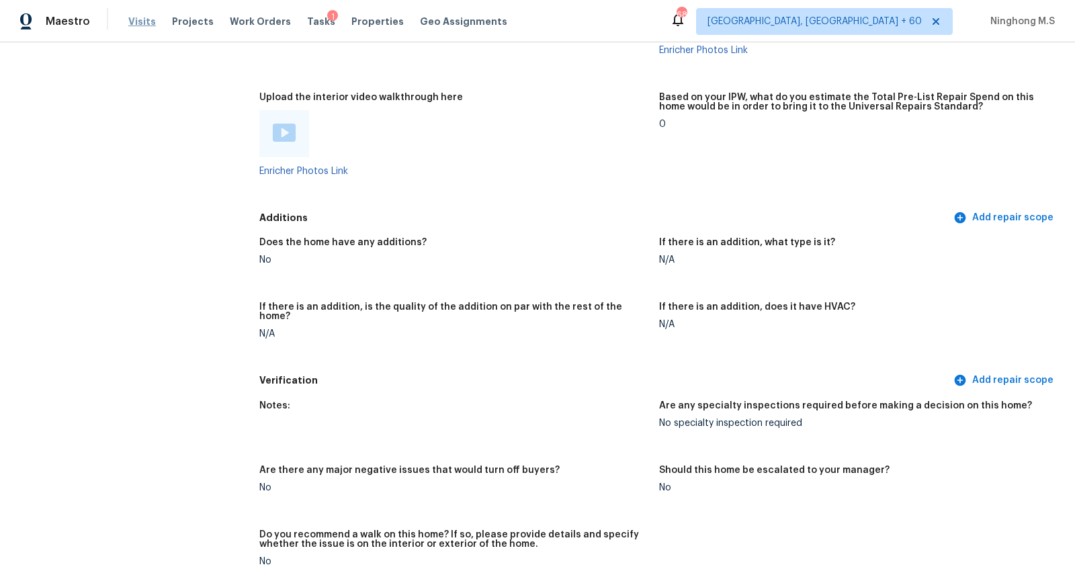
click at [135, 15] on span "Visits" at bounding box center [142, 21] width 28 height 13
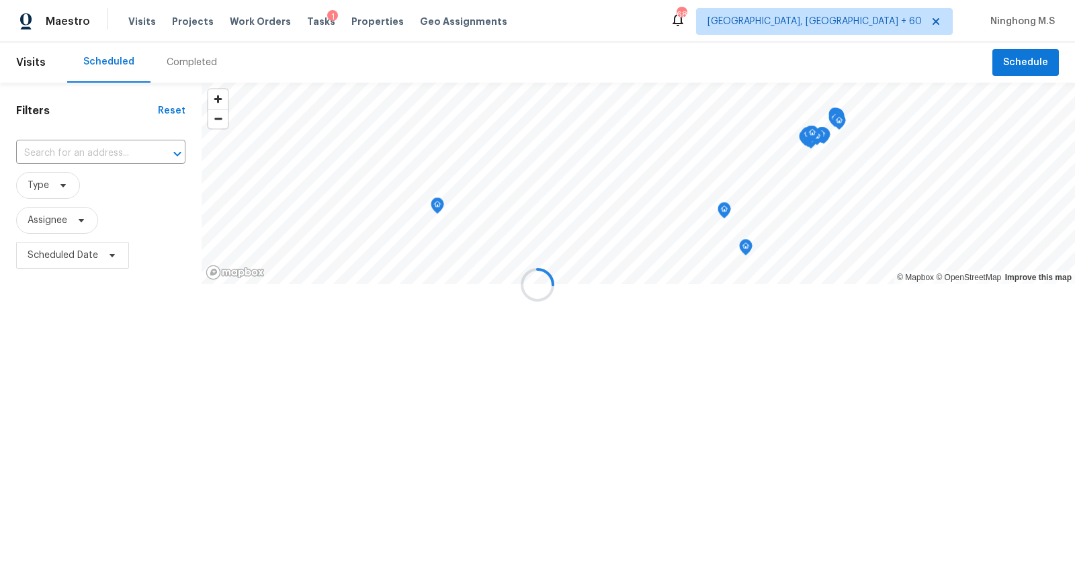
click at [191, 63] on div at bounding box center [537, 284] width 1075 height 569
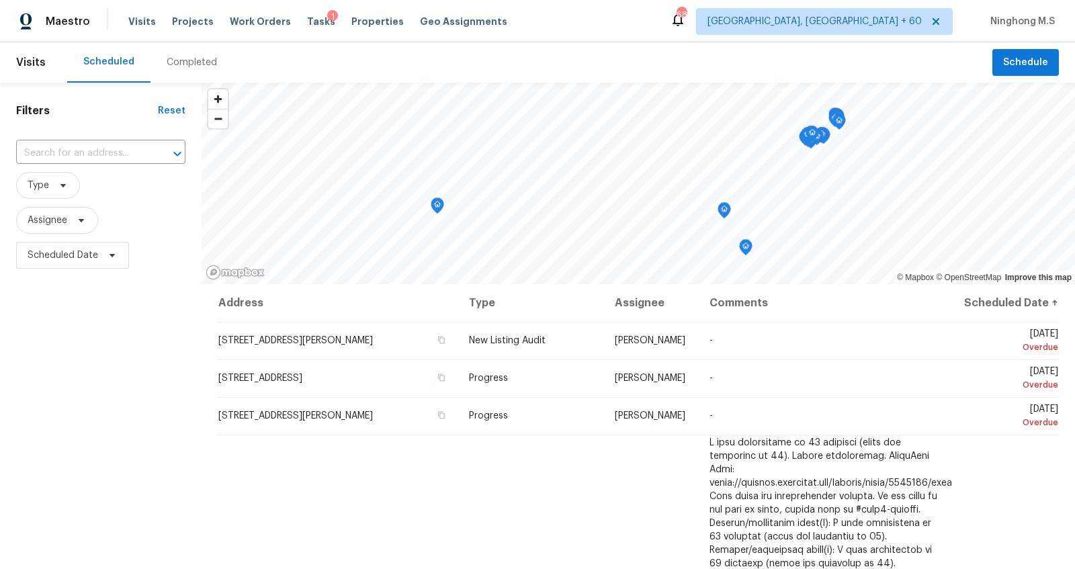
click at [196, 61] on div "Completed" at bounding box center [192, 62] width 50 height 13
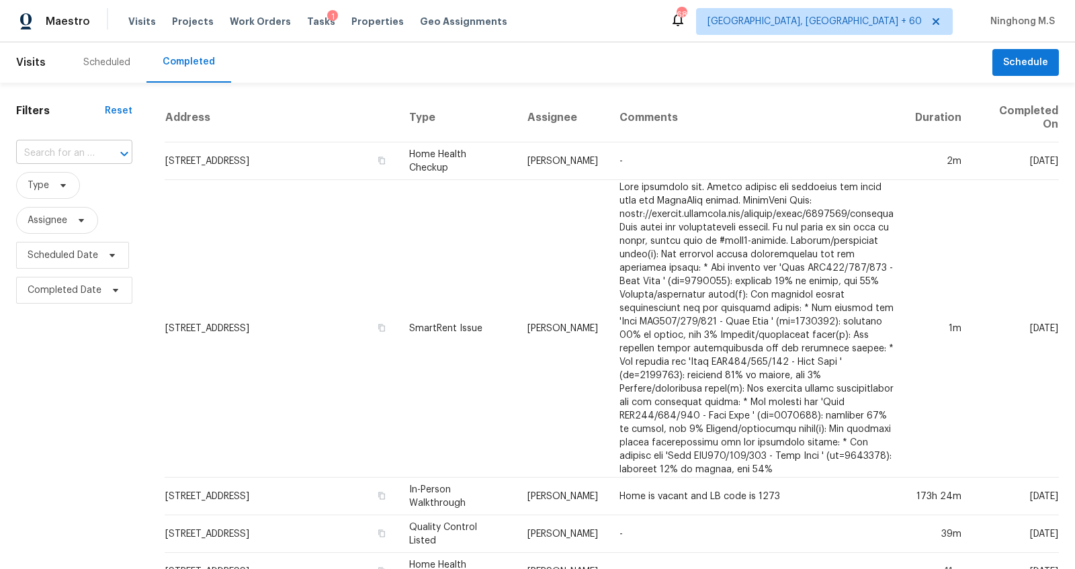
click at [110, 155] on div at bounding box center [114, 153] width 35 height 19
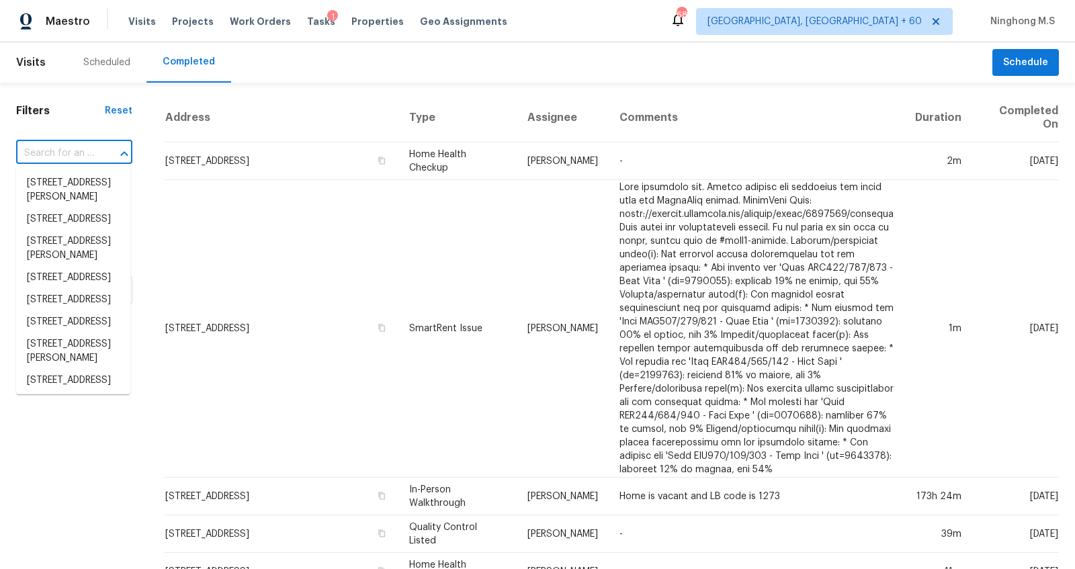
paste input "[STREET_ADDRESS][PERSON_NAME]"
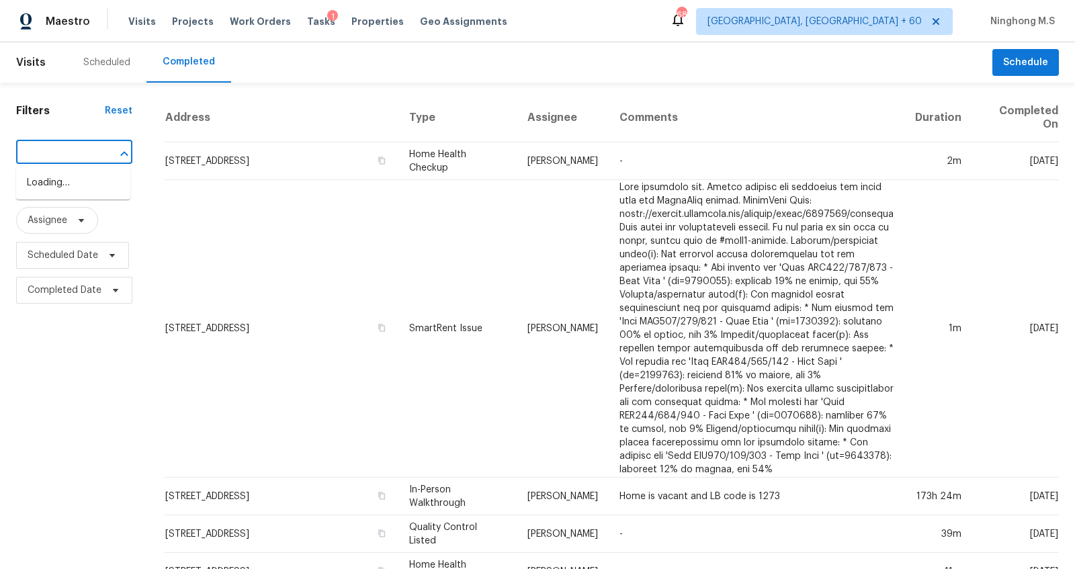
type input "[STREET_ADDRESS][PERSON_NAME]"
click at [96, 182] on li "[STREET_ADDRESS][PERSON_NAME]" at bounding box center [73, 190] width 114 height 36
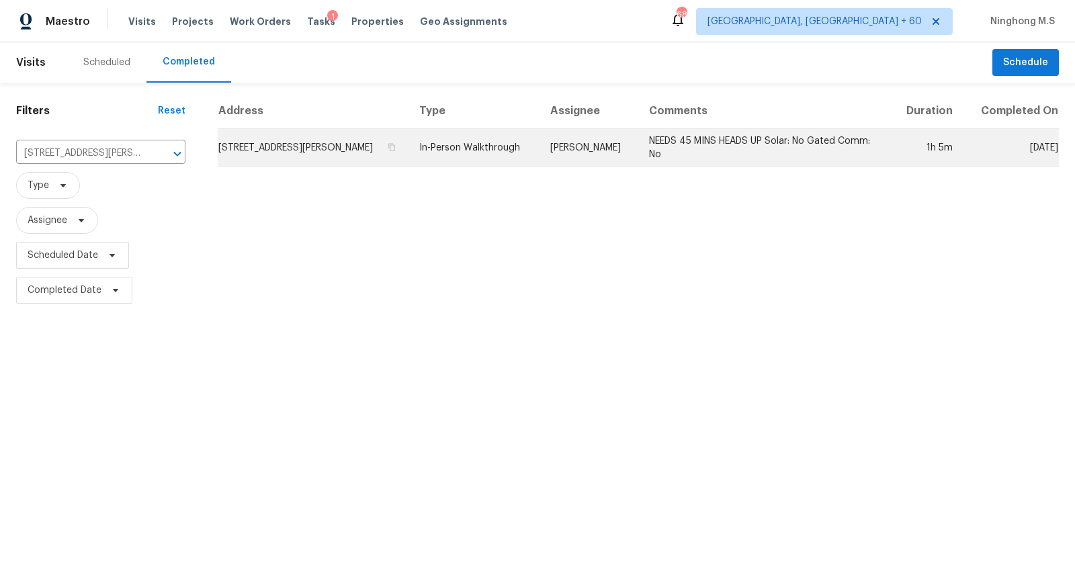
click at [325, 159] on td "[STREET_ADDRESS][PERSON_NAME]" at bounding box center [313, 148] width 191 height 38
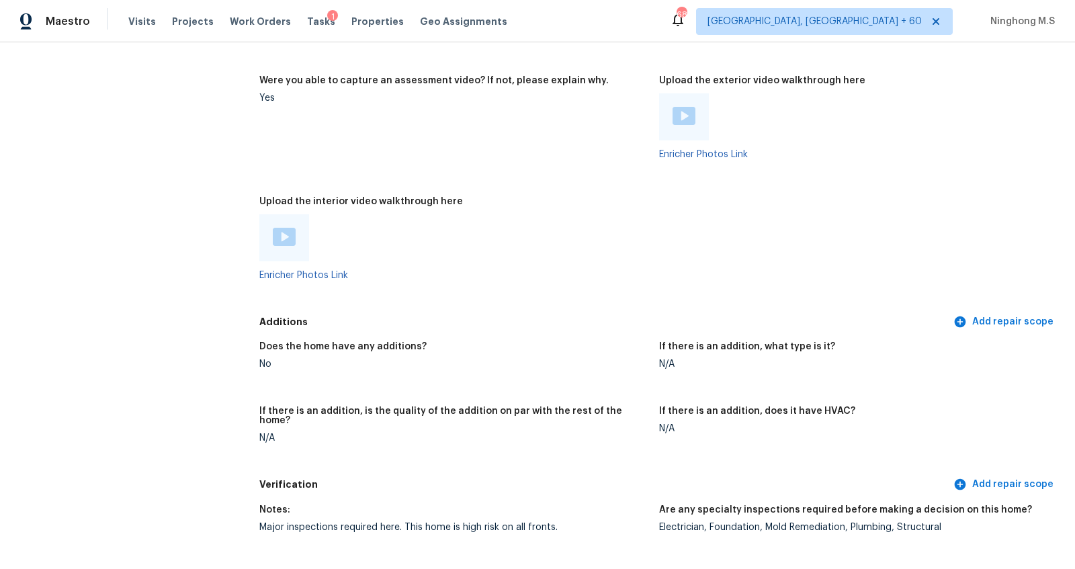
scroll to position [2794, 0]
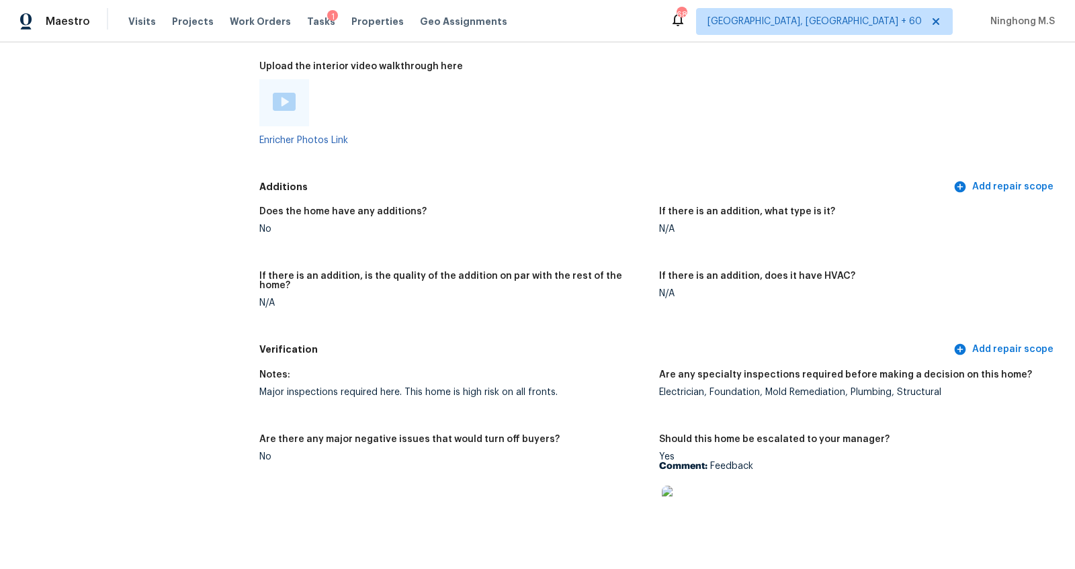
click at [281, 93] on img at bounding box center [284, 102] width 23 height 18
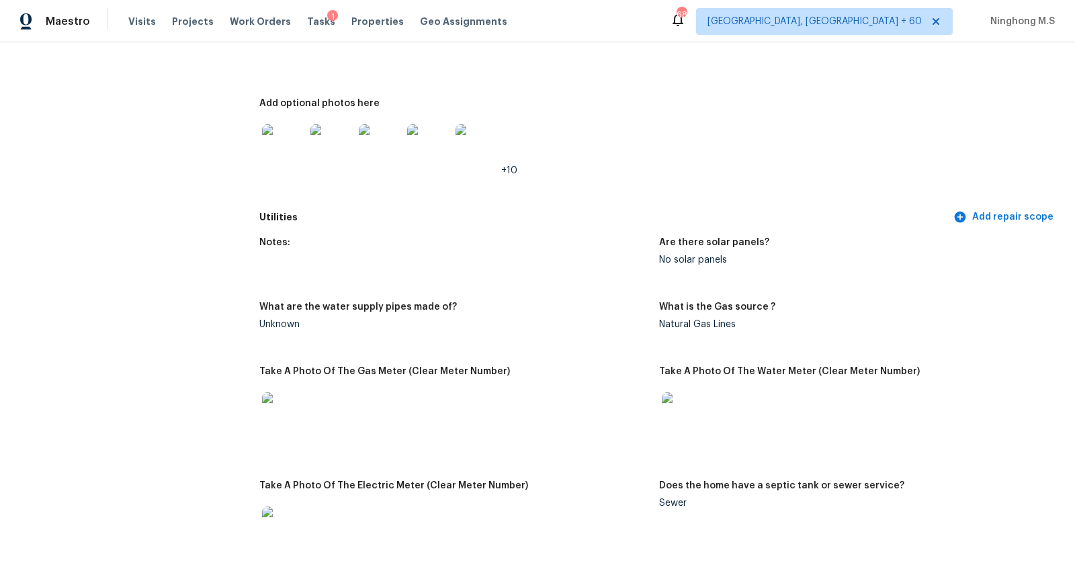
scroll to position [2907, 0]
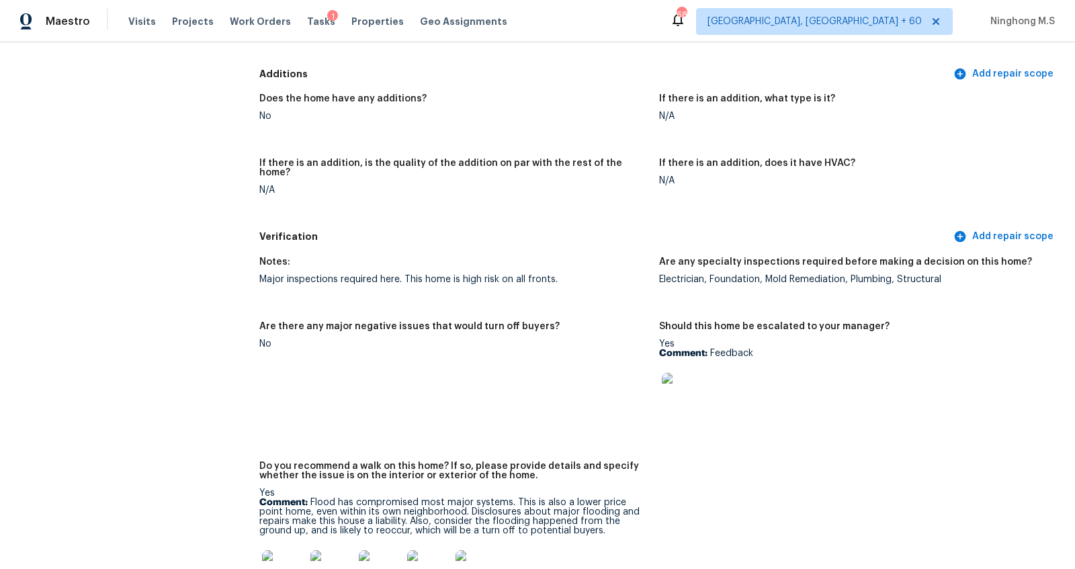
click at [681, 384] on img at bounding box center [683, 394] width 43 height 43
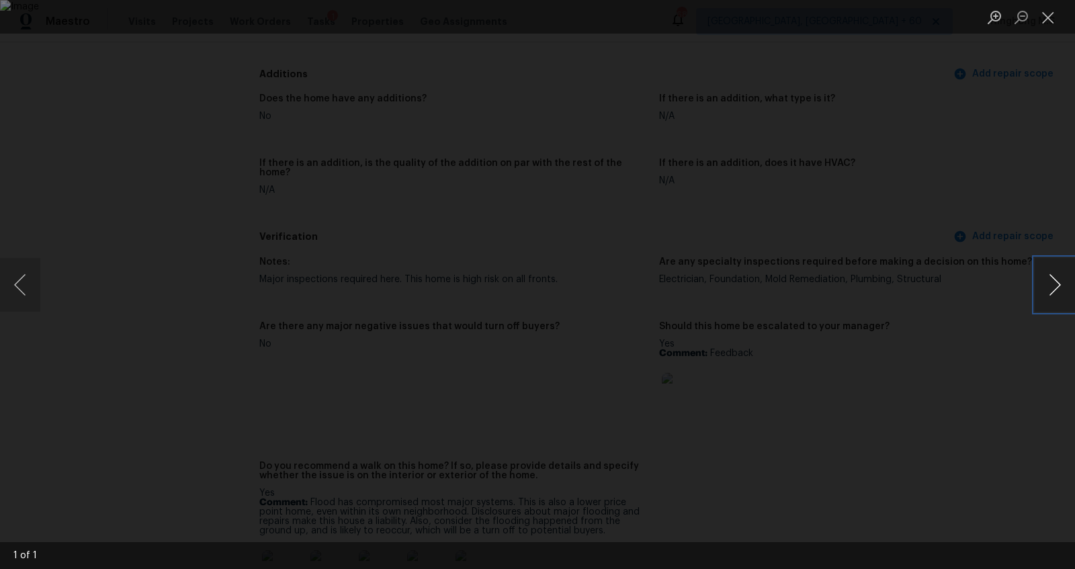
click at [1059, 282] on button "Next image" at bounding box center [1055, 285] width 40 height 54
click at [1048, 22] on button "Close lightbox" at bounding box center [1048, 17] width 27 height 24
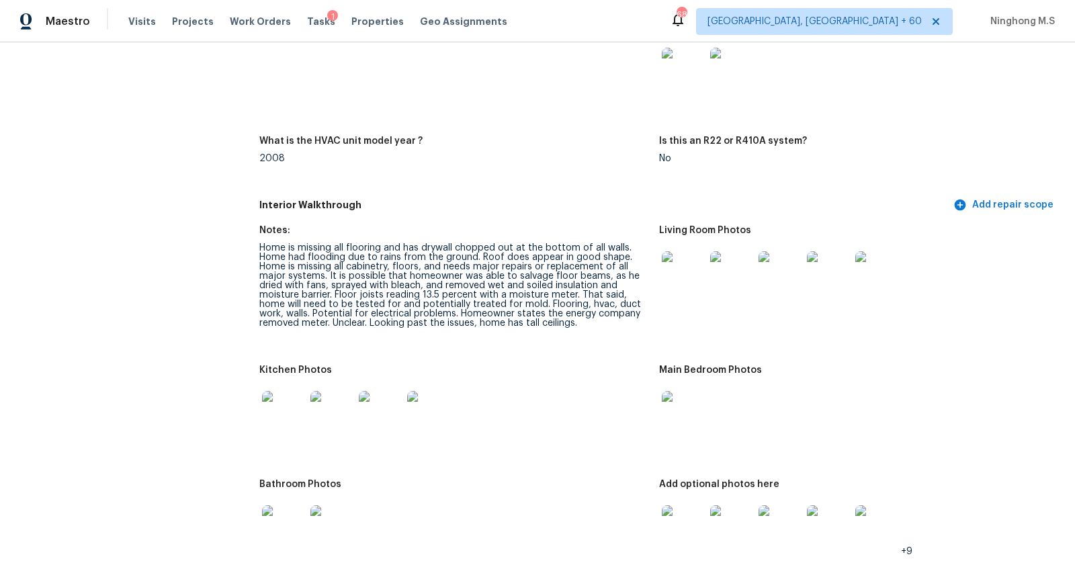
scroll to position [1352, 0]
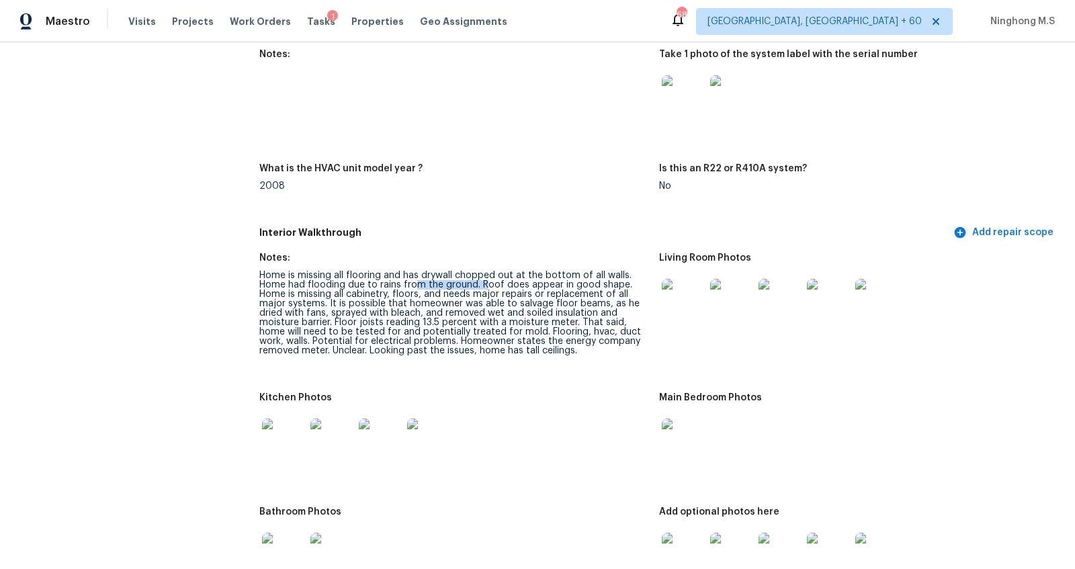
drag, startPoint x: 427, startPoint y: 287, endPoint x: 487, endPoint y: 287, distance: 59.8
click at [487, 287] on div "Home is missing all flooring and has drywall chopped out at the bottom of all w…" at bounding box center [453, 313] width 389 height 85
drag, startPoint x: 507, startPoint y: 286, endPoint x: 572, endPoint y: 290, distance: 65.3
click at [572, 290] on div "Home is missing all flooring and has drywall chopped out at the bottom of all w…" at bounding box center [453, 313] width 389 height 85
drag, startPoint x: 339, startPoint y: 321, endPoint x: 479, endPoint y: 321, distance: 140.5
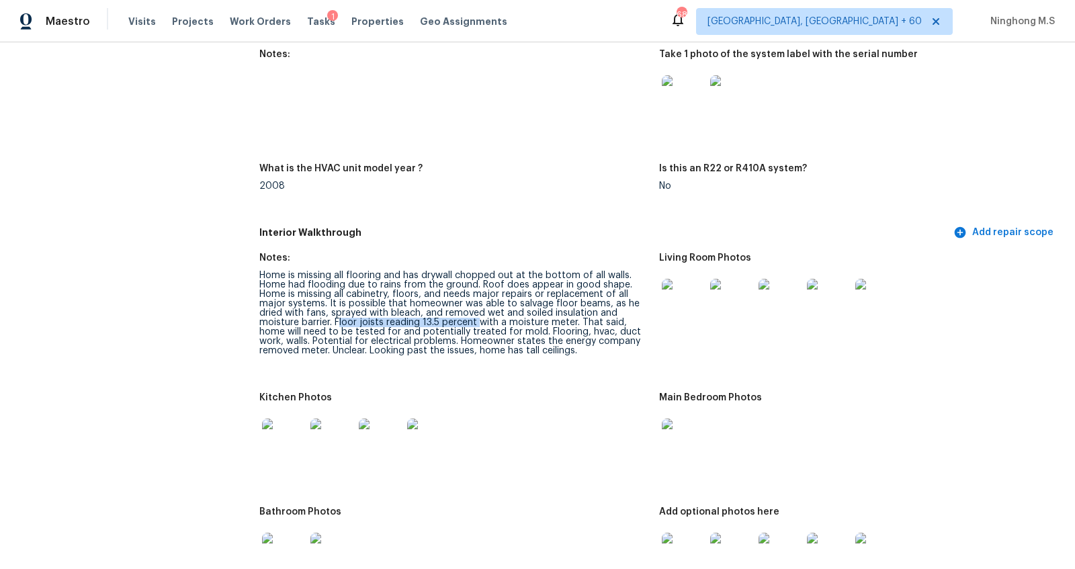
click at [479, 321] on div "Home is missing all flooring and has drywall chopped out at the bottom of all w…" at bounding box center [453, 313] width 389 height 85
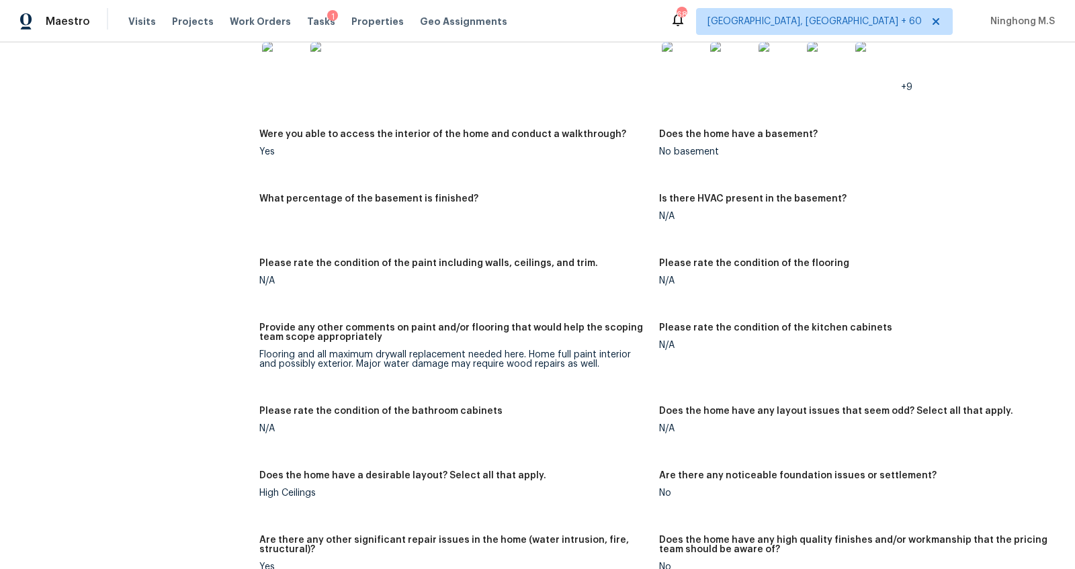
scroll to position [1855, 0]
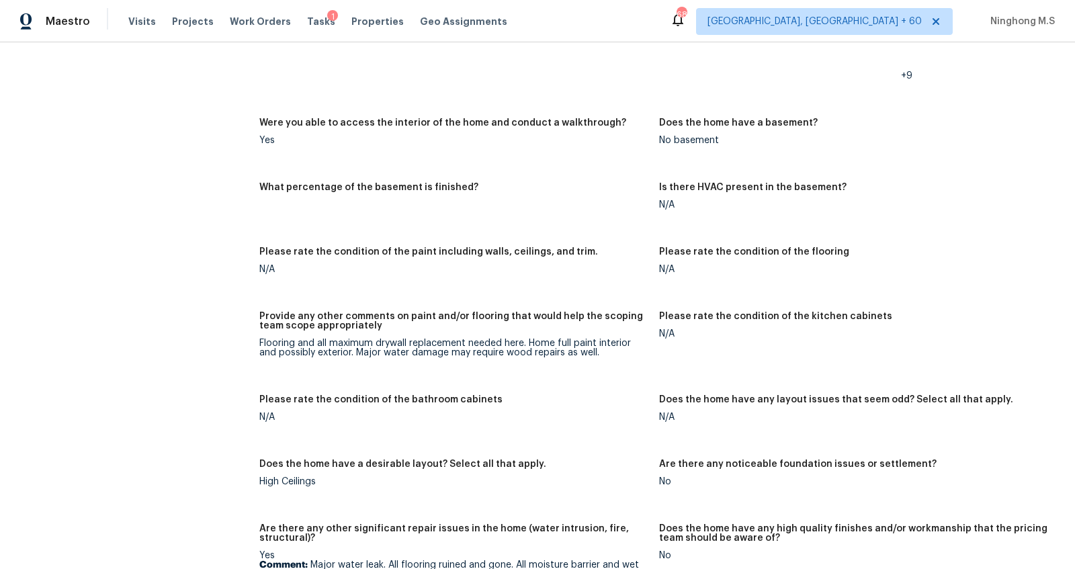
drag, startPoint x: 411, startPoint y: 256, endPoint x: 514, endPoint y: 257, distance: 103.5
click at [514, 257] on div "Please rate the condition of the paint including walls, ceilings, and trim." at bounding box center [453, 255] width 389 height 17
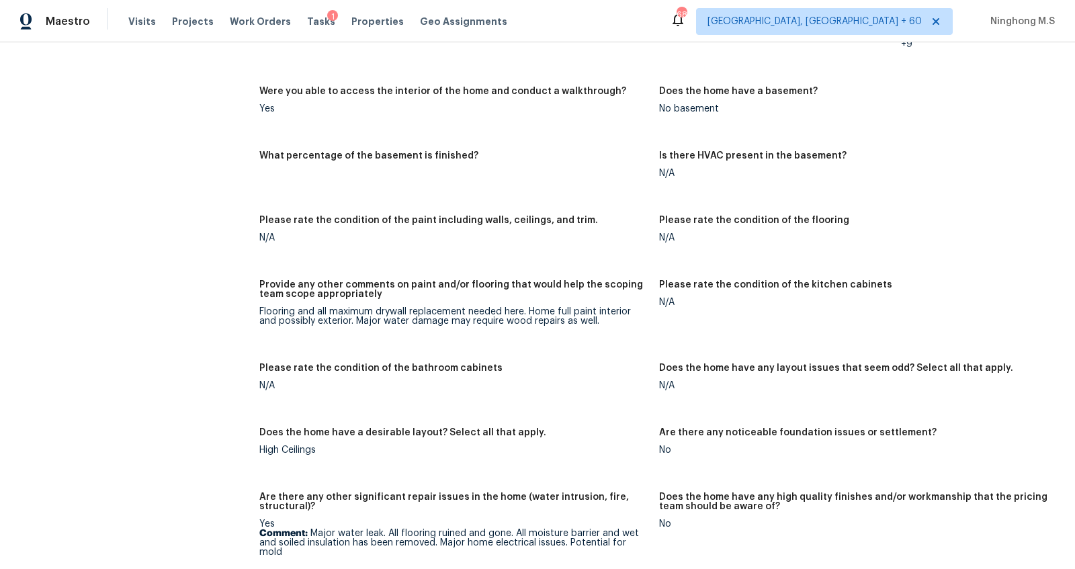
scroll to position [1894, 0]
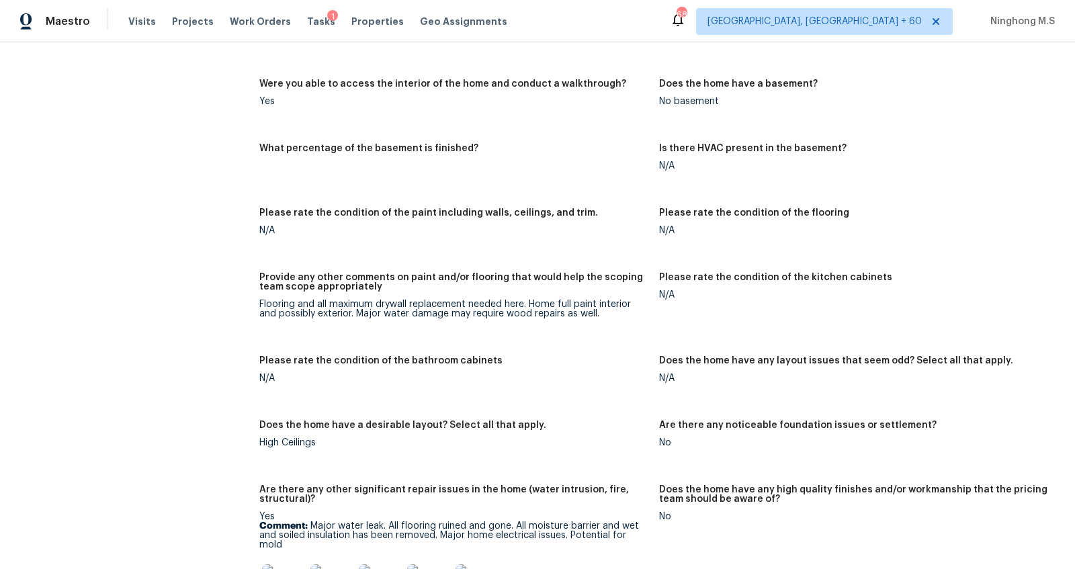
drag, startPoint x: 436, startPoint y: 284, endPoint x: 493, endPoint y: 290, distance: 57.4
click at [493, 290] on div "Provide any other comments on paint and/or flooring that would help the scoping…" at bounding box center [453, 286] width 389 height 27
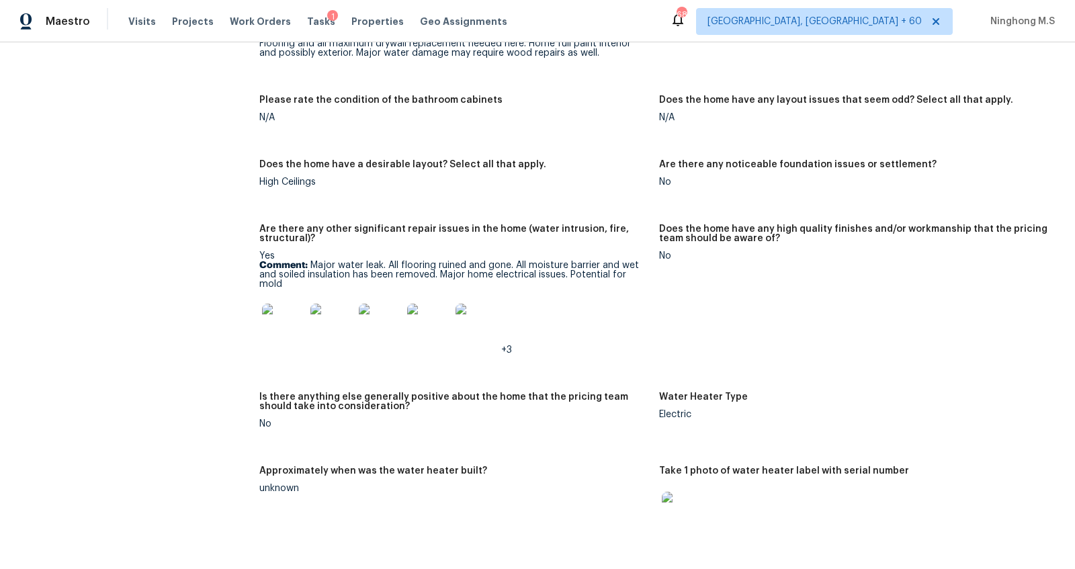
scroll to position [2169, 0]
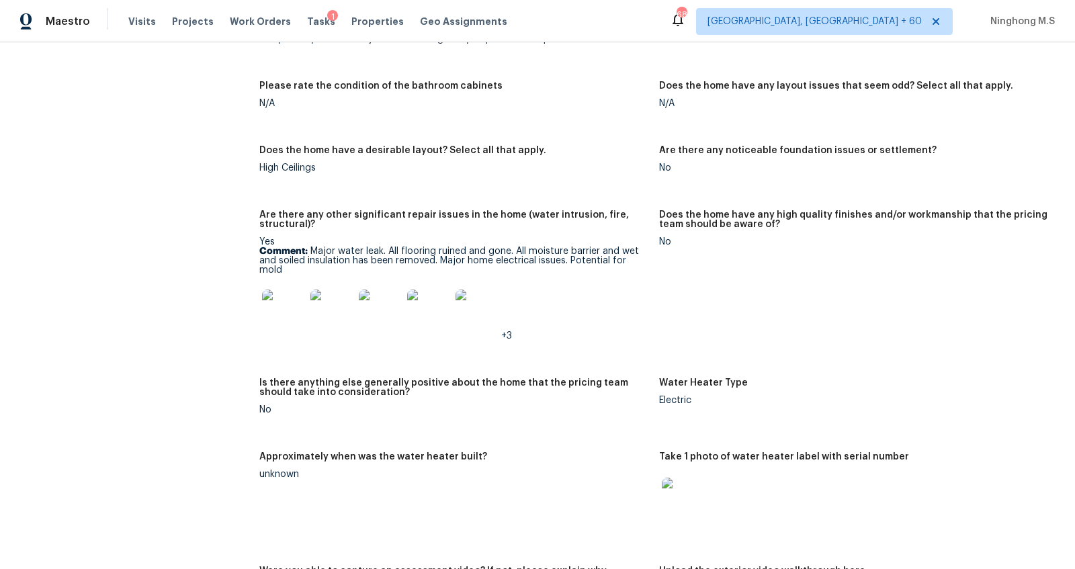
click at [288, 306] on img at bounding box center [283, 311] width 43 height 43
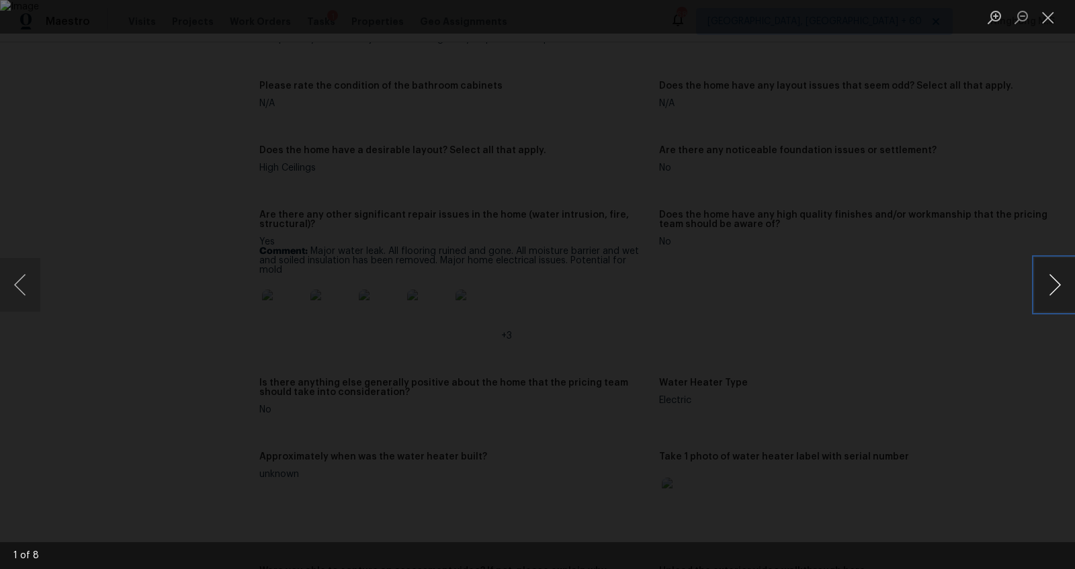
click at [1062, 284] on button "Next image" at bounding box center [1055, 285] width 40 height 54
click at [1068, 289] on button "Next image" at bounding box center [1055, 285] width 40 height 54
click at [1053, 281] on button "Next image" at bounding box center [1055, 285] width 40 height 54
click at [1052, 292] on button "Next image" at bounding box center [1055, 285] width 40 height 54
click at [1063, 286] on button "Next image" at bounding box center [1055, 285] width 40 height 54
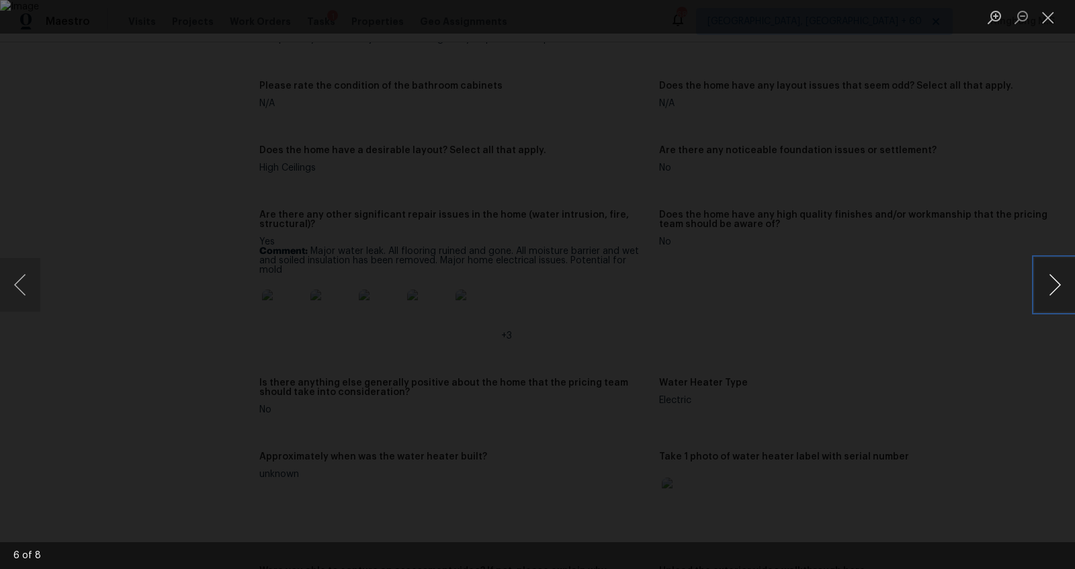
click at [1048, 293] on button "Next image" at bounding box center [1055, 285] width 40 height 54
click at [1053, 17] on button "Close lightbox" at bounding box center [1048, 17] width 27 height 24
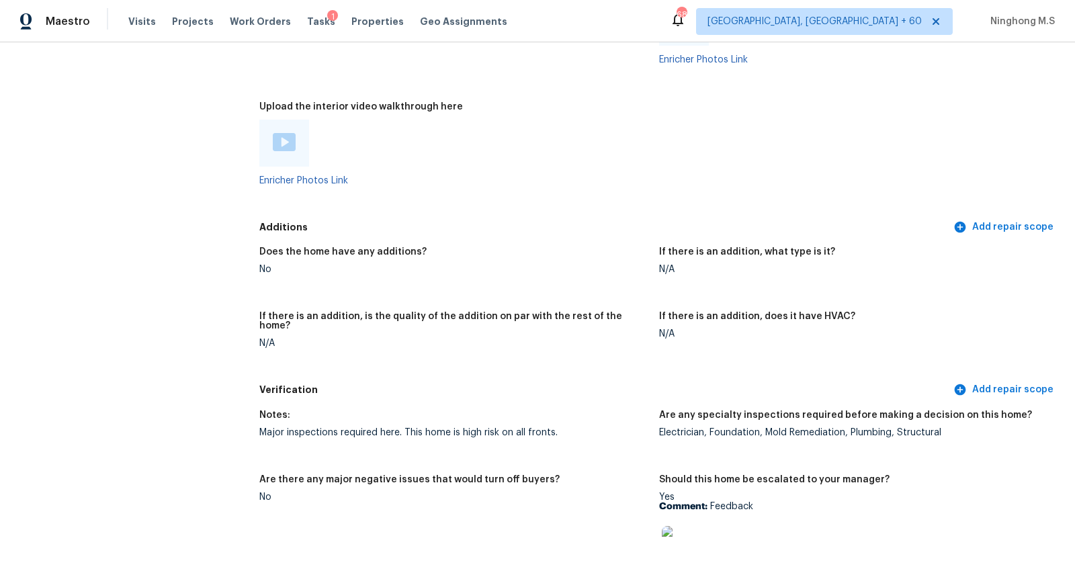
scroll to position [3525, 0]
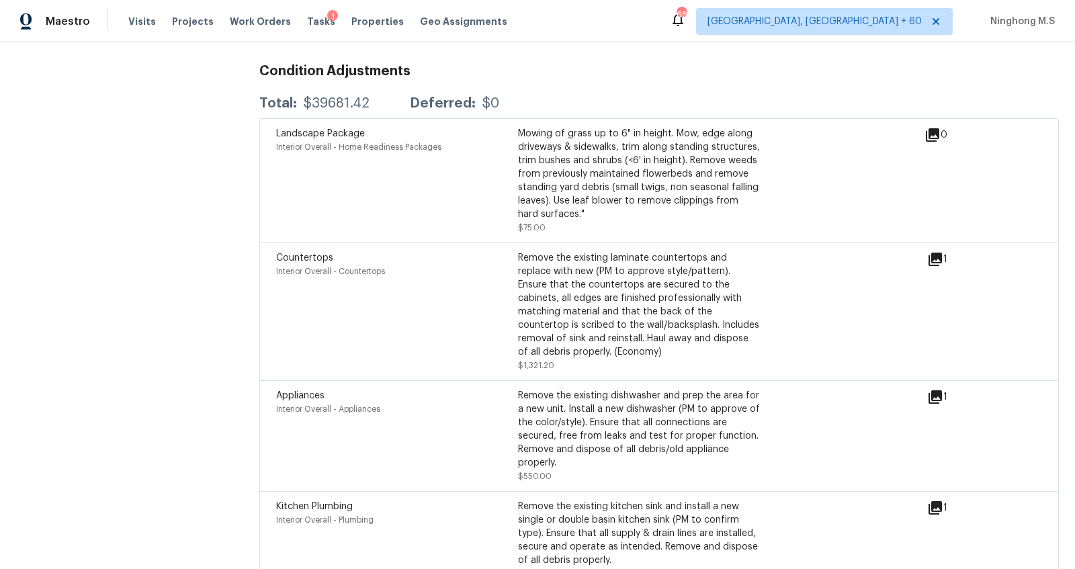
click at [927, 251] on div "Countertops Interior Overall - Countertops Remove the existing laminate counter…" at bounding box center [601, 311] width 651 height 121
click at [940, 253] on icon at bounding box center [935, 259] width 13 height 13
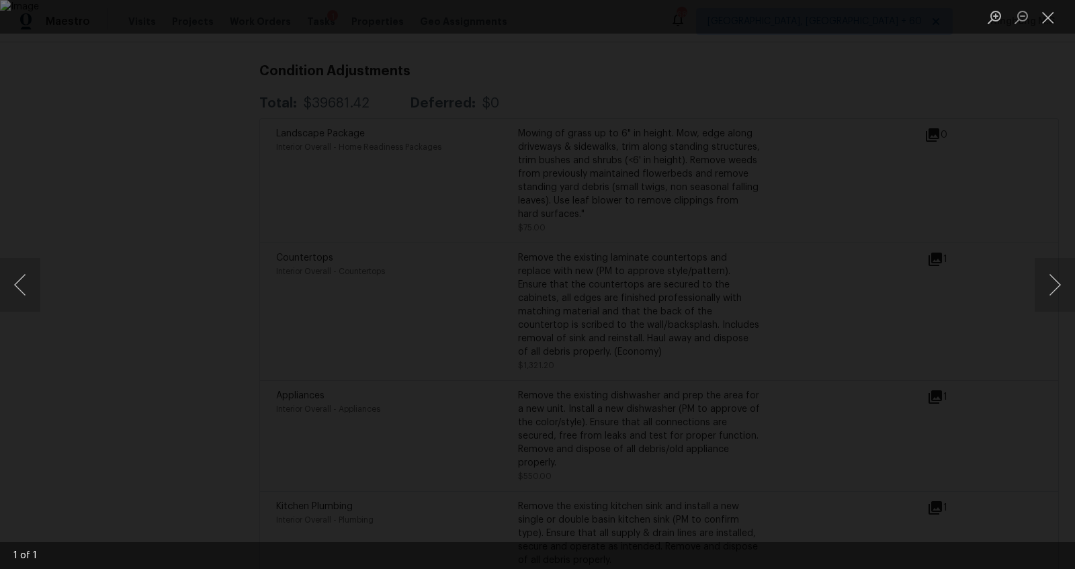
click at [940, 233] on div "Lightbox" at bounding box center [537, 284] width 1075 height 569
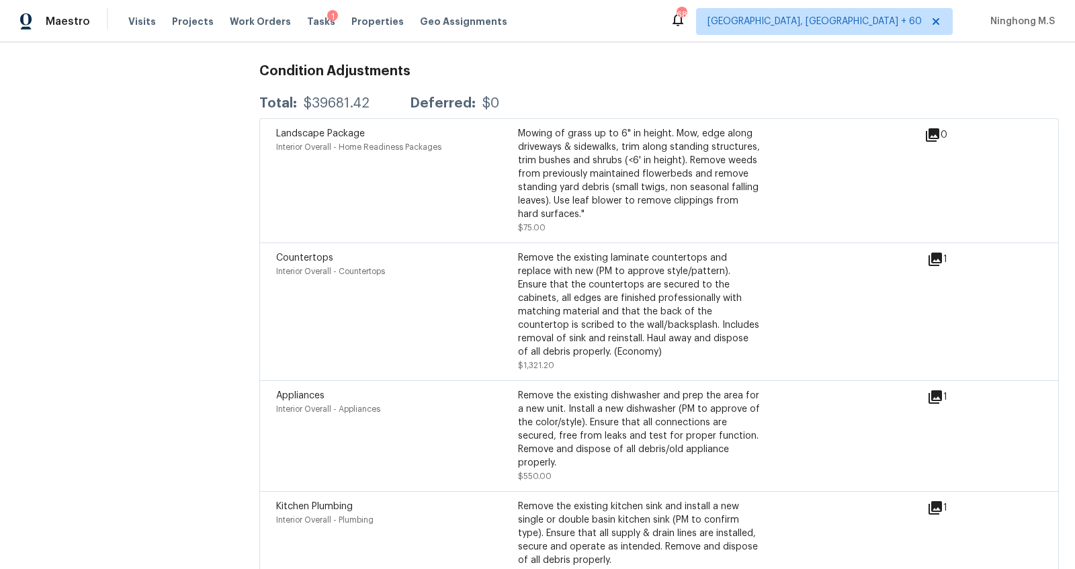
click at [752, 127] on div "Mowing of grass up to 6" in height. Mow, edge along driveways & sidewalks, trim…" at bounding box center [639, 174] width 242 height 94
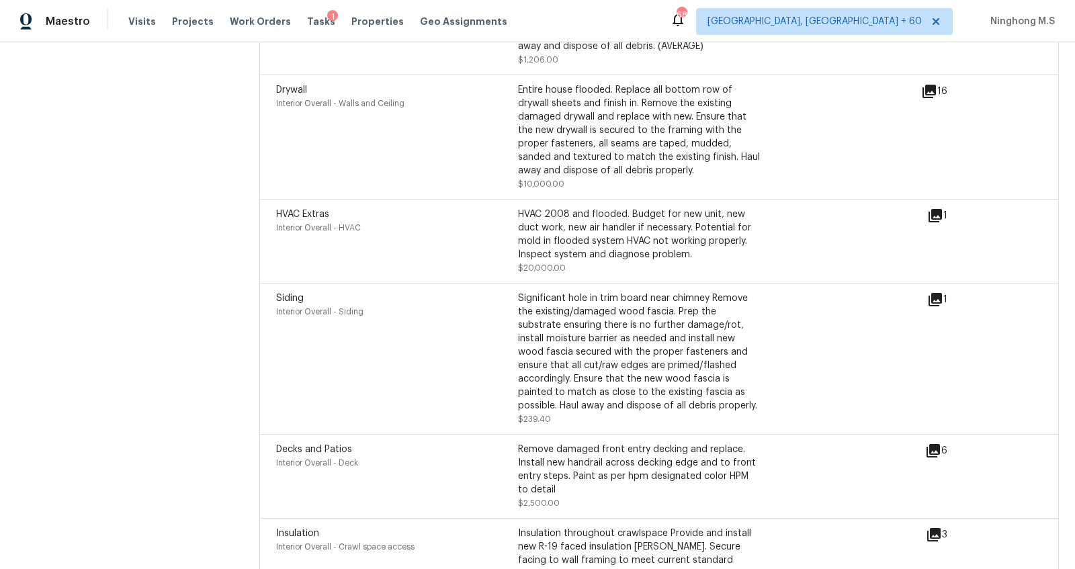
scroll to position [4157, 0]
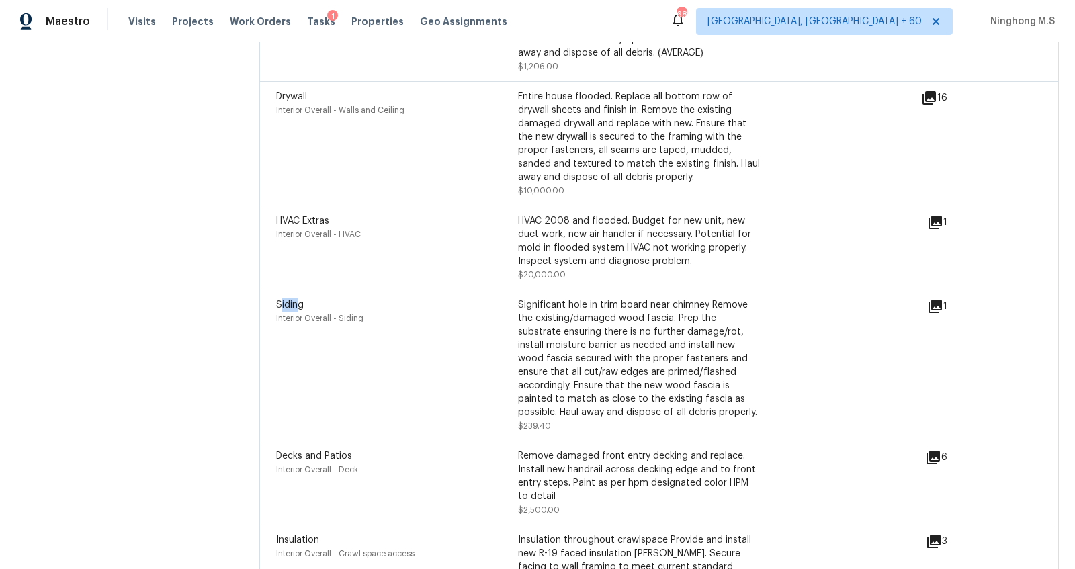
drag, startPoint x: 282, startPoint y: 291, endPoint x: 304, endPoint y: 291, distance: 21.5
click at [303, 300] on span "Siding" at bounding box center [290, 304] width 28 height 9
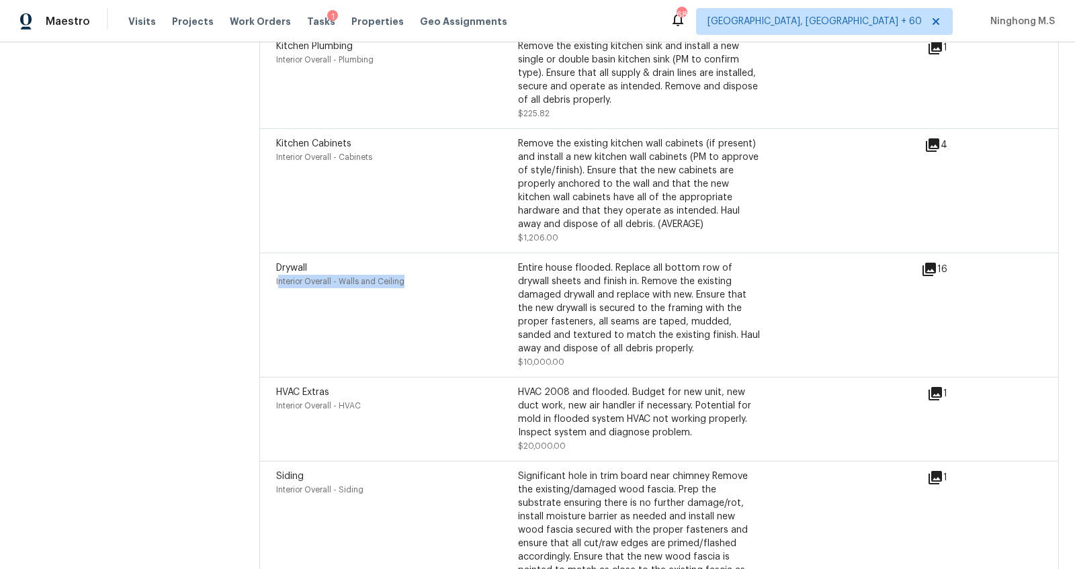
drag, startPoint x: 290, startPoint y: 260, endPoint x: 377, endPoint y: 274, distance: 87.8
click at [377, 274] on div "Drywall Interior Overall - Walls and Ceiling" at bounding box center [397, 315] width 242 height 108
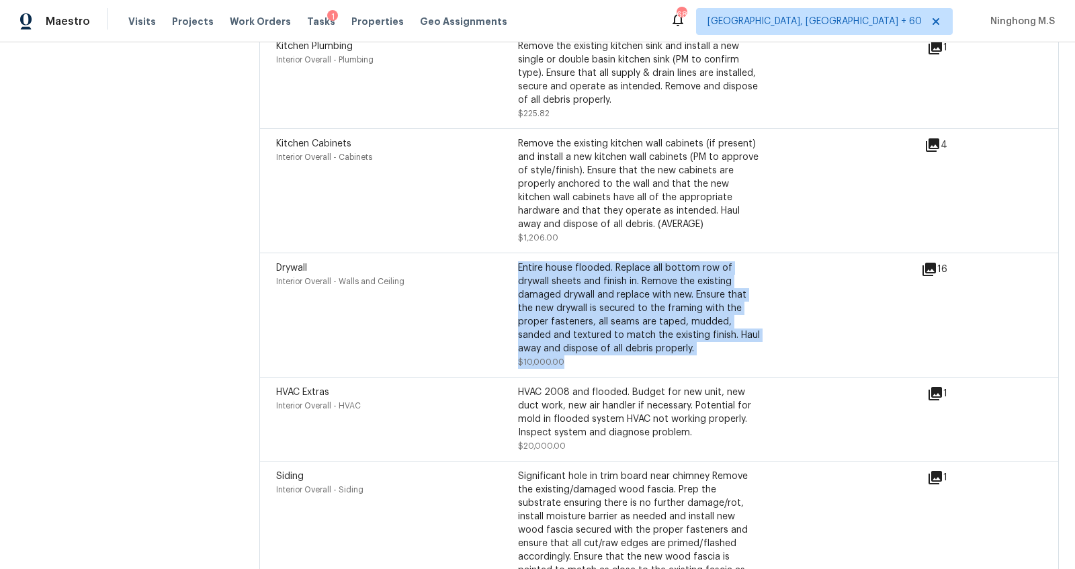
drag, startPoint x: 574, startPoint y: 339, endPoint x: 497, endPoint y: 339, distance: 77.3
click at [497, 339] on div "Drywall Interior Overall - Walls and Ceiling Entire house flooded. Replace all …" at bounding box center [518, 315] width 484 height 108
click at [474, 295] on div "Drywall Interior Overall - Walls and Ceiling" at bounding box center [397, 315] width 242 height 108
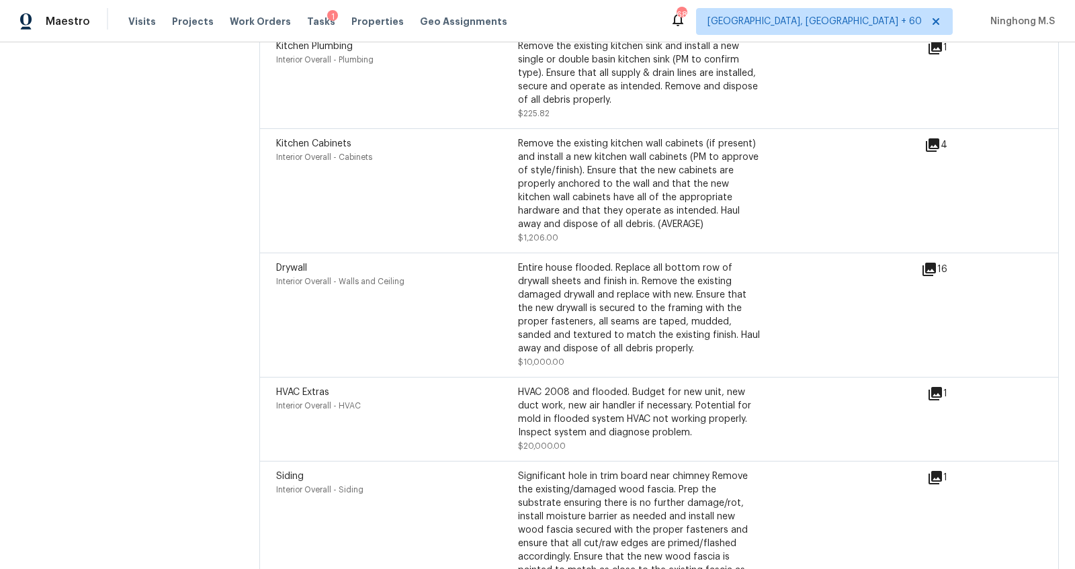
scroll to position [3826, 0]
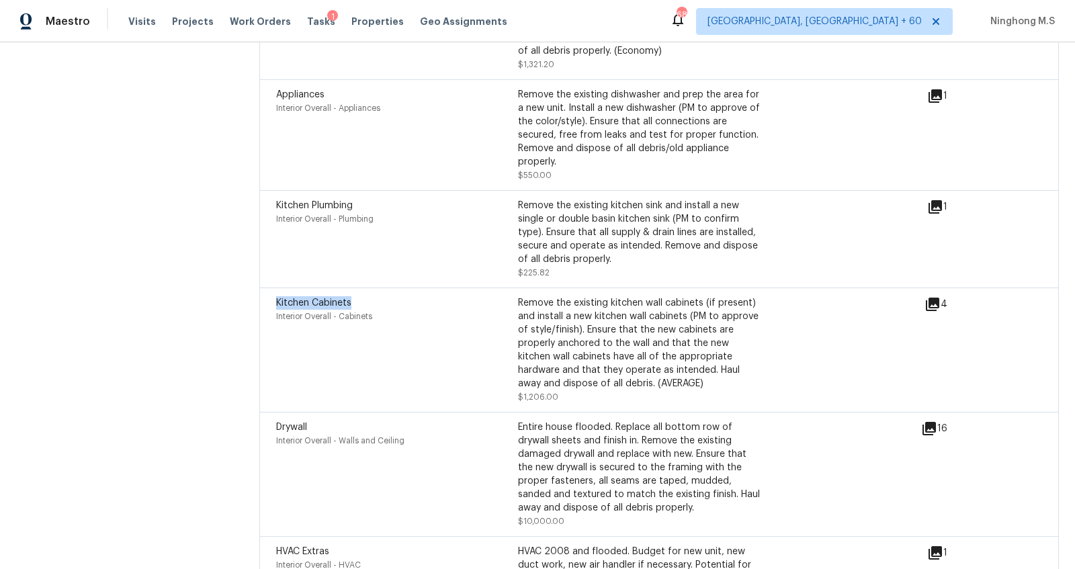
drag, startPoint x: 319, startPoint y: 274, endPoint x: 461, endPoint y: 279, distance: 141.9
click at [461, 288] on div "Kitchen Cabinets Interior Overall - Cabinets Remove the existing kitchen wall c…" at bounding box center [659, 350] width 800 height 124
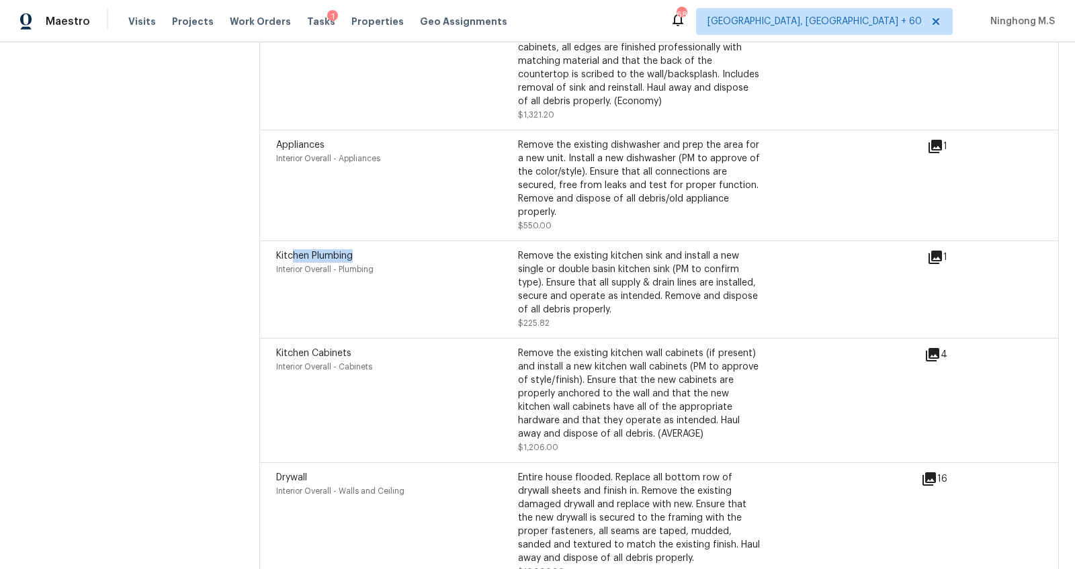
drag, startPoint x: 405, startPoint y: 239, endPoint x: 279, endPoint y: 237, distance: 125.7
click at [279, 249] on div "Kitchen Plumbing" at bounding box center [397, 255] width 242 height 13
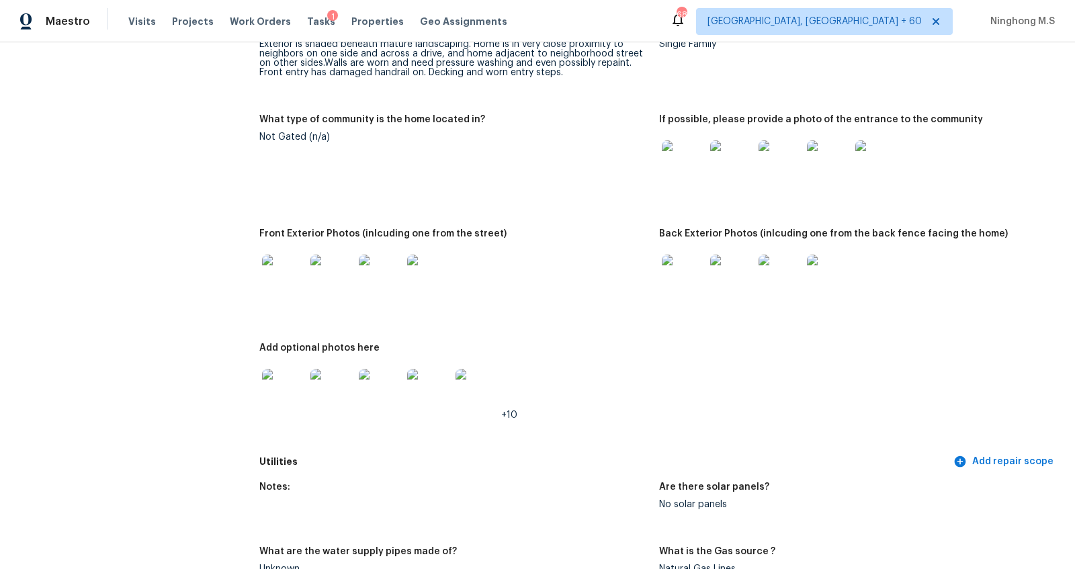
scroll to position [595, 0]
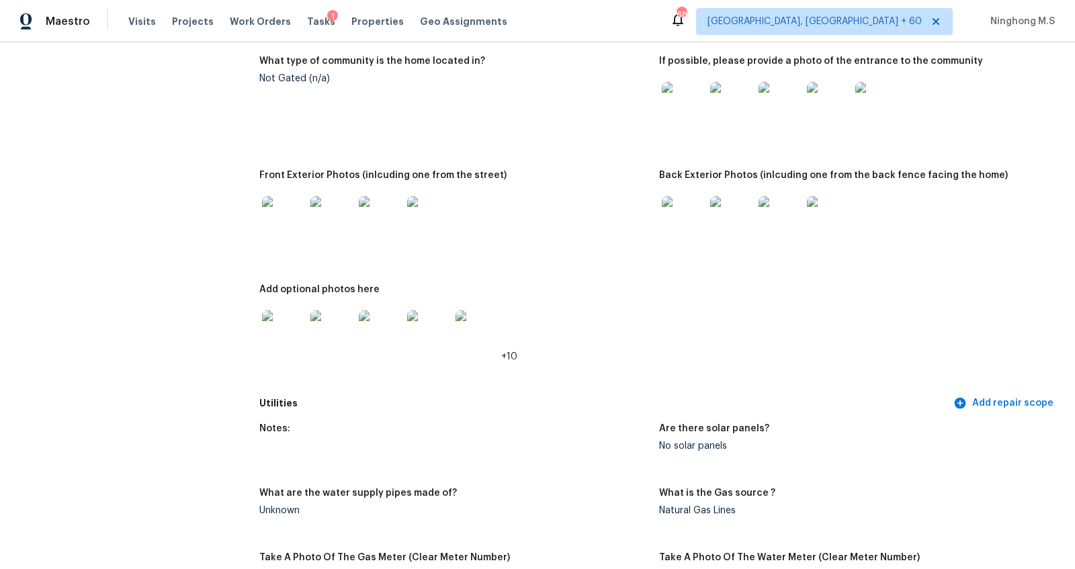
click at [683, 116] on img at bounding box center [683, 103] width 43 height 43
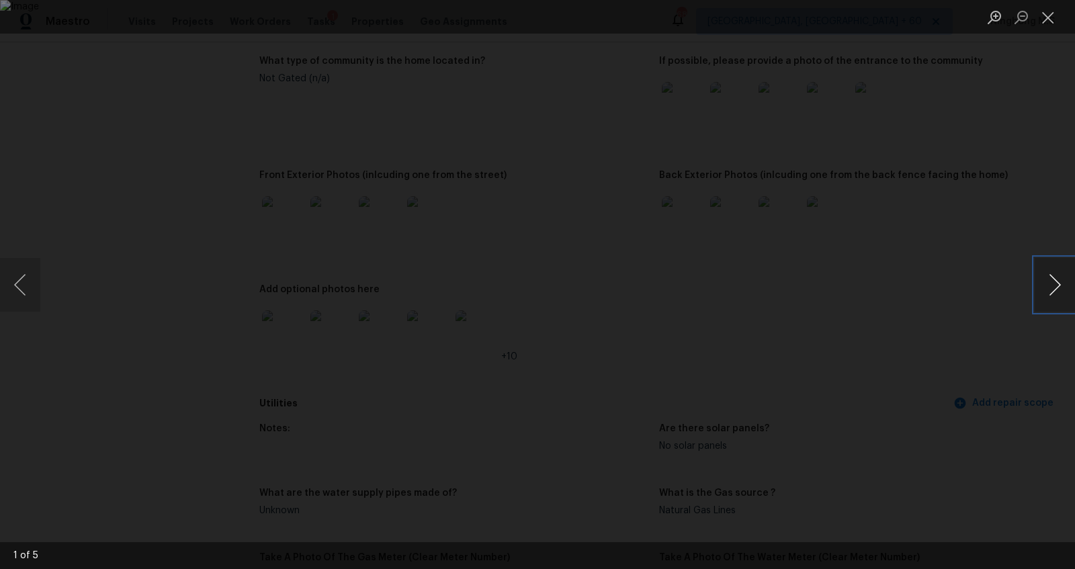
click at [1059, 287] on button "Next image" at bounding box center [1055, 285] width 40 height 54
click at [1050, 17] on button "Close lightbox" at bounding box center [1048, 17] width 27 height 24
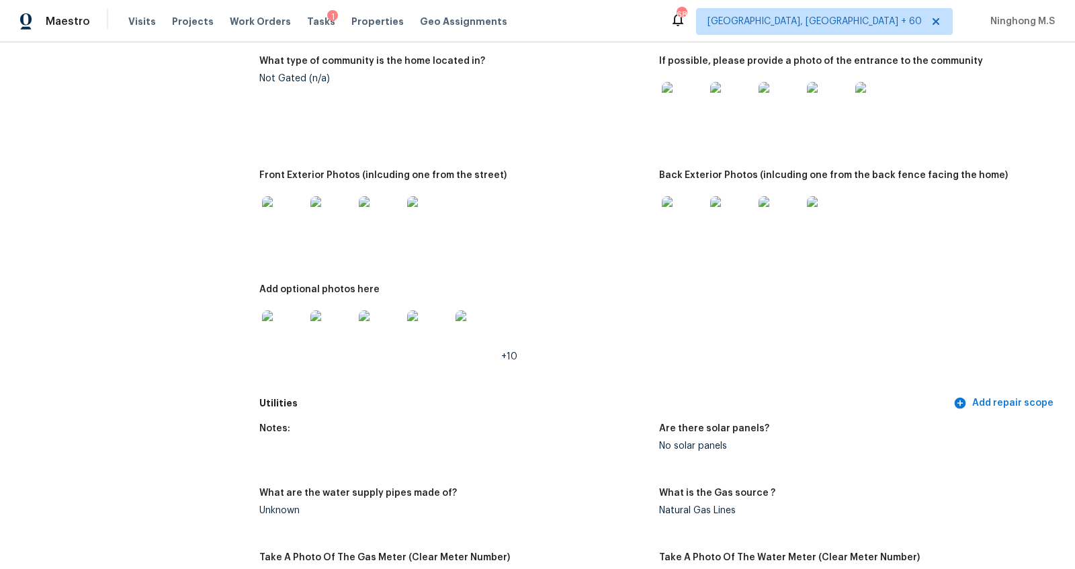
click at [328, 219] on img at bounding box center [331, 217] width 43 height 43
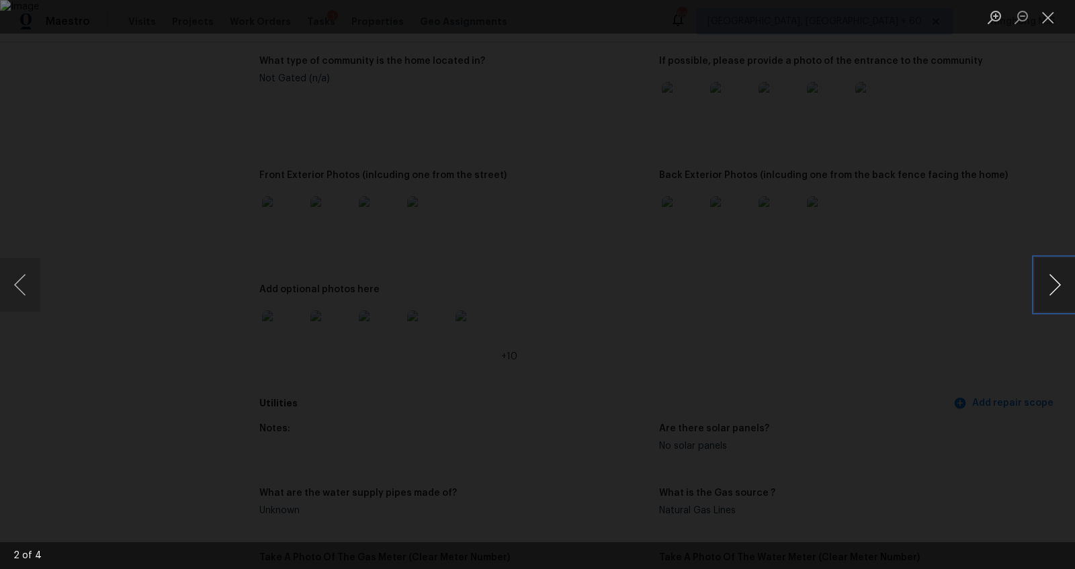
click at [1053, 284] on button "Next image" at bounding box center [1055, 285] width 40 height 54
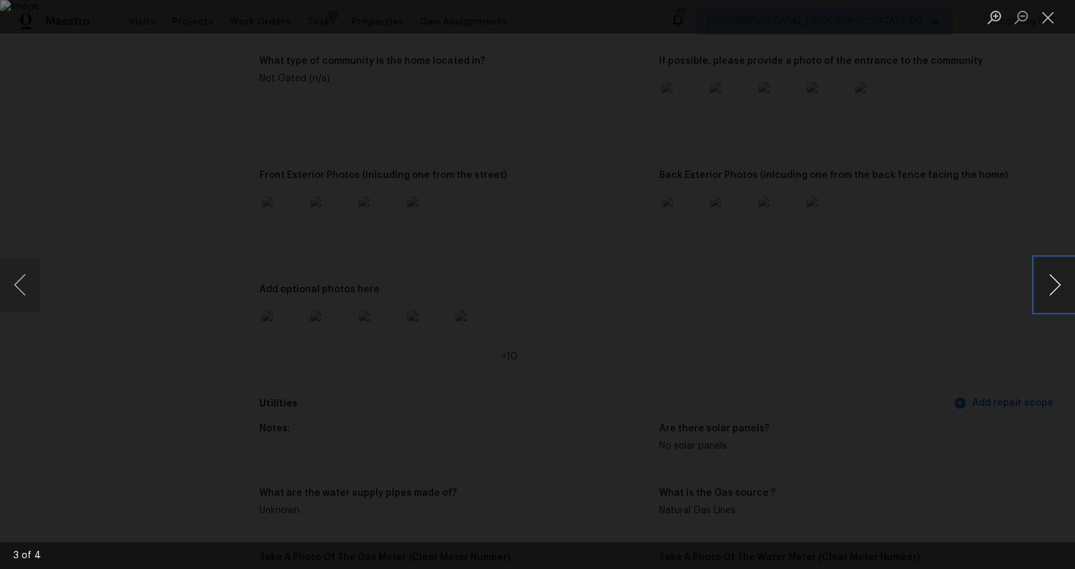
click at [1053, 284] on button "Next image" at bounding box center [1055, 285] width 40 height 54
click at [1048, 16] on button "Close lightbox" at bounding box center [1048, 17] width 27 height 24
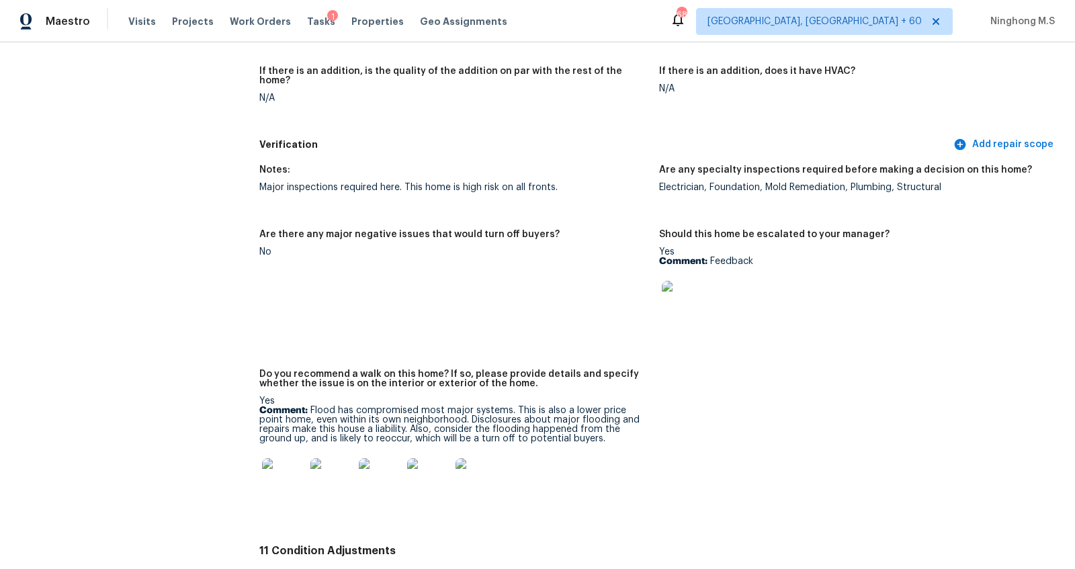
scroll to position [3185, 0]
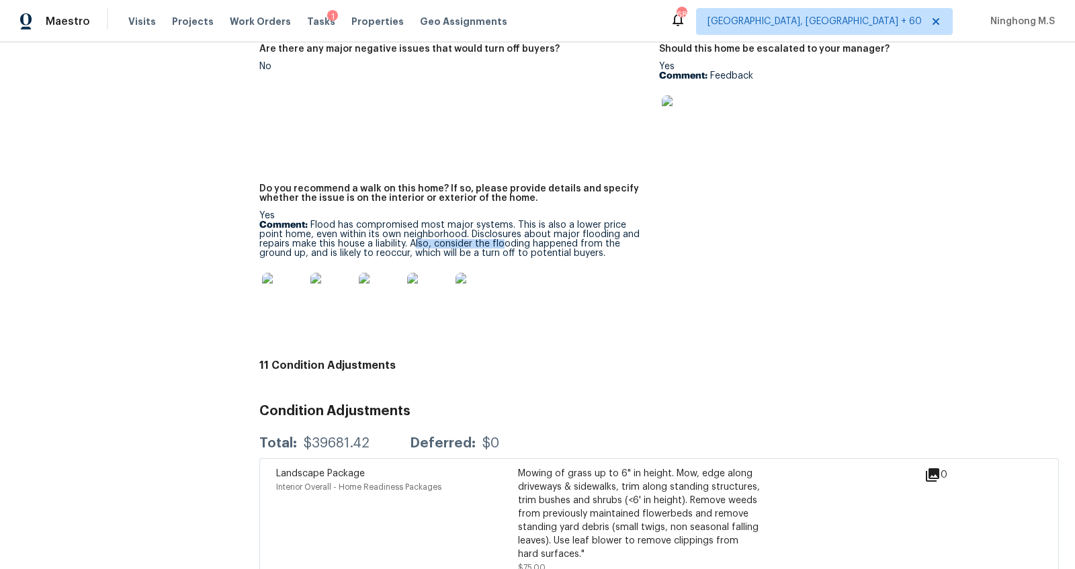
drag, startPoint x: 382, startPoint y: 223, endPoint x: 468, endPoint y: 225, distance: 86.7
click at [468, 225] on p "Comment: Flood has compromised most major systems. This is also a lower price p…" at bounding box center [453, 239] width 389 height 38
drag, startPoint x: 585, startPoint y: 215, endPoint x: 561, endPoint y: 216, distance: 23.5
click at [561, 220] on p "Comment: Flood has compromised most major systems. This is also a lower price p…" at bounding box center [453, 239] width 389 height 38
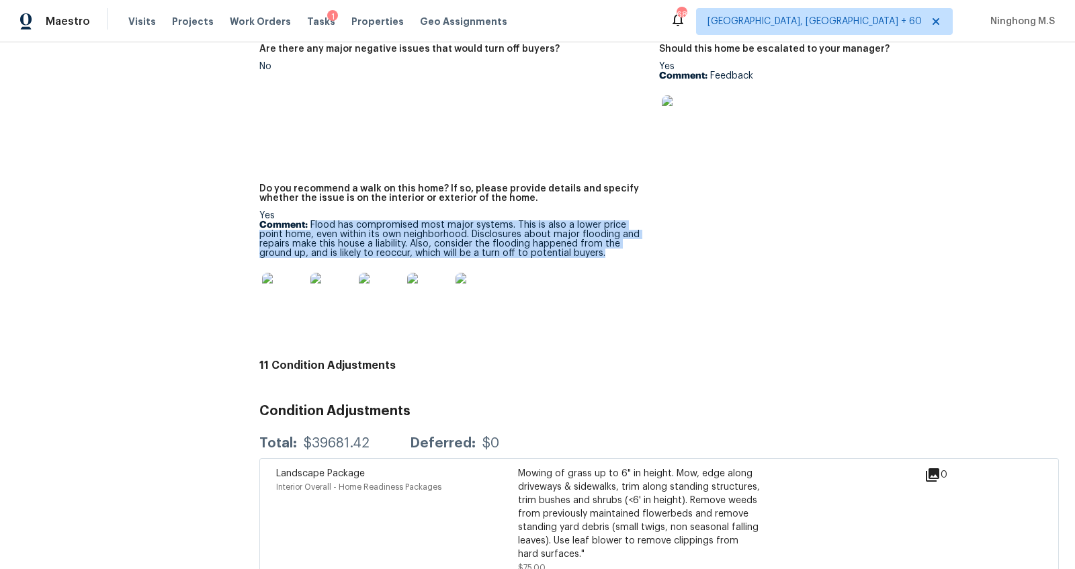
drag, startPoint x: 310, startPoint y: 202, endPoint x: 570, endPoint y: 239, distance: 262.6
click at [570, 239] on div "Yes Comment: [PERSON_NAME] has compromised most major systems. This is also a l…" at bounding box center [453, 267] width 389 height 113
copy p "Flood has compromised most major systems. This is also a lower price point home…"
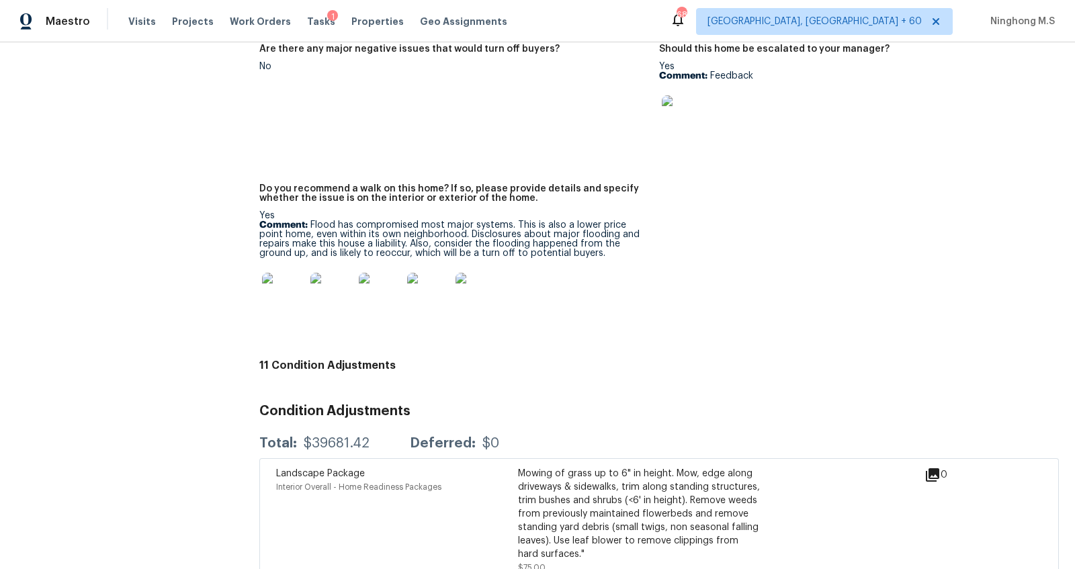
click at [595, 220] on p "Comment: Flood has compromised most major systems. This is also a lower price p…" at bounding box center [453, 239] width 389 height 38
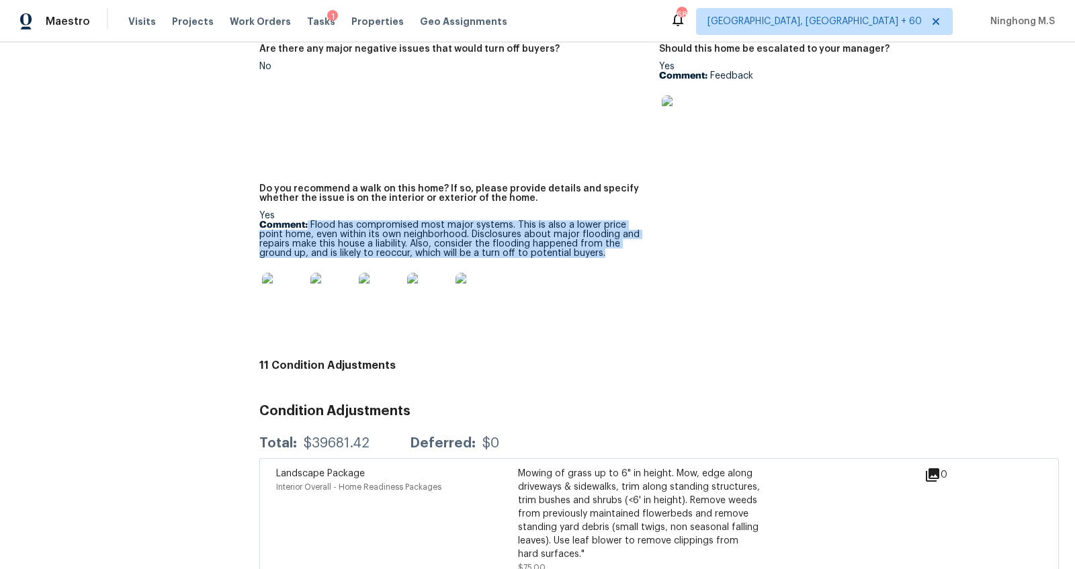
drag, startPoint x: 308, startPoint y: 204, endPoint x: 560, endPoint y: 237, distance: 253.6
click at [560, 237] on p "Comment: Flood has compromised most major systems. This is also a lower price p…" at bounding box center [453, 239] width 389 height 38
copy p "Flood has compromised most major systems. This is also a lower price point home…"
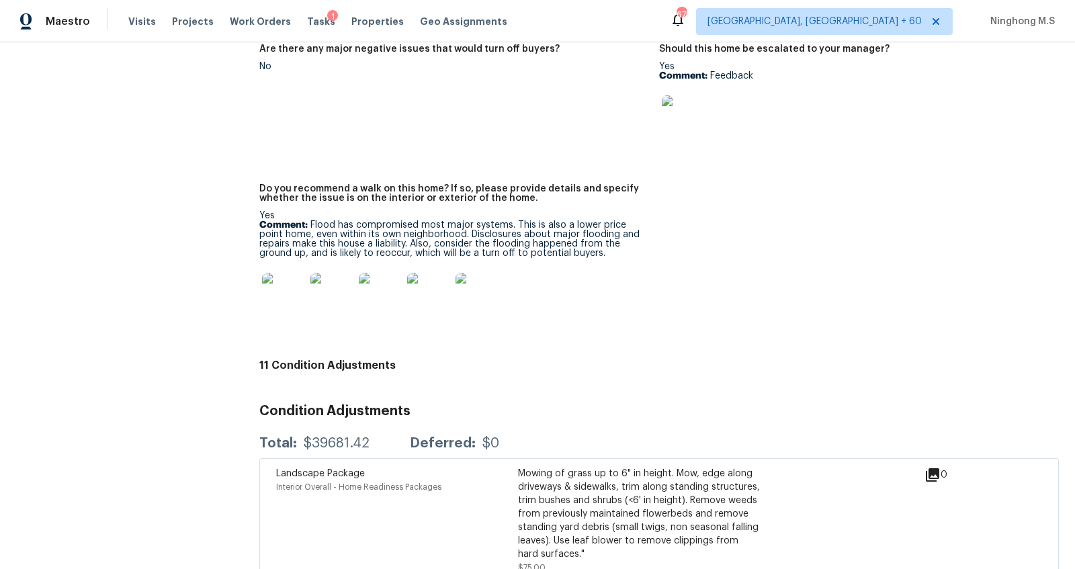
click at [120, 20] on div "Maestro Visits Projects Work Orders Tasks 1 Properties Geo Assignments" at bounding box center [262, 21] width 524 height 27
click at [143, 19] on span "Visits" at bounding box center [142, 21] width 28 height 13
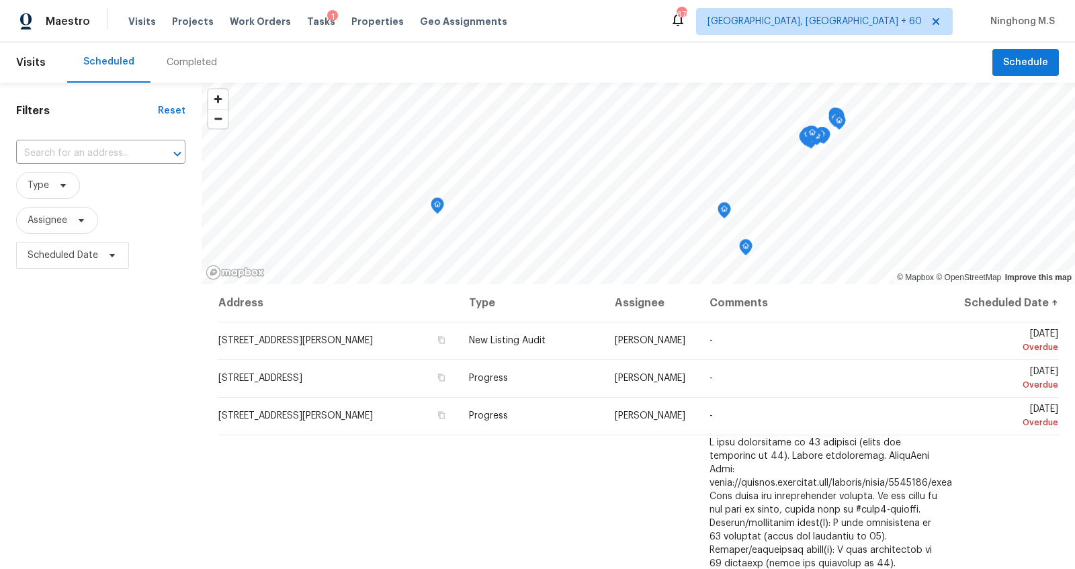
click at [177, 63] on div "Completed" at bounding box center [192, 62] width 50 height 13
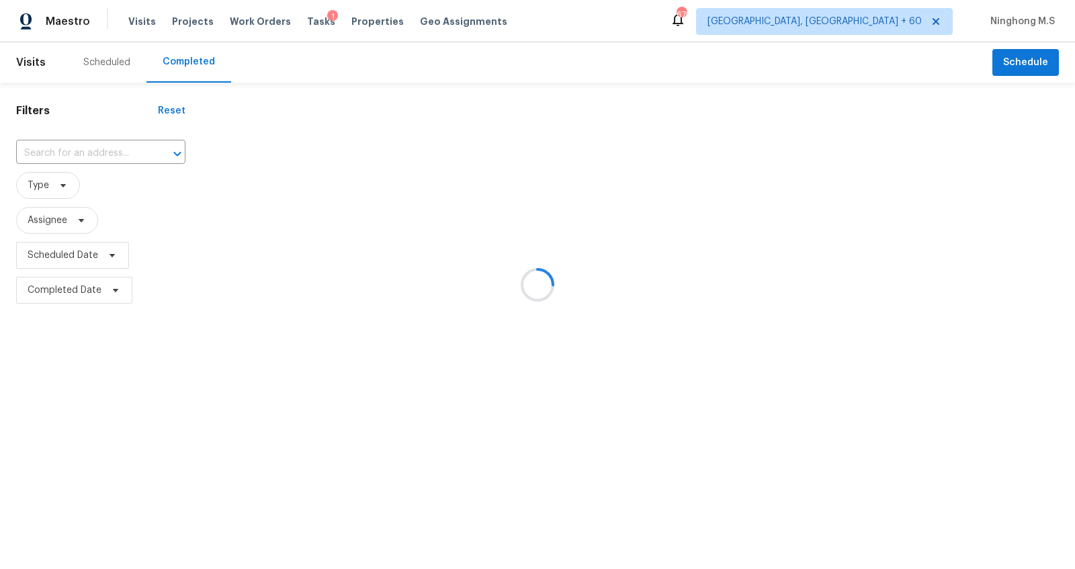
click at [110, 146] on div at bounding box center [537, 284] width 1075 height 569
click at [95, 151] on div at bounding box center [537, 284] width 1075 height 569
click at [99, 148] on div at bounding box center [537, 284] width 1075 height 569
click at [93, 155] on div at bounding box center [537, 284] width 1075 height 569
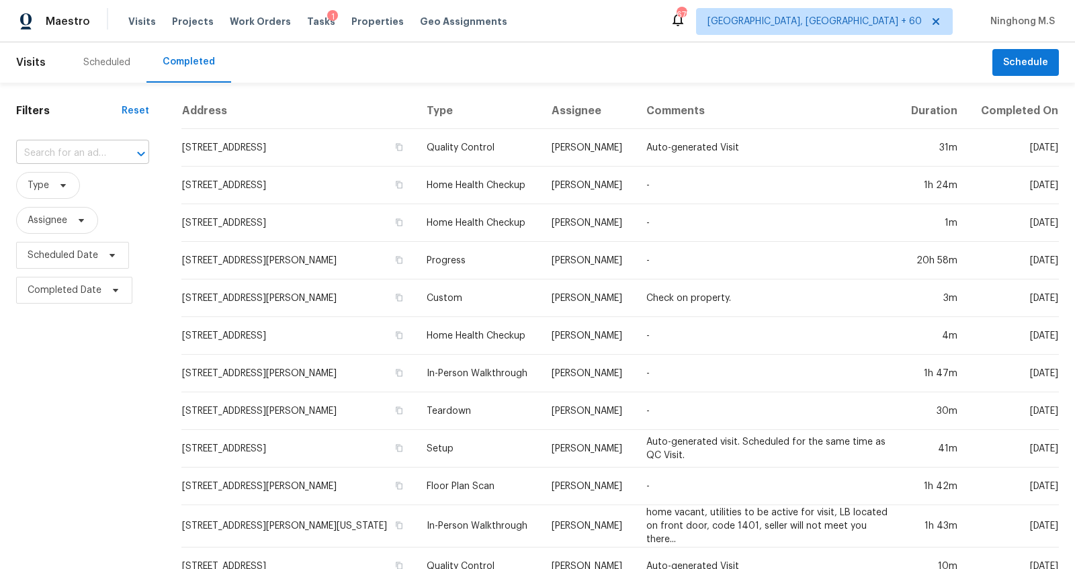
click at [104, 152] on input "text" at bounding box center [63, 153] width 95 height 21
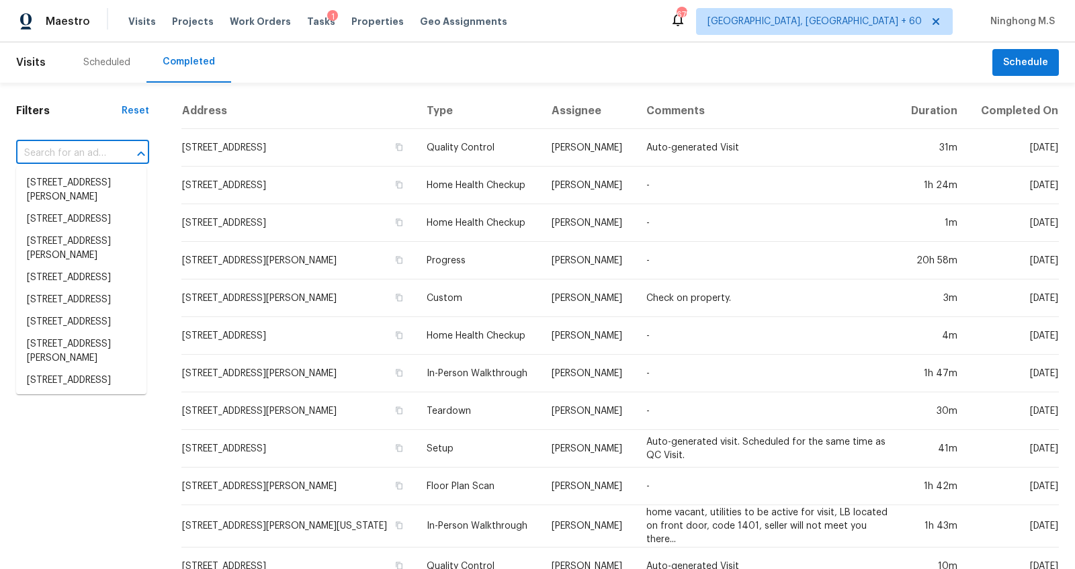
paste input "[STREET_ADDRESS]"
type input "[STREET_ADDRESS]"
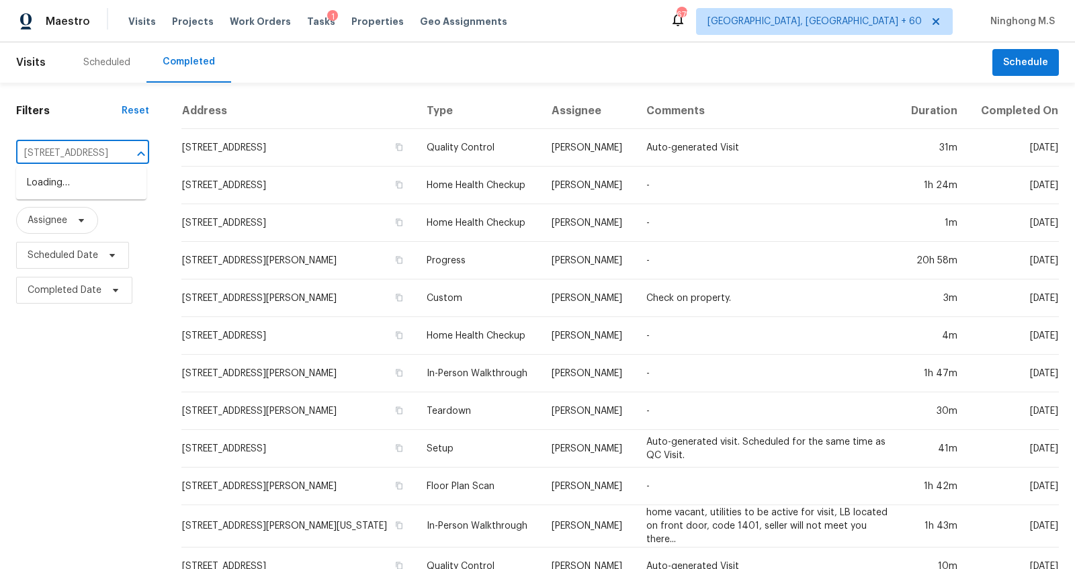
scroll to position [0, 50]
click at [86, 184] on li "[STREET_ADDRESS]" at bounding box center [81, 183] width 130 height 22
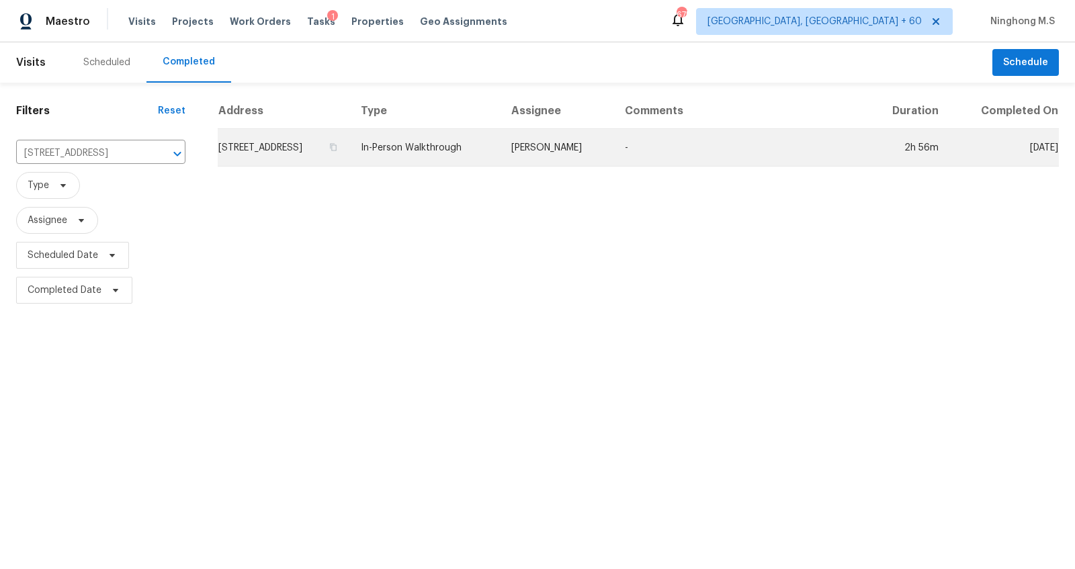
click at [330, 142] on td "[STREET_ADDRESS]" at bounding box center [284, 148] width 132 height 38
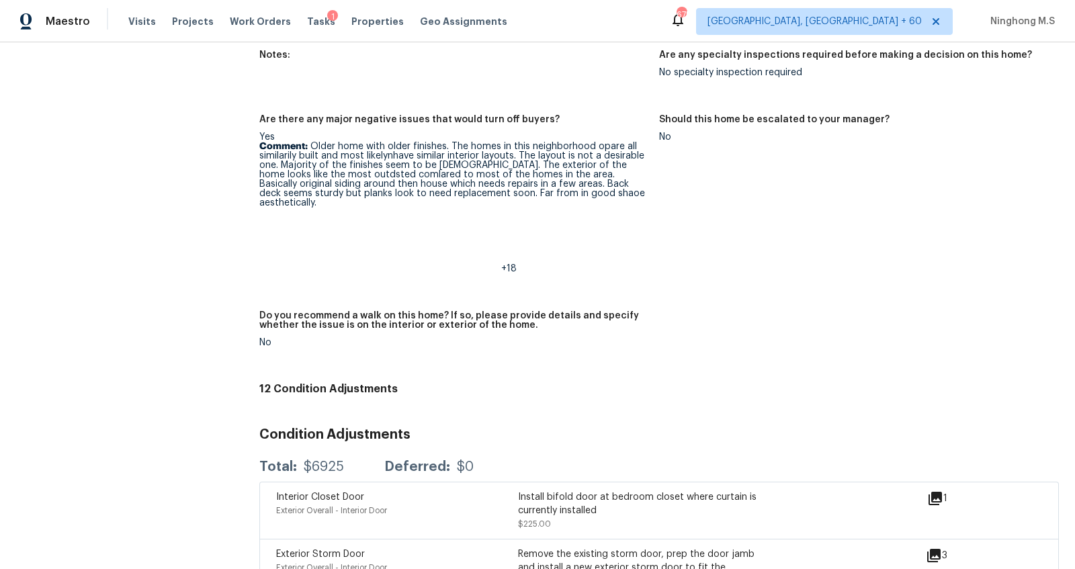
scroll to position [2868, 0]
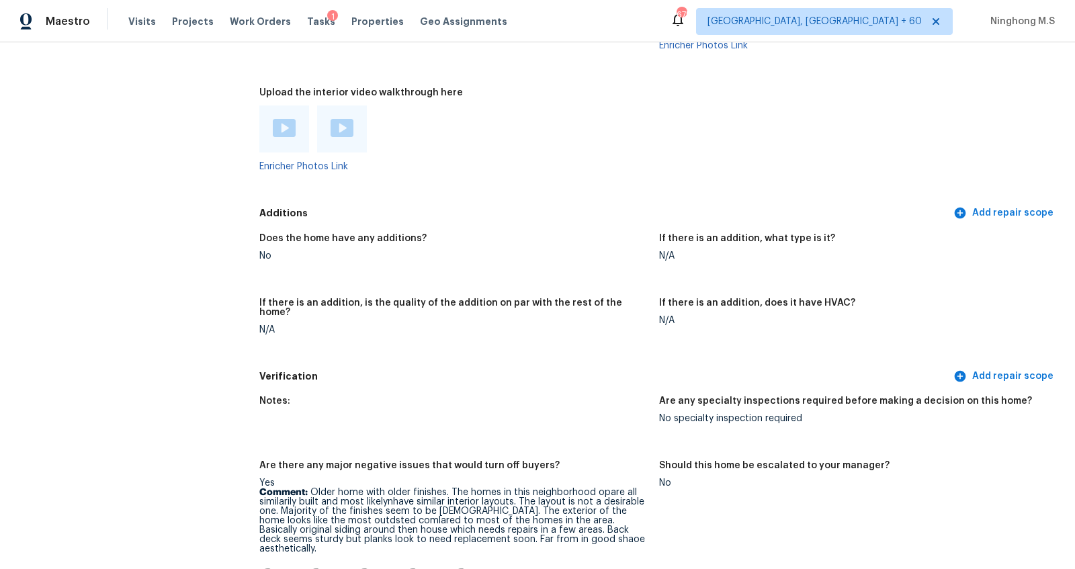
click at [286, 133] on img at bounding box center [284, 128] width 23 height 18
click at [347, 130] on img at bounding box center [342, 128] width 23 height 18
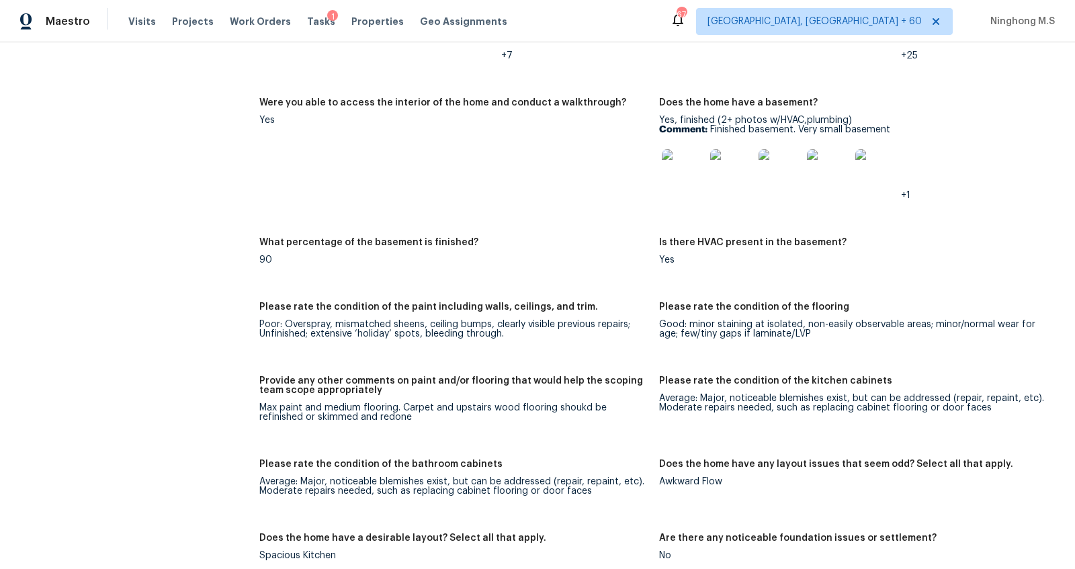
scroll to position [2037, 0]
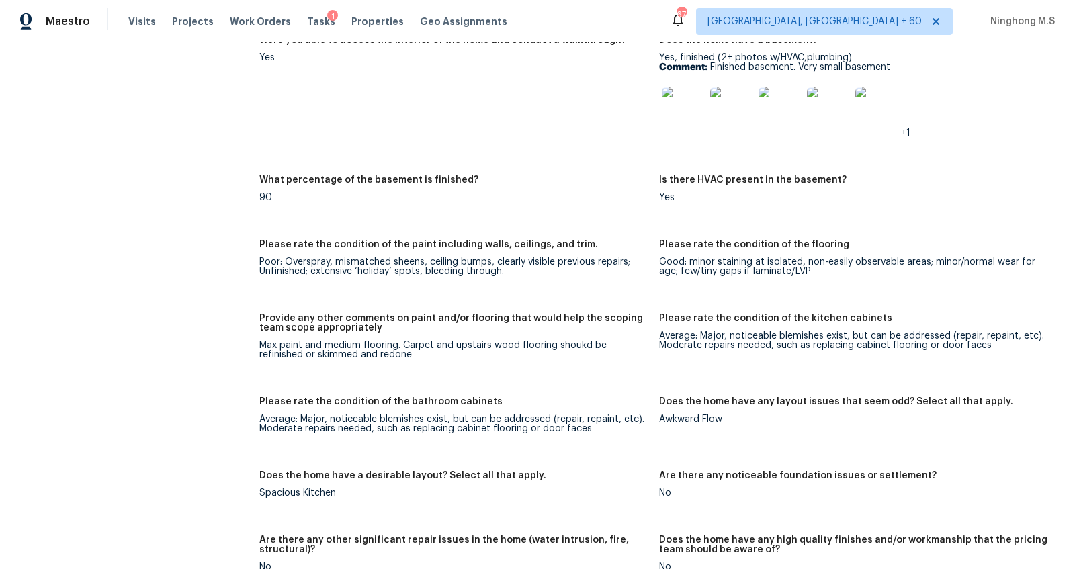
drag, startPoint x: 691, startPoint y: 340, endPoint x: 751, endPoint y: 340, distance: 59.8
click at [751, 340] on div "Average: Major, noticeable blemishes exist, but can be addressed (repair, repai…" at bounding box center [853, 340] width 389 height 19
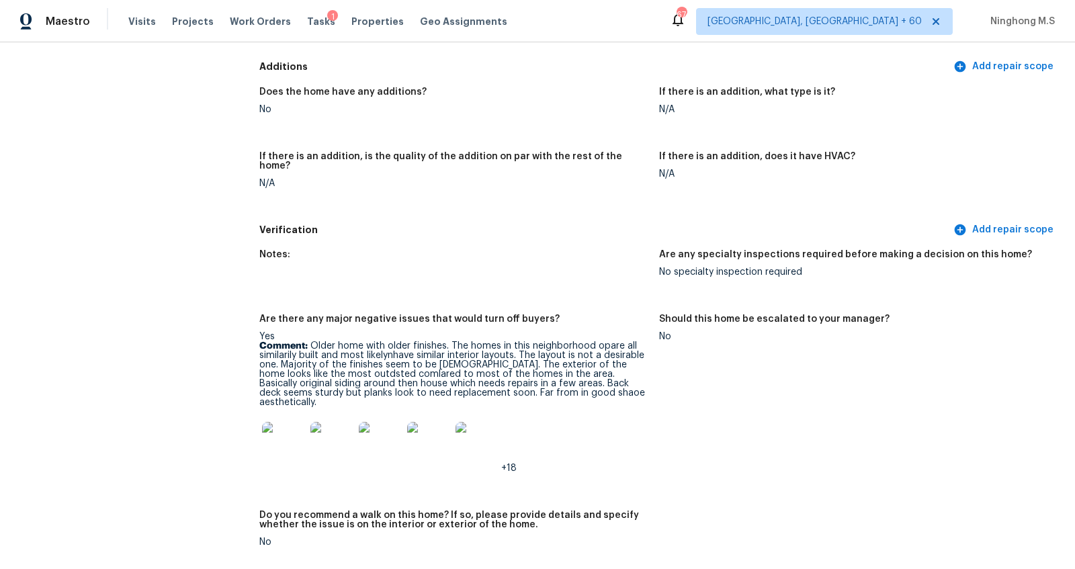
scroll to position [3062, 0]
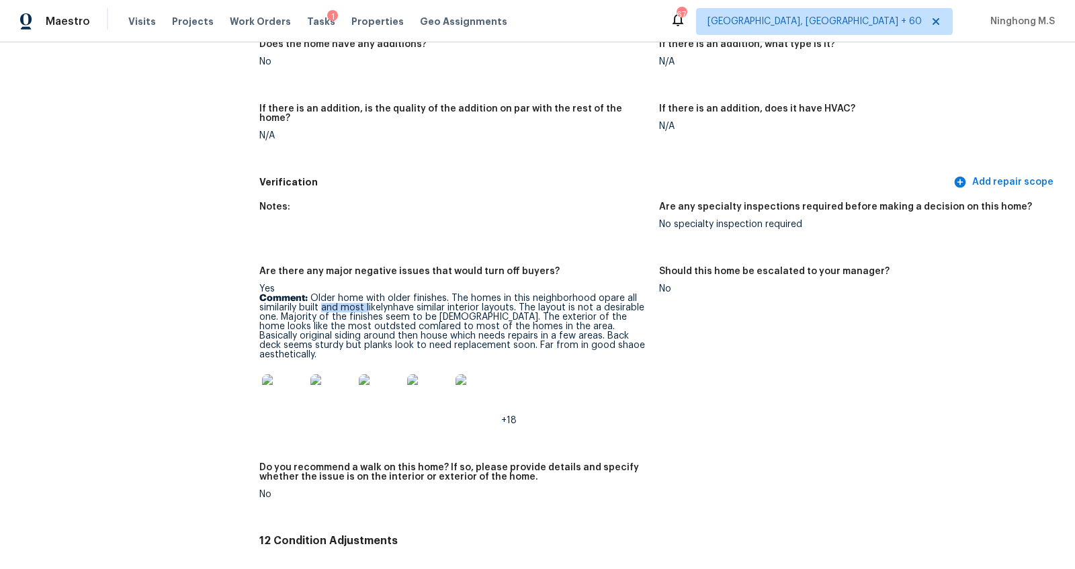
drag, startPoint x: 325, startPoint y: 295, endPoint x: 370, endPoint y: 294, distance: 45.0
click at [370, 295] on p "Comment: Older home with older finishes. The homes in this neighborhood opare a…" at bounding box center [453, 327] width 389 height 66
drag, startPoint x: 522, startPoint y: 296, endPoint x: 544, endPoint y: 296, distance: 21.5
click at [542, 296] on p "Comment: Older home with older finishes. The homes in this neighborhood opare a…" at bounding box center [453, 327] width 389 height 66
drag, startPoint x: 535, startPoint y: 321, endPoint x: 583, endPoint y: 321, distance: 48.4
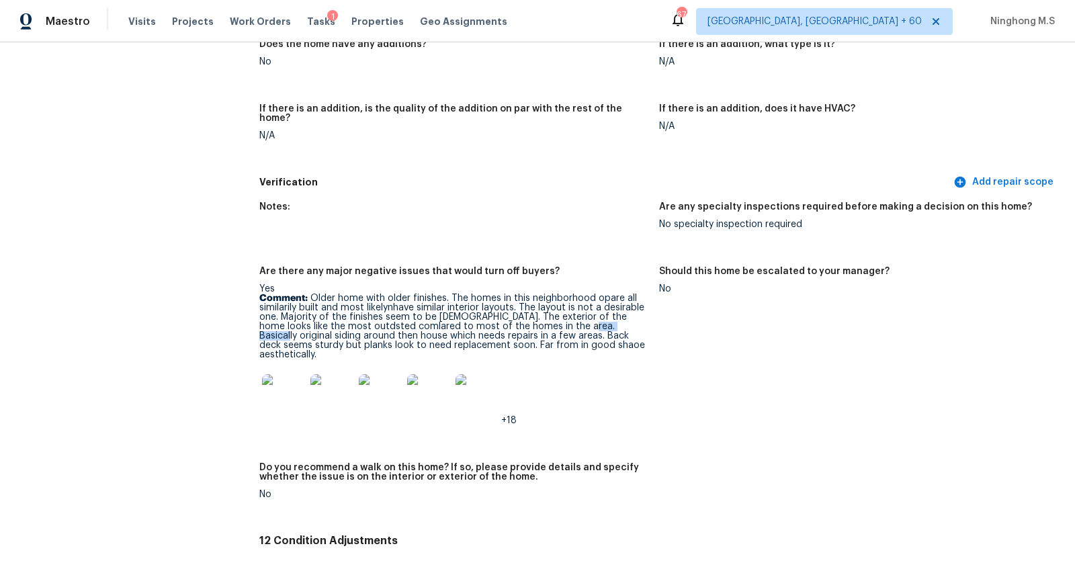
click at [583, 321] on p "Comment: Older home with older finishes. The homes in this neighborhood opare a…" at bounding box center [453, 327] width 389 height 66
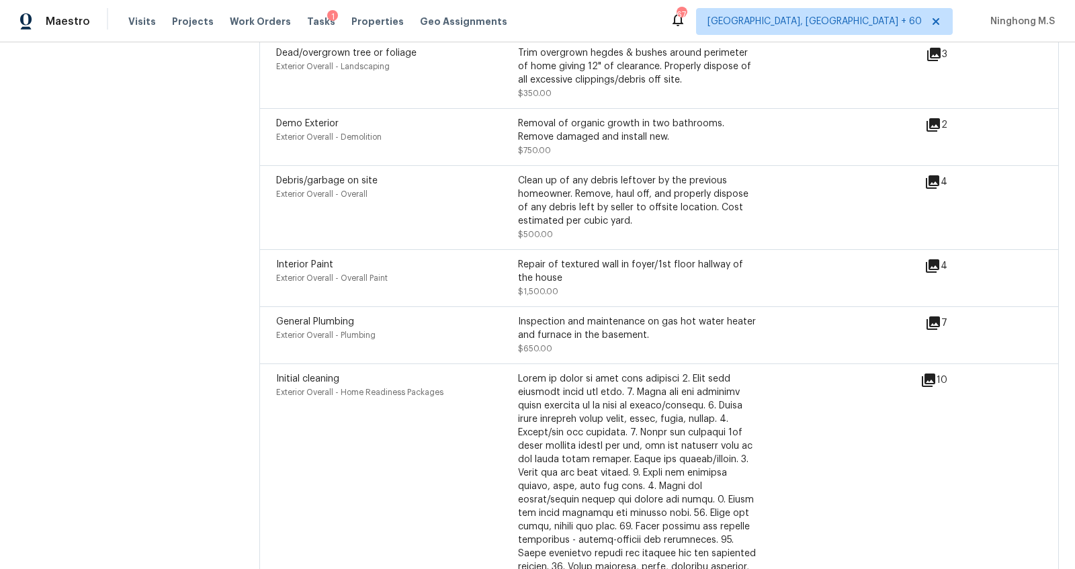
scroll to position [3799, 0]
drag, startPoint x: 320, startPoint y: 264, endPoint x: 406, endPoint y: 263, distance: 86.0
click at [406, 272] on div "Exterior Overall - Overall Paint" at bounding box center [397, 278] width 242 height 13
drag, startPoint x: 535, startPoint y: 261, endPoint x: 587, endPoint y: 261, distance: 52.4
click at [587, 261] on div "Repair of textured wall in foyer/1st floor hallway of the house" at bounding box center [639, 272] width 242 height 27
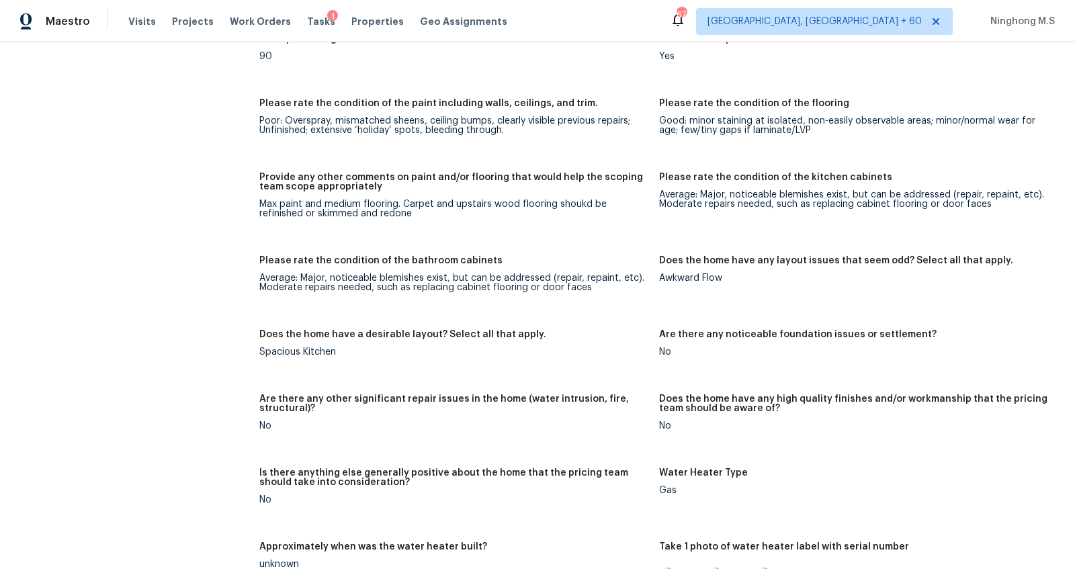
scroll to position [2172, 0]
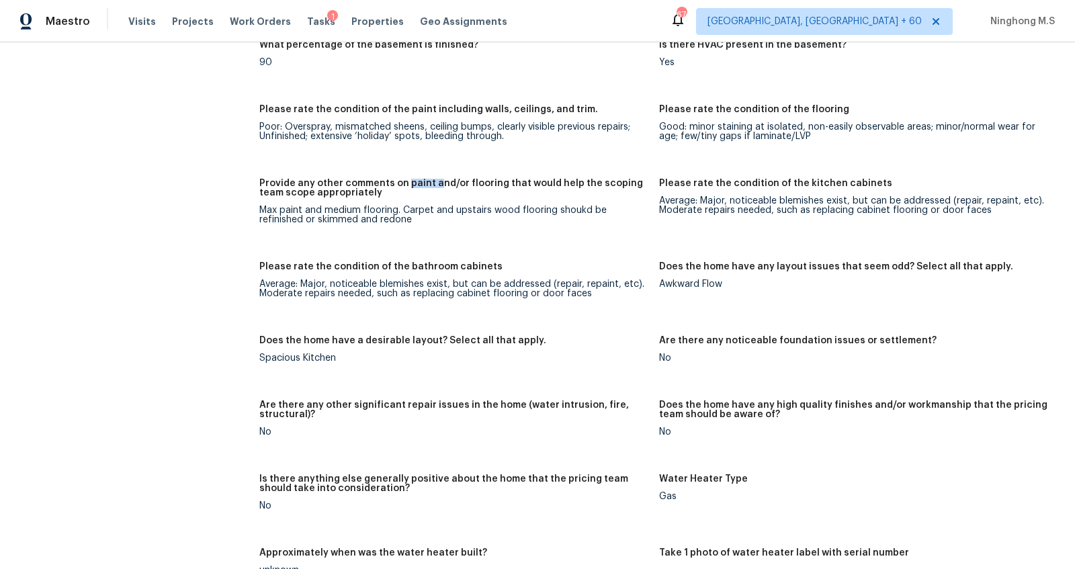
drag, startPoint x: 405, startPoint y: 180, endPoint x: 446, endPoint y: 180, distance: 41.7
click at [446, 180] on h5 "Provide any other comments on paint and/or flooring that would help the scoping…" at bounding box center [453, 188] width 389 height 19
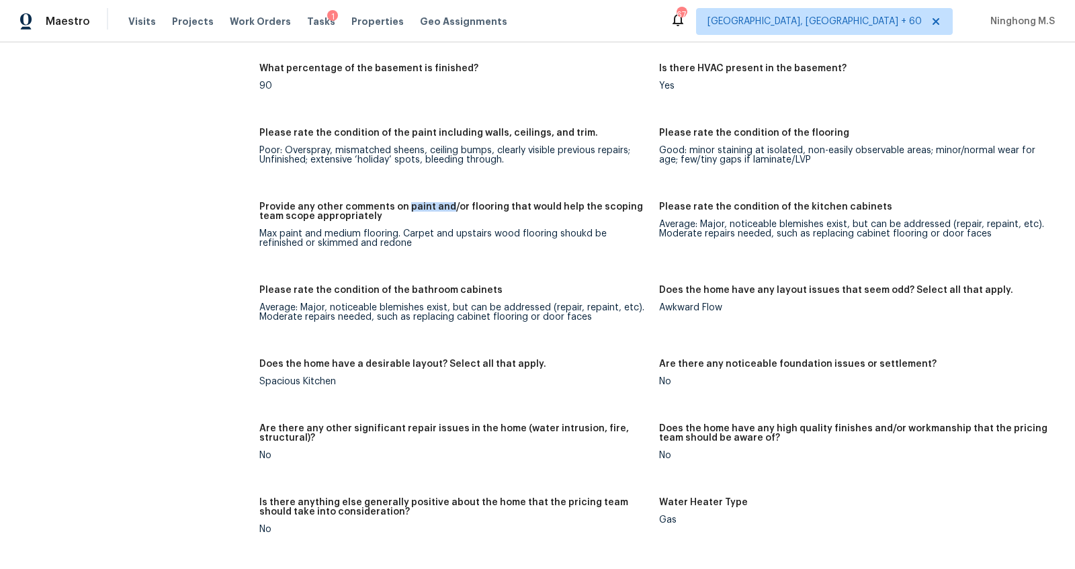
scroll to position [2145, 0]
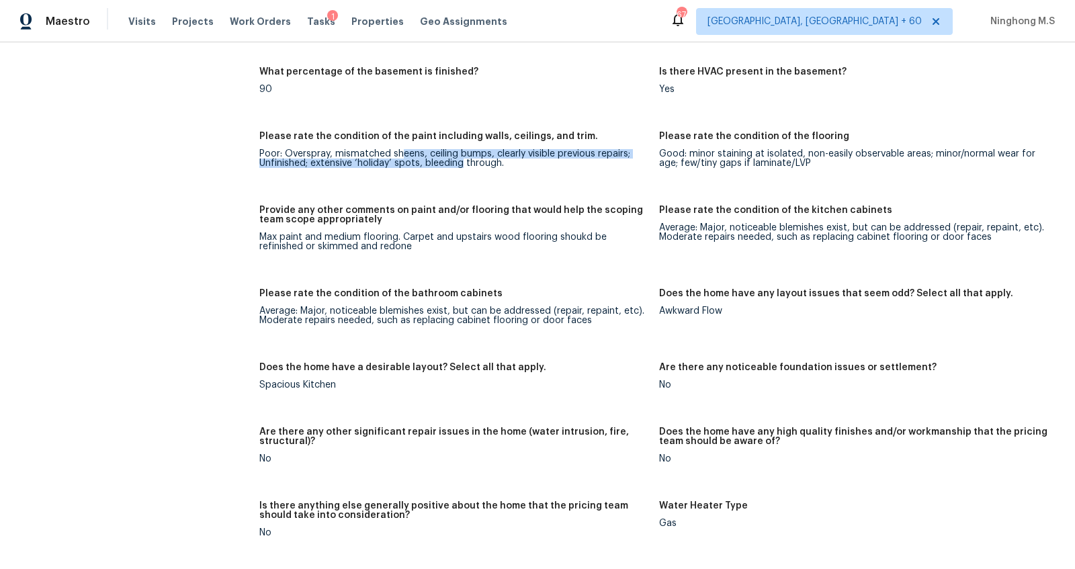
drag, startPoint x: 399, startPoint y: 153, endPoint x: 461, endPoint y: 163, distance: 62.5
click at [461, 163] on div "Poor: Overspray, mismatched sheens, ceiling bumps, clearly visible previous rep…" at bounding box center [453, 158] width 389 height 19
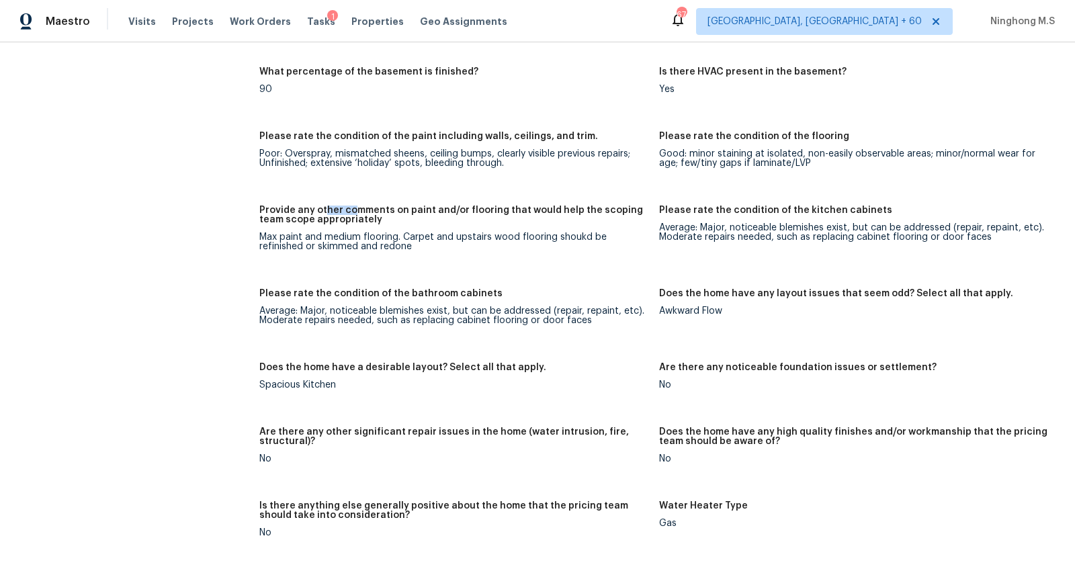
drag, startPoint x: 323, startPoint y: 211, endPoint x: 357, endPoint y: 211, distance: 34.3
click at [357, 211] on h5 "Provide any other comments on paint and/or flooring that would help the scoping…" at bounding box center [453, 215] width 389 height 19
drag, startPoint x: 302, startPoint y: 151, endPoint x: 352, endPoint y: 151, distance: 50.4
click at [352, 151] on div "Poor: Overspray, mismatched sheens, ceiling bumps, clearly visible previous rep…" at bounding box center [453, 158] width 389 height 19
drag, startPoint x: 430, startPoint y: 153, endPoint x: 479, endPoint y: 153, distance: 49.1
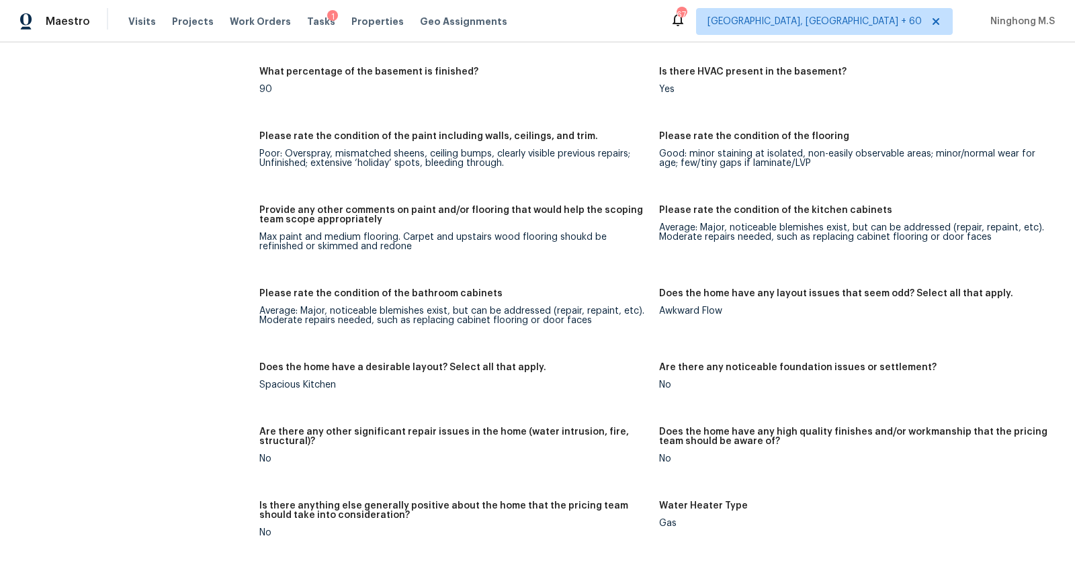
click at [479, 153] on div "Poor: Overspray, mismatched sheens, ceiling bumps, clearly visible previous rep…" at bounding box center [453, 158] width 389 height 19
drag, startPoint x: 355, startPoint y: 153, endPoint x: 416, endPoint y: 153, distance: 61.2
click at [416, 153] on div "Poor: Overspray, mismatched sheens, ceiling bumps, clearly visible previous rep…" at bounding box center [453, 158] width 389 height 19
drag, startPoint x: 526, startPoint y: 157, endPoint x: 552, endPoint y: 157, distance: 25.5
click at [552, 157] on div "Poor: Overspray, mismatched sheens, ceiling bumps, clearly visible previous rep…" at bounding box center [453, 158] width 389 height 19
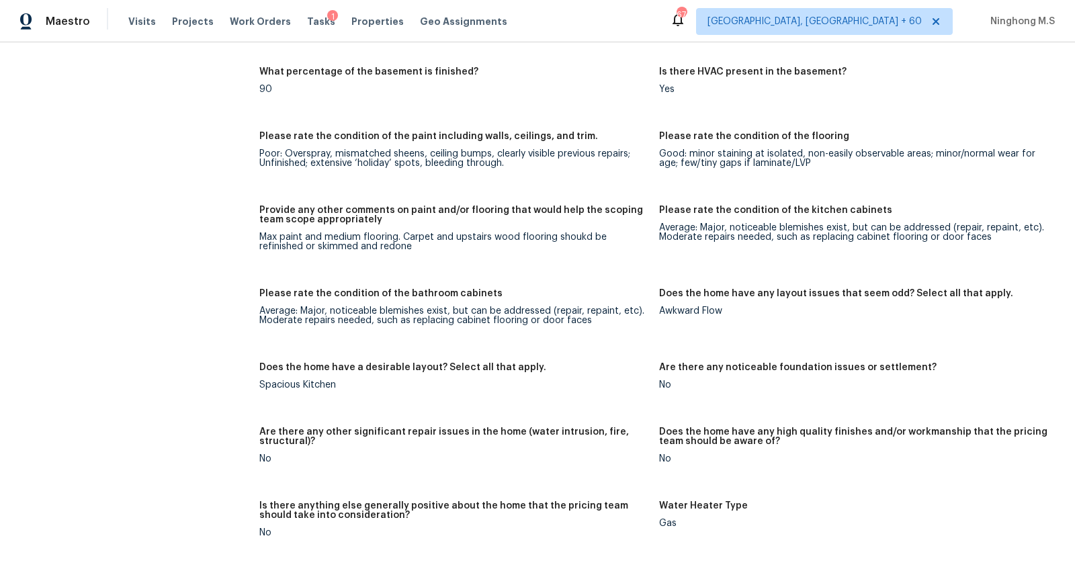
drag, startPoint x: 301, startPoint y: 157, endPoint x: 370, endPoint y: 157, distance: 68.6
click at [370, 157] on div "Poor: Overspray, mismatched sheens, ceiling bumps, clearly visible previous rep…" at bounding box center [453, 158] width 389 height 19
drag, startPoint x: 390, startPoint y: 162, endPoint x: 443, endPoint y: 162, distance: 52.4
click at [443, 162] on div "Poor: Overspray, mismatched sheens, ceiling bumps, clearly visible previous rep…" at bounding box center [453, 158] width 389 height 19
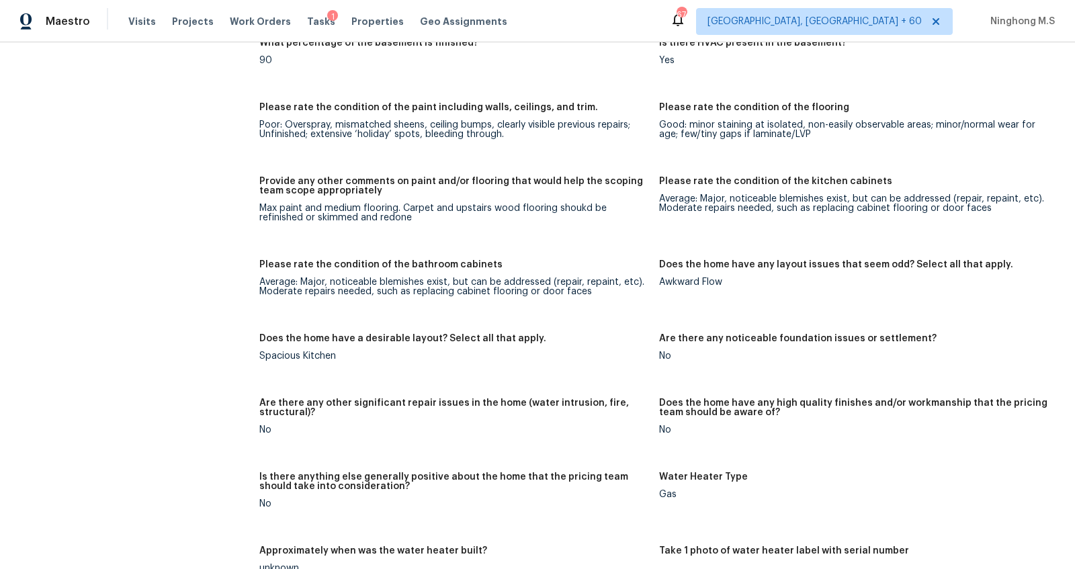
drag, startPoint x: 315, startPoint y: 276, endPoint x: 392, endPoint y: 275, distance: 77.3
click at [392, 276] on div "Please rate the condition of the bathroom cabinets" at bounding box center [453, 268] width 389 height 17
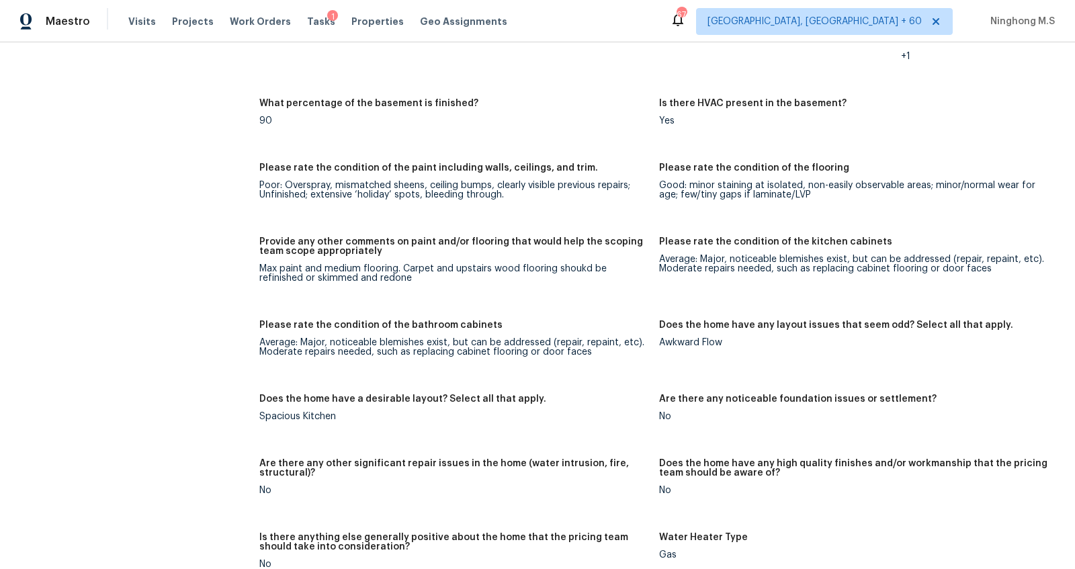
scroll to position [2100, 0]
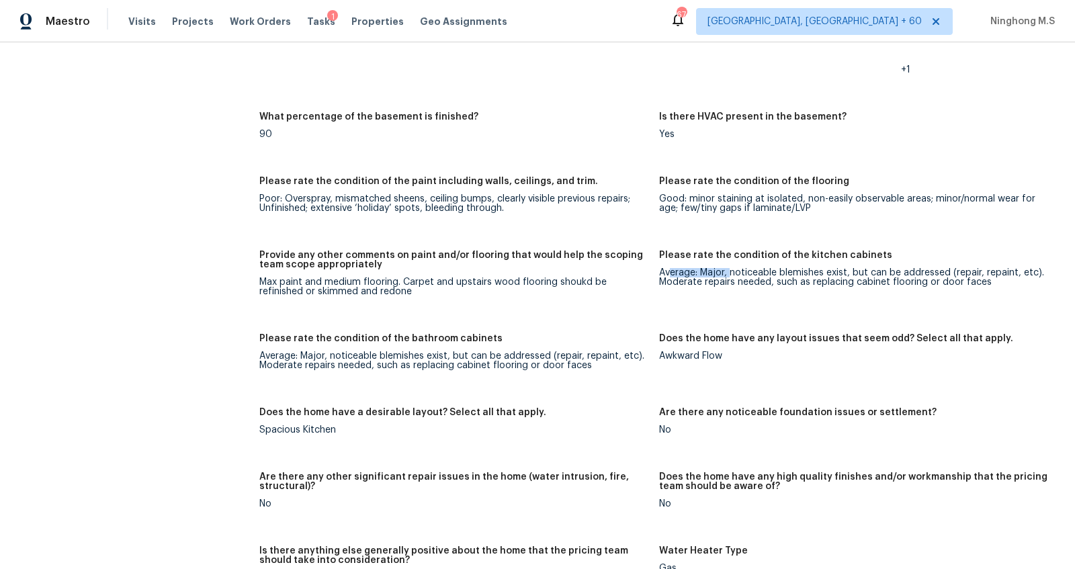
drag, startPoint x: 669, startPoint y: 276, endPoint x: 732, endPoint y: 276, distance: 63.2
click at [732, 276] on div "Average: Major, noticeable blemishes exist, but can be addressed (repair, repai…" at bounding box center [853, 277] width 389 height 19
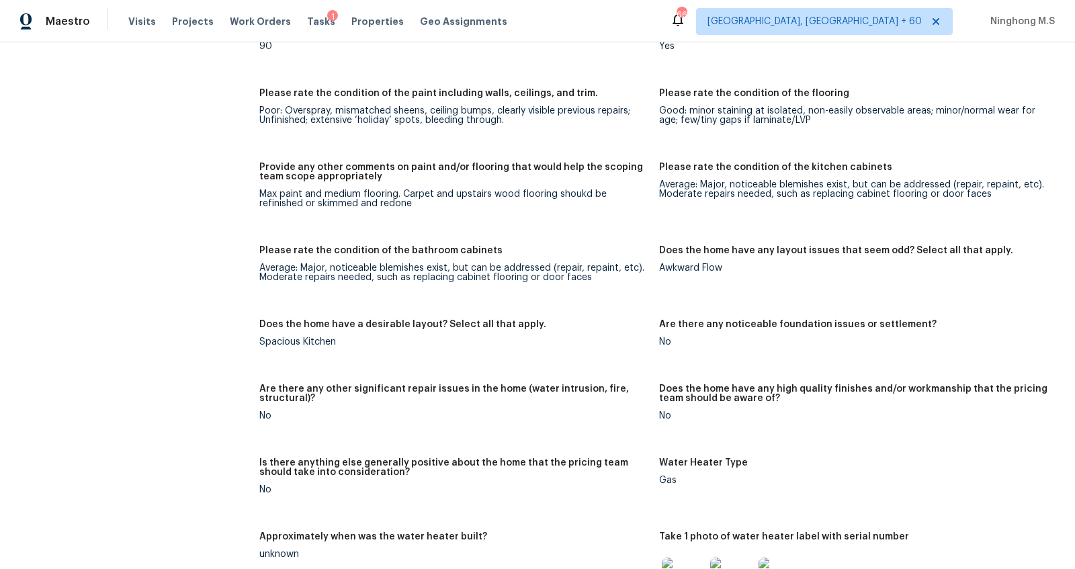
scroll to position [2194, 0]
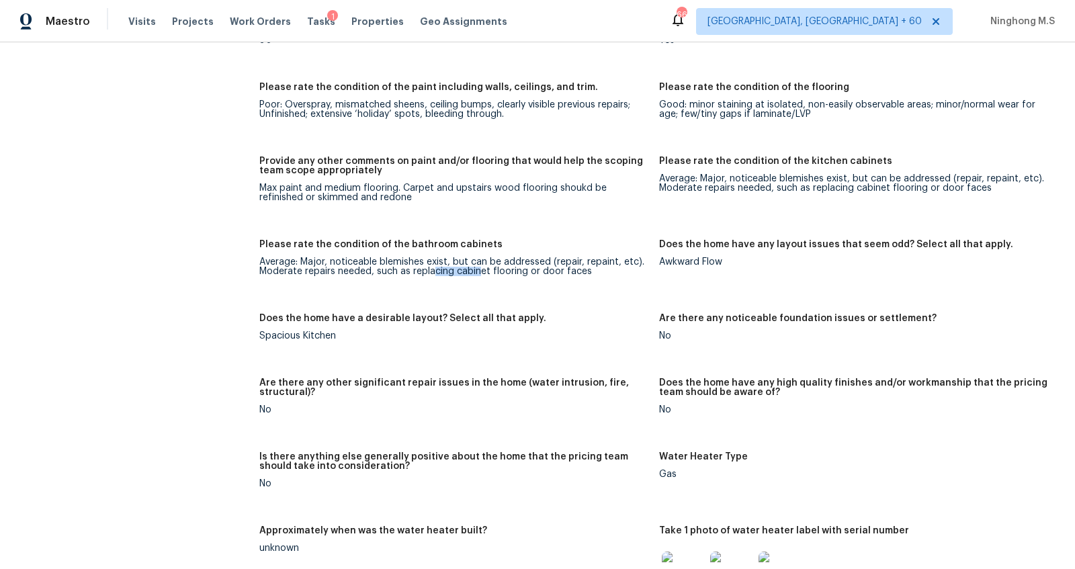
drag, startPoint x: 432, startPoint y: 272, endPoint x: 479, endPoint y: 272, distance: 46.4
click at [479, 272] on div "Average: Major, noticeable blemishes exist, but can be addressed (repair, repai…" at bounding box center [453, 266] width 389 height 19
drag, startPoint x: 549, startPoint y: 264, endPoint x: 477, endPoint y: 264, distance: 71.9
click at [477, 264] on div "Average: Major, noticeable blemishes exist, but can be addressed (repair, repai…" at bounding box center [453, 266] width 389 height 19
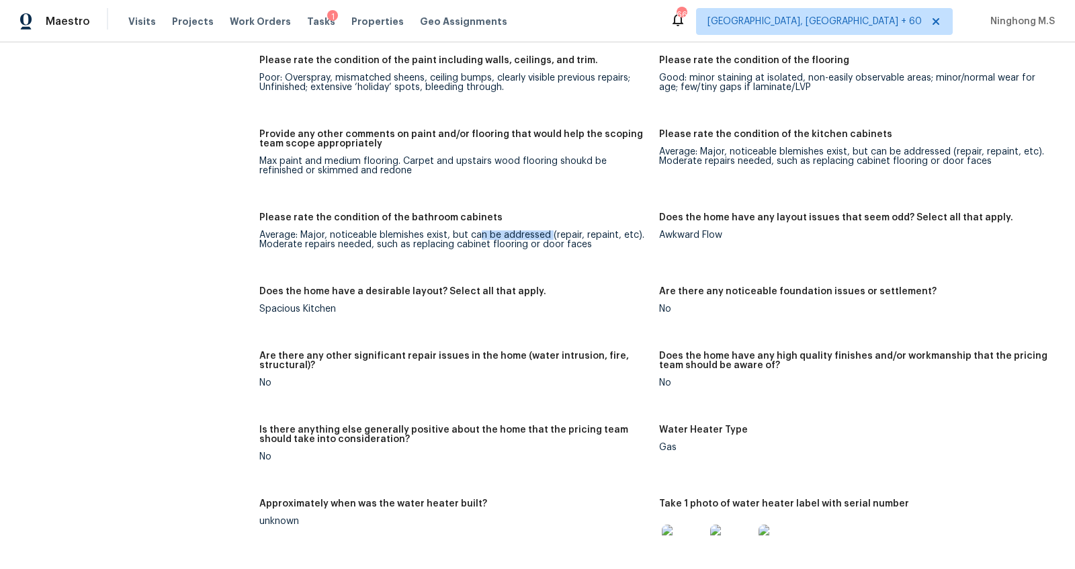
scroll to position [2243, 0]
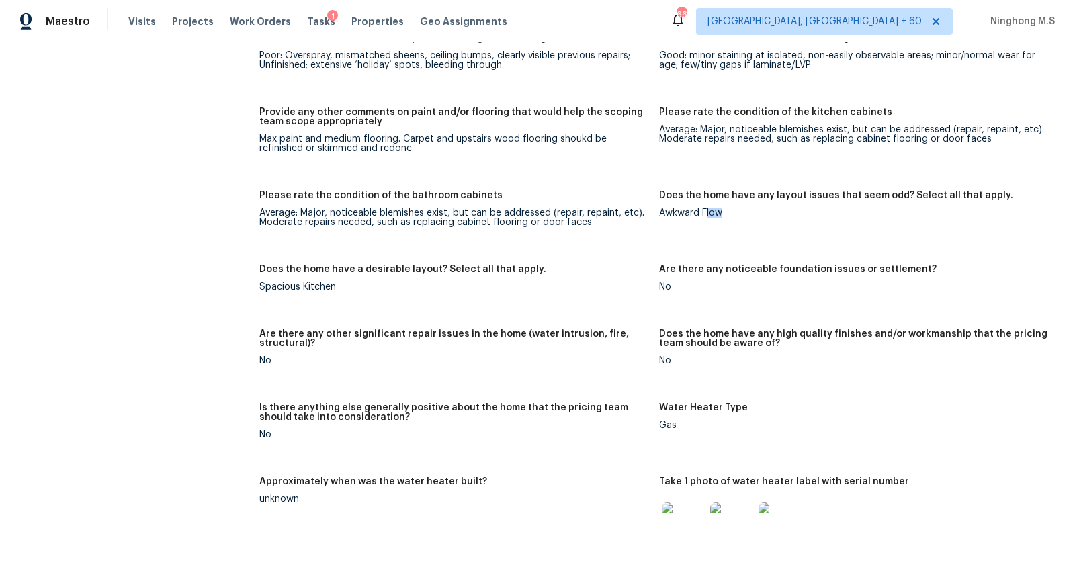
drag, startPoint x: 757, startPoint y: 215, endPoint x: 705, endPoint y: 212, distance: 51.9
click at [705, 212] on div "Awkward Flow" at bounding box center [853, 212] width 389 height 9
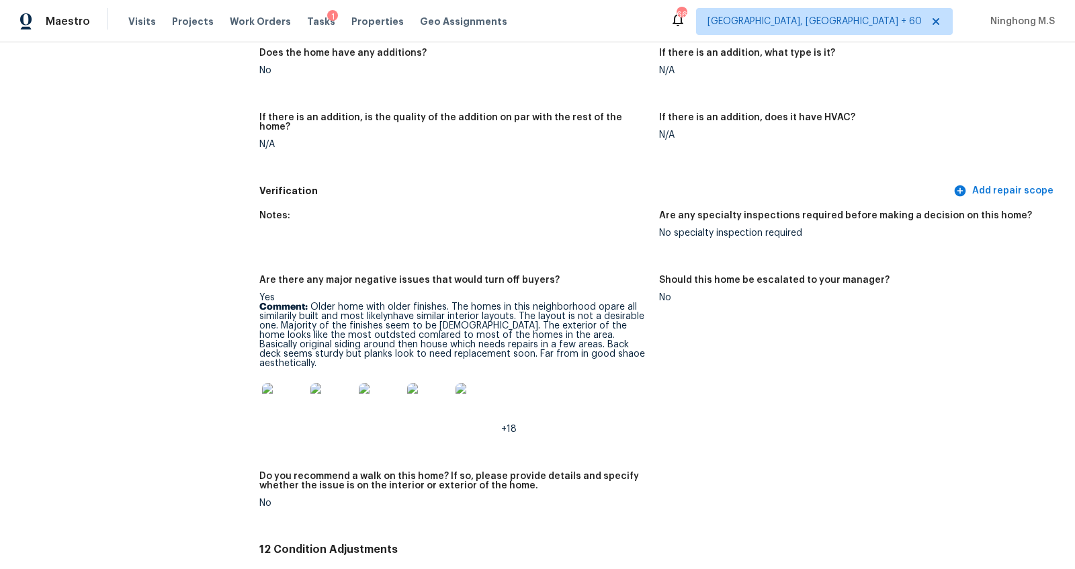
click at [298, 383] on img at bounding box center [283, 404] width 43 height 43
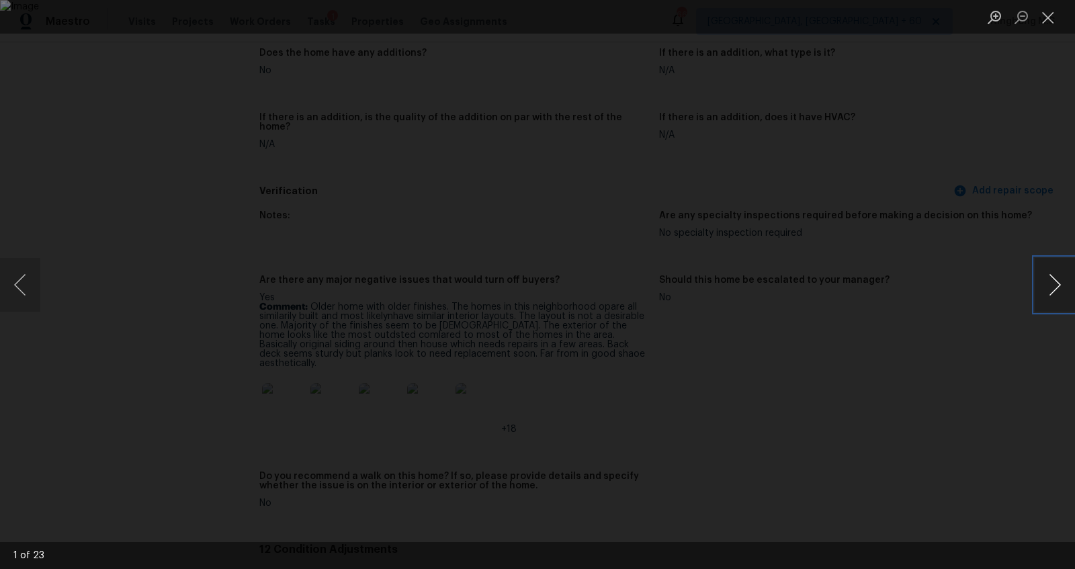
click at [1059, 283] on button "Next image" at bounding box center [1055, 285] width 40 height 54
click at [1046, 18] on button "Close lightbox" at bounding box center [1048, 17] width 27 height 24
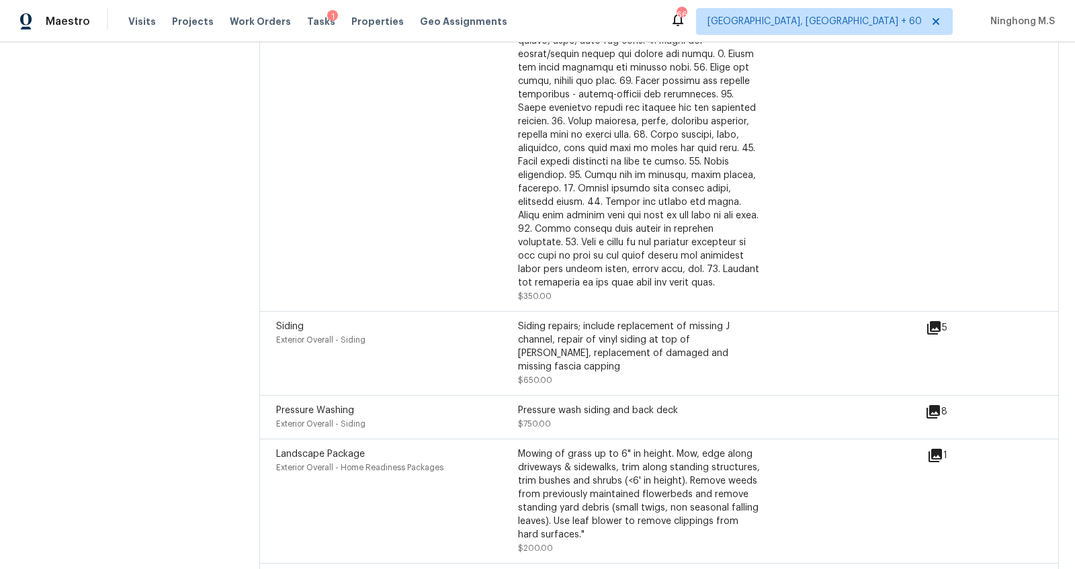
scroll to position [4312, 0]
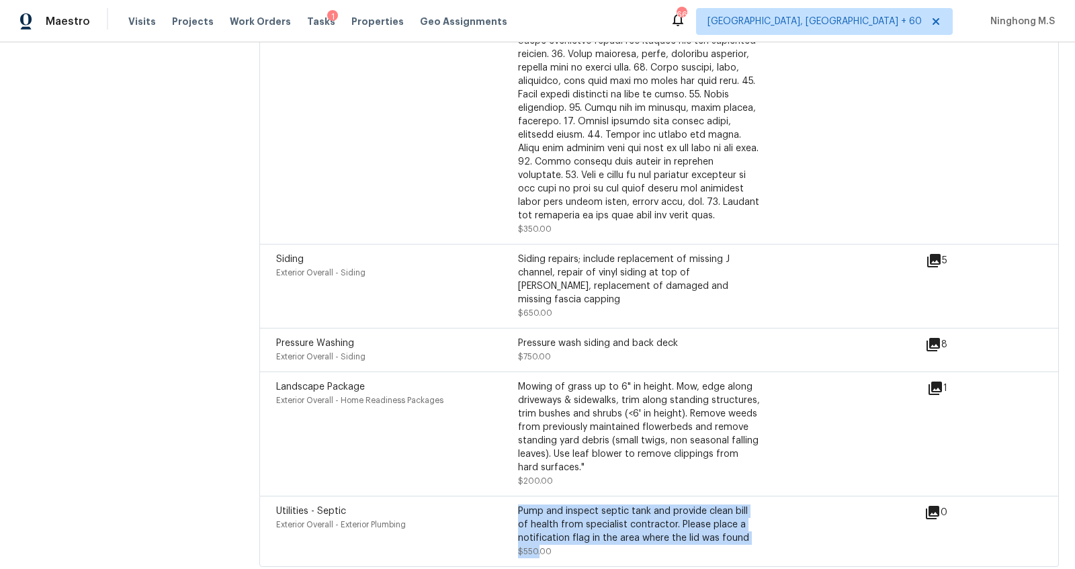
drag, startPoint x: 541, startPoint y: 519, endPoint x: 502, endPoint y: 519, distance: 39.0
click at [502, 519] on div "Utilities - Septic Exterior Overall - Exterior Plumbing Pump and inspect septic…" at bounding box center [518, 532] width 484 height 54
click at [536, 548] on span "$550.00" at bounding box center [535, 552] width 34 height 8
drag, startPoint x: 540, startPoint y: 522, endPoint x: 515, endPoint y: 522, distance: 24.9
click at [515, 522] on div "Utilities - Septic Exterior Overall - Exterior Plumbing Pump and inspect septic…" at bounding box center [518, 532] width 484 height 54
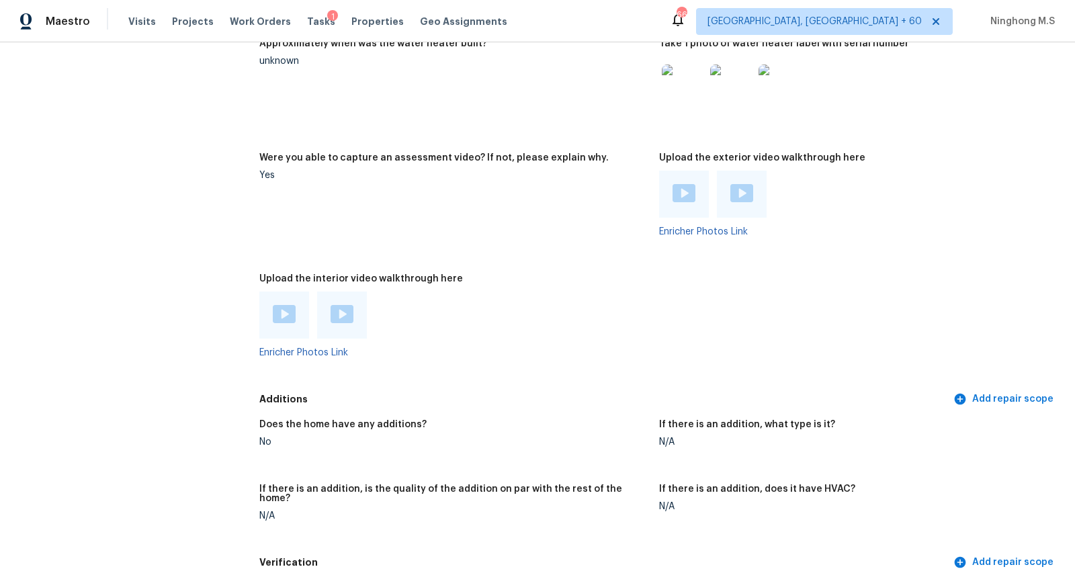
scroll to position [2628, 0]
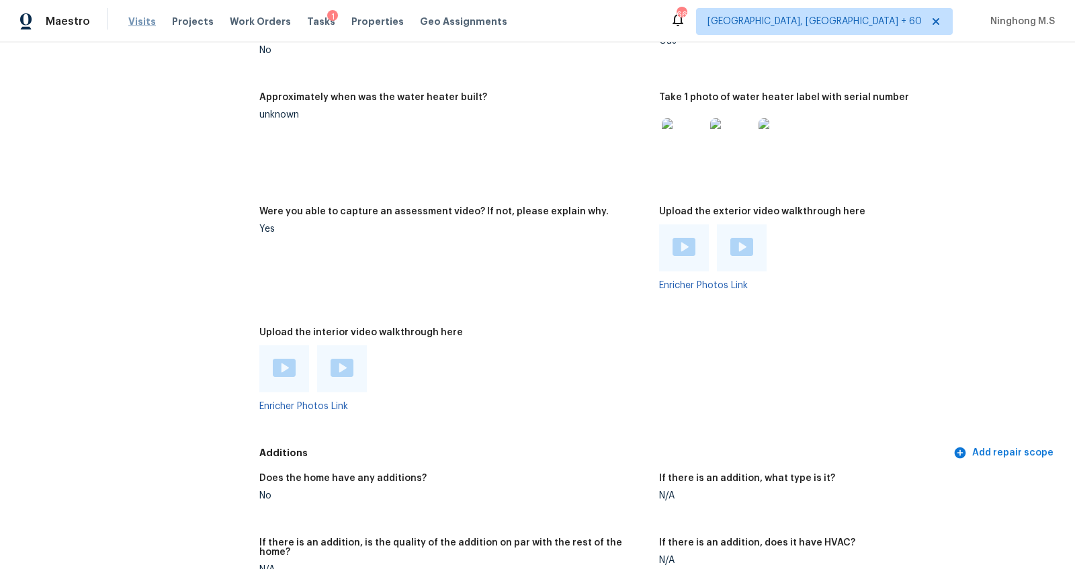
click at [136, 25] on span "Visits" at bounding box center [142, 21] width 28 height 13
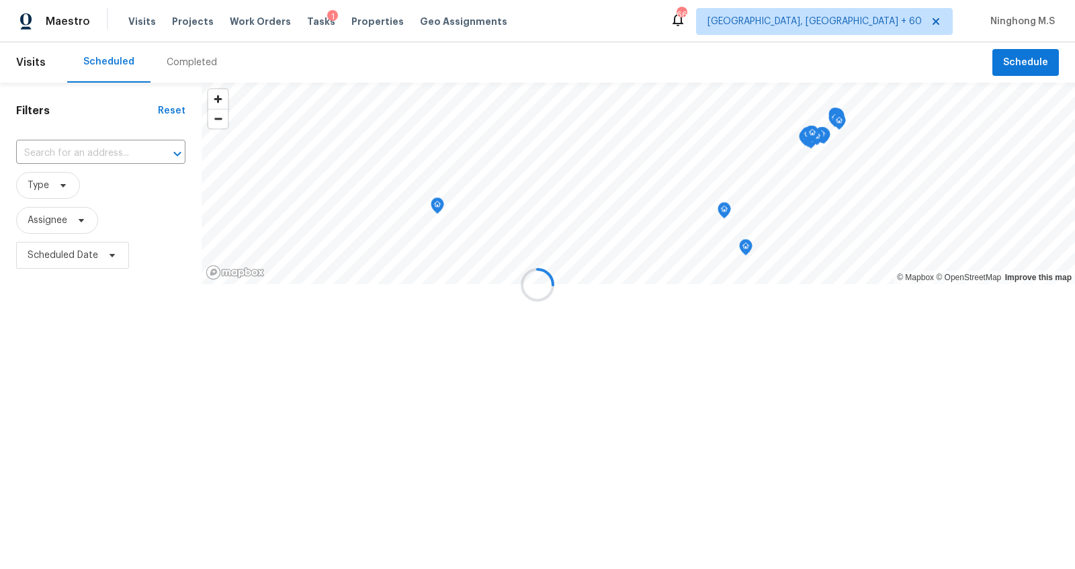
click at [199, 58] on div "Completed" at bounding box center [192, 62] width 50 height 13
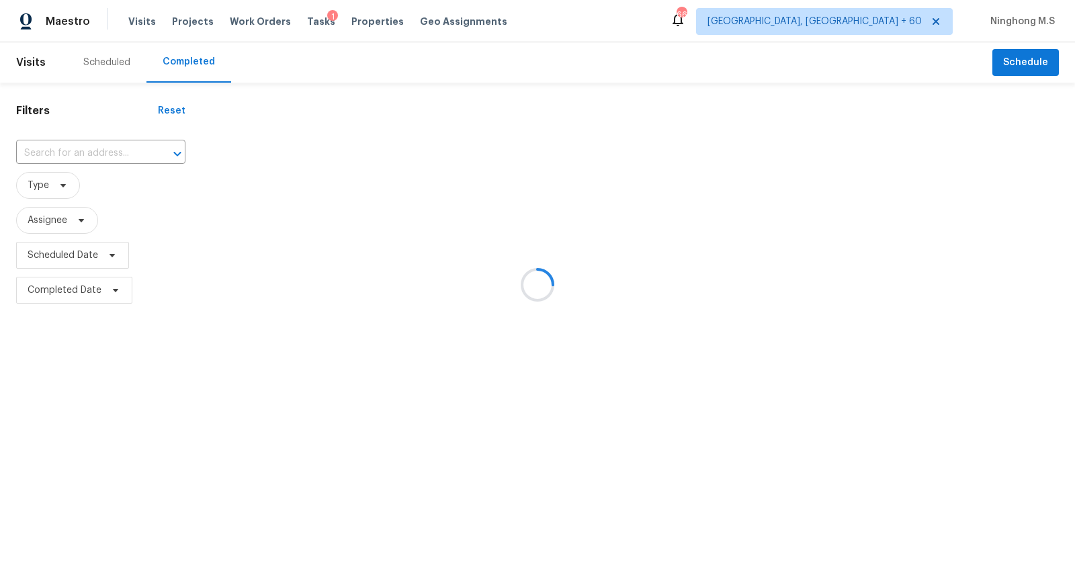
click at [113, 149] on div at bounding box center [537, 284] width 1075 height 569
click at [89, 156] on div at bounding box center [537, 284] width 1075 height 569
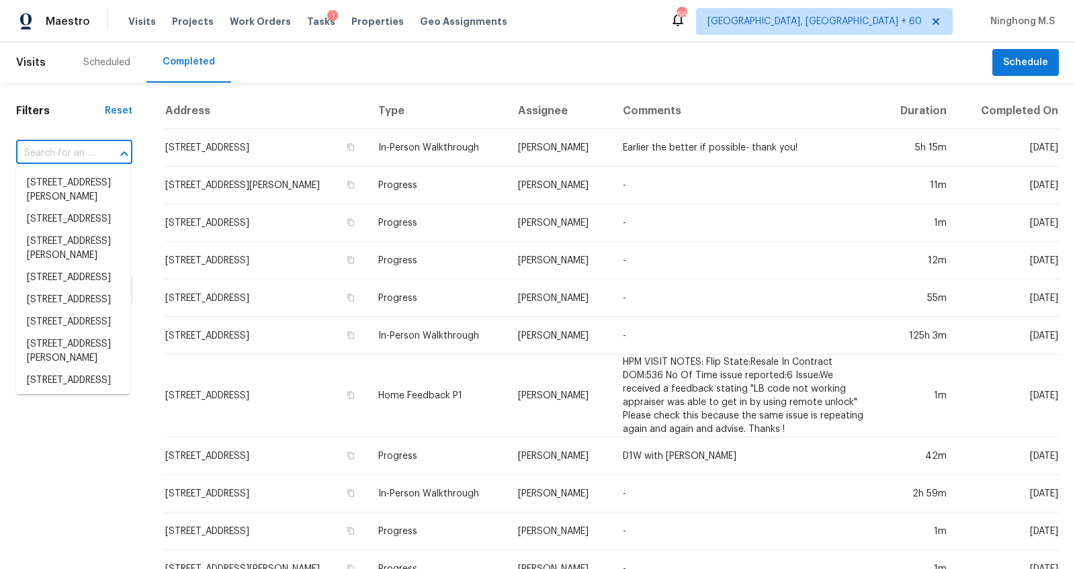
click at [67, 156] on input "text" at bounding box center [55, 153] width 79 height 21
paste input "[STREET_ADDRESS]"
type input "[STREET_ADDRESS]"
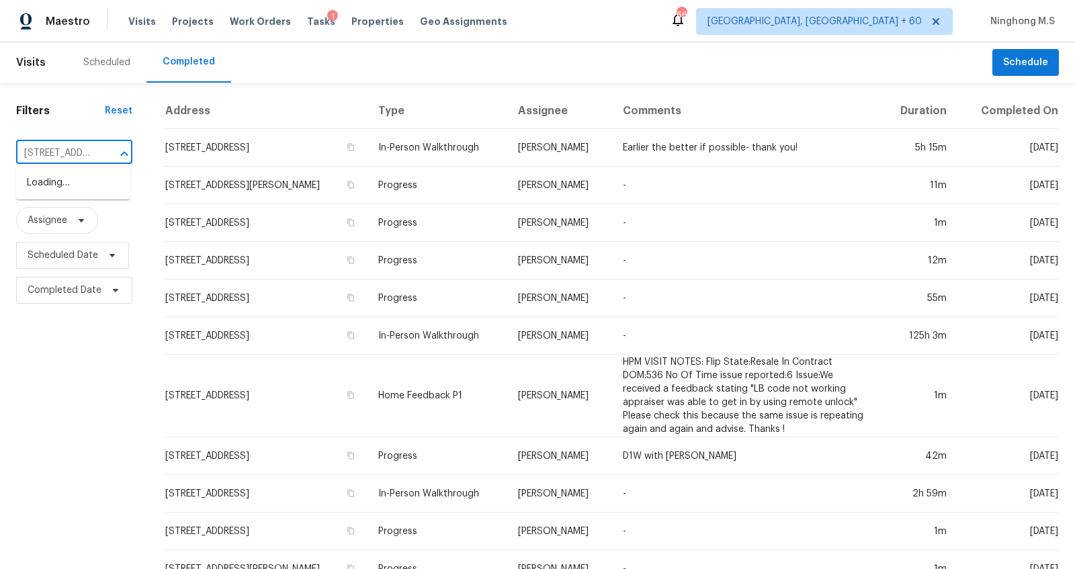
scroll to position [0, 138]
click at [73, 180] on li "[STREET_ADDRESS]" at bounding box center [73, 183] width 114 height 22
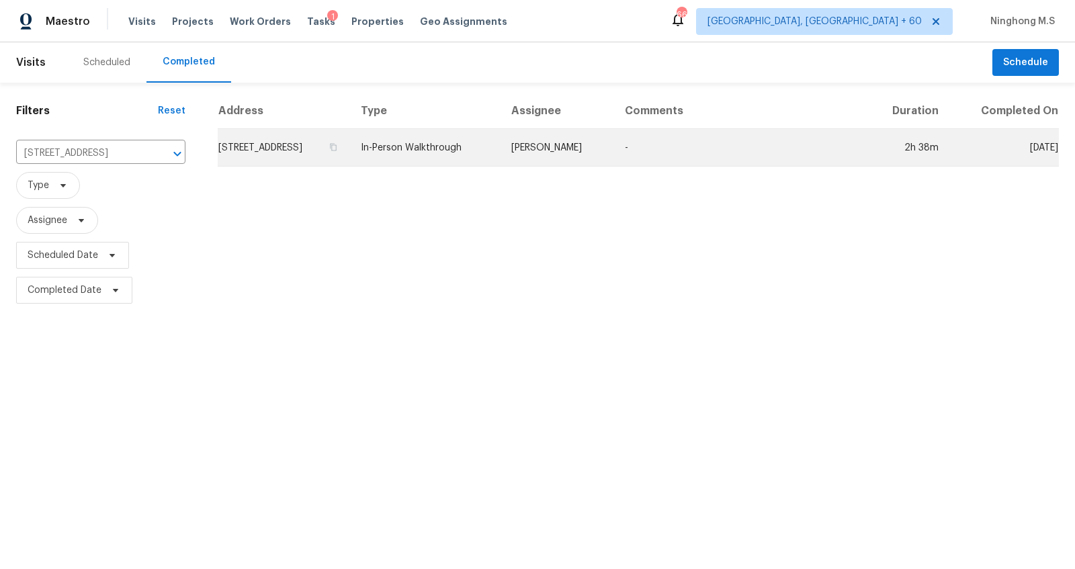
click at [333, 153] on td "[STREET_ADDRESS]" at bounding box center [284, 148] width 132 height 38
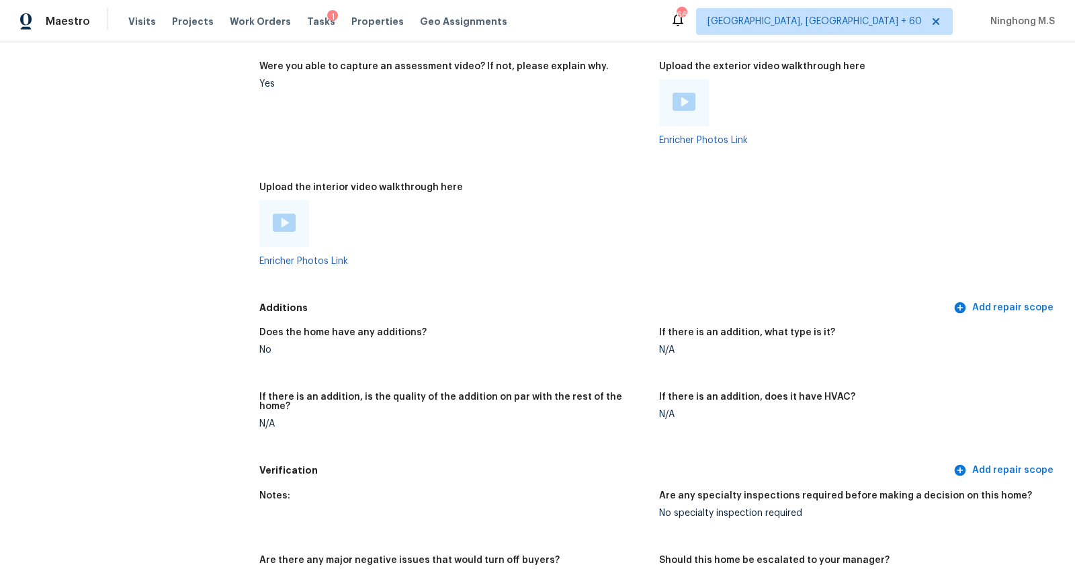
scroll to position [2493, 0]
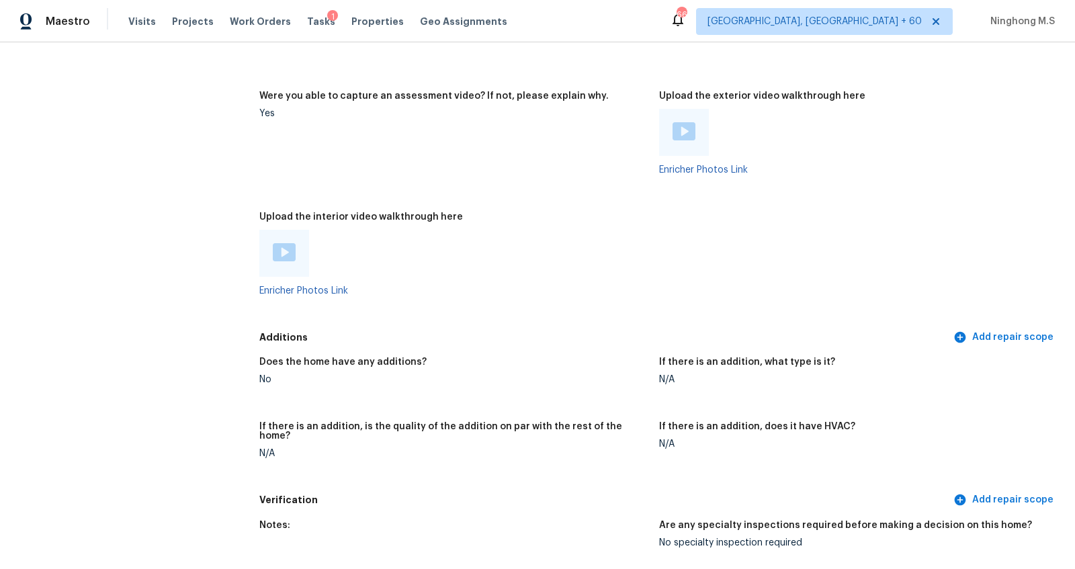
click at [287, 260] on div at bounding box center [284, 253] width 23 height 20
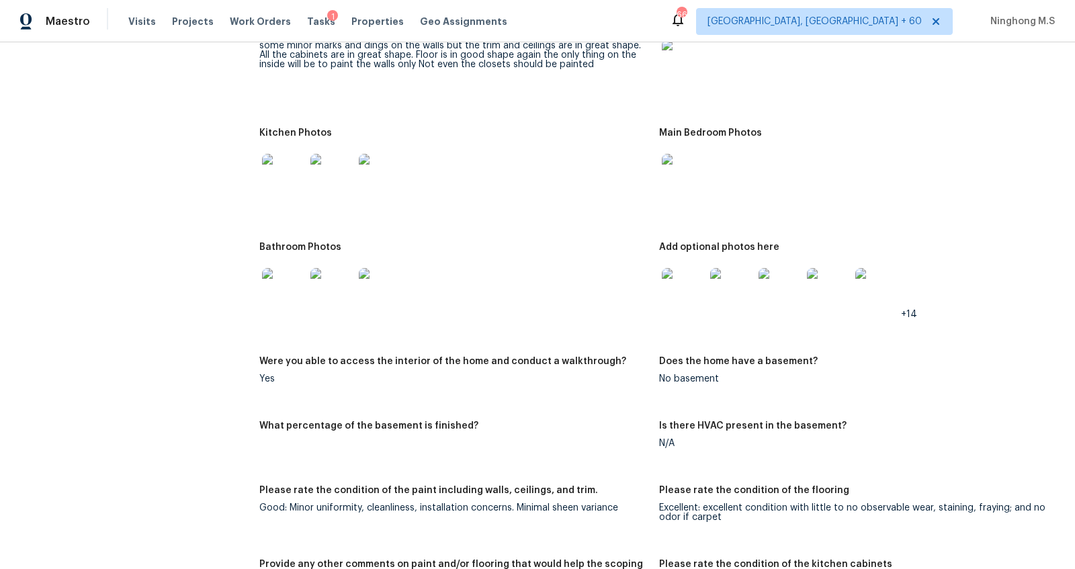
scroll to position [1356, 0]
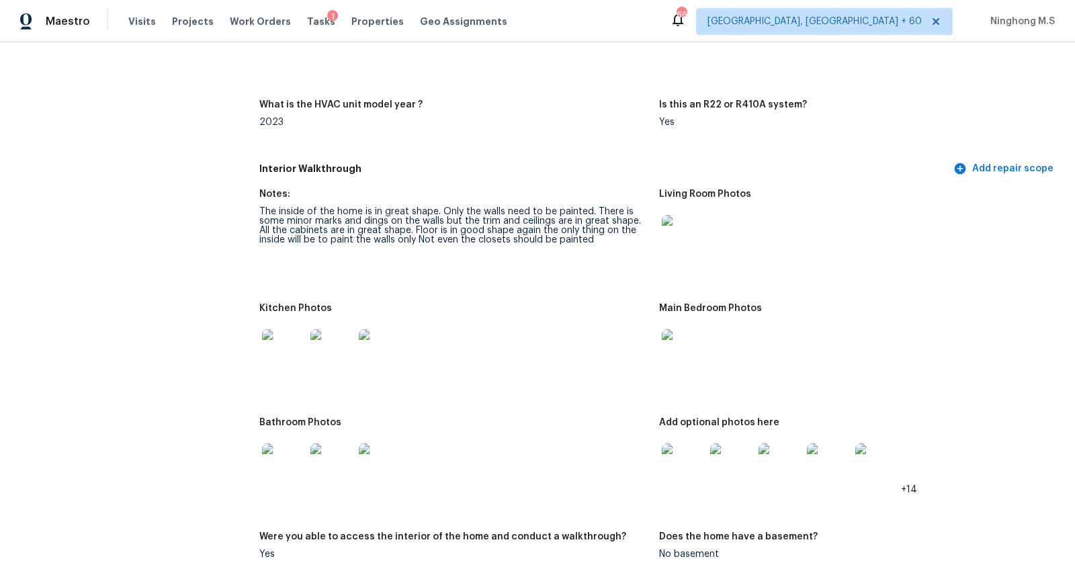
click at [497, 213] on div "Pricing Add repair scope Is there any noticeable new construction in the immedi…" at bounding box center [659, 351] width 800 height 3003
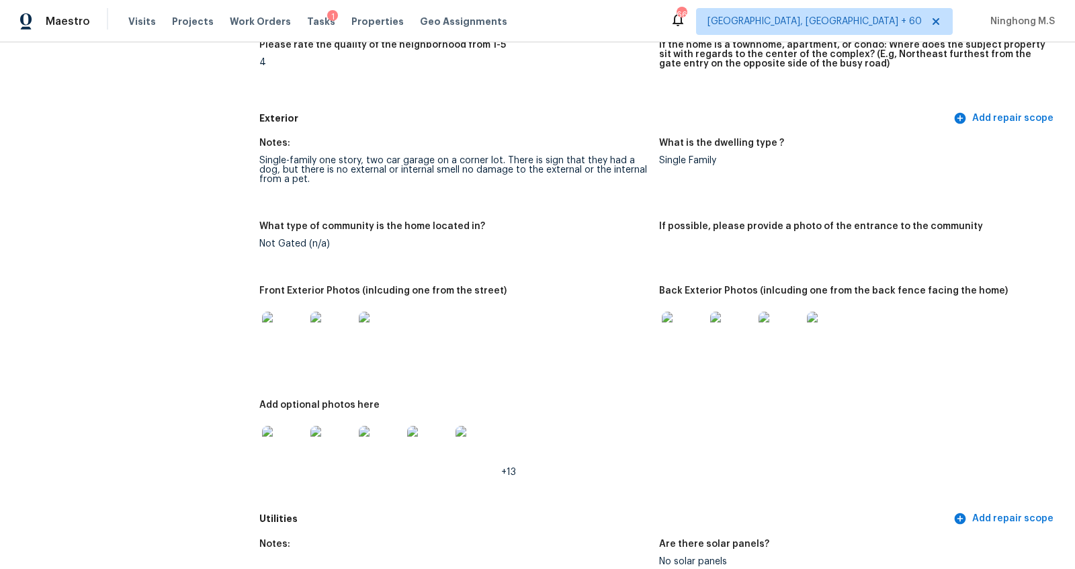
scroll to position [515, 0]
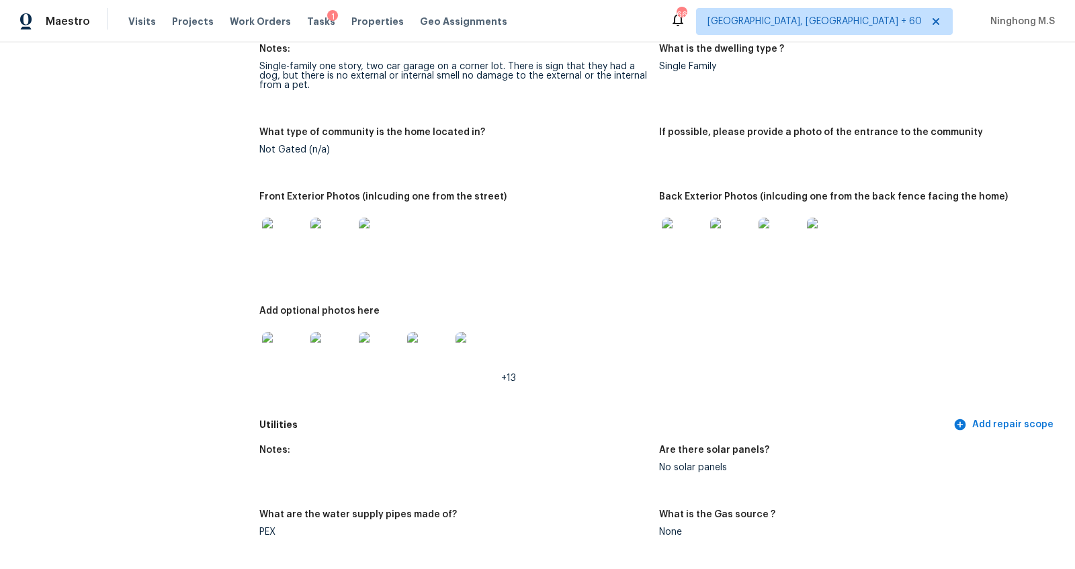
click at [675, 242] on img at bounding box center [683, 239] width 43 height 43
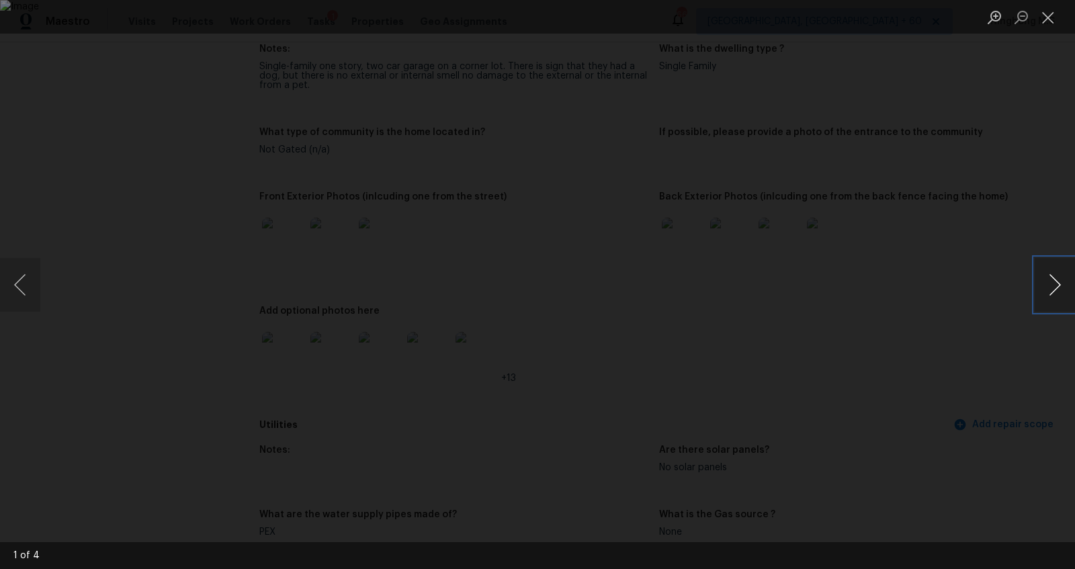
click at [1054, 280] on button "Next image" at bounding box center [1055, 285] width 40 height 54
click at [1053, 13] on button "Close lightbox" at bounding box center [1048, 17] width 27 height 24
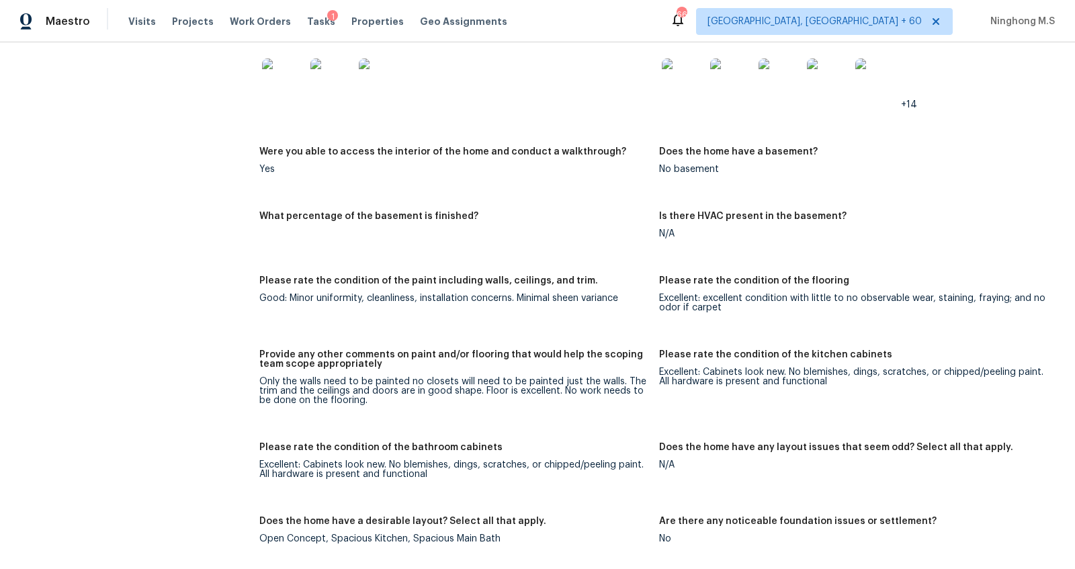
scroll to position [85, 0]
